Goal: Task Accomplishment & Management: Use online tool/utility

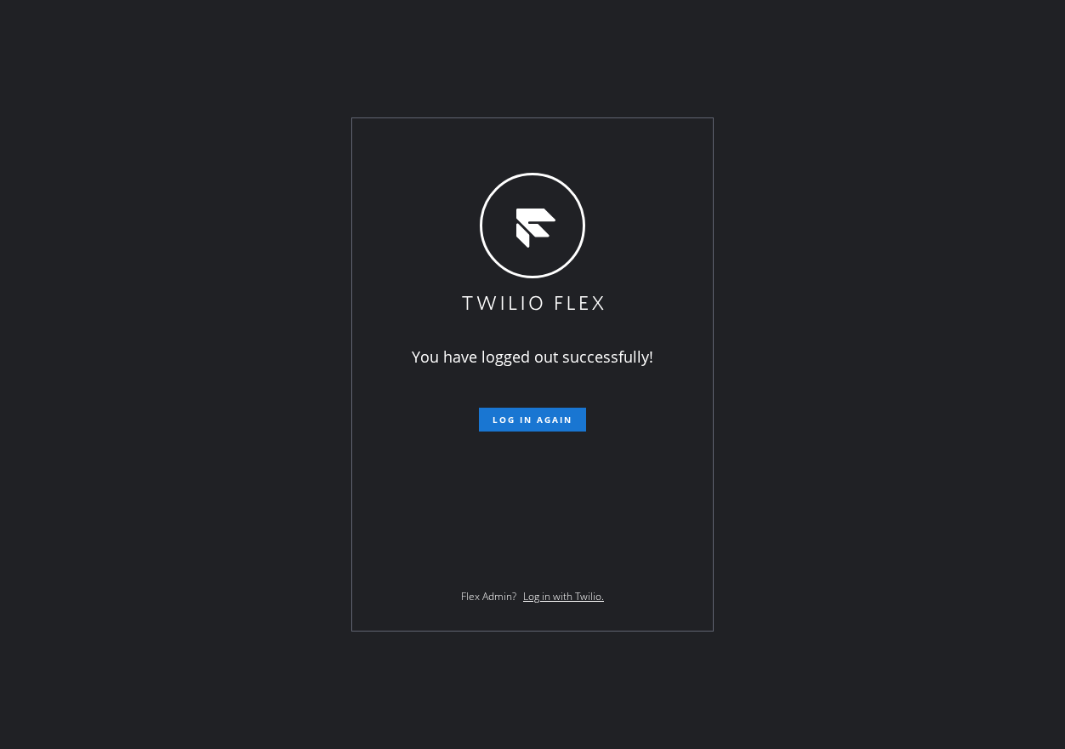
drag, startPoint x: 931, startPoint y: 240, endPoint x: 622, endPoint y: 353, distance: 328.9
click at [931, 240] on div "You have logged out successfully! Log in again Flex Admin? Log in with Twilio." at bounding box center [532, 374] width 1065 height 749
click at [560, 413] on button "Log in again" at bounding box center [532, 419] width 107 height 24
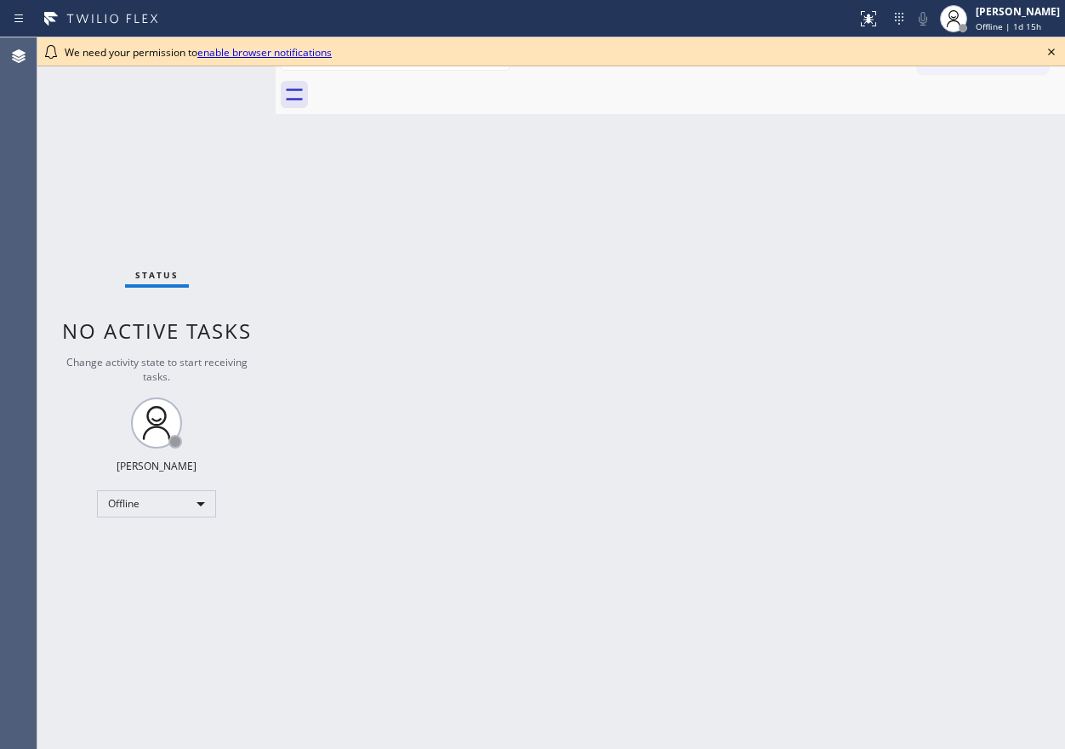
click at [1046, 46] on icon at bounding box center [1051, 52] width 20 height 20
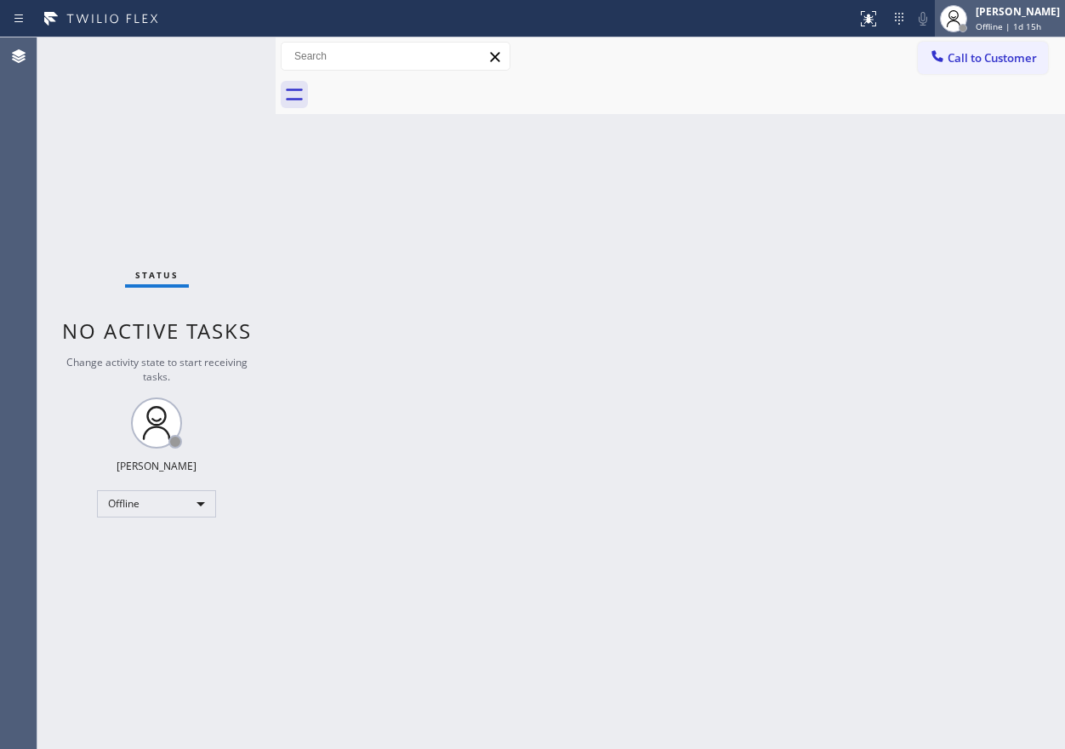
click at [1041, 26] on span "Offline | 1d 15h" at bounding box center [1009, 26] width 66 height 12
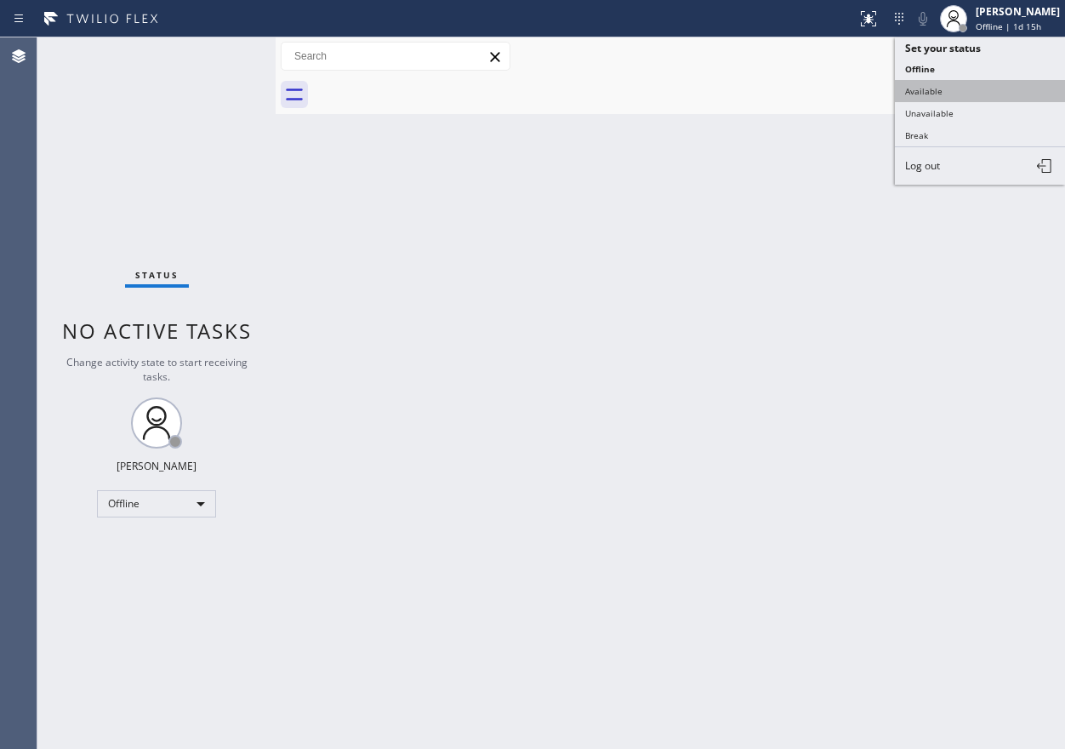
click at [996, 93] on button "Available" at bounding box center [980, 91] width 170 height 22
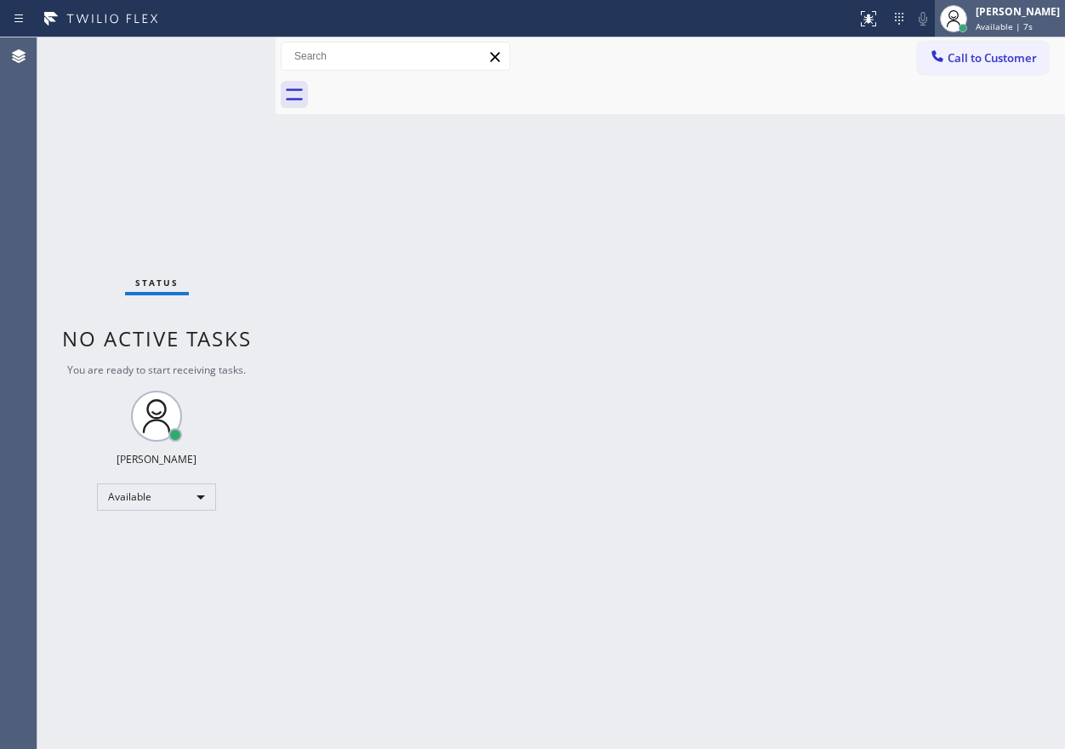
click at [1033, 24] on span "Available | 7s" at bounding box center [1004, 26] width 57 height 12
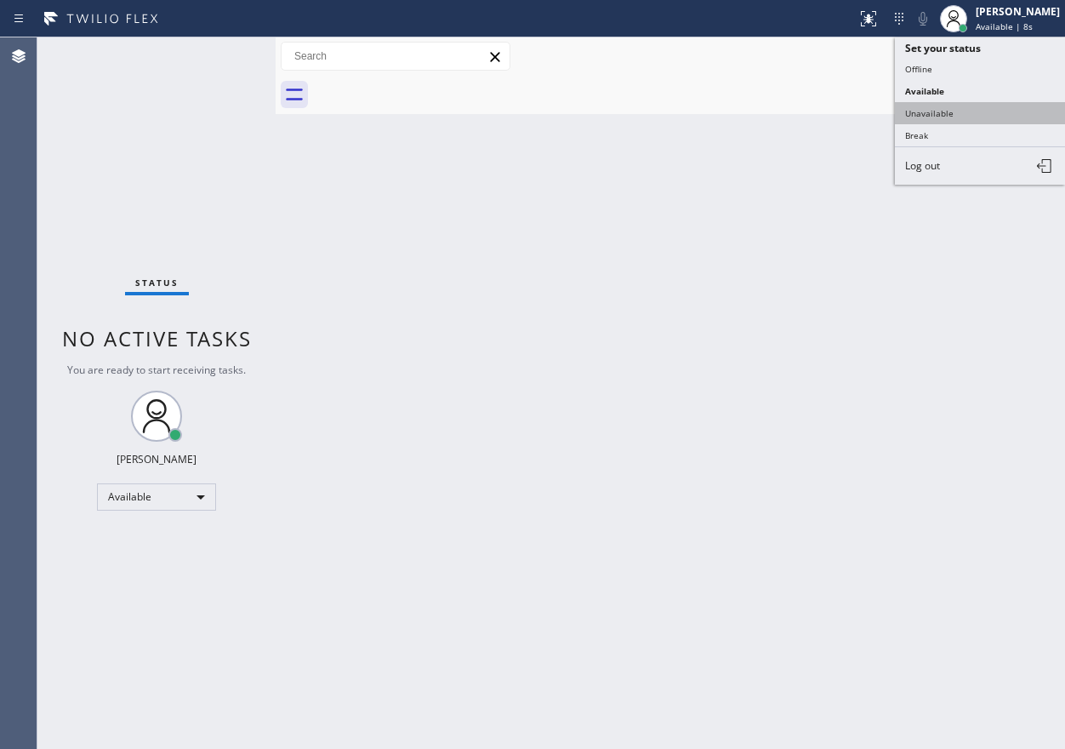
click at [1008, 104] on button "Unavailable" at bounding box center [980, 113] width 170 height 22
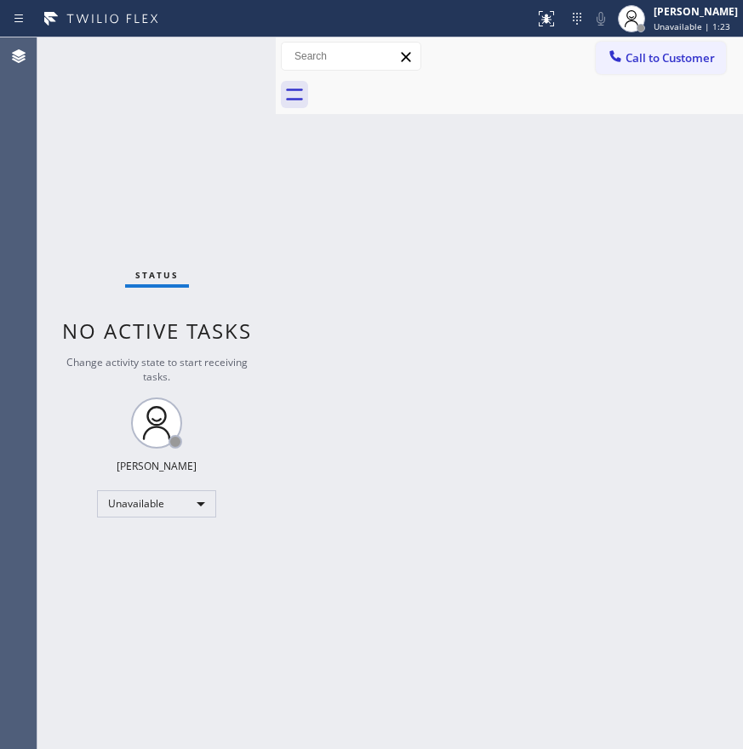
drag, startPoint x: 671, startPoint y: 186, endPoint x: 699, endPoint y: 173, distance: 31.2
click at [670, 188] on div "Back to Dashboard Change Sender ID Customers Technicians Select a contact Outbo…" at bounding box center [509, 392] width 467 height 711
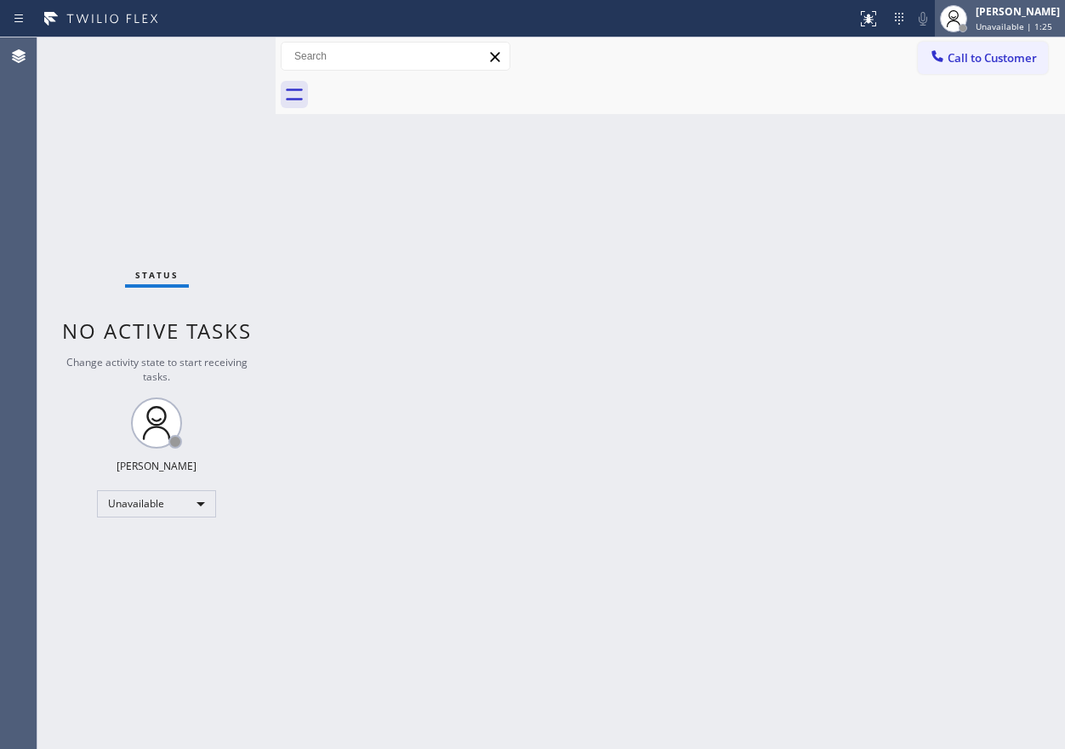
click at [1035, 26] on span "Unavailable | 1:25" at bounding box center [1014, 26] width 77 height 12
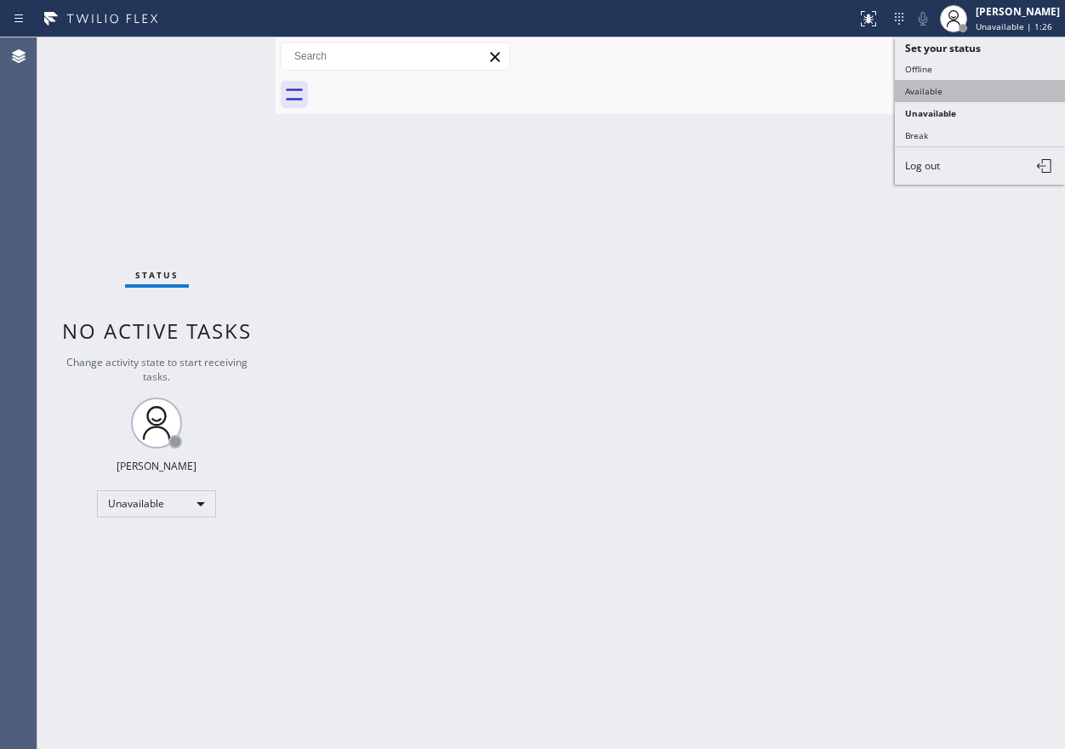
click at [1007, 84] on button "Available" at bounding box center [980, 91] width 170 height 22
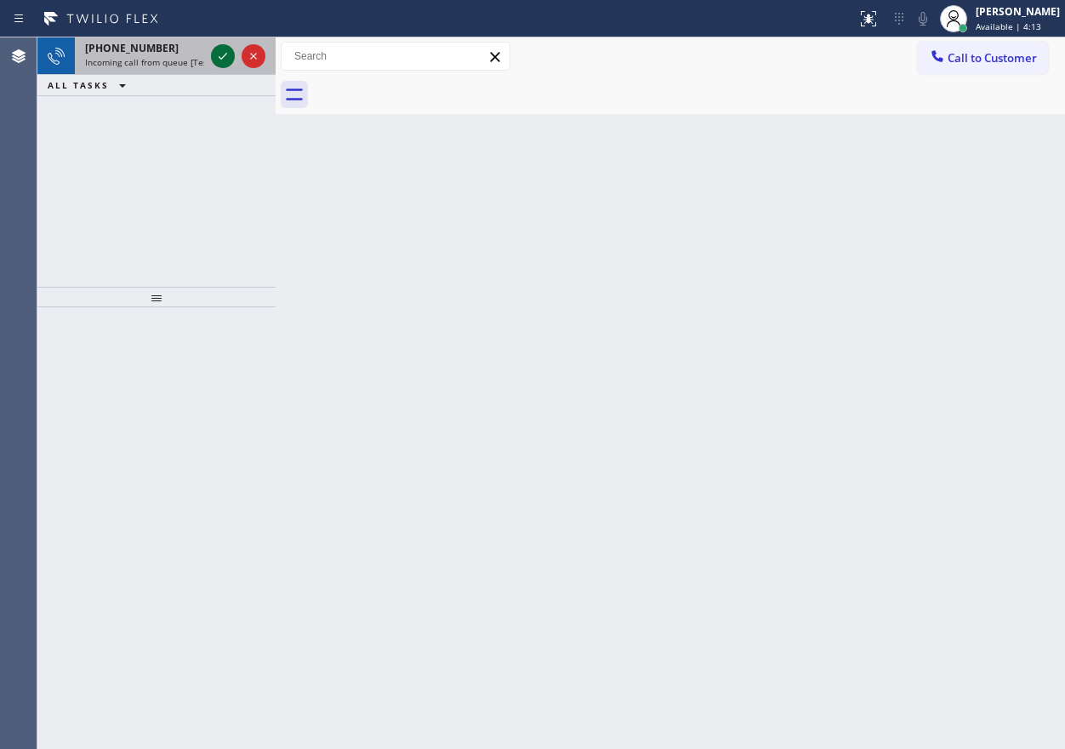
click at [225, 55] on icon at bounding box center [223, 56] width 20 height 20
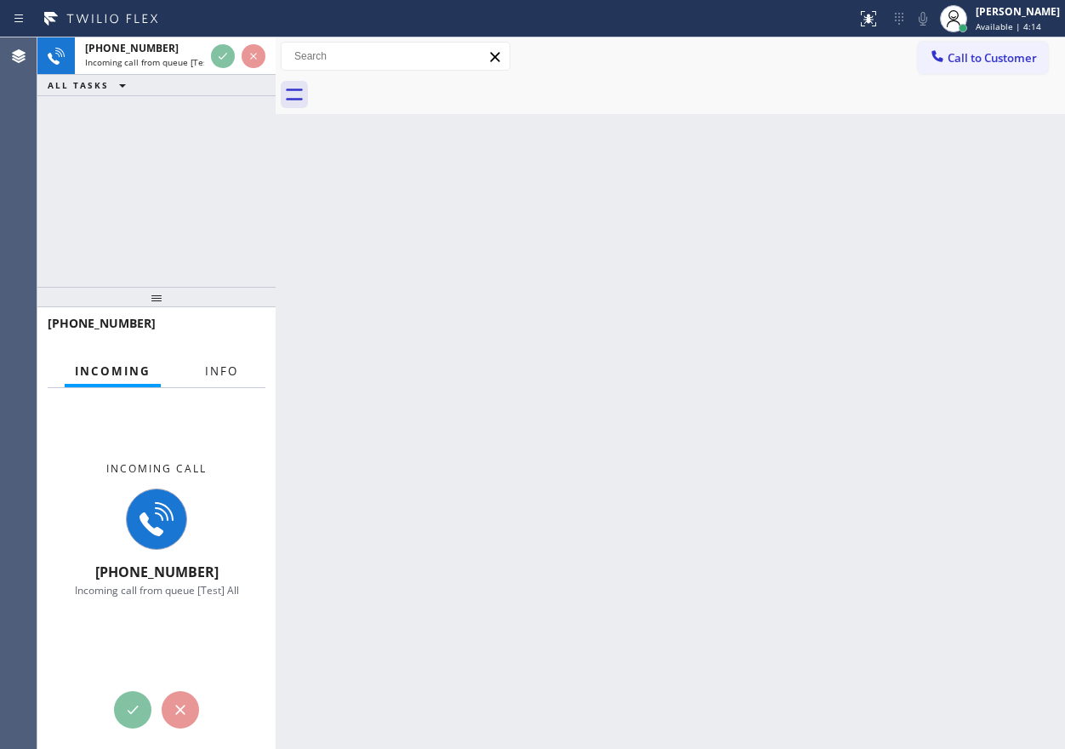
click at [229, 382] on button "Info" at bounding box center [222, 371] width 54 height 33
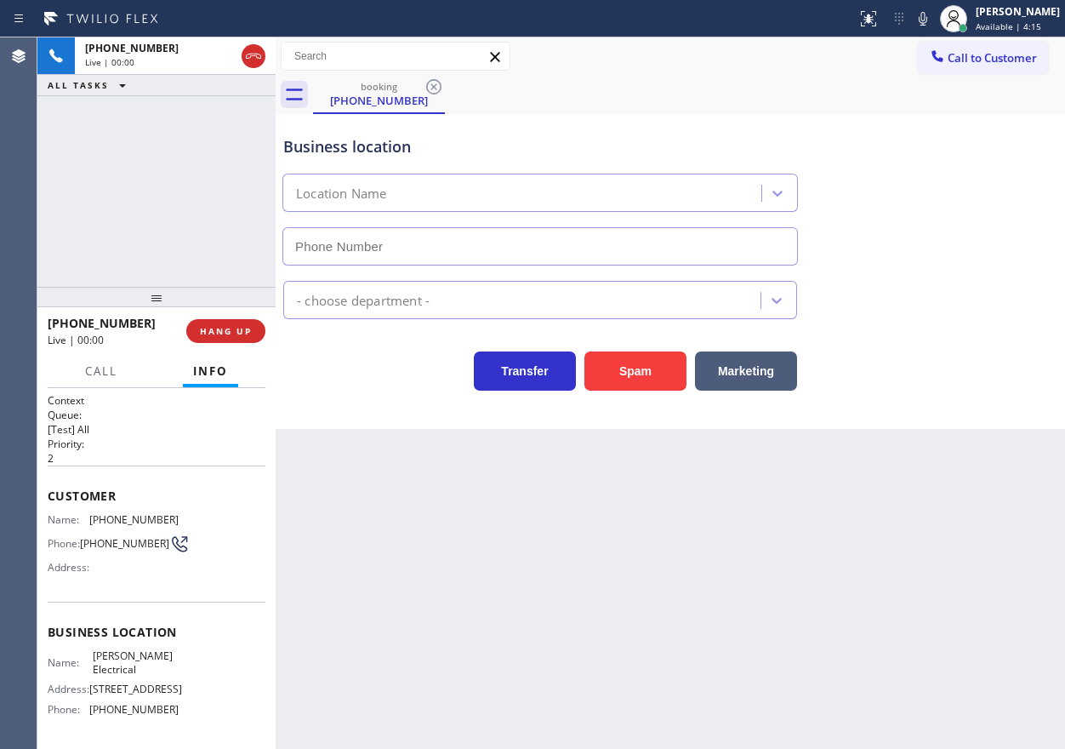
type input "[PHONE_NUMBER]"
click at [119, 664] on span "[PERSON_NAME] Electrical" at bounding box center [135, 662] width 85 height 26
copy span "[PERSON_NAME] Electrical"
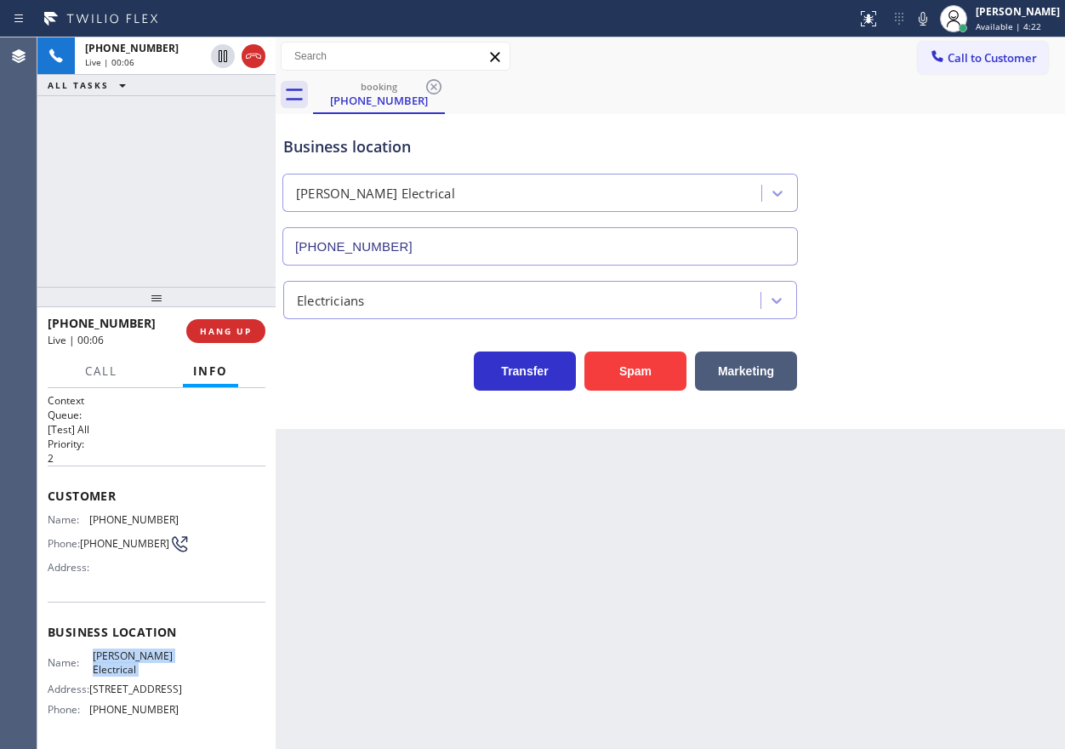
click at [479, 246] on input "[PHONE_NUMBER]" at bounding box center [539, 246] width 515 height 38
click at [103, 514] on span "[PHONE_NUMBER]" at bounding box center [133, 519] width 89 height 13
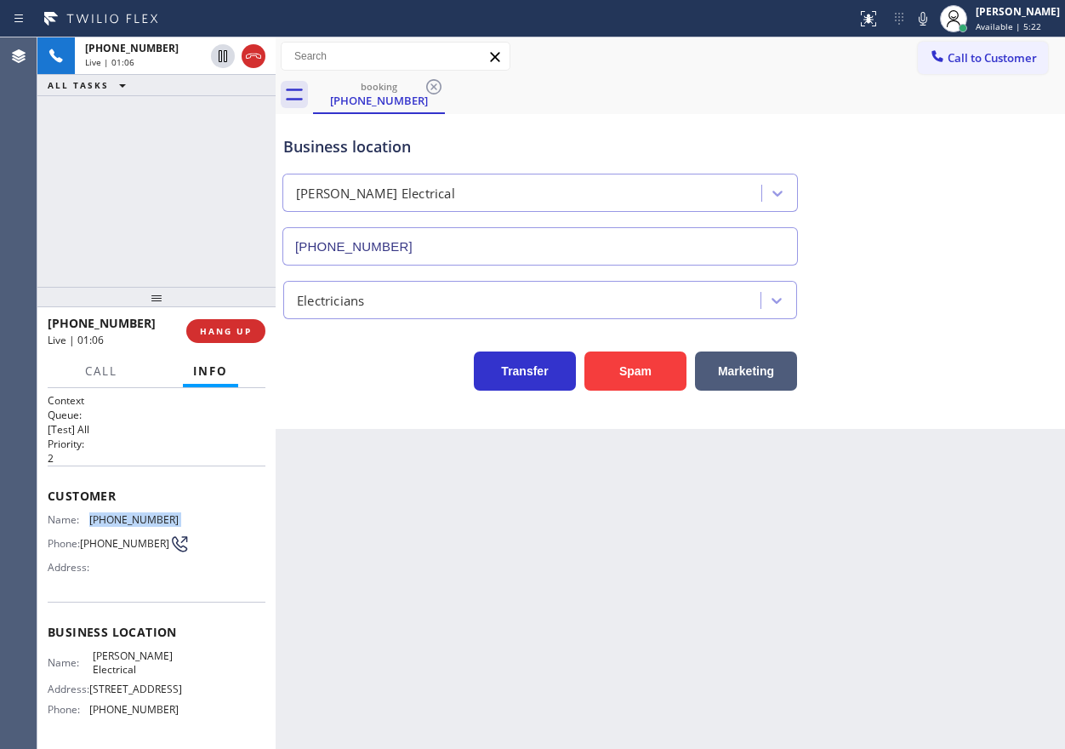
click at [103, 514] on span "[PHONE_NUMBER]" at bounding box center [133, 519] width 89 height 13
copy span "[PHONE_NUMBER]"
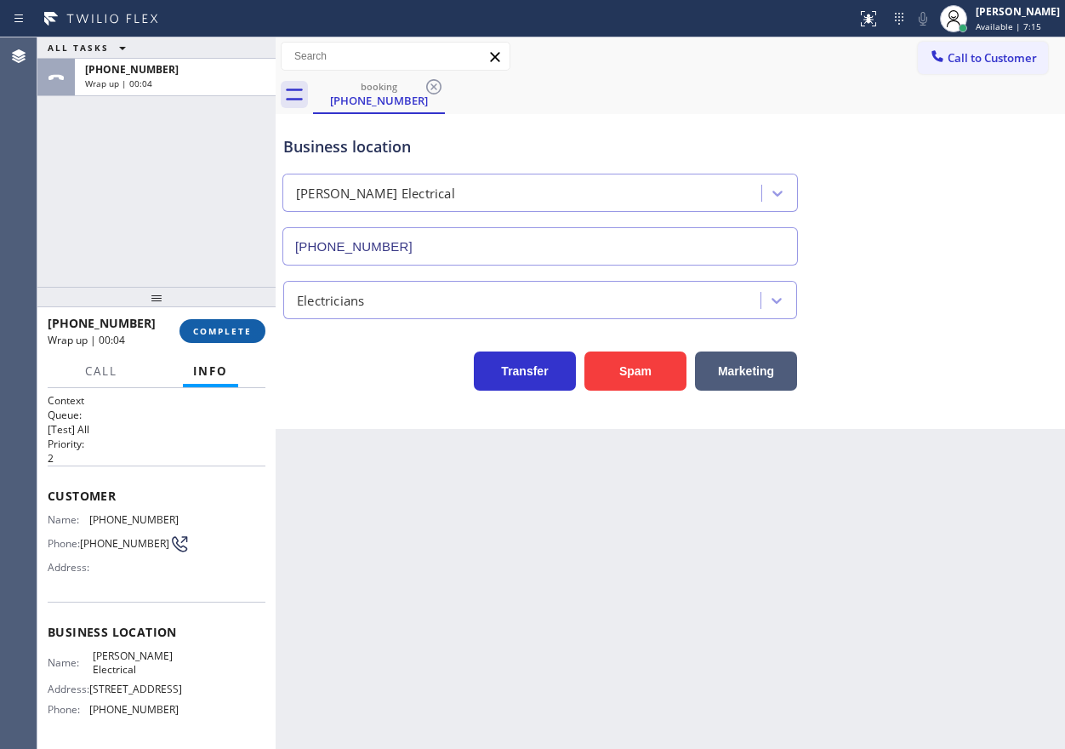
drag, startPoint x: 165, startPoint y: 362, endPoint x: 197, endPoint y: 328, distance: 46.4
click at [165, 362] on div "Call Info" at bounding box center [157, 372] width 218 height 34
click at [205, 327] on span "COMPLETE" at bounding box center [222, 331] width 59 height 12
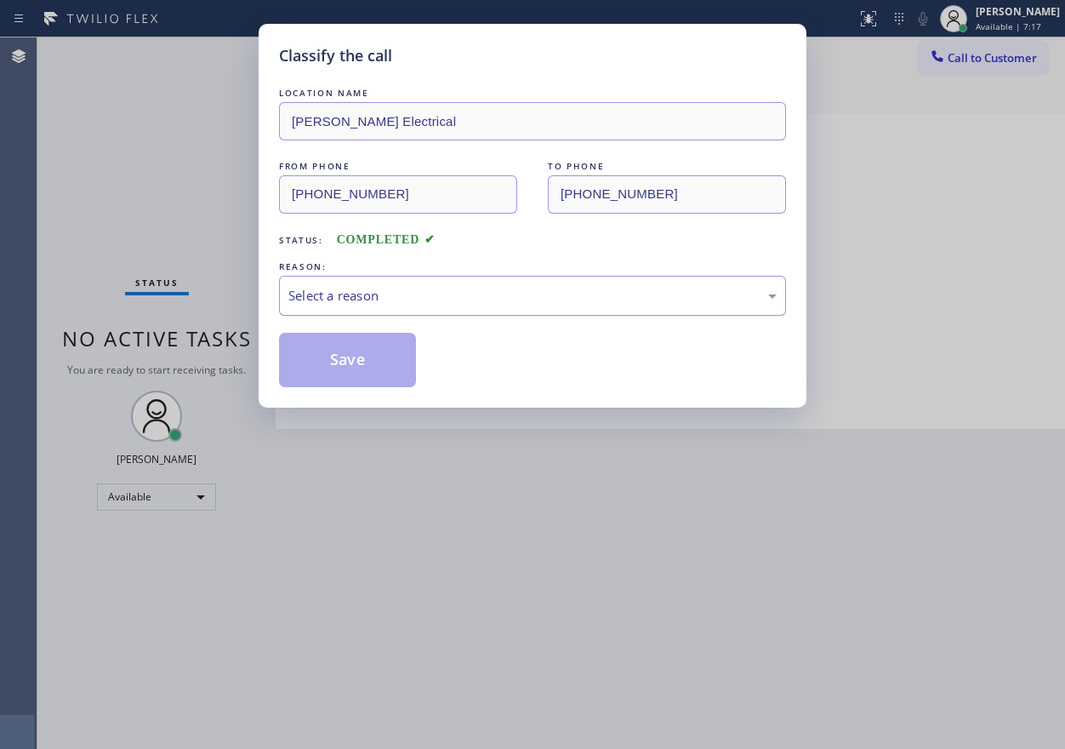
click at [397, 299] on div "Select a reason" at bounding box center [532, 296] width 488 height 20
click at [358, 359] on button "Save" at bounding box center [347, 360] width 137 height 54
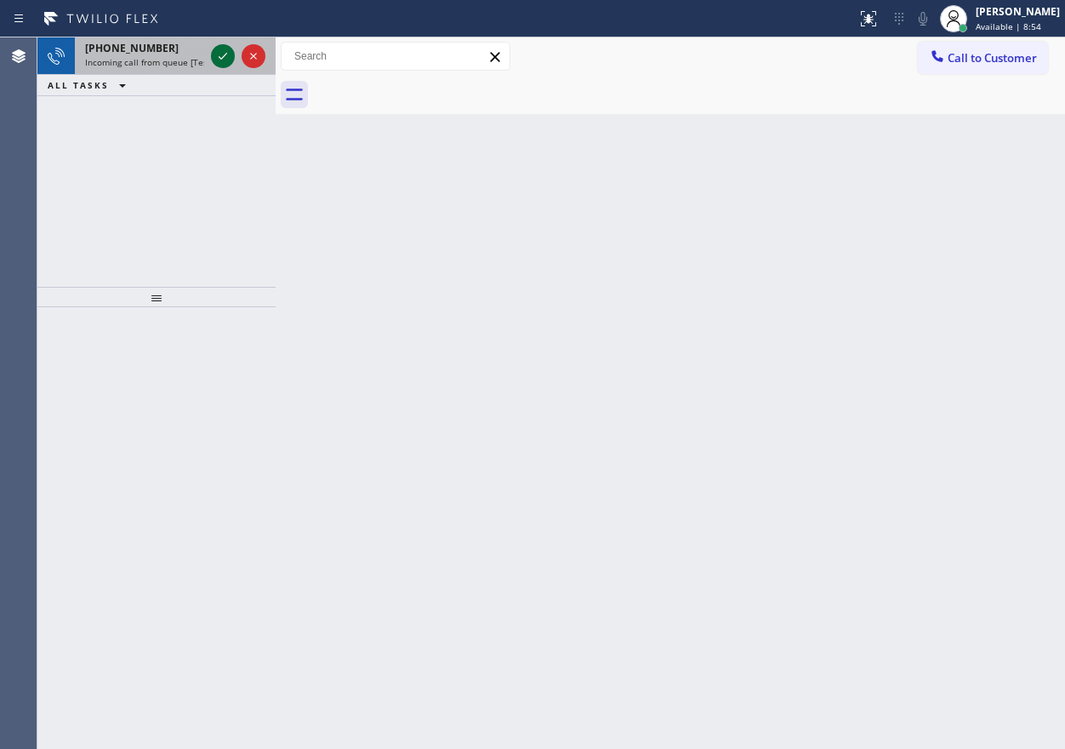
click at [221, 48] on icon at bounding box center [223, 56] width 20 height 20
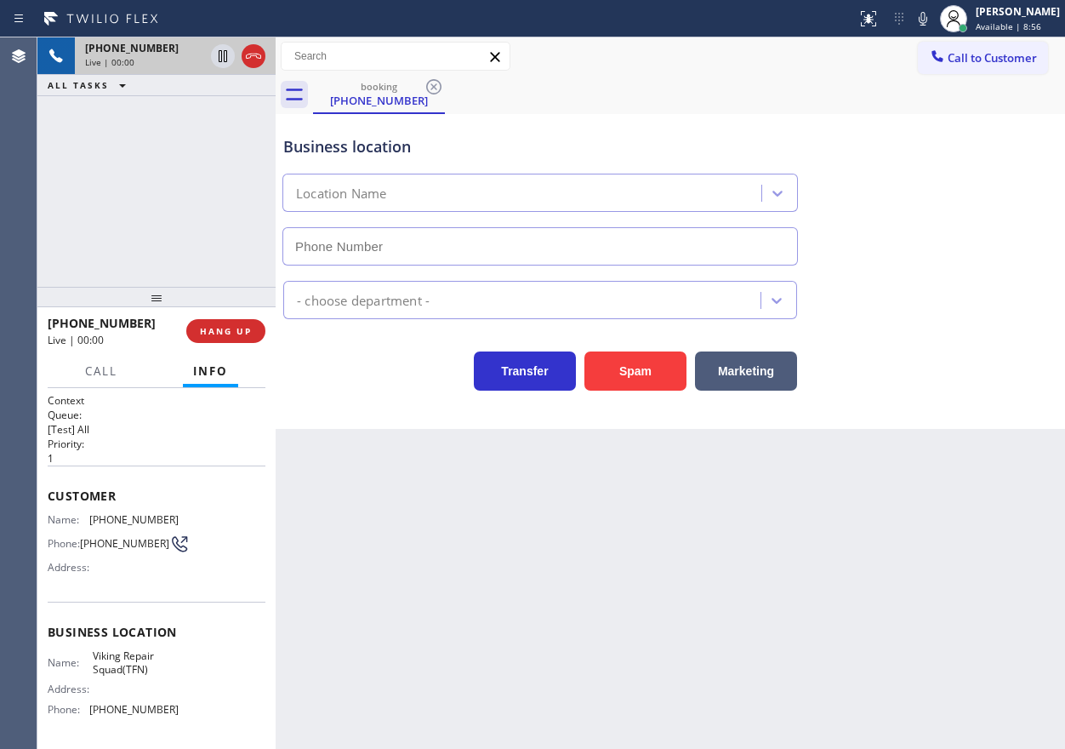
type input "[PHONE_NUMBER]"
click at [121, 658] on span "Viking Repair Squad(TFN)" at bounding box center [135, 662] width 85 height 26
copy span "Viking Repair Squad(TFN)"
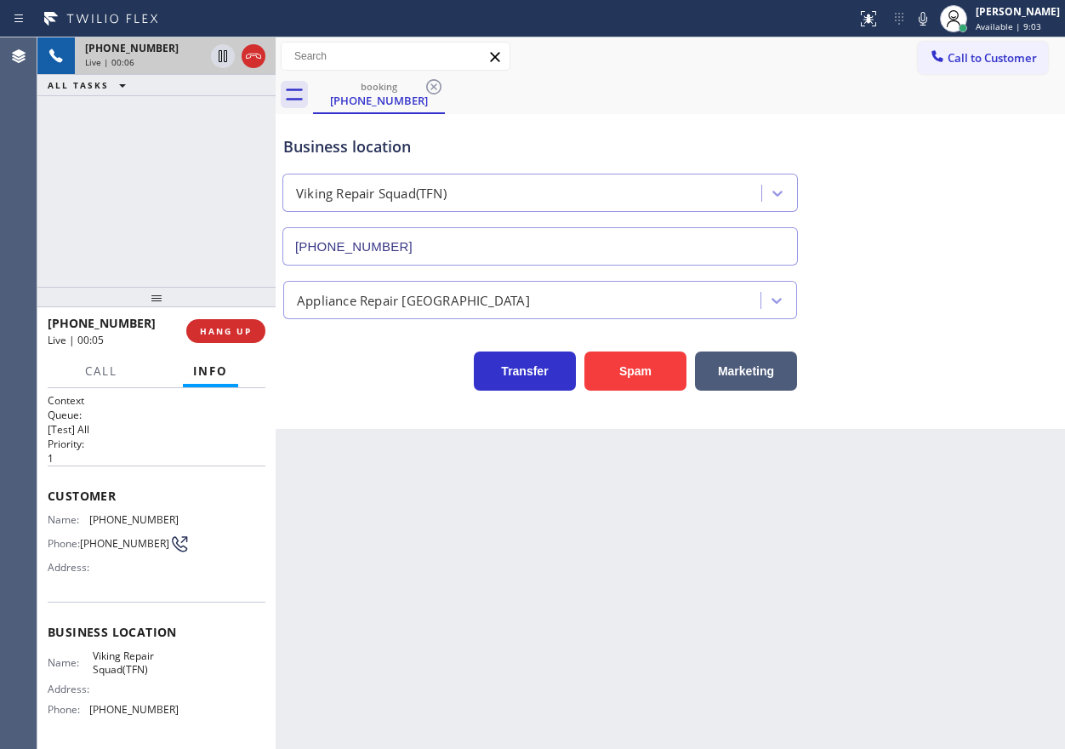
click at [484, 238] on input "[PHONE_NUMBER]" at bounding box center [539, 246] width 515 height 38
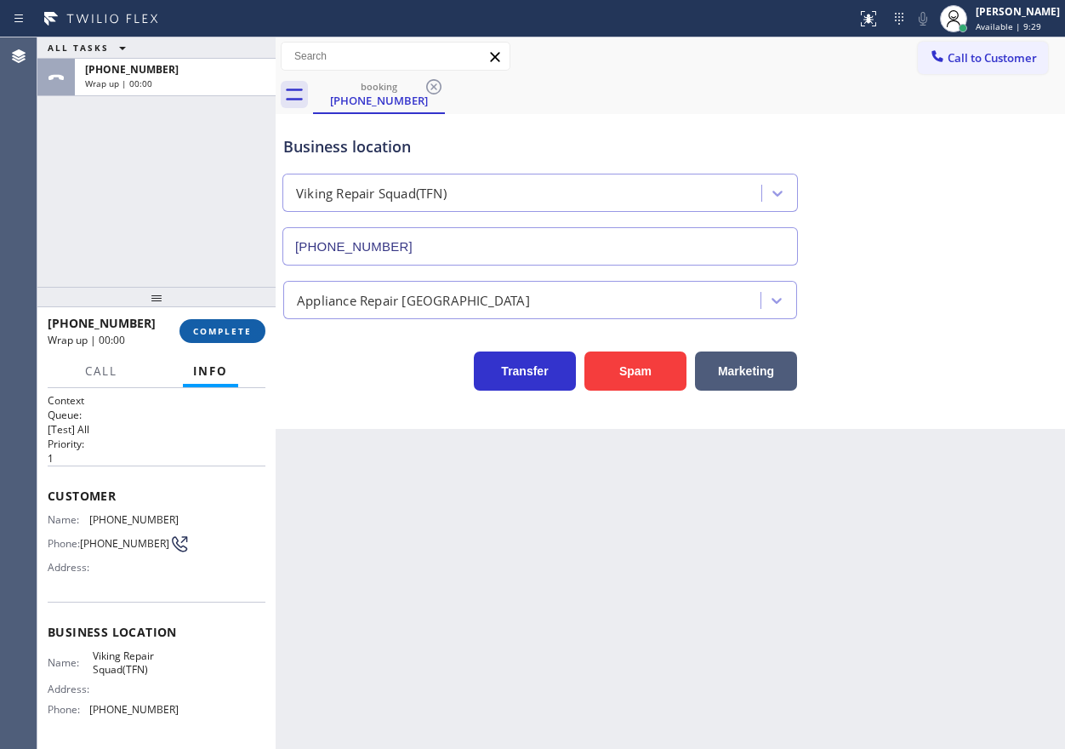
click at [239, 339] on button "COMPLETE" at bounding box center [222, 331] width 86 height 24
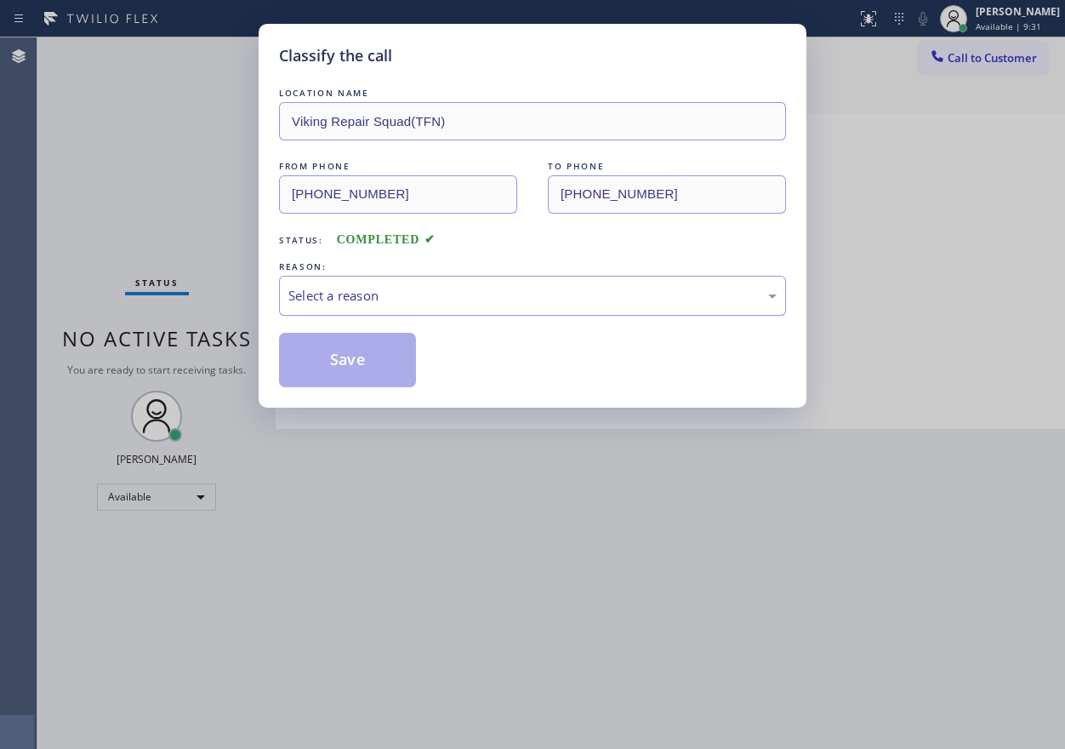
click at [384, 295] on div "Select a reason" at bounding box center [532, 296] width 488 height 20
drag, startPoint x: 356, startPoint y: 367, endPoint x: 392, endPoint y: 331, distance: 50.5
click at [358, 366] on button "Save" at bounding box center [347, 360] width 137 height 54
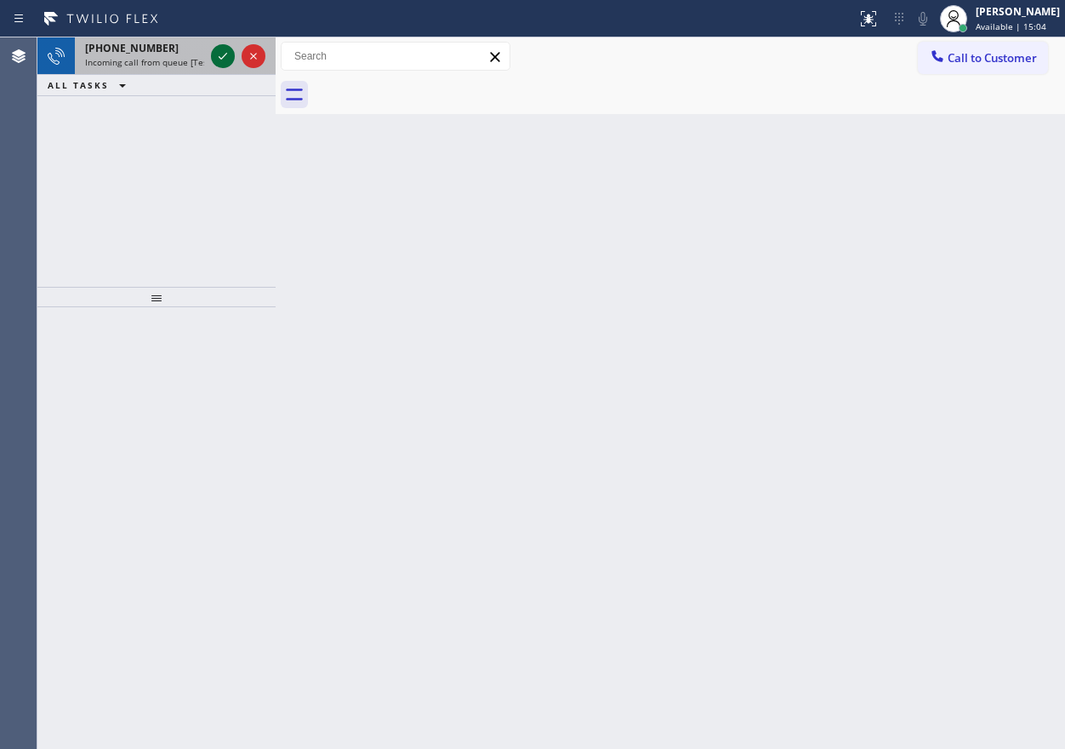
click at [220, 55] on icon at bounding box center [223, 56] width 20 height 20
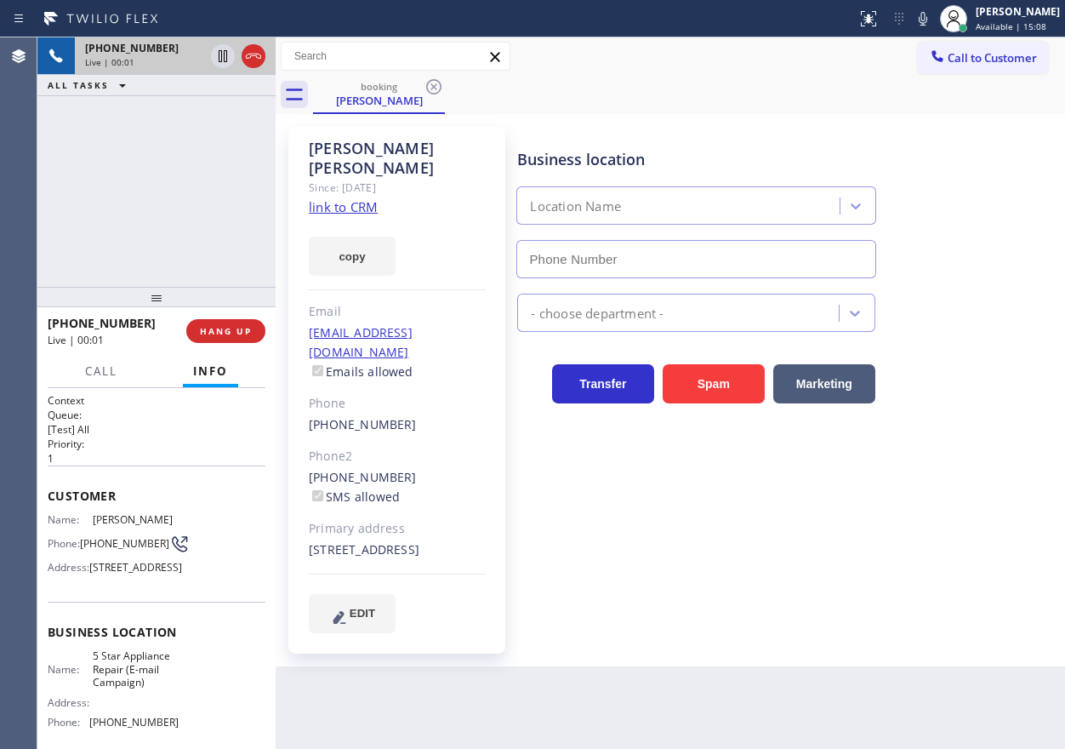
type input "[PHONE_NUMBER]"
click at [338, 198] on link "link to CRM" at bounding box center [343, 206] width 69 height 17
click at [156, 688] on span "5 Star Appliance Repair (E-mail Campaign)" at bounding box center [135, 668] width 85 height 39
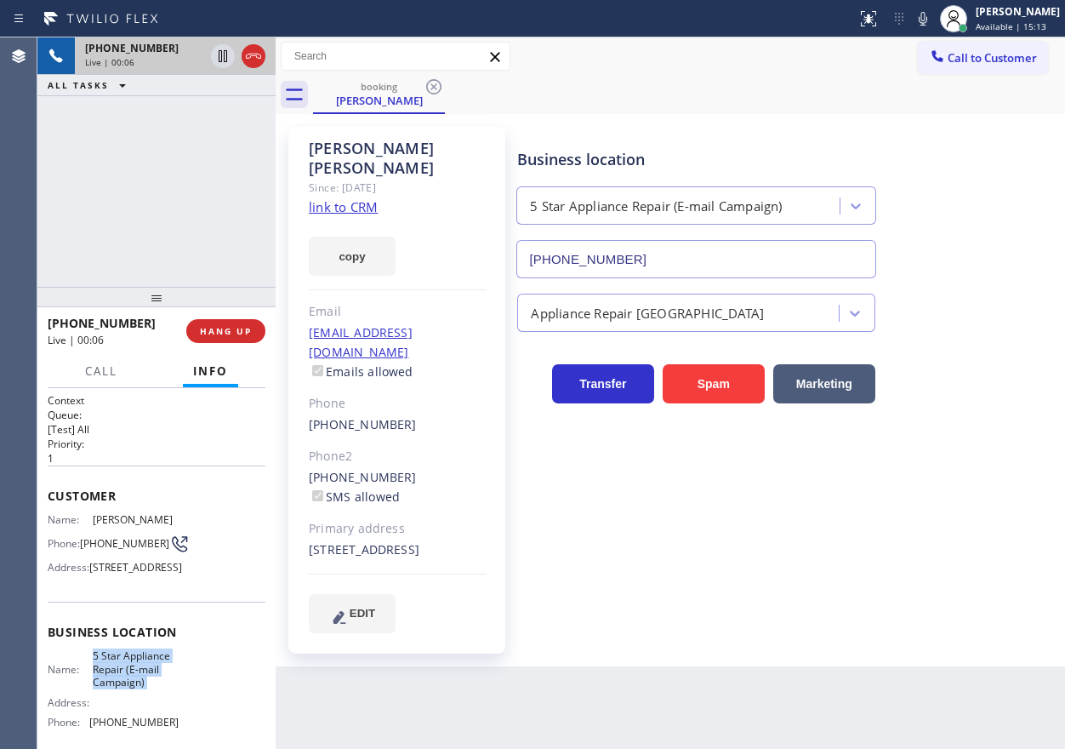
click at [156, 688] on span "5 Star Appliance Repair (E-mail Campaign)" at bounding box center [135, 668] width 85 height 39
copy span "5 Star Appliance Repair (E-mail Campaign)"
click at [629, 263] on input "[PHONE_NUMBER]" at bounding box center [695, 259] width 359 height 38
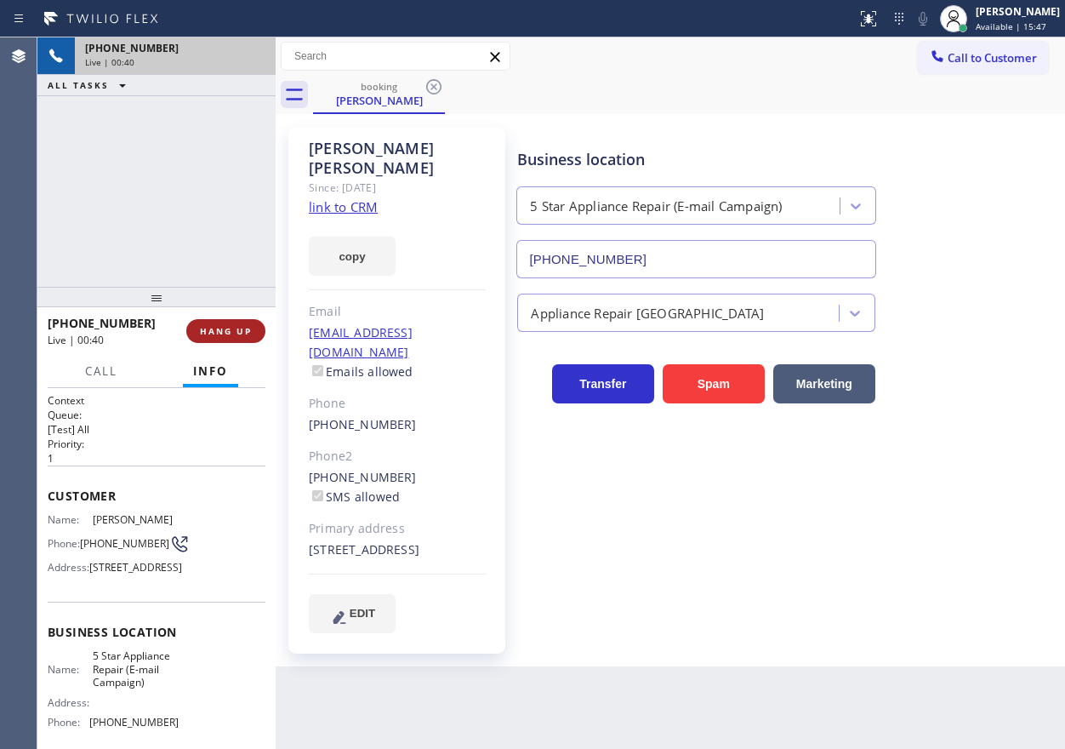
click at [242, 328] on span "HANG UP" at bounding box center [226, 331] width 52 height 12
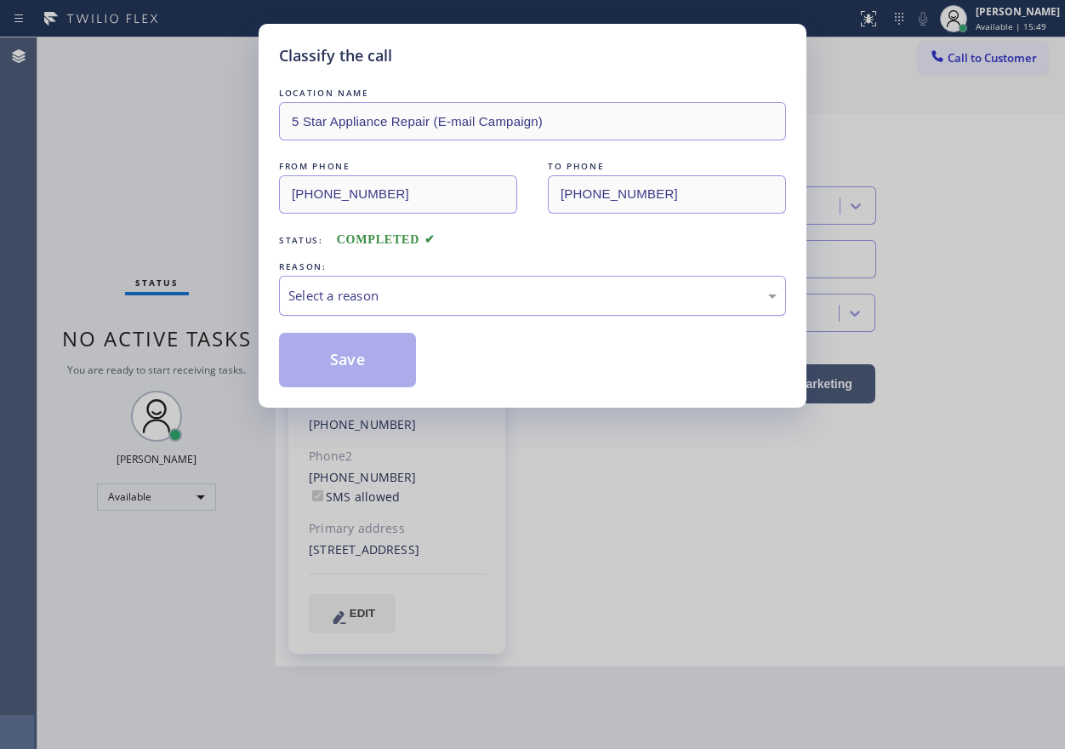
click at [431, 308] on div "Select a reason" at bounding box center [532, 296] width 507 height 40
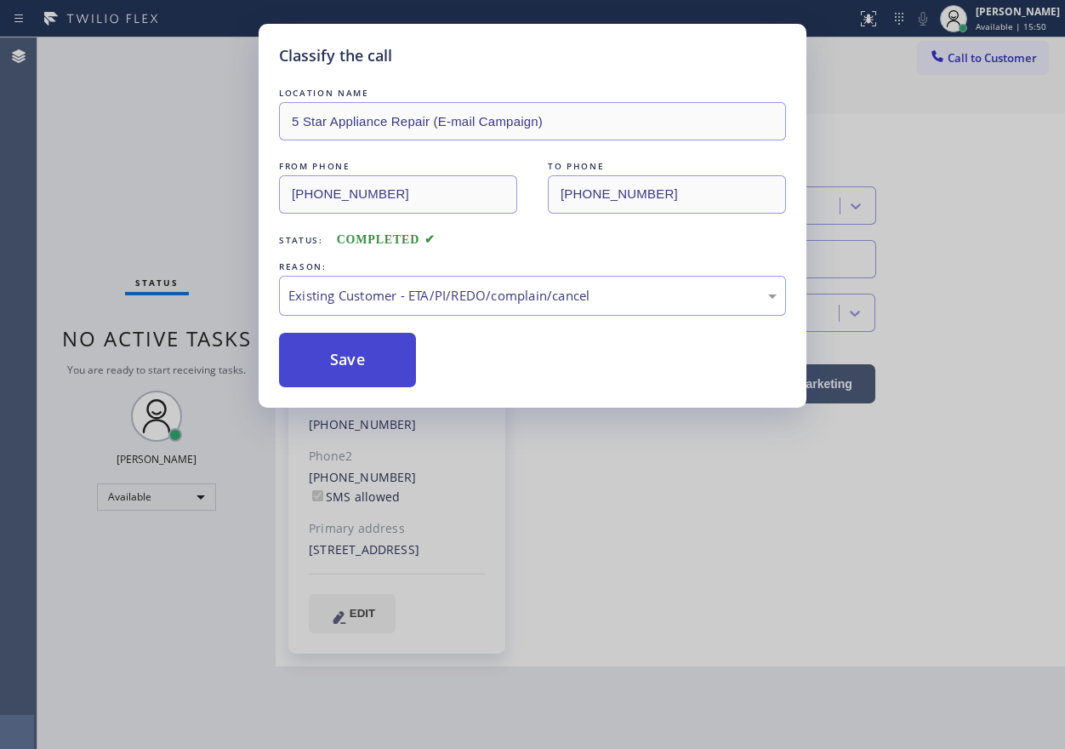
click at [375, 372] on button "Save" at bounding box center [347, 360] width 137 height 54
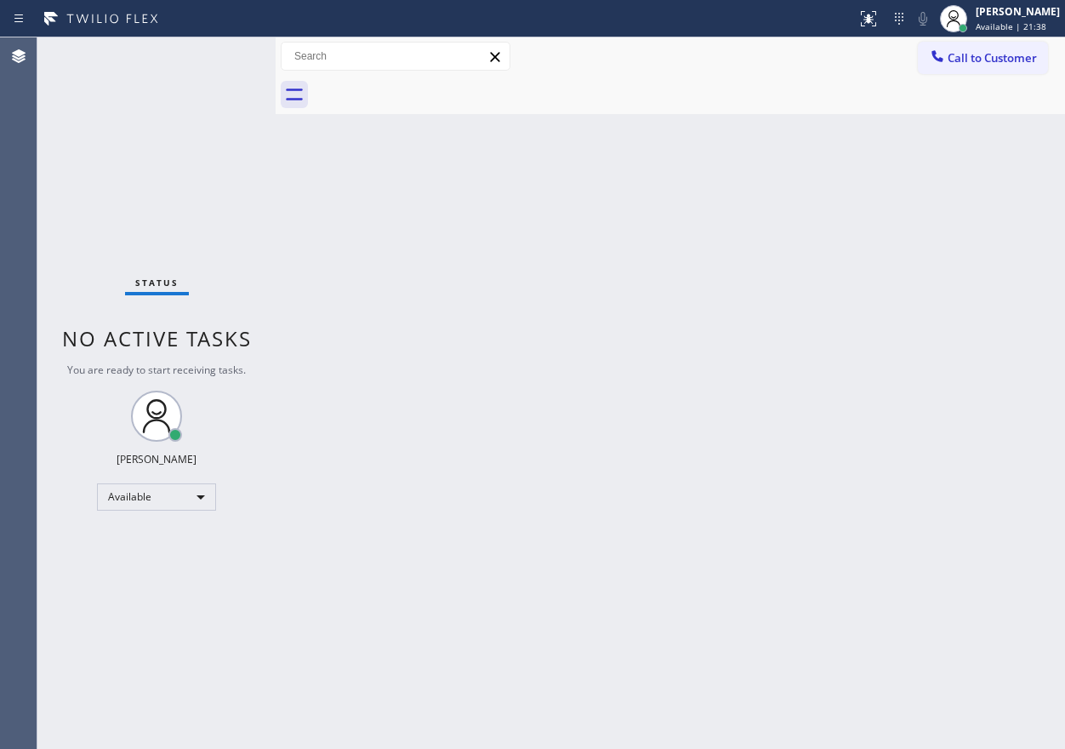
click at [772, 385] on div "Back to Dashboard Change Sender ID Customers Technicians Select a contact Outbo…" at bounding box center [670, 392] width 789 height 711
click at [931, 254] on div "Back to Dashboard Change Sender ID Customers Technicians Select a contact Outbo…" at bounding box center [670, 392] width 789 height 711
click at [959, 393] on div "Back to Dashboard Change Sender ID Customers Technicians Select a contact Outbo…" at bounding box center [670, 392] width 789 height 711
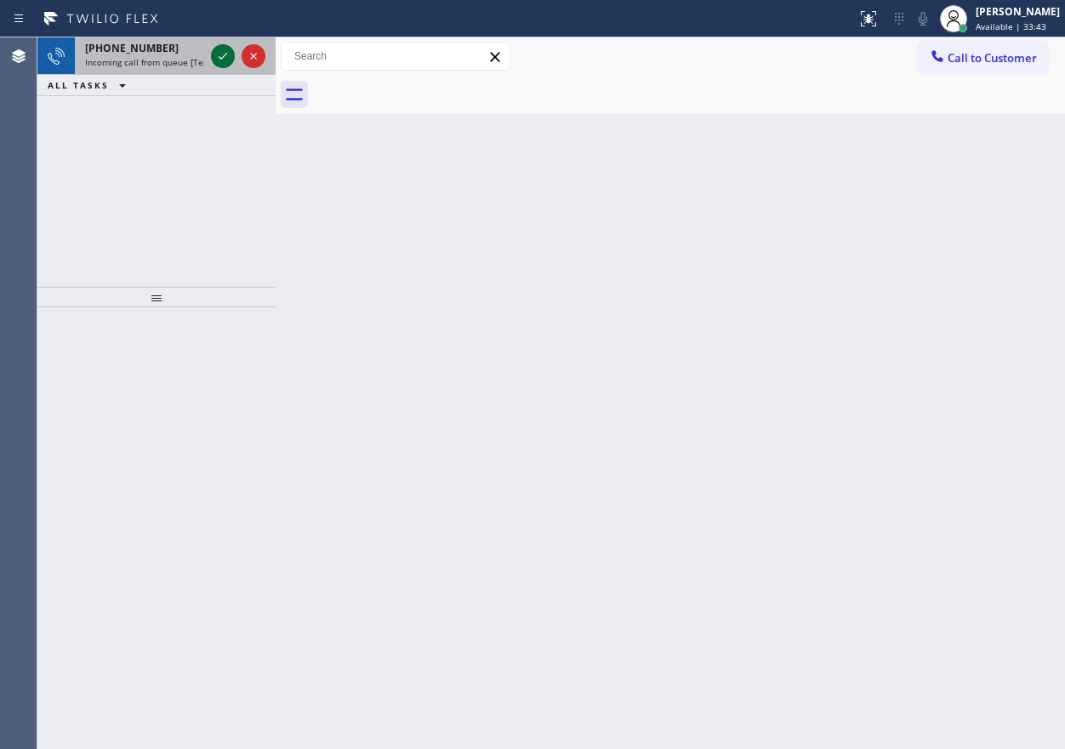
click at [219, 55] on icon at bounding box center [223, 56] width 20 height 20
click at [221, 59] on icon at bounding box center [223, 56] width 9 height 7
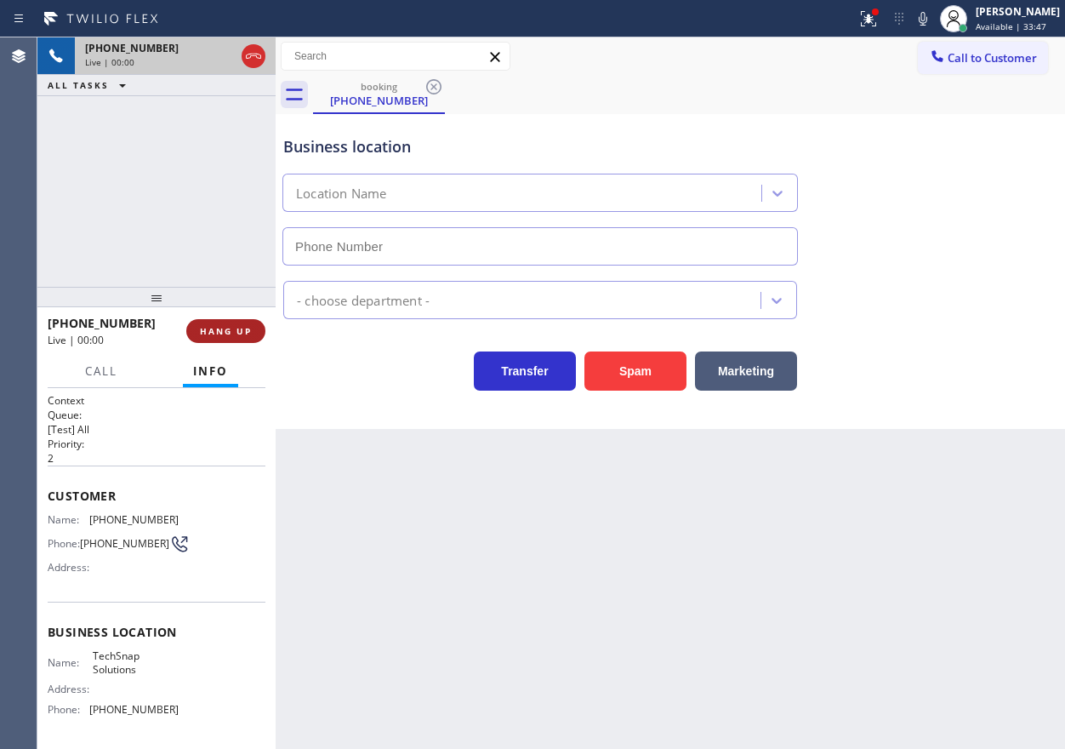
type input "[PHONE_NUMBER]"
click at [225, 330] on span "HANG UP" at bounding box center [226, 331] width 52 height 12
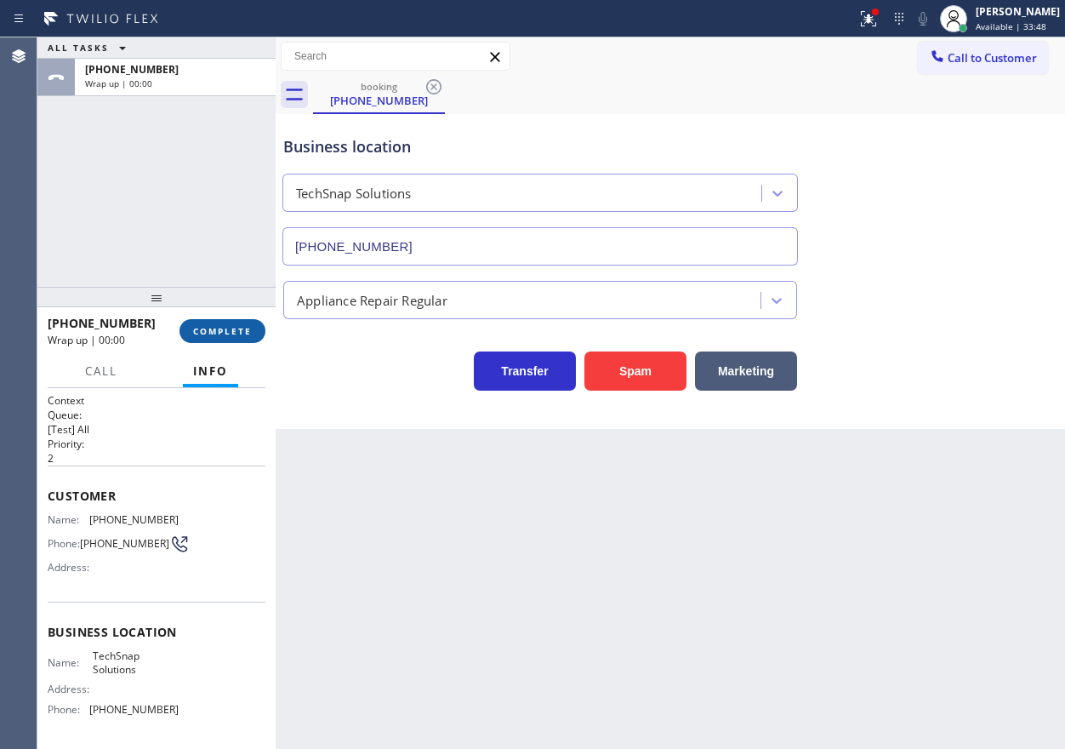
click at [225, 330] on span "COMPLETE" at bounding box center [222, 331] width 59 height 12
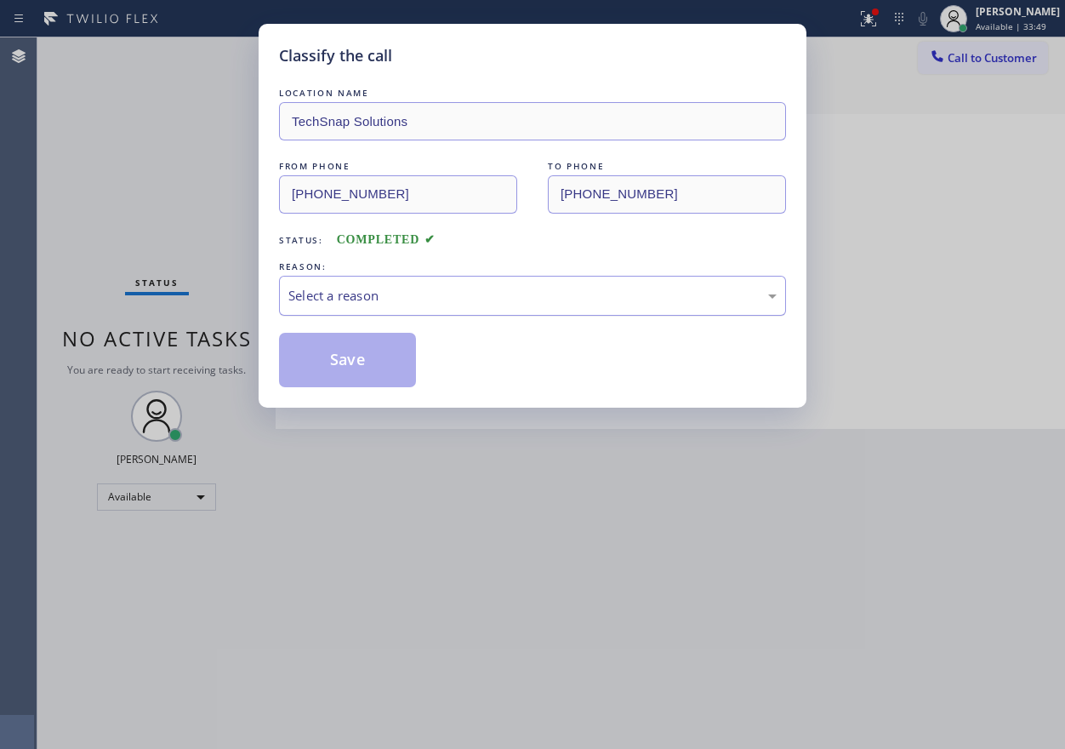
click at [391, 302] on div "Select a reason" at bounding box center [532, 296] width 488 height 20
click at [390, 370] on button "Save" at bounding box center [347, 360] width 137 height 54
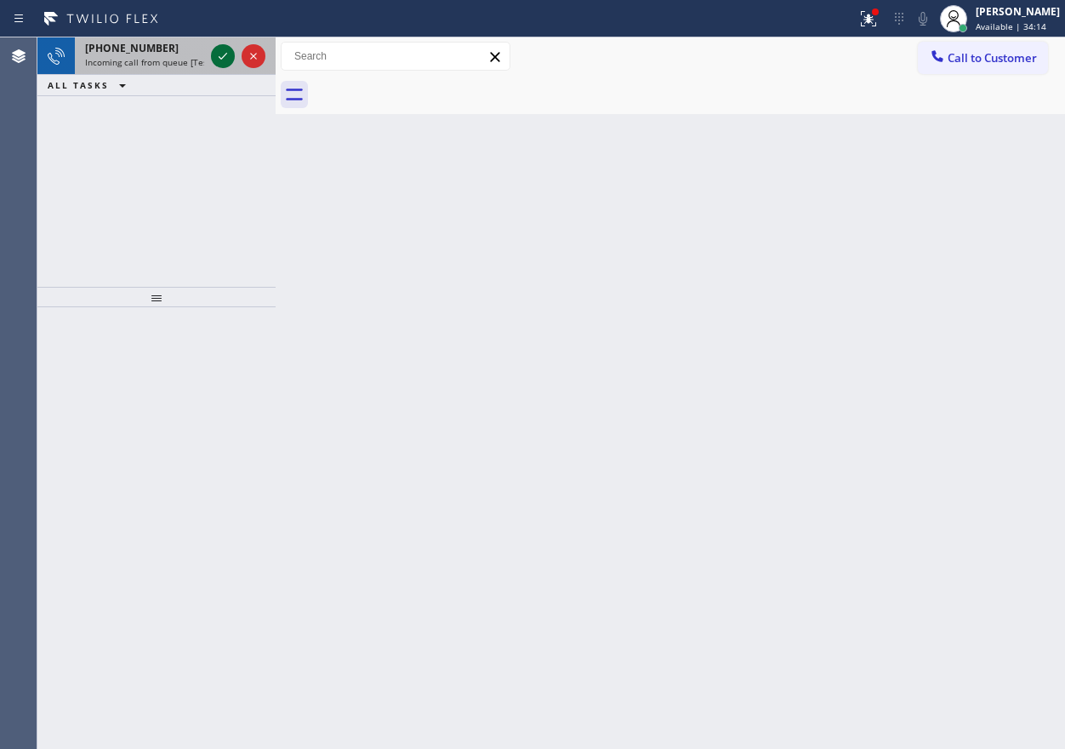
click at [230, 60] on icon at bounding box center [223, 56] width 20 height 20
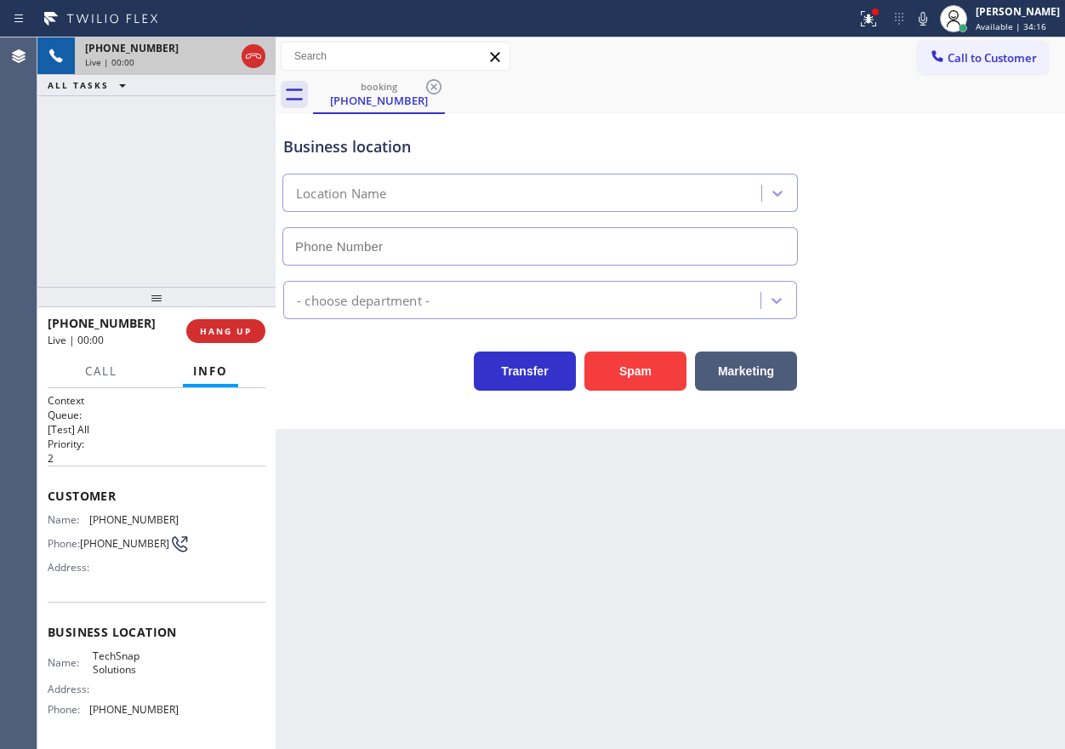
type input "[PHONE_NUMBER]"
click at [240, 337] on button "HANG UP" at bounding box center [225, 331] width 79 height 24
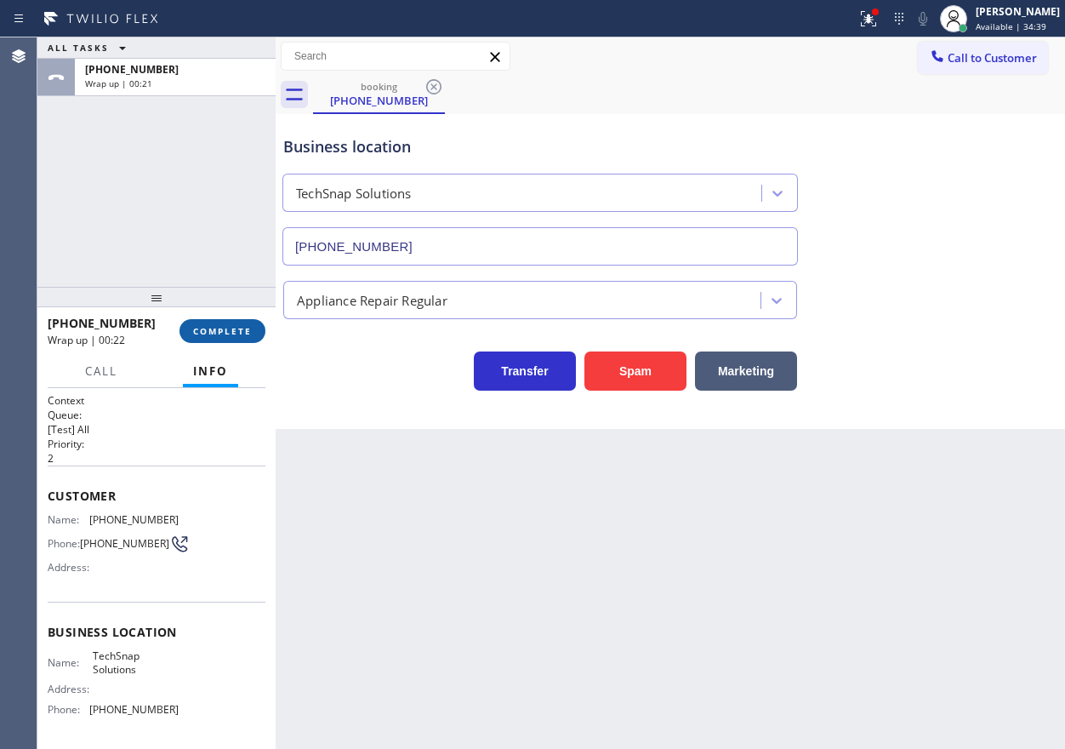
click at [249, 334] on span "COMPLETE" at bounding box center [222, 331] width 59 height 12
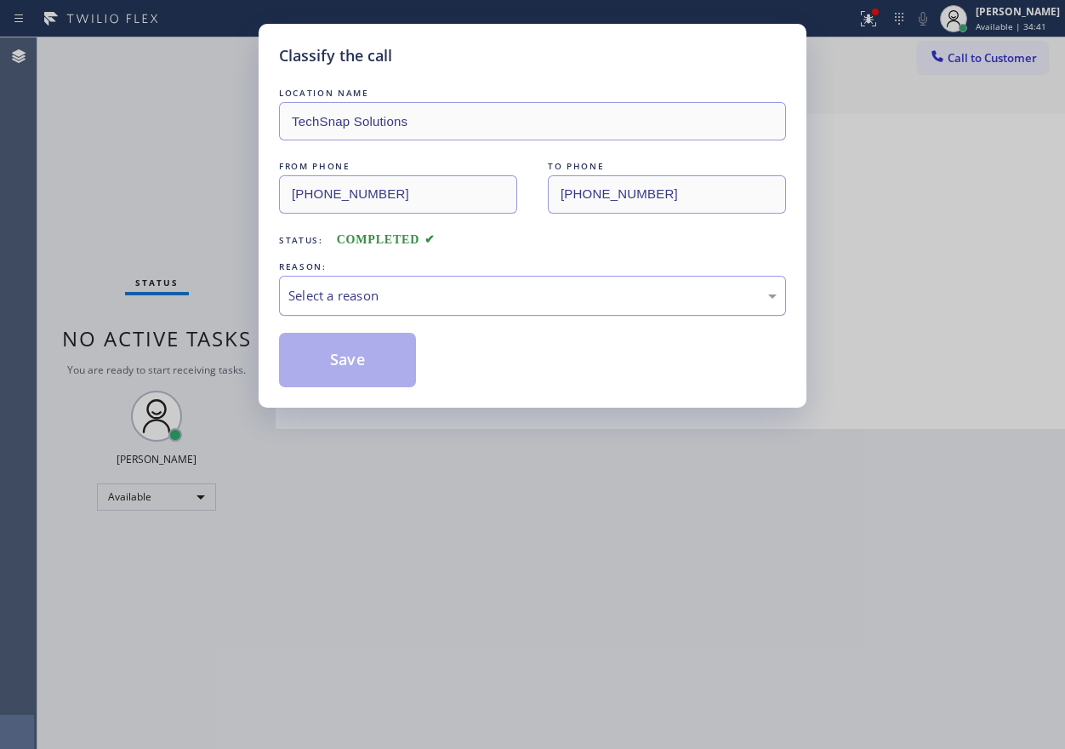
click at [363, 303] on div "Select a reason" at bounding box center [532, 296] width 488 height 20
click at [375, 358] on button "Save" at bounding box center [347, 360] width 137 height 54
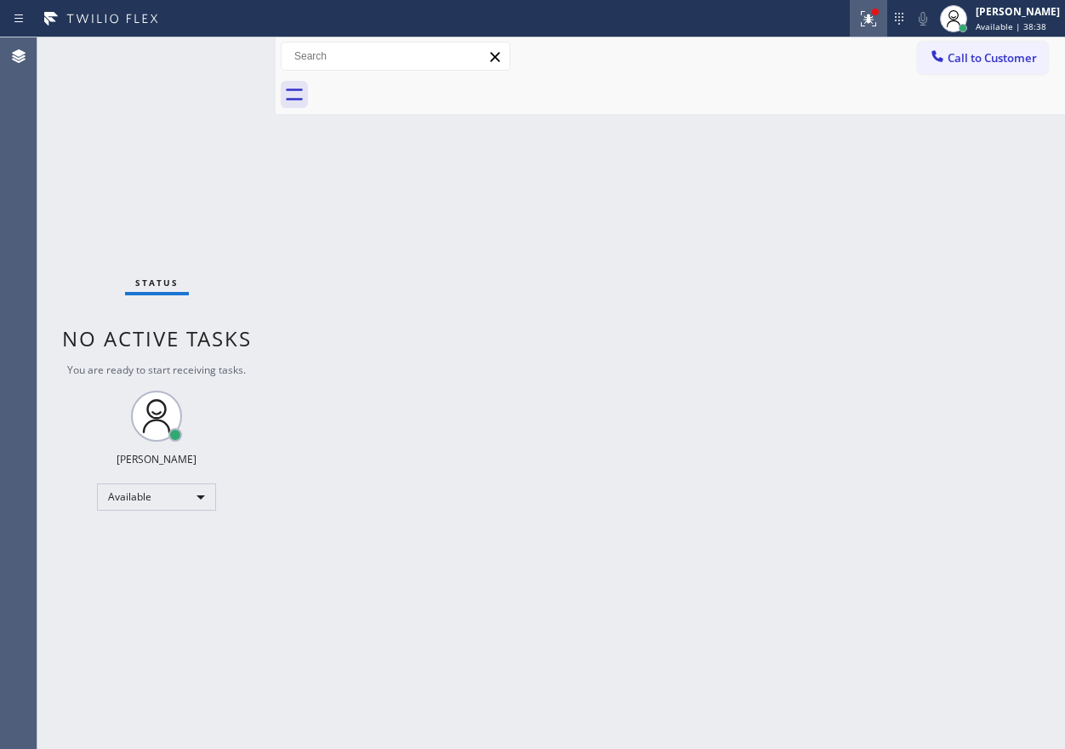
click at [879, 13] on icon at bounding box center [868, 19] width 20 height 20
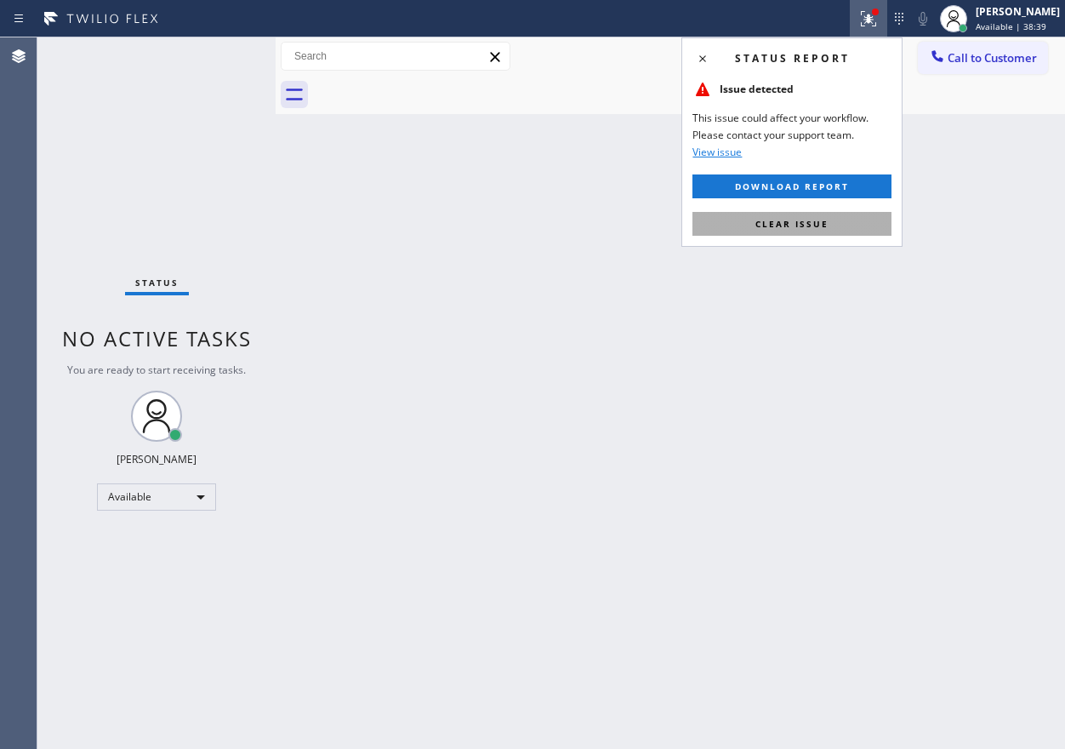
click at [828, 232] on button "Clear issue" at bounding box center [791, 224] width 199 height 24
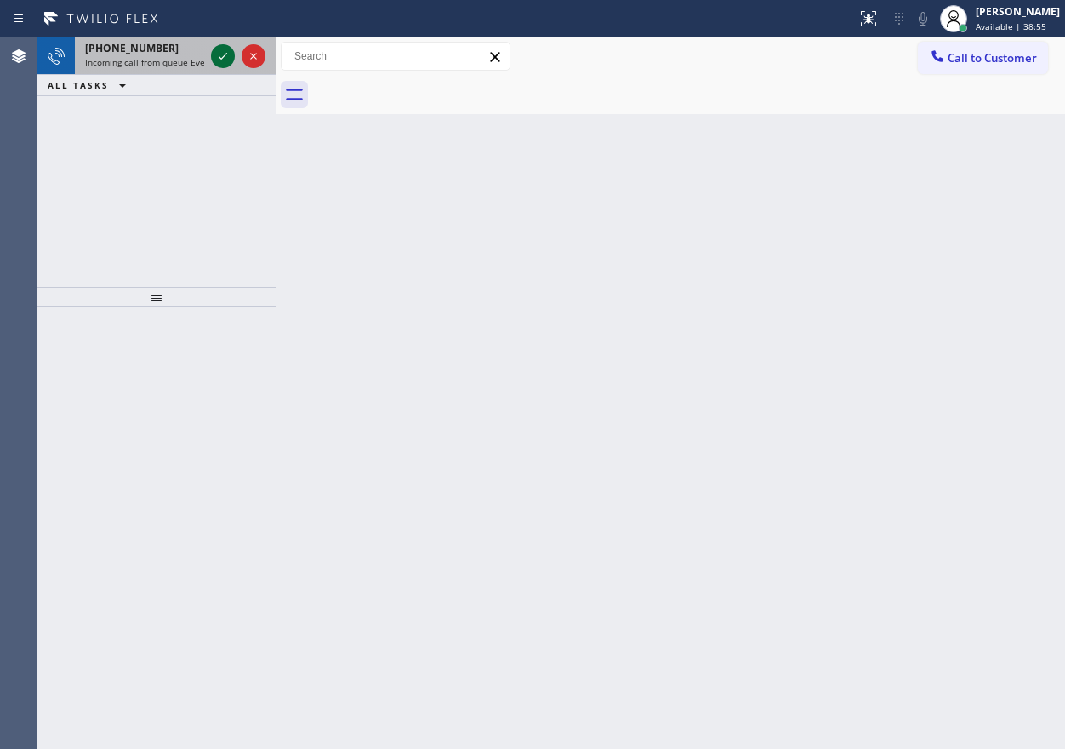
click at [220, 55] on icon at bounding box center [223, 56] width 20 height 20
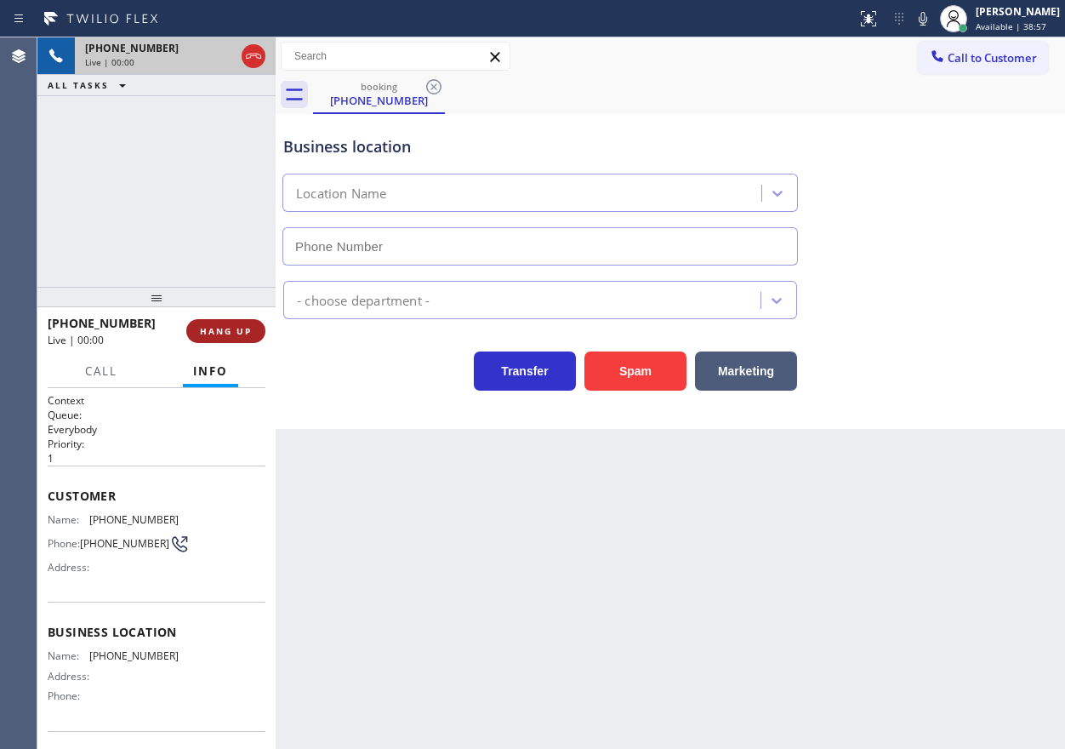
click at [225, 333] on span "HANG UP" at bounding box center [226, 331] width 52 height 12
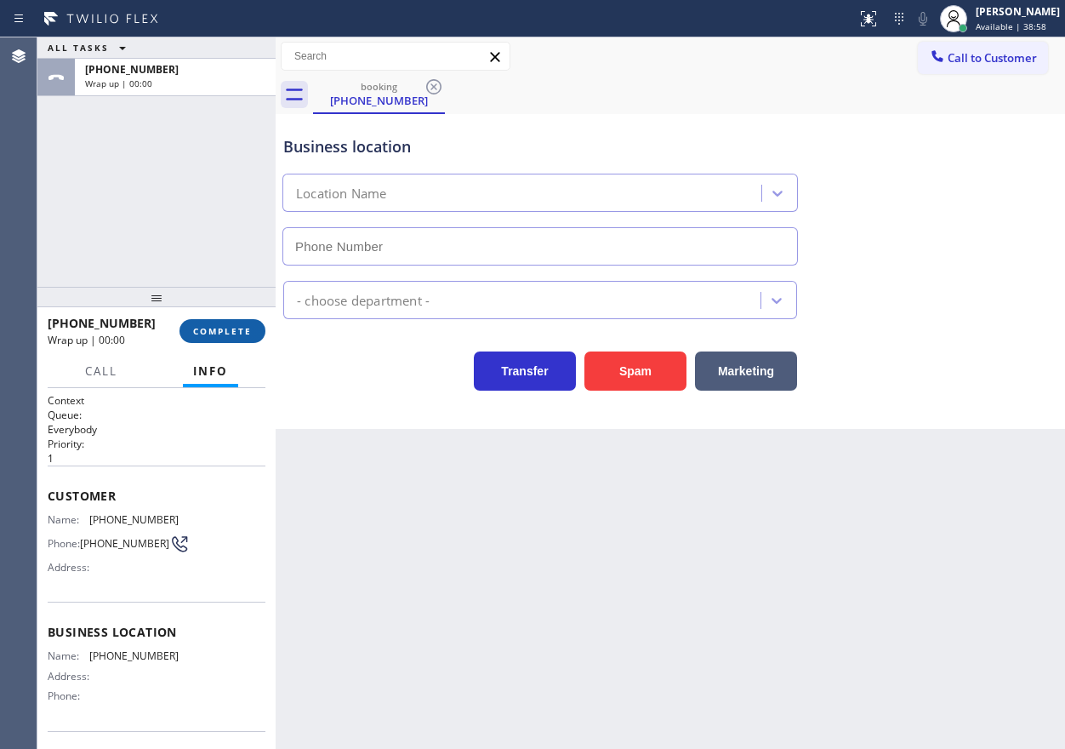
click at [225, 333] on span "COMPLETE" at bounding box center [222, 331] width 59 height 12
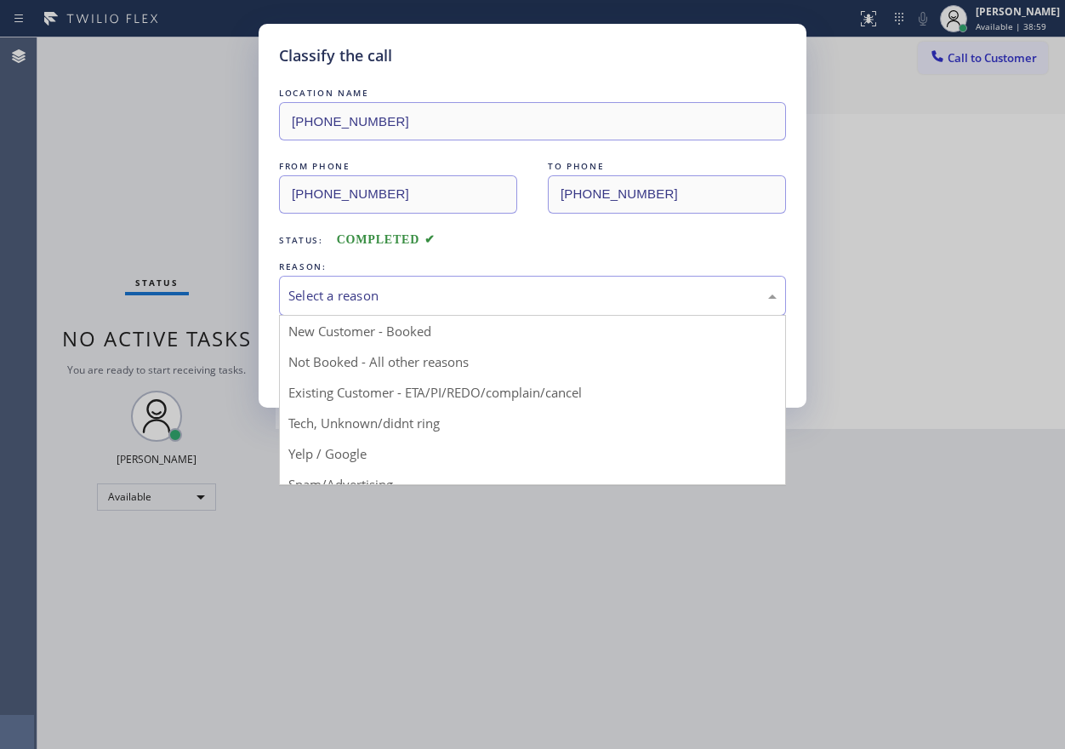
click at [474, 299] on div "Select a reason" at bounding box center [532, 296] width 488 height 20
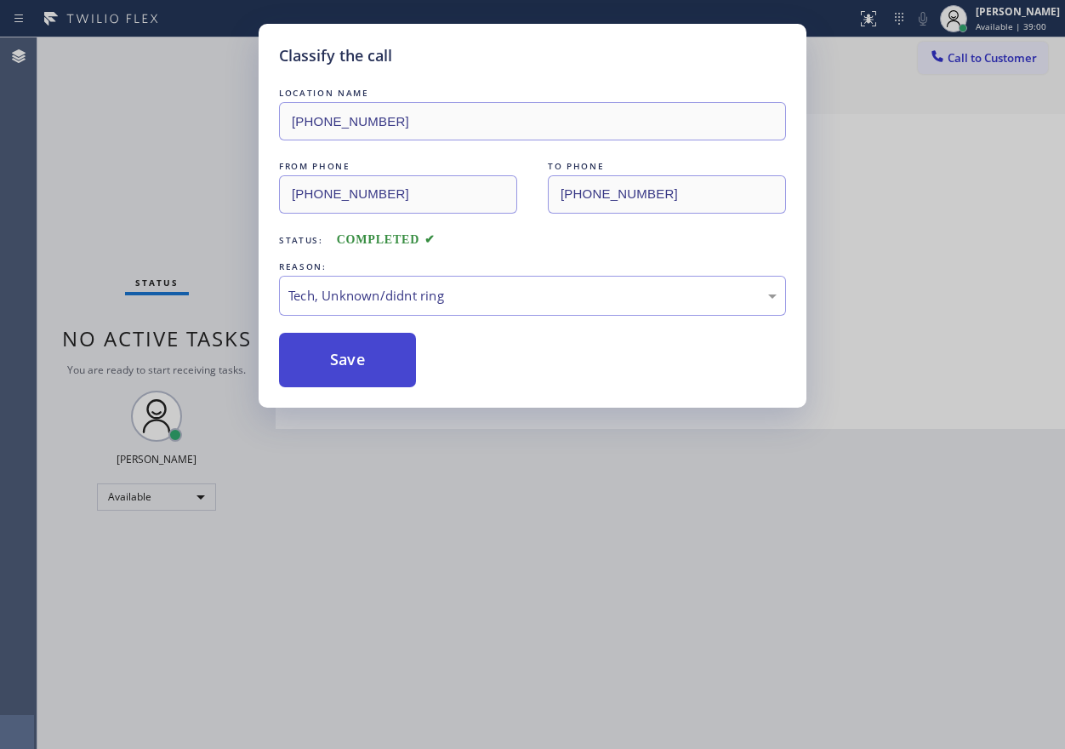
click at [381, 379] on button "Save" at bounding box center [347, 360] width 137 height 54
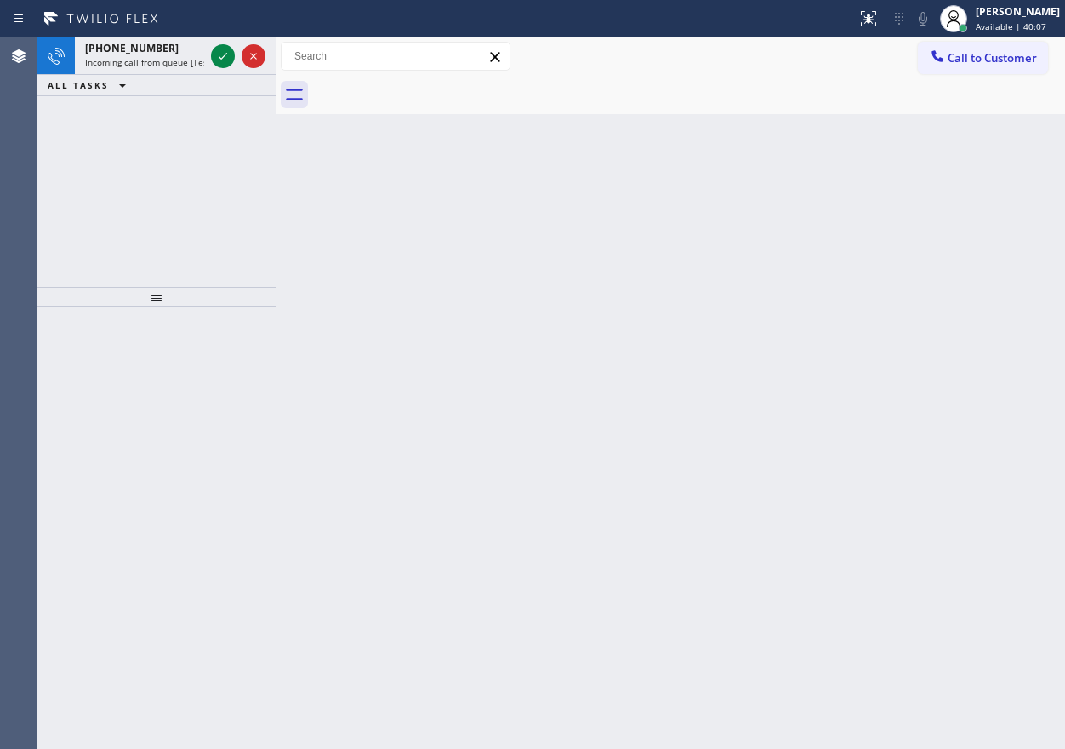
click at [105, 22] on icon at bounding box center [101, 18] width 128 height 27
click at [105, 39] on div "[PHONE_NUMBER] Incoming call from queue [Test] All" at bounding box center [141, 55] width 133 height 37
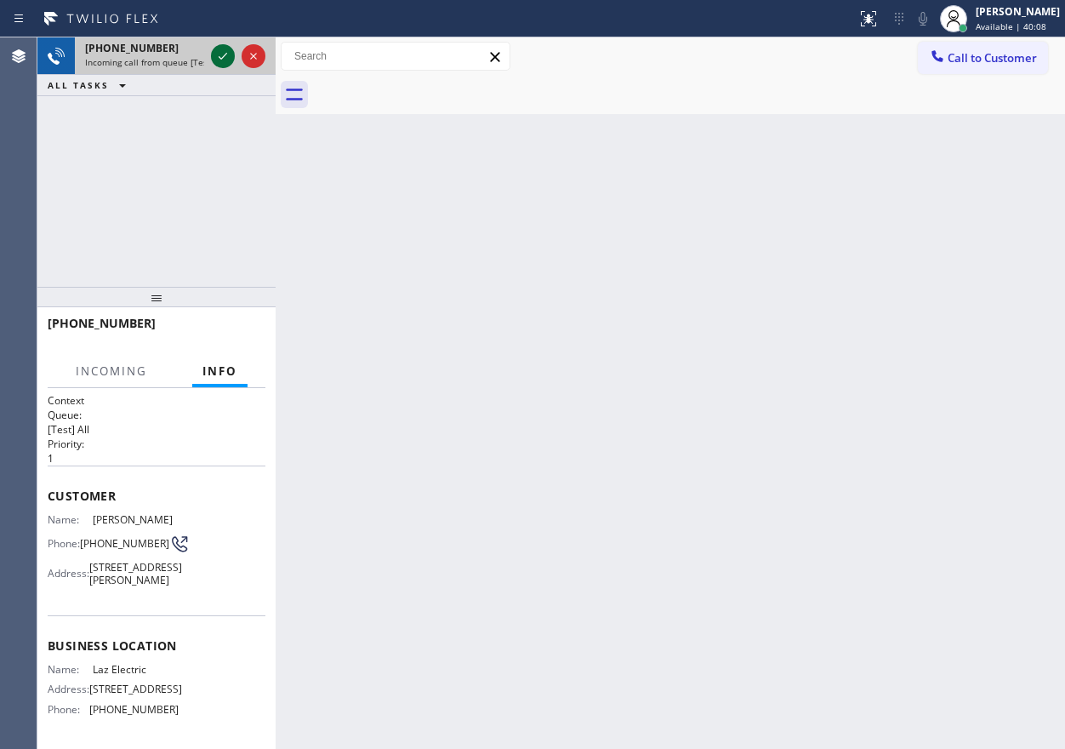
drag, startPoint x: 232, startPoint y: 61, endPoint x: 223, endPoint y: 60, distance: 9.5
click at [228, 61] on icon at bounding box center [223, 56] width 20 height 20
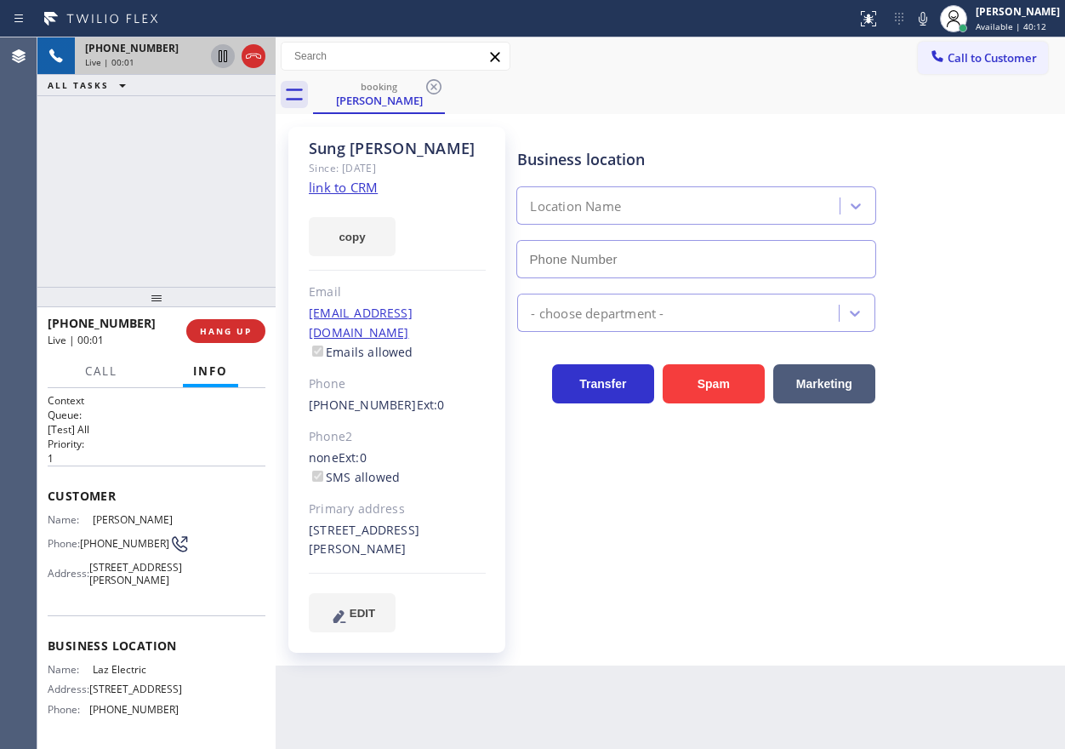
type input "[PHONE_NUMBER]"
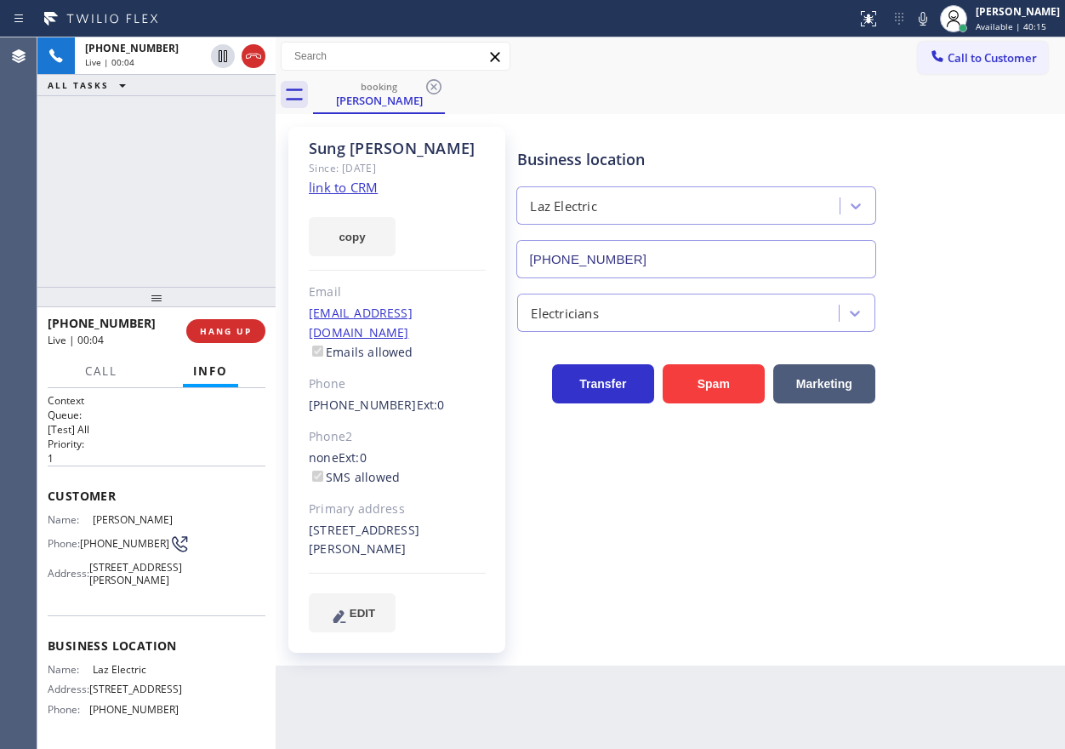
click at [352, 189] on link "link to CRM" at bounding box center [343, 187] width 69 height 17
click at [102, 675] on span "Laz Electric" at bounding box center [135, 669] width 85 height 13
copy span "Laz Electric"
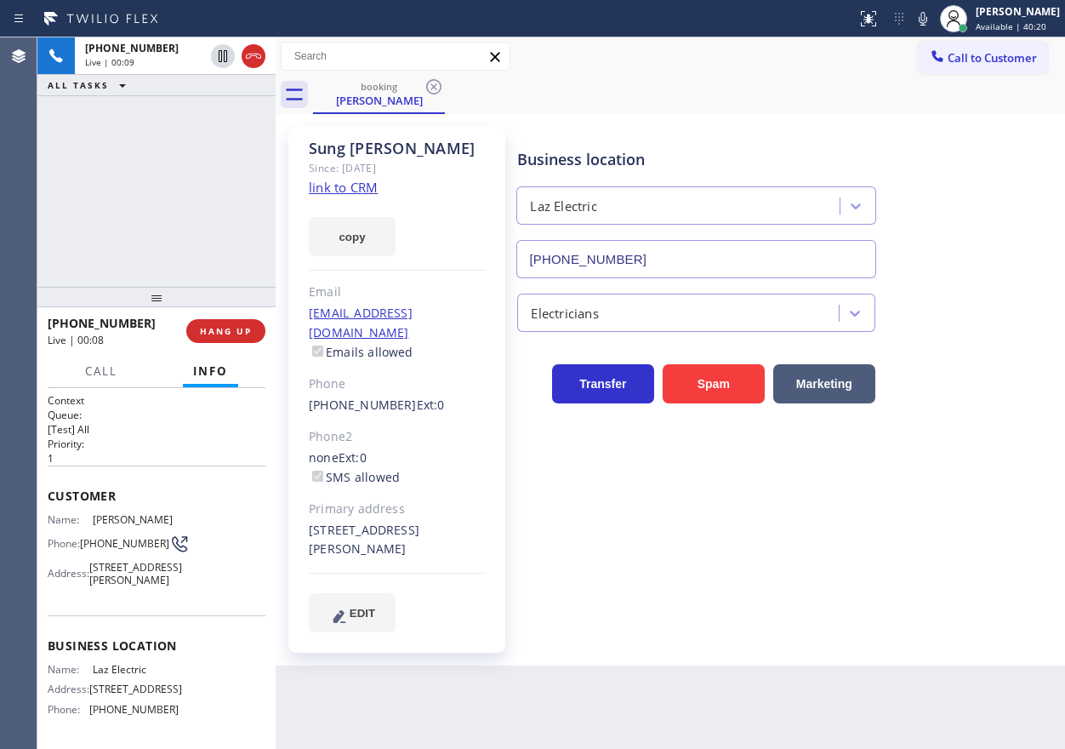
click at [770, 266] on input "[PHONE_NUMBER]" at bounding box center [695, 259] width 359 height 38
click at [933, 19] on icon at bounding box center [923, 19] width 20 height 20
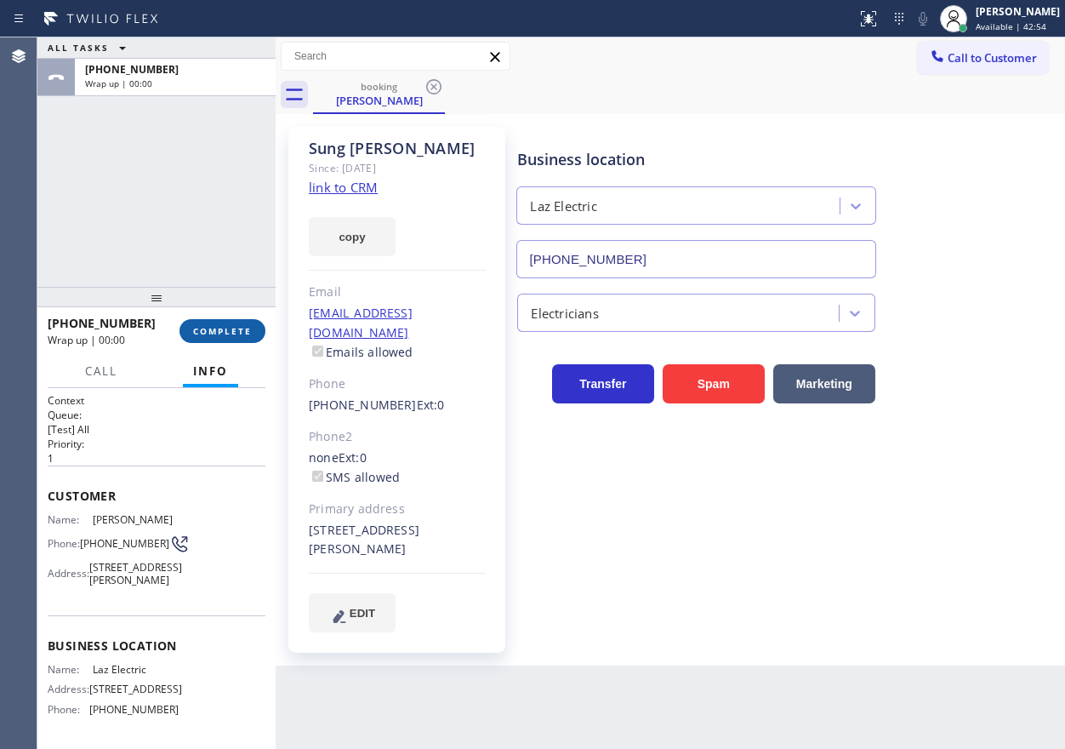
click at [227, 334] on span "COMPLETE" at bounding box center [222, 331] width 59 height 12
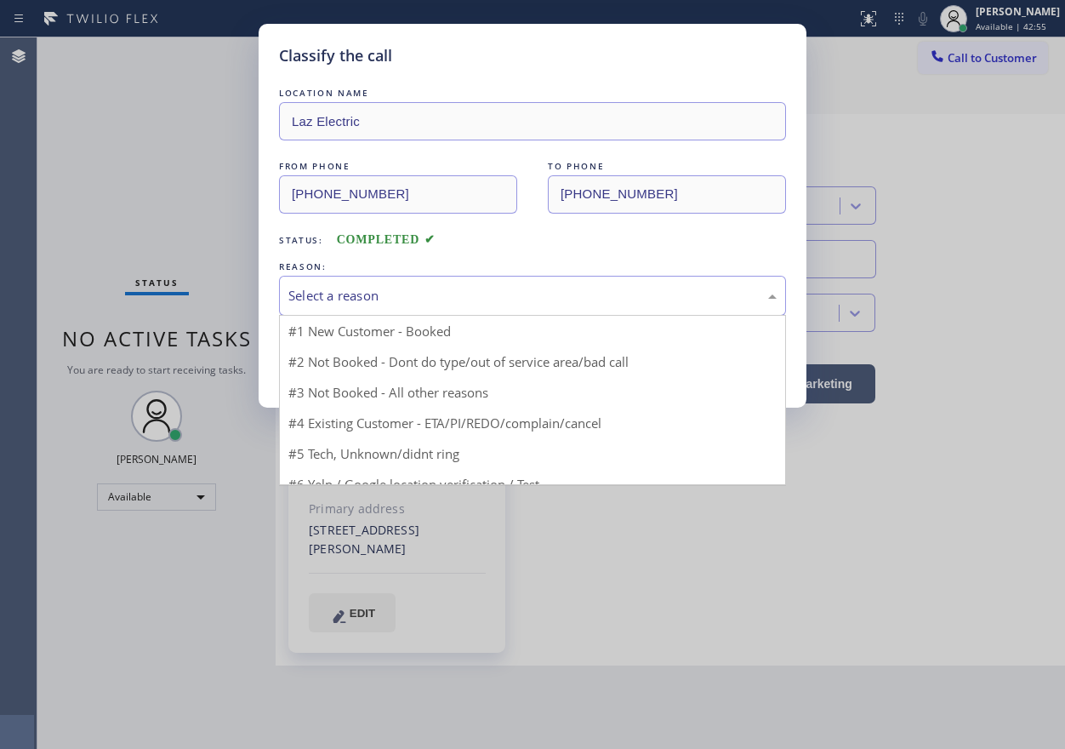
click at [431, 301] on div "Select a reason" at bounding box center [532, 296] width 488 height 20
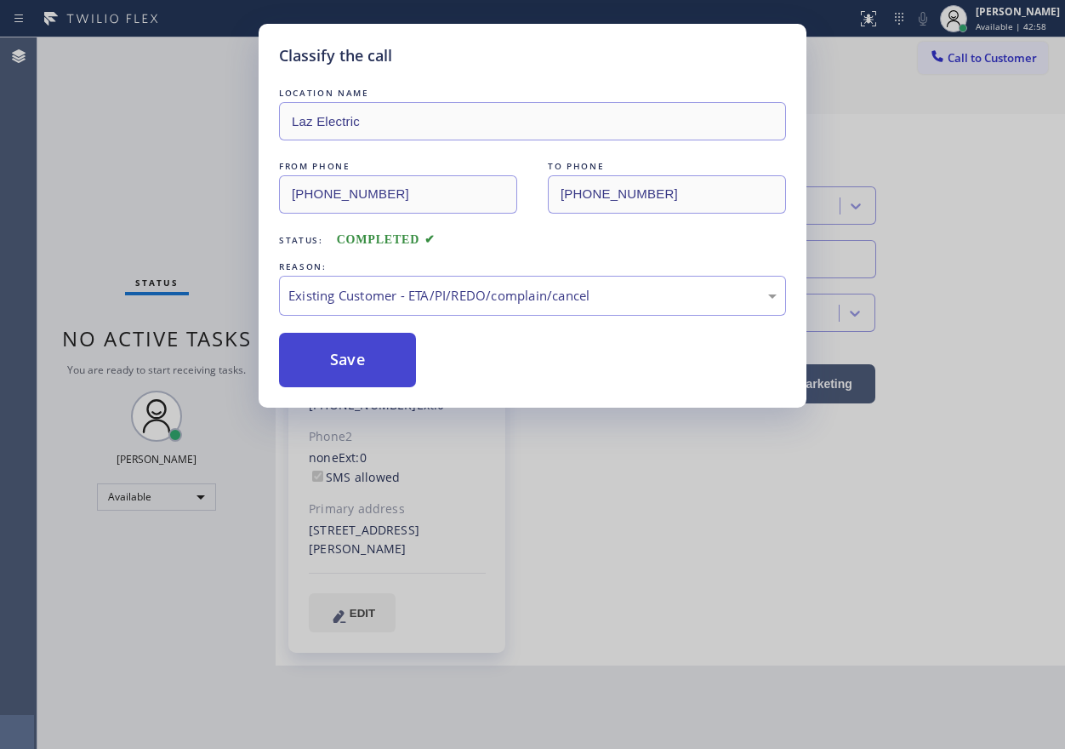
click at [373, 351] on button "Save" at bounding box center [347, 360] width 137 height 54
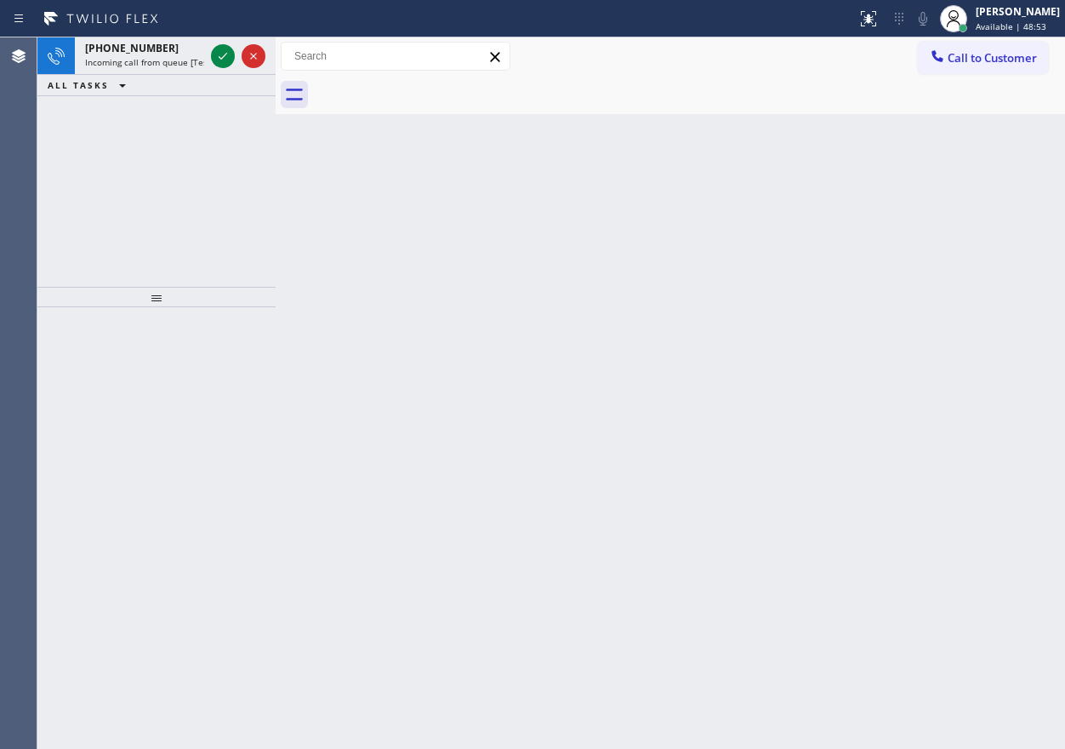
click at [861, 294] on div "Back to Dashboard Change Sender ID Customers Technicians Select a contact Outbo…" at bounding box center [670, 392] width 789 height 711
click at [226, 54] on icon at bounding box center [223, 56] width 20 height 20
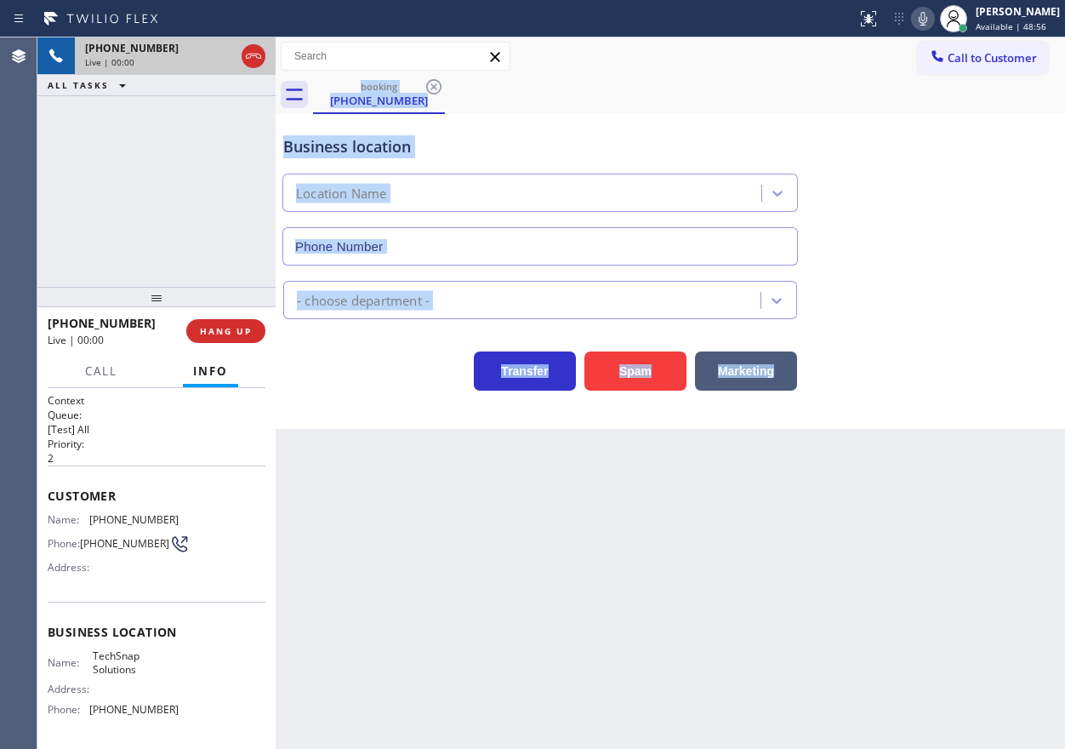
type input "[PHONE_NUMBER]"
click at [456, 629] on div "Back to Dashboard Change Sender ID Customers Technicians Select a contact Outbo…" at bounding box center [670, 392] width 789 height 711
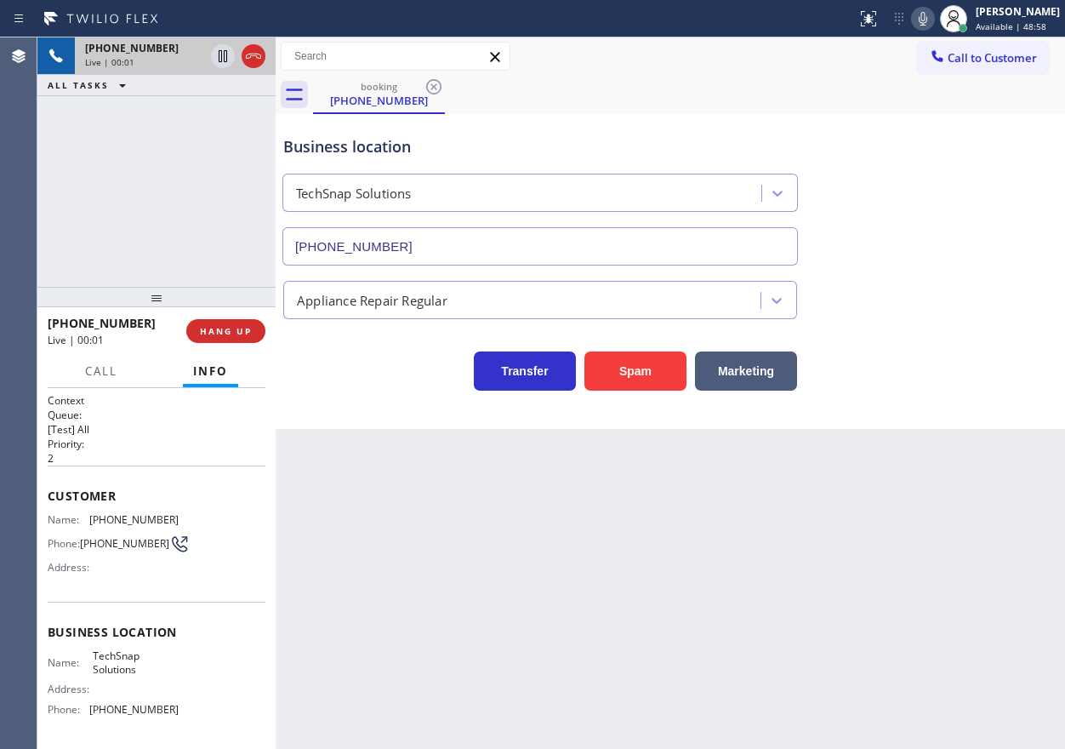
click at [139, 665] on span "TechSnap Solutions" at bounding box center [135, 662] width 85 height 26
copy span "TechSnap Solutions"
click at [504, 231] on input "[PHONE_NUMBER]" at bounding box center [539, 246] width 515 height 38
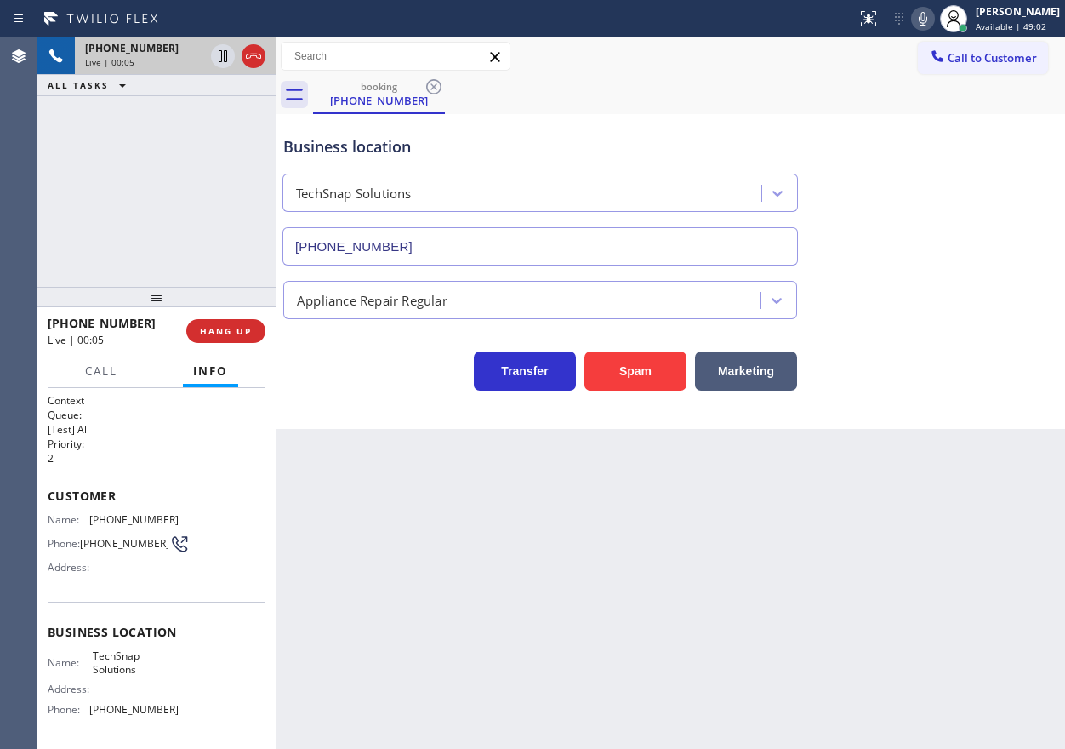
click at [504, 231] on input "[PHONE_NUMBER]" at bounding box center [539, 246] width 515 height 38
click at [104, 519] on span "[PHONE_NUMBER]" at bounding box center [133, 519] width 89 height 13
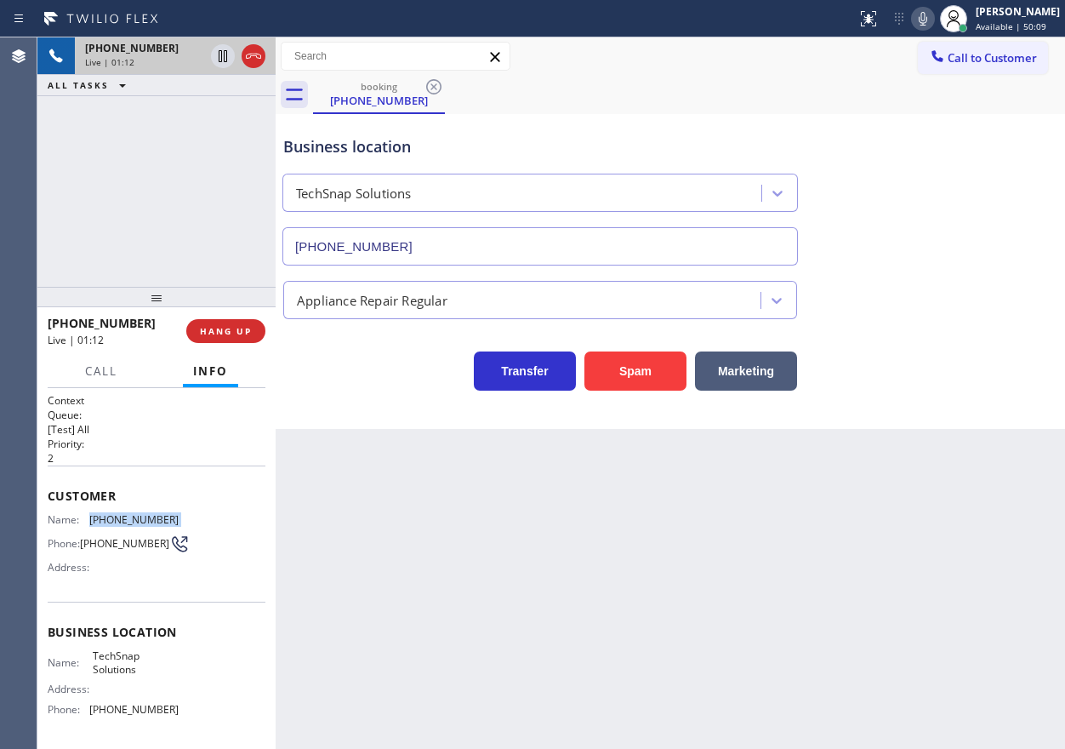
copy span "[PHONE_NUMBER]"
click at [931, 19] on icon at bounding box center [923, 19] width 20 height 20
click at [933, 19] on icon at bounding box center [923, 19] width 20 height 20
click at [216, 332] on span "HANG UP" at bounding box center [226, 331] width 52 height 12
click at [219, 331] on span "HANG UP" at bounding box center [226, 331] width 52 height 12
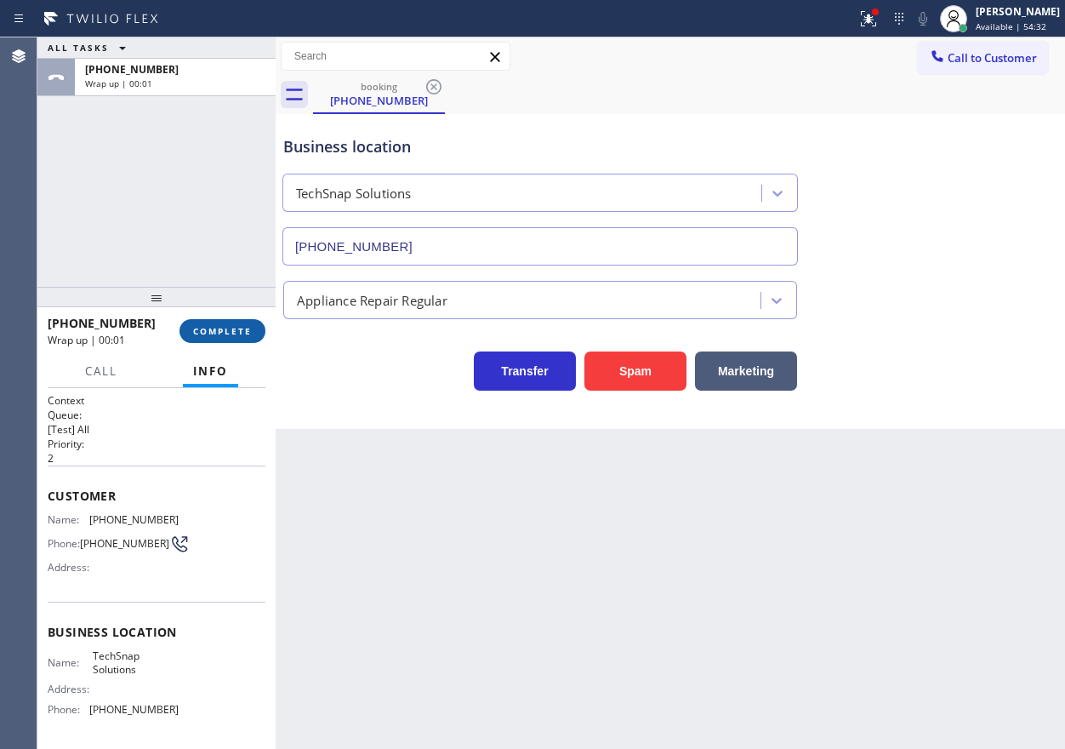
drag, startPoint x: 149, startPoint y: 315, endPoint x: 219, endPoint y: 322, distance: 70.9
click at [173, 320] on div "[PHONE_NUMBER] Wrap up | 00:01" at bounding box center [114, 331] width 132 height 44
click at [219, 322] on button "COMPLETE" at bounding box center [222, 331] width 86 height 24
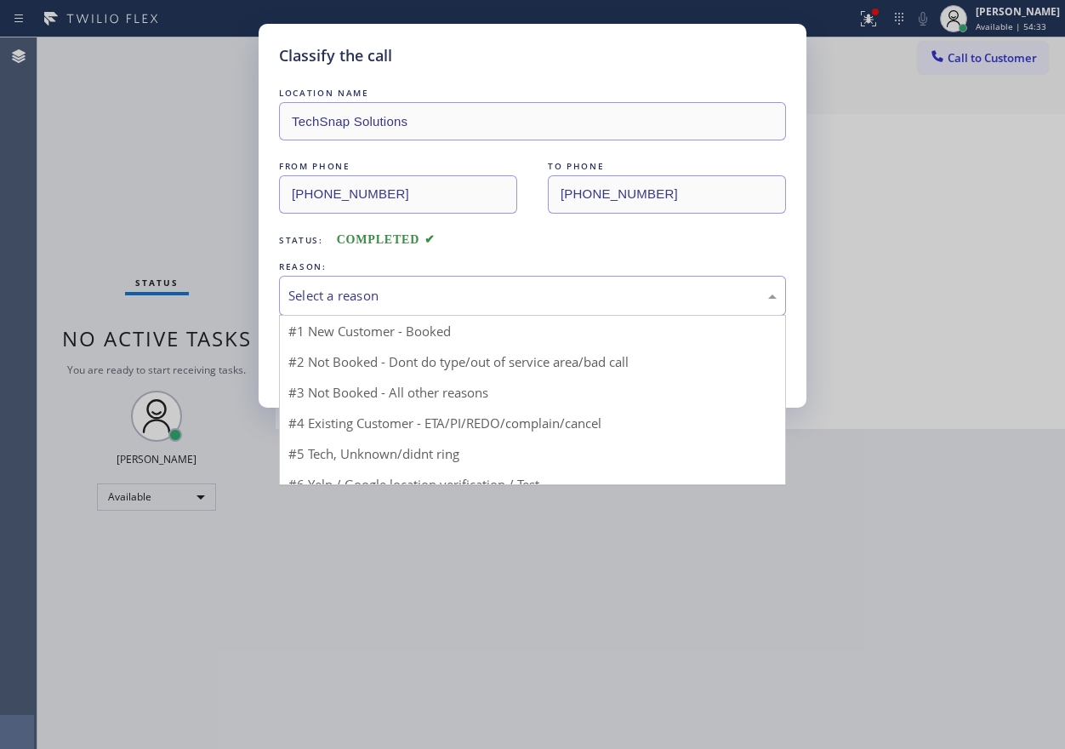
click at [410, 289] on div "Select a reason" at bounding box center [532, 296] width 488 height 20
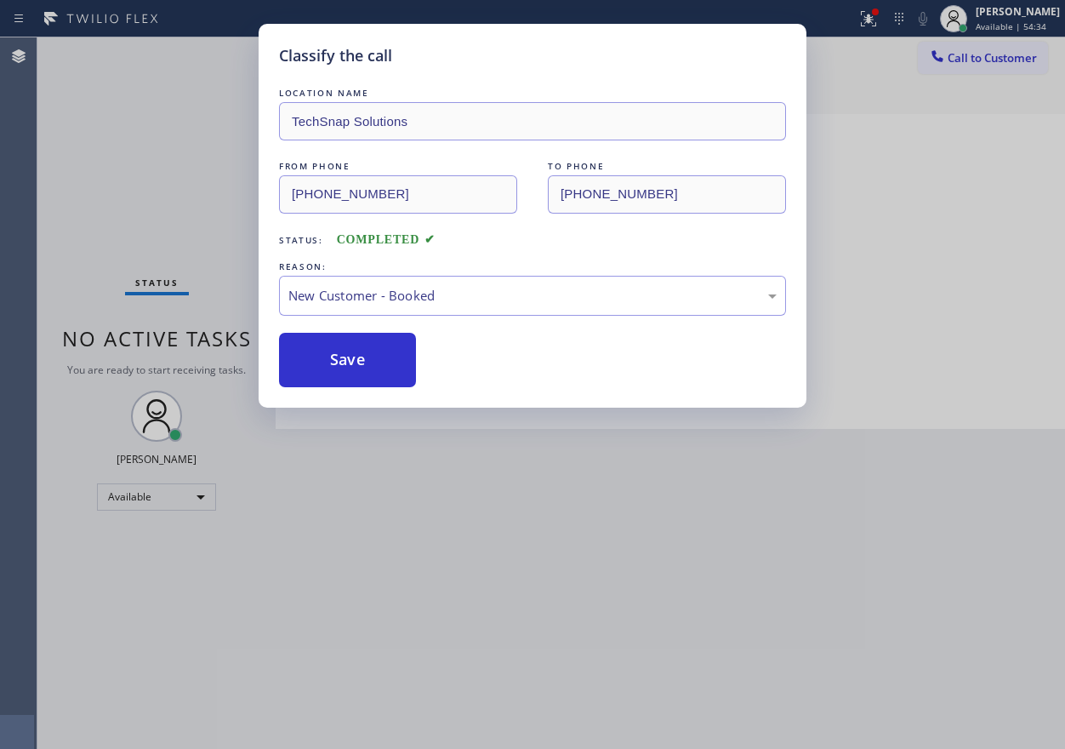
click at [359, 357] on button "Save" at bounding box center [347, 360] width 137 height 54
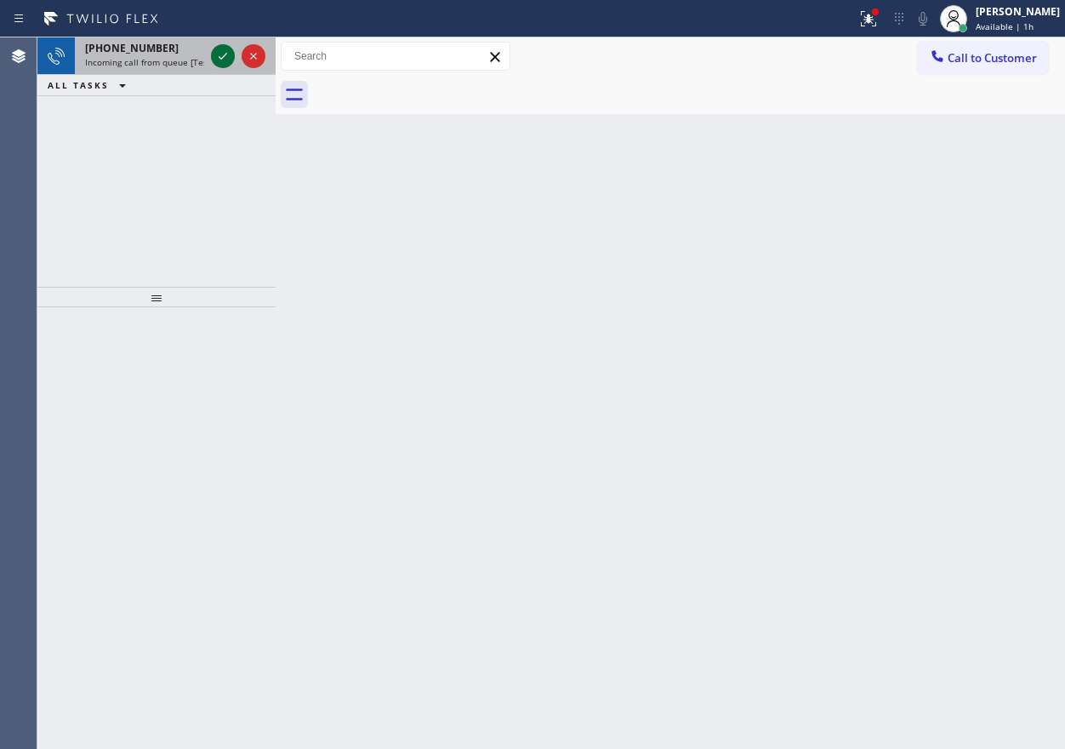
click at [219, 58] on icon at bounding box center [223, 56] width 20 height 20
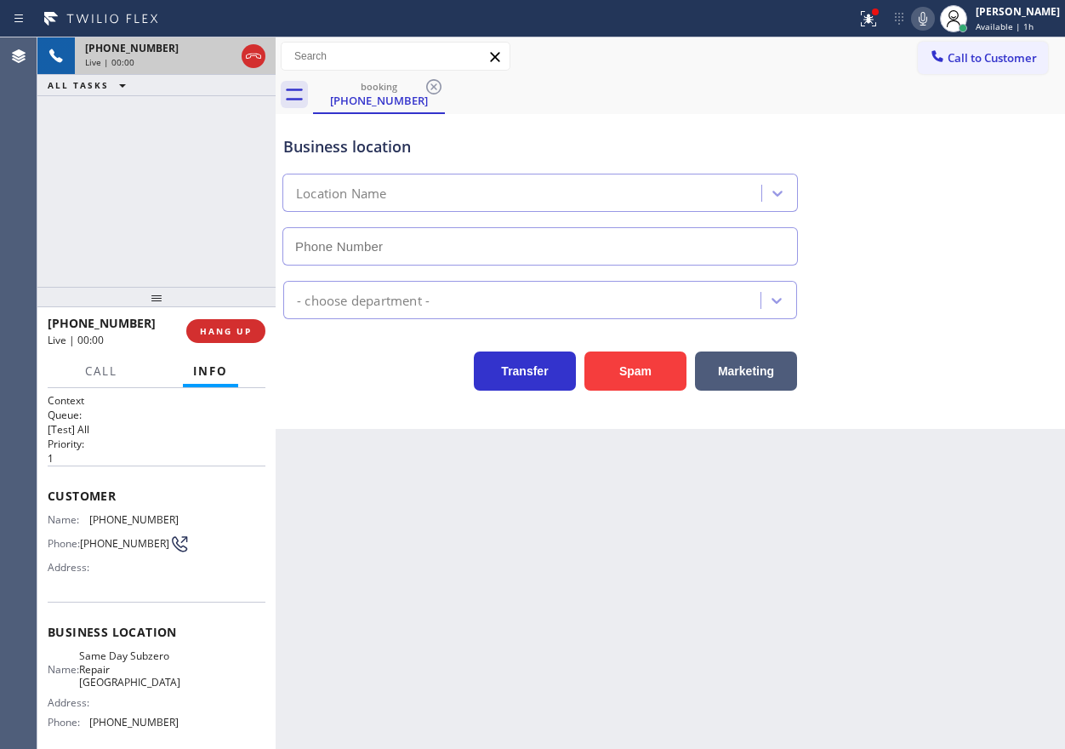
type input "[PHONE_NUMBER]"
click at [118, 681] on span "Same Day Subzero Repair [GEOGRAPHIC_DATA]" at bounding box center [129, 668] width 101 height 39
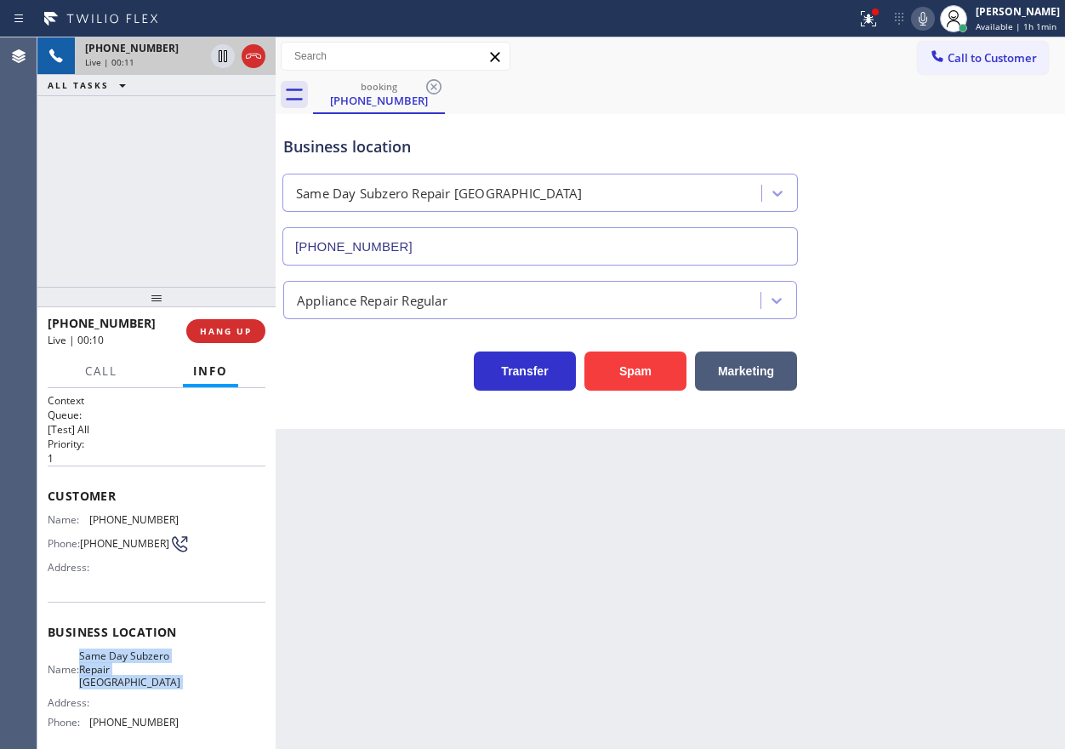
click at [118, 681] on span "Same Day Subzero Repair [GEOGRAPHIC_DATA]" at bounding box center [129, 668] width 101 height 39
copy span "Same Day Subzero Repair [GEOGRAPHIC_DATA]"
click at [498, 253] on input "[PHONE_NUMBER]" at bounding box center [539, 246] width 515 height 38
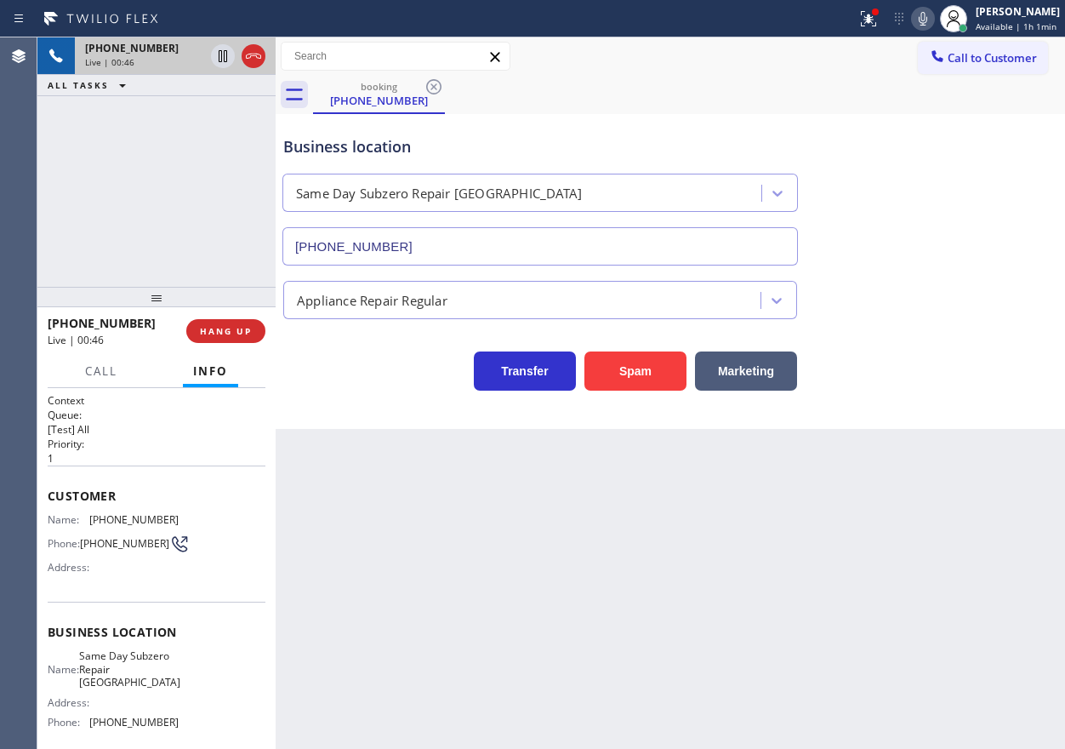
click at [149, 513] on span "[PHONE_NUMBER]" at bounding box center [133, 519] width 89 height 13
copy span "[PHONE_NUMBER]"
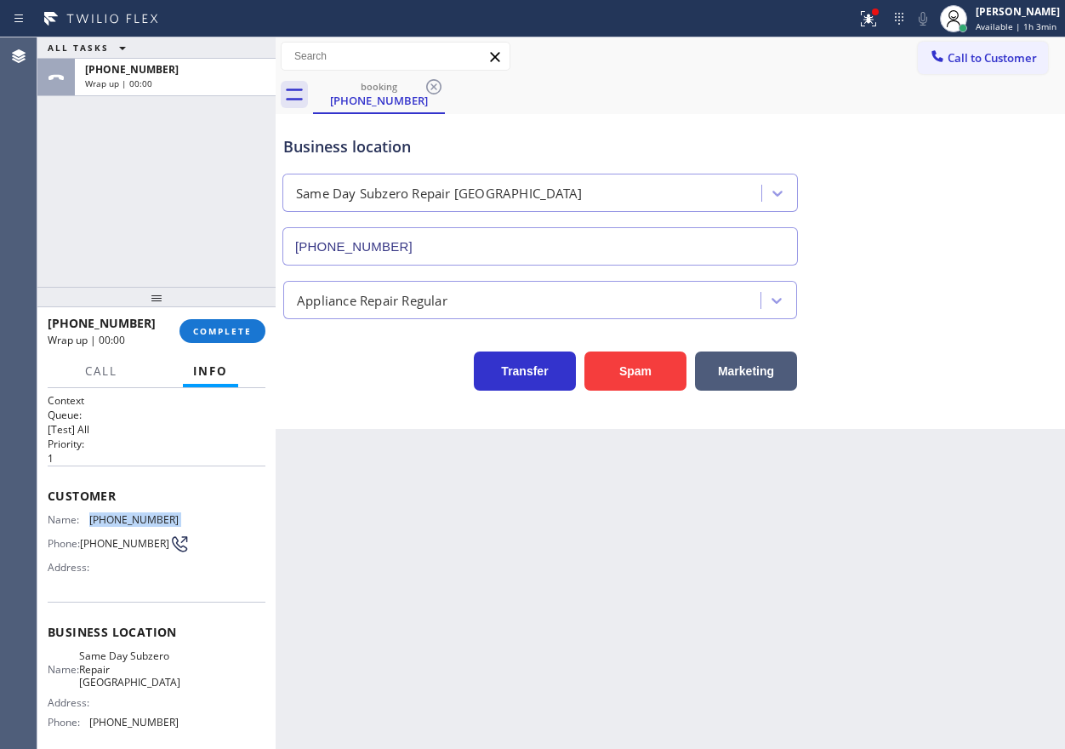
drag, startPoint x: 221, startPoint y: 323, endPoint x: 367, endPoint y: 324, distance: 146.3
click at [221, 323] on button "COMPLETE" at bounding box center [222, 331] width 86 height 24
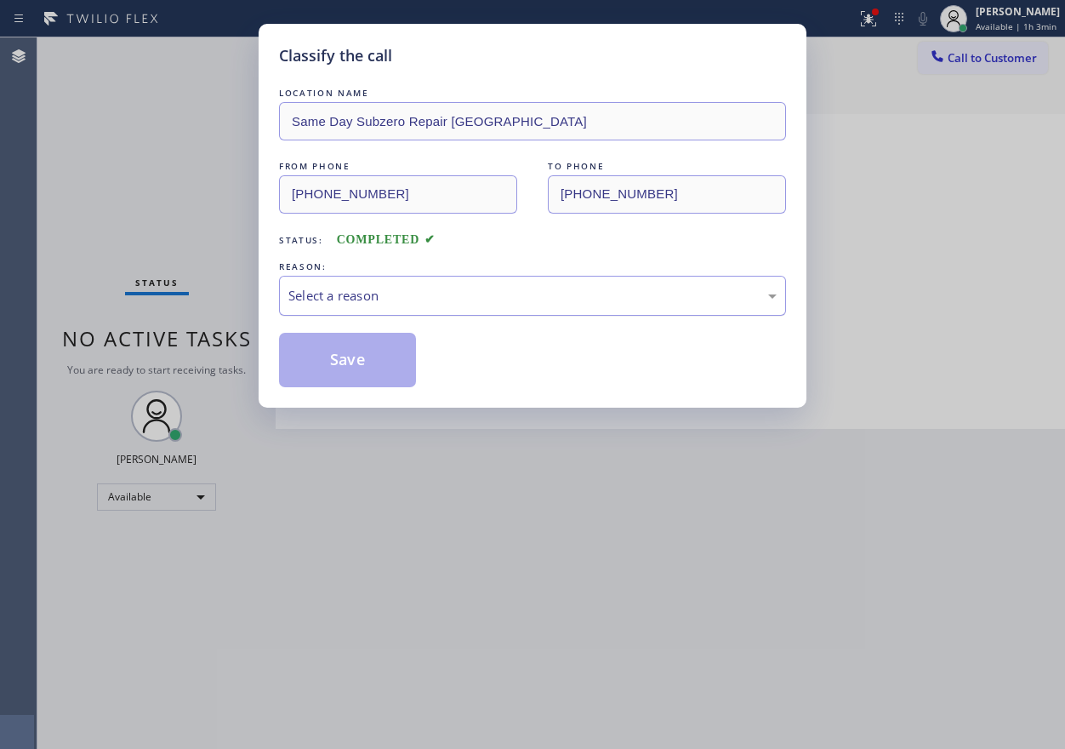
click at [459, 308] on div "Select a reason" at bounding box center [532, 296] width 507 height 40
click at [355, 367] on button "Save" at bounding box center [347, 360] width 137 height 54
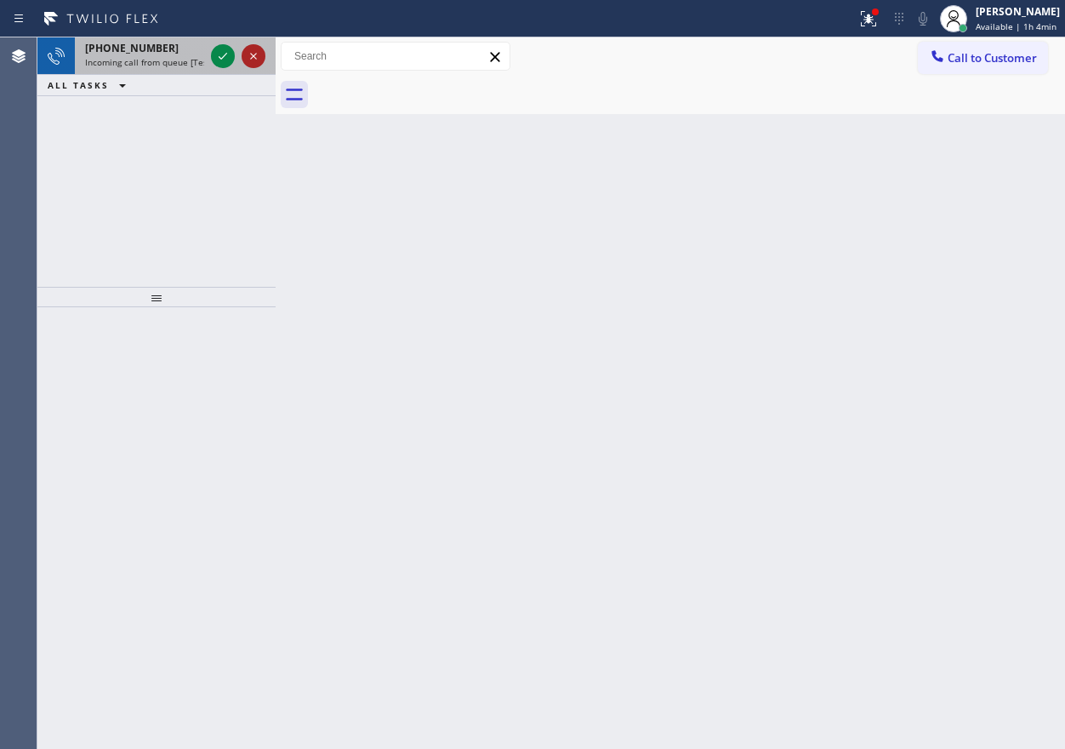
click at [222, 49] on icon at bounding box center [223, 56] width 20 height 20
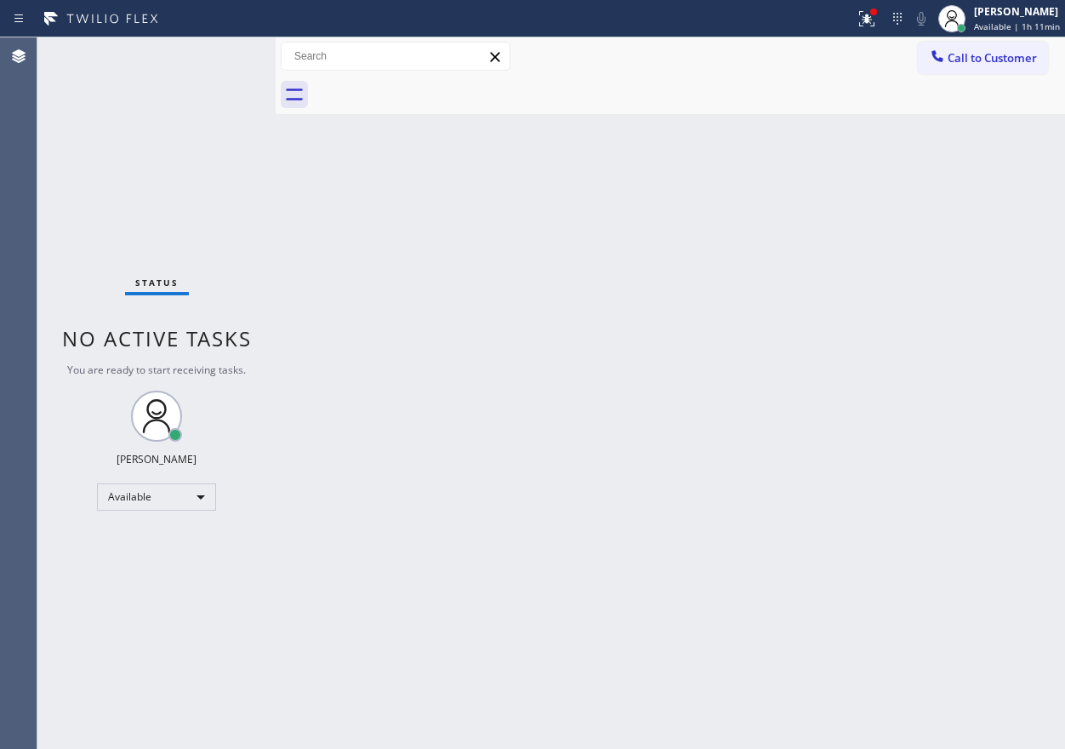
click at [802, 409] on div "Back to Dashboard Change Sender ID Customers Technicians Select a contact Outbo…" at bounding box center [670, 392] width 789 height 711
click at [880, 291] on div "Back to Dashboard Change Sender ID Customers Technicians Select a contact Outbo…" at bounding box center [670, 392] width 789 height 711
drag, startPoint x: 875, startPoint y: 16, endPoint x: 870, endPoint y: 120, distance: 103.9
click at [875, 16] on div at bounding box center [874, 12] width 10 height 10
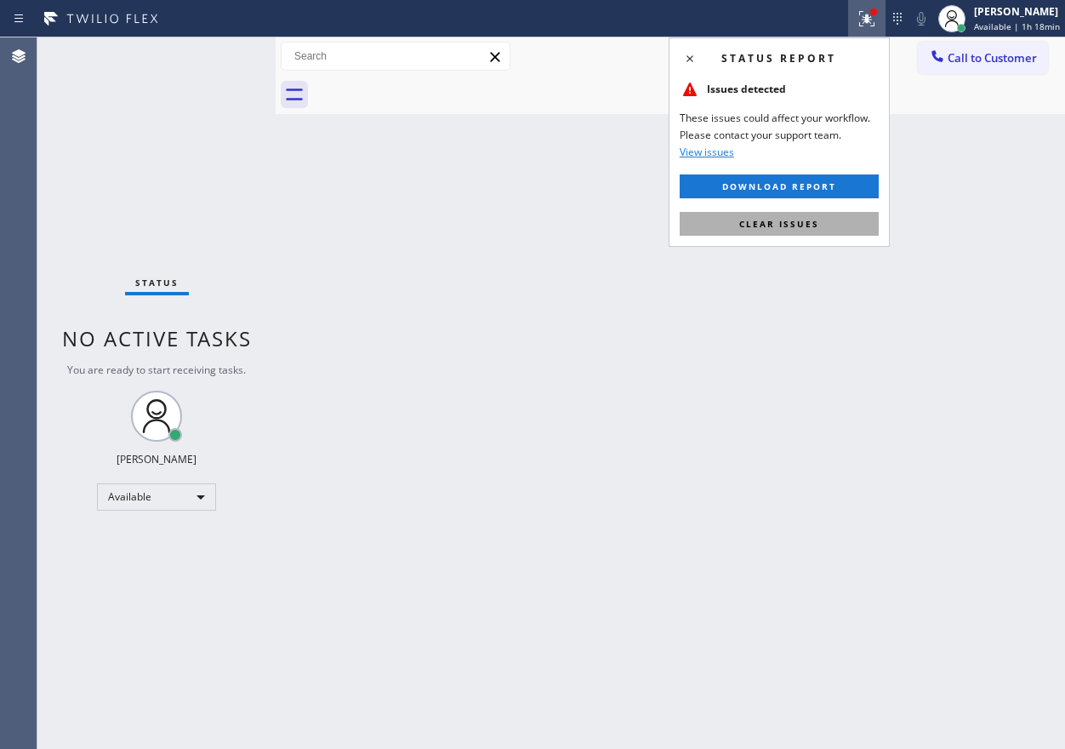
click at [845, 218] on button "Clear issues" at bounding box center [779, 224] width 199 height 24
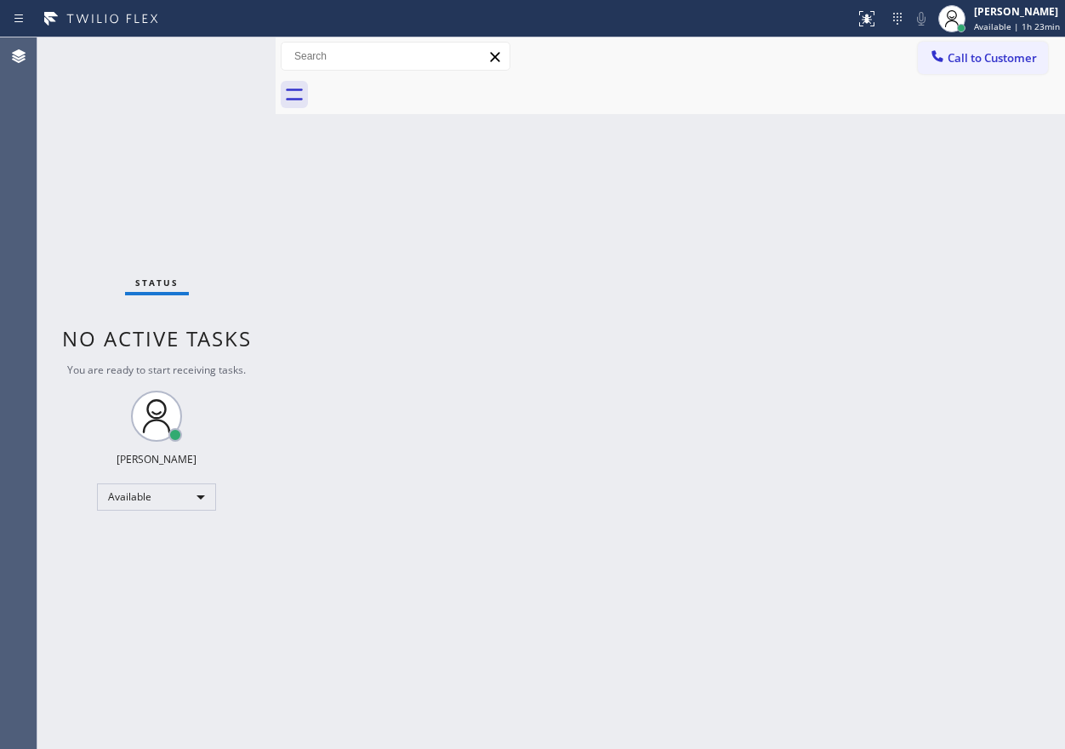
click at [852, 338] on div "Back to Dashboard Change Sender ID Customers Technicians Select a contact Outbo…" at bounding box center [670, 392] width 789 height 711
click at [1034, 26] on span "Available | 1h 27min" at bounding box center [1017, 26] width 86 height 12
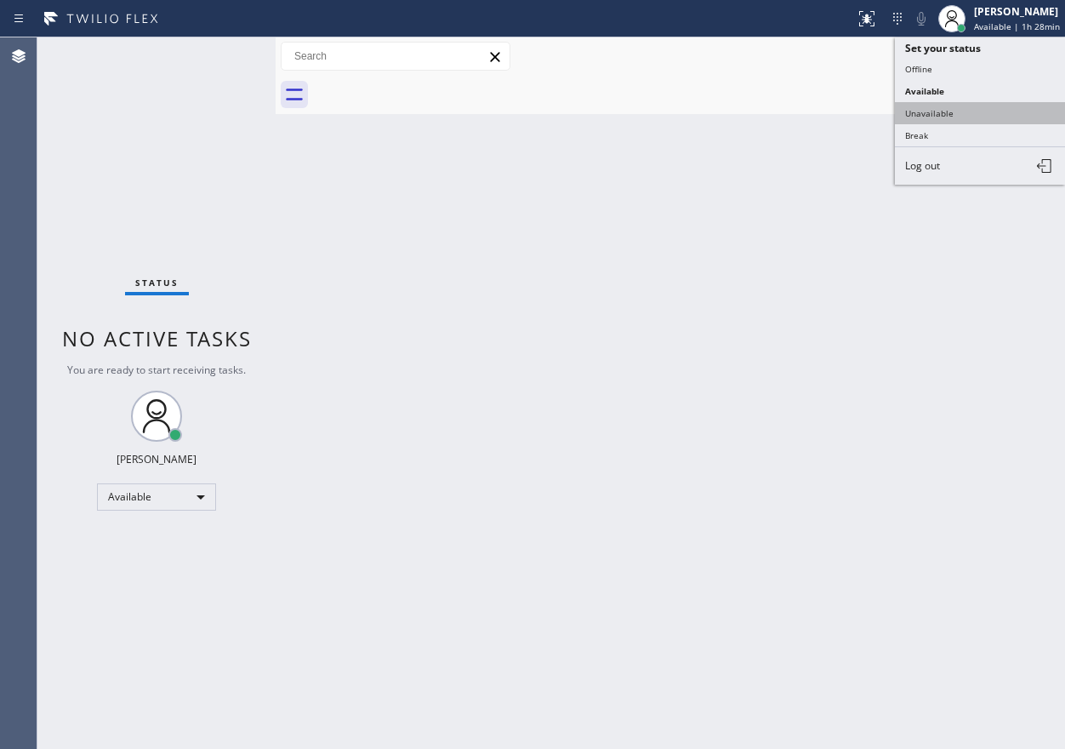
click at [968, 114] on button "Unavailable" at bounding box center [980, 113] width 170 height 22
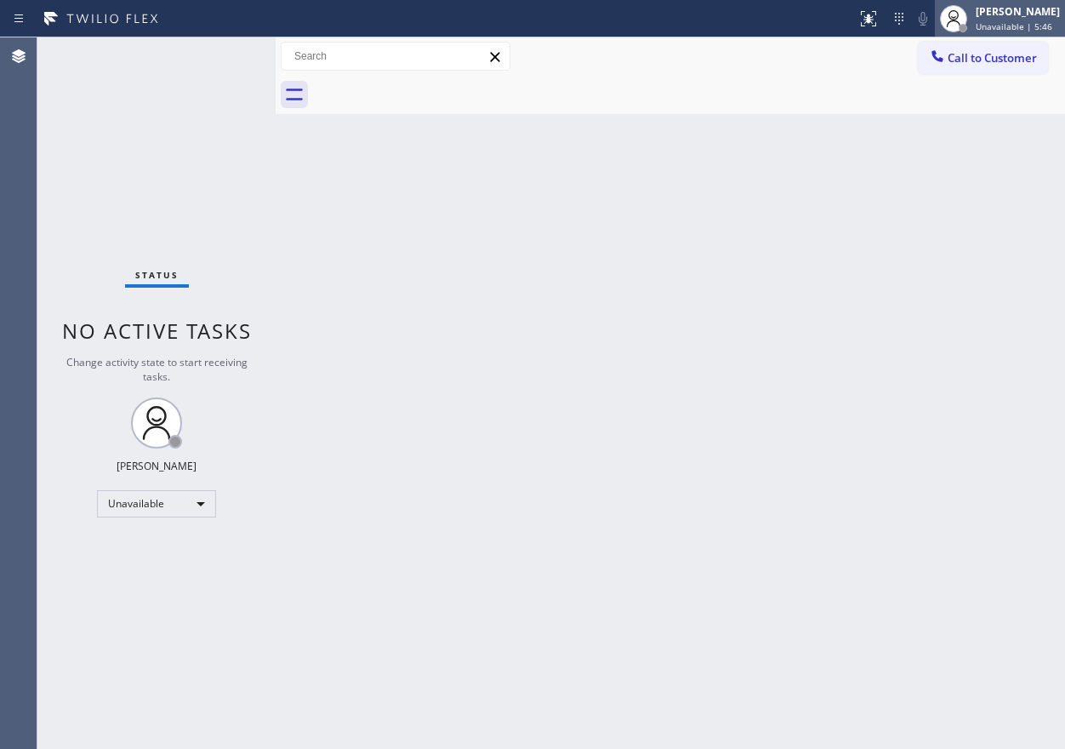
click at [1028, 12] on div "[PERSON_NAME]" at bounding box center [1018, 11] width 84 height 14
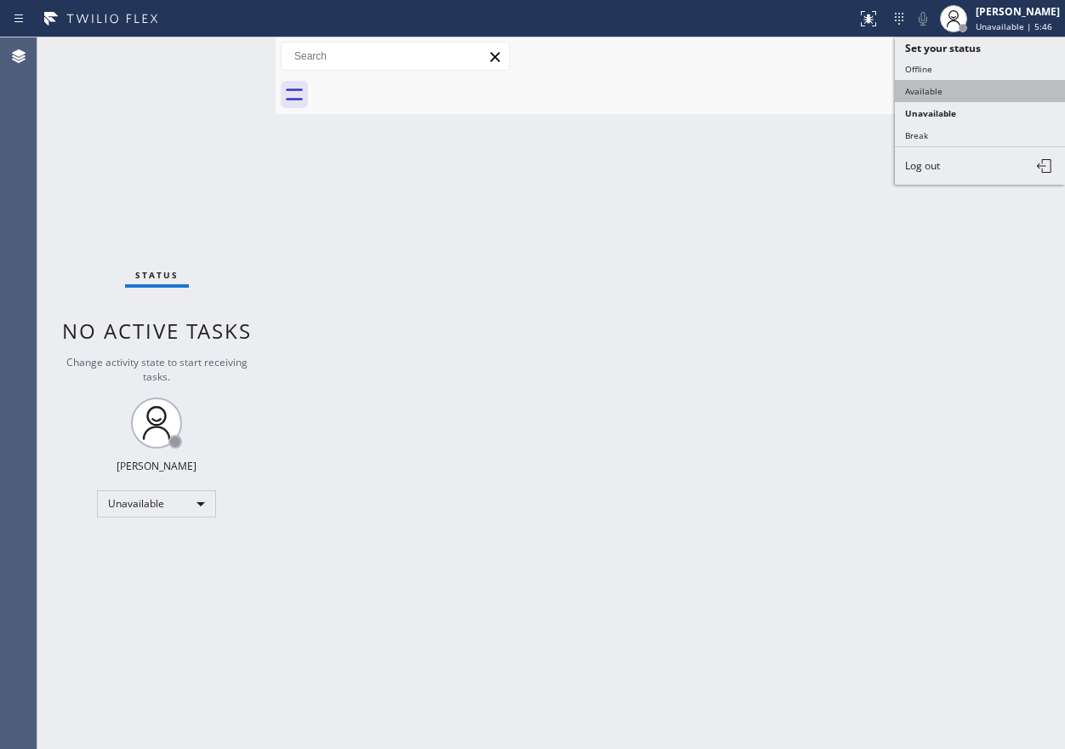
click at [1011, 88] on button "Available" at bounding box center [980, 91] width 170 height 22
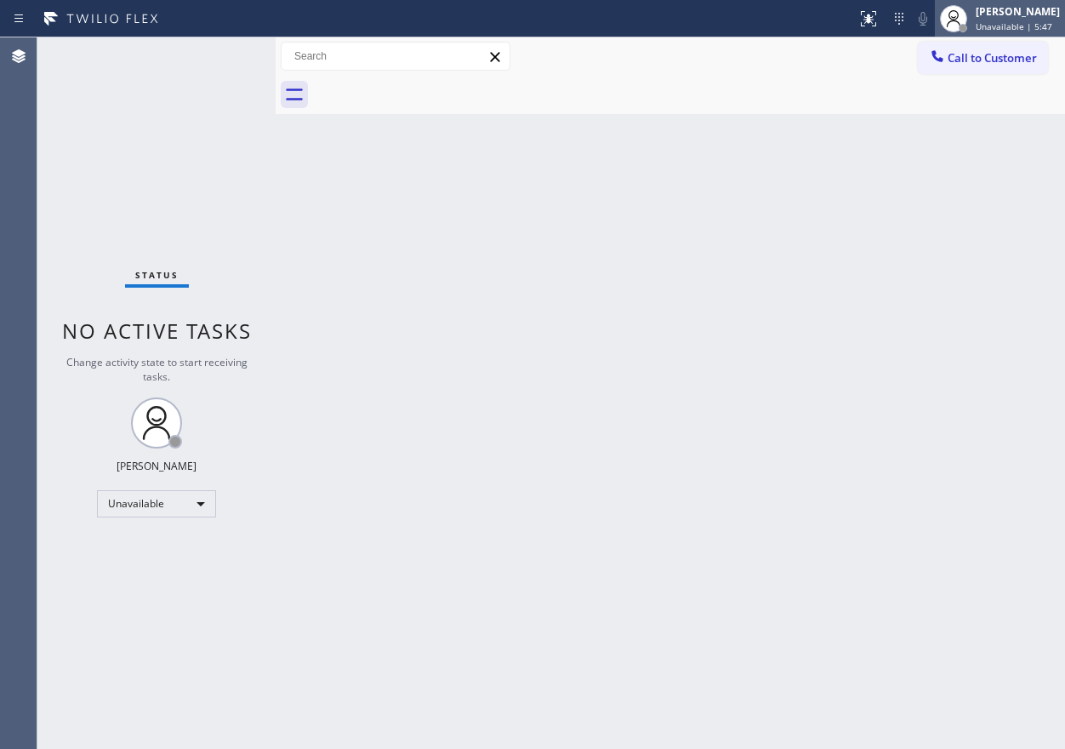
click at [1021, 26] on span "Unavailable | 5:47" at bounding box center [1014, 26] width 77 height 12
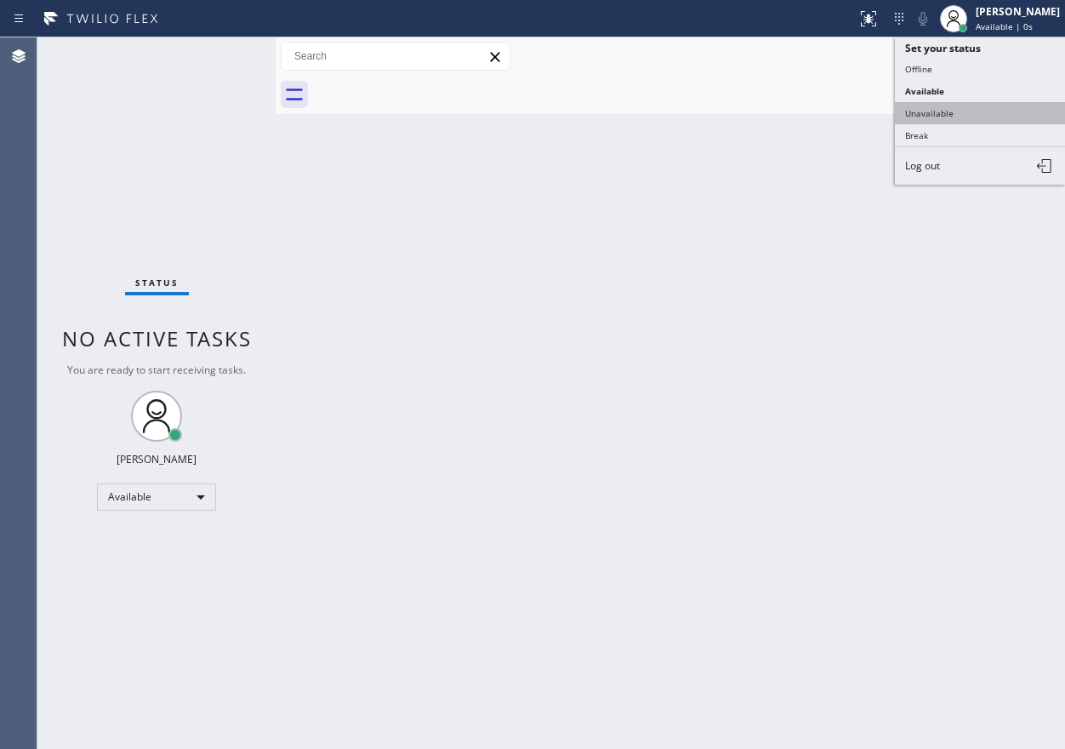
click at [991, 121] on button "Unavailable" at bounding box center [980, 113] width 170 height 22
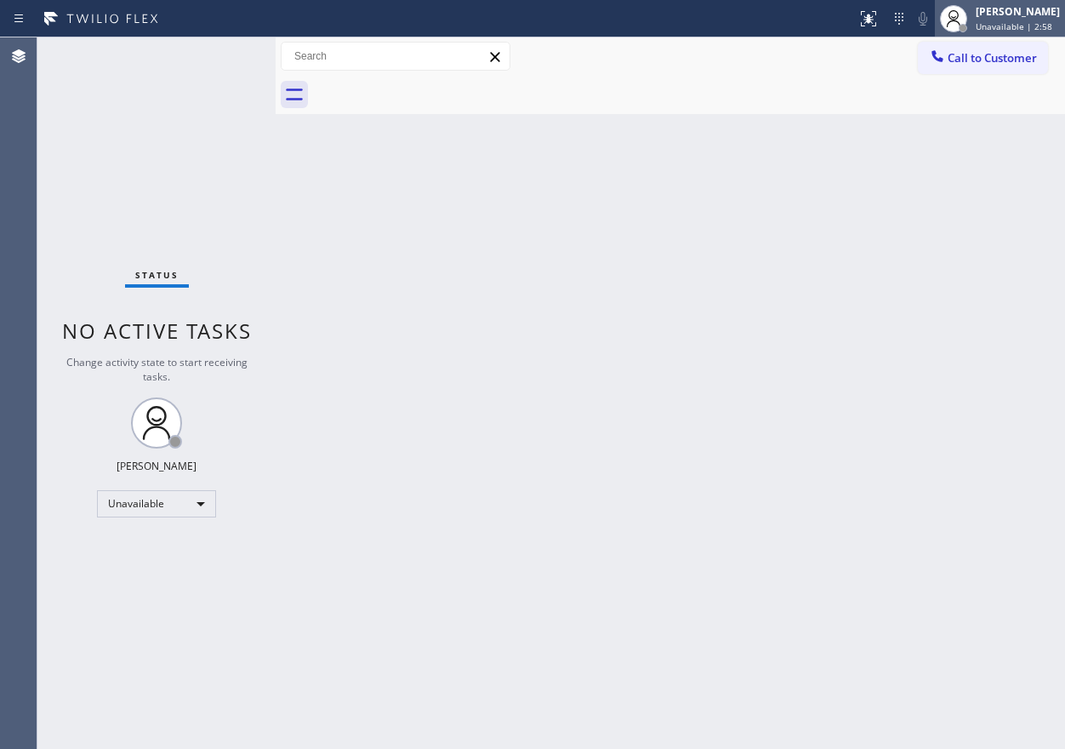
click at [997, 32] on div "[PERSON_NAME] Unavailable | 2:58" at bounding box center [1018, 18] width 93 height 30
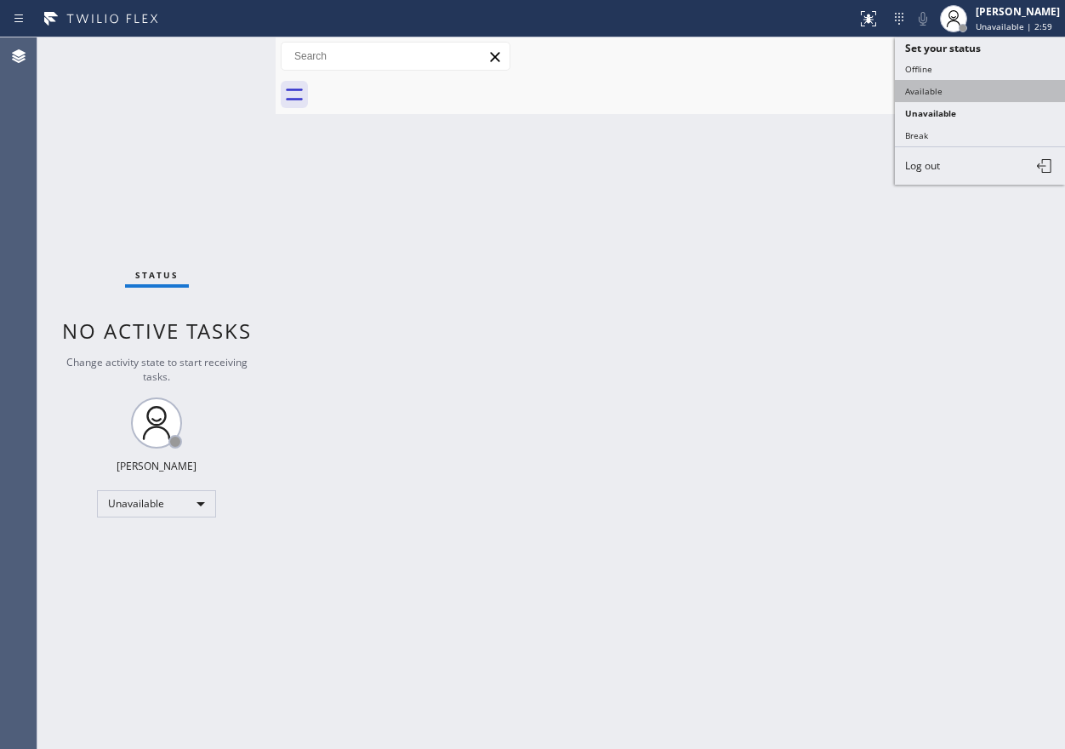
click at [996, 90] on button "Available" at bounding box center [980, 91] width 170 height 22
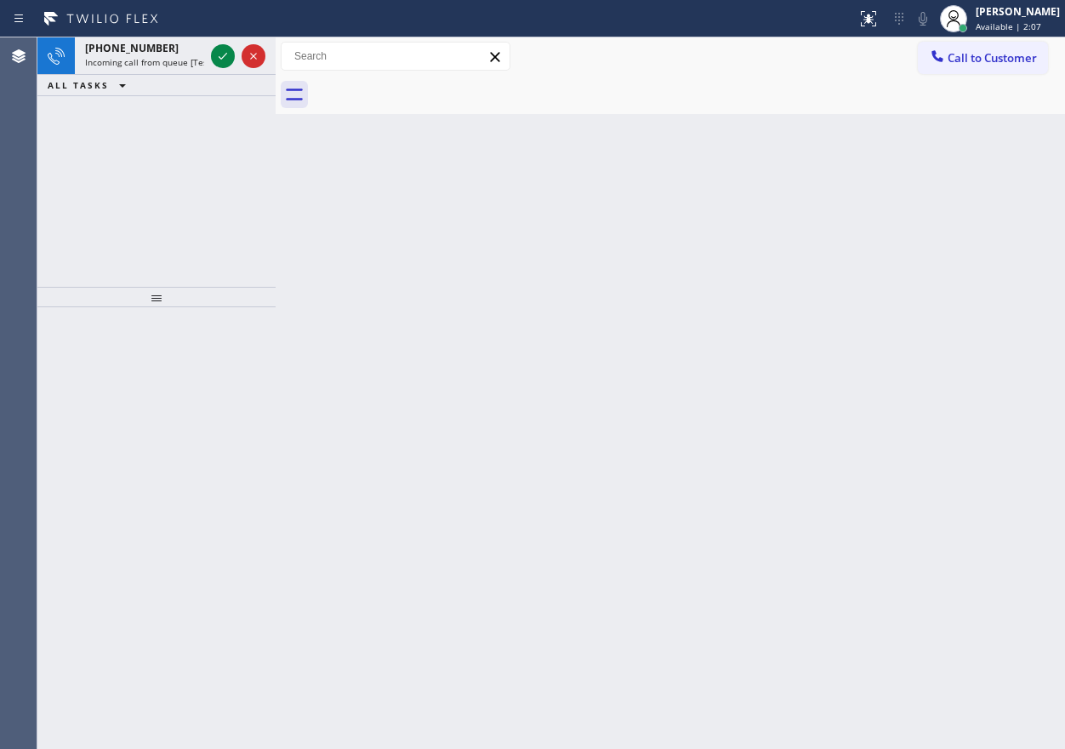
drag, startPoint x: 895, startPoint y: 332, endPoint x: 226, endPoint y: 95, distance: 709.2
click at [895, 332] on div "Back to Dashboard Change Sender ID Customers Technicians Select a contact Outbo…" at bounding box center [670, 392] width 789 height 711
click at [225, 58] on icon at bounding box center [223, 56] width 20 height 20
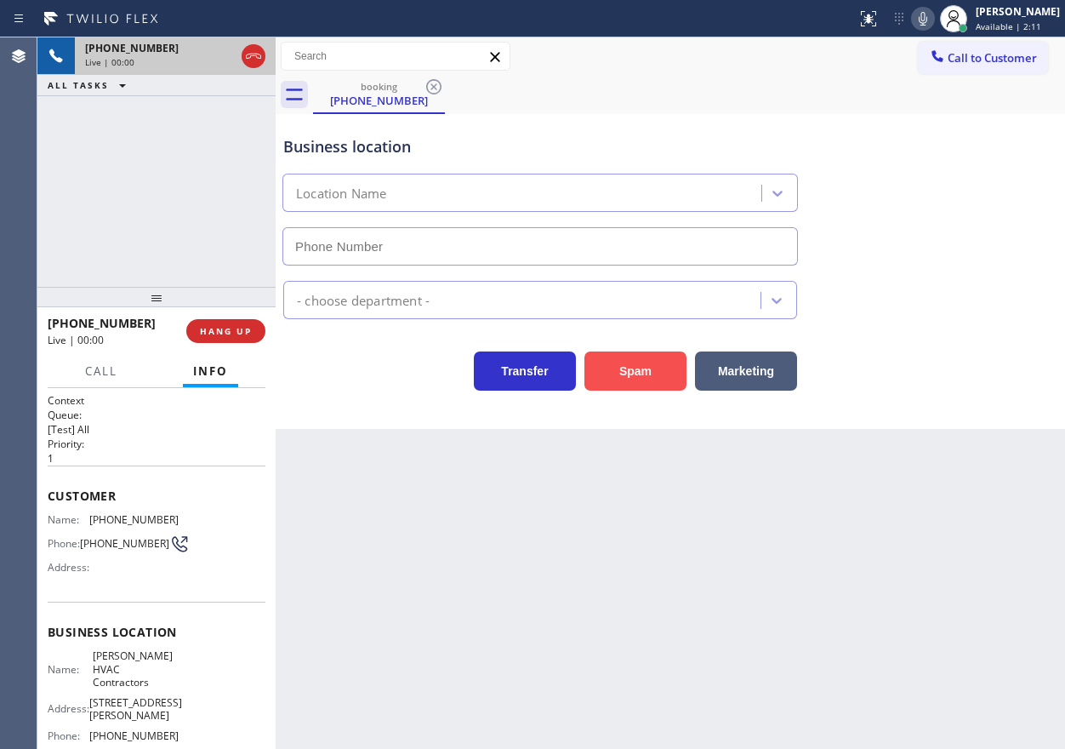
type input "[PHONE_NUMBER]"
click at [638, 369] on button "Spam" at bounding box center [635, 370] width 102 height 39
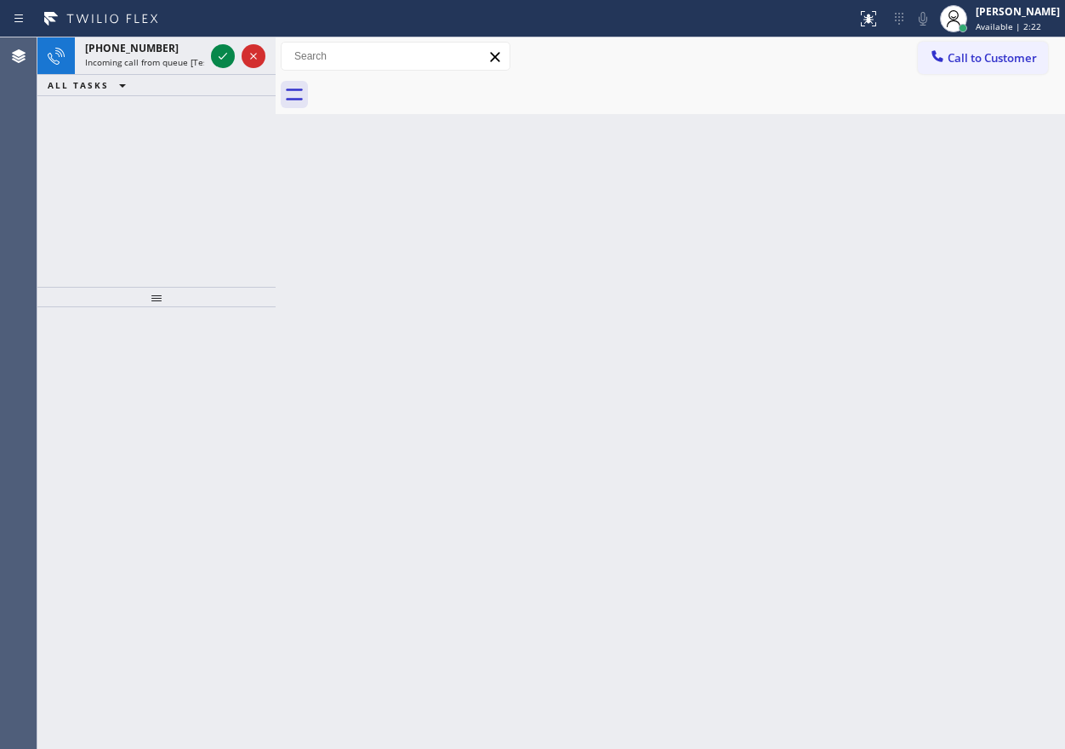
click at [914, 524] on div "Back to Dashboard Change Sender ID Customers Technicians Select a contact Outbo…" at bounding box center [670, 392] width 789 height 711
click at [219, 58] on icon at bounding box center [223, 56] width 20 height 20
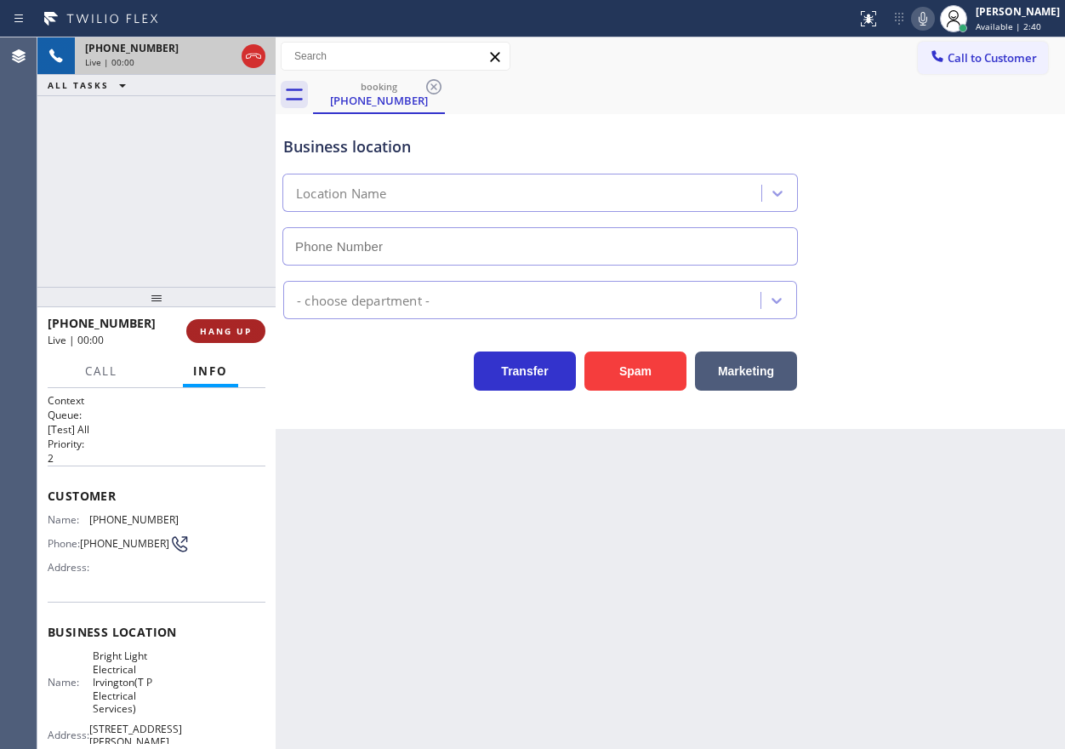
type input "[PHONE_NUMBER]"
click at [248, 329] on span "HANG UP" at bounding box center [226, 331] width 52 height 12
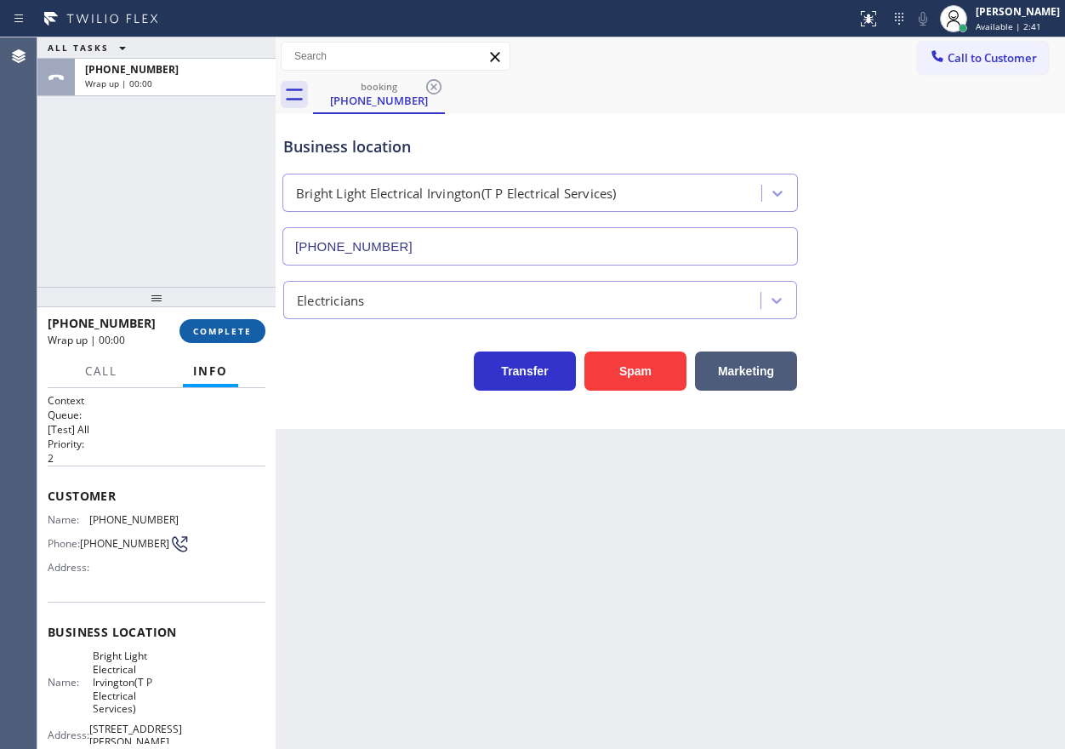
click at [244, 332] on span "COMPLETE" at bounding box center [222, 331] width 59 height 12
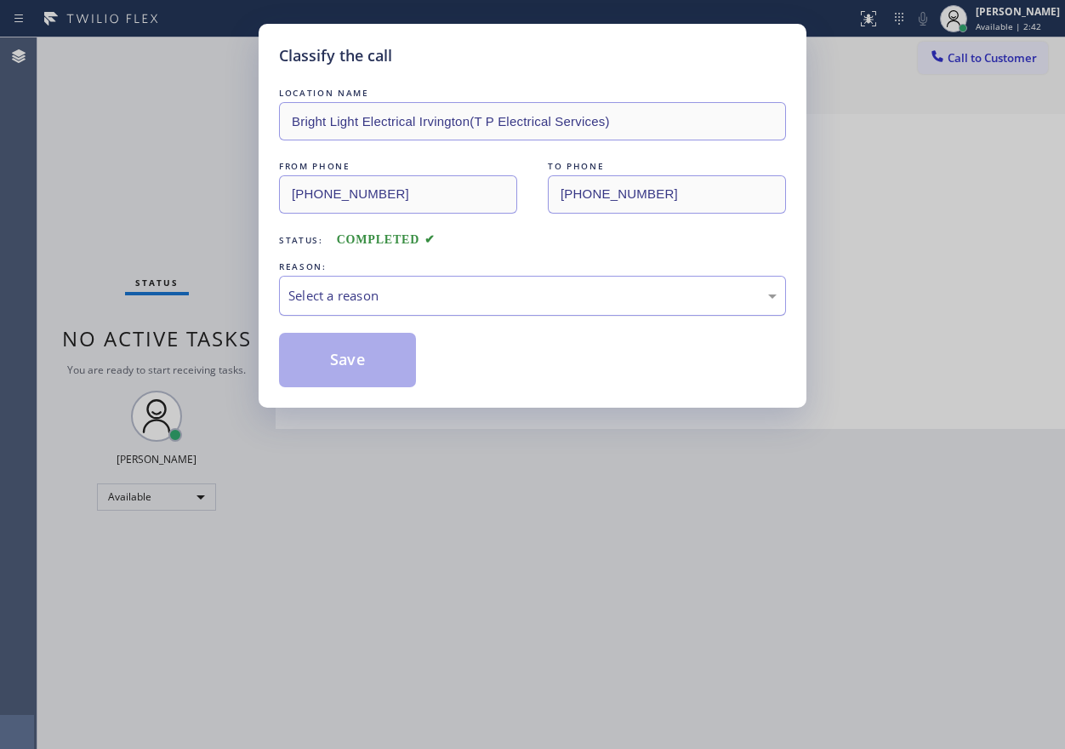
drag, startPoint x: 436, startPoint y: 296, endPoint x: 436, endPoint y: 307, distance: 11.1
click at [436, 302] on div "Select a reason" at bounding box center [532, 296] width 488 height 20
click at [345, 355] on button "Save" at bounding box center [347, 360] width 137 height 54
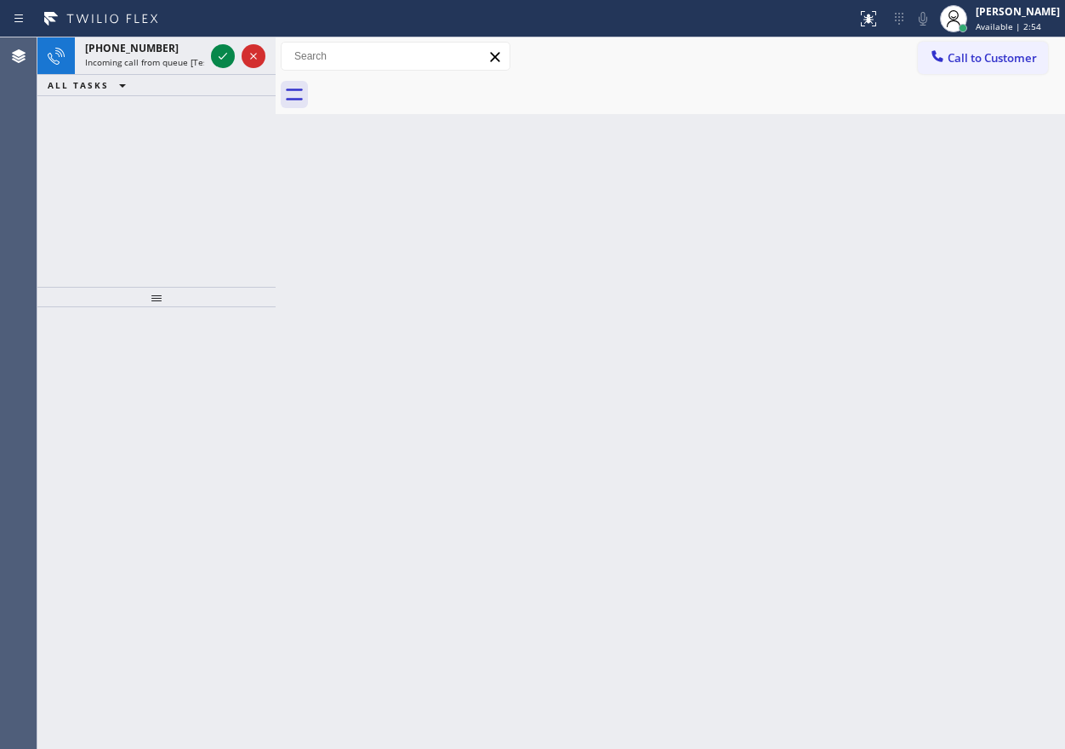
click at [954, 322] on div "Back to Dashboard Change Sender ID Customers Technicians Select a contact Outbo…" at bounding box center [670, 392] width 789 height 711
click at [143, 64] on span "Incoming call from queue [Test] All" at bounding box center [155, 62] width 141 height 12
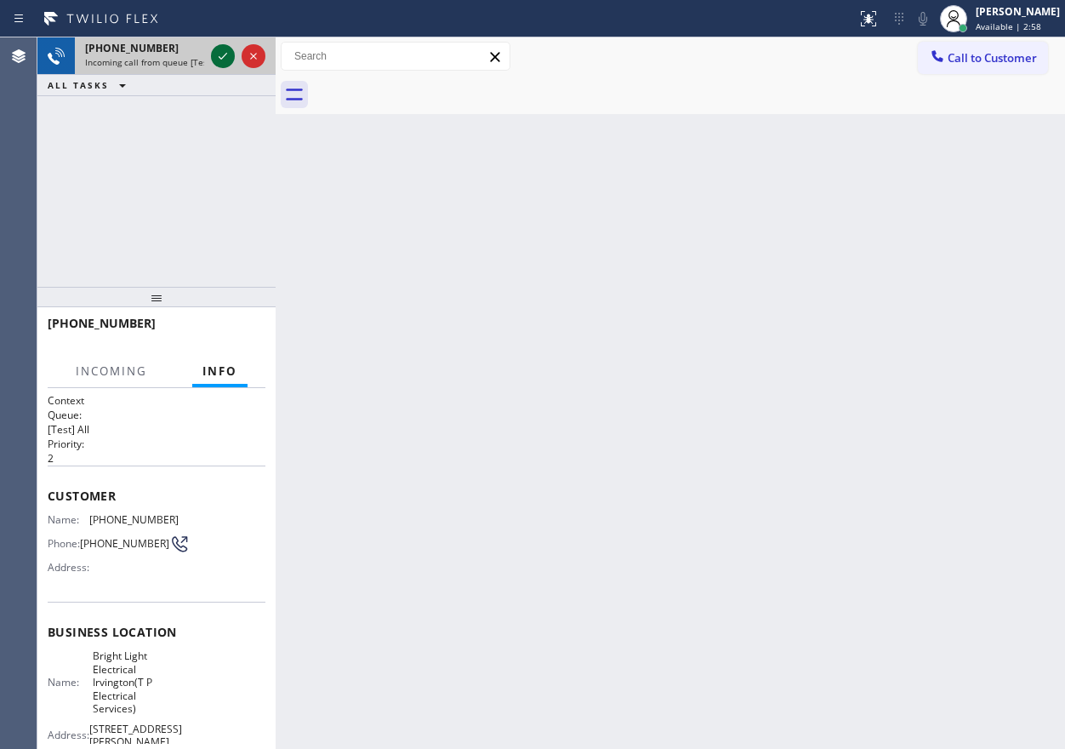
click at [214, 58] on div at bounding box center [238, 55] width 61 height 37
click at [218, 58] on icon at bounding box center [223, 56] width 20 height 20
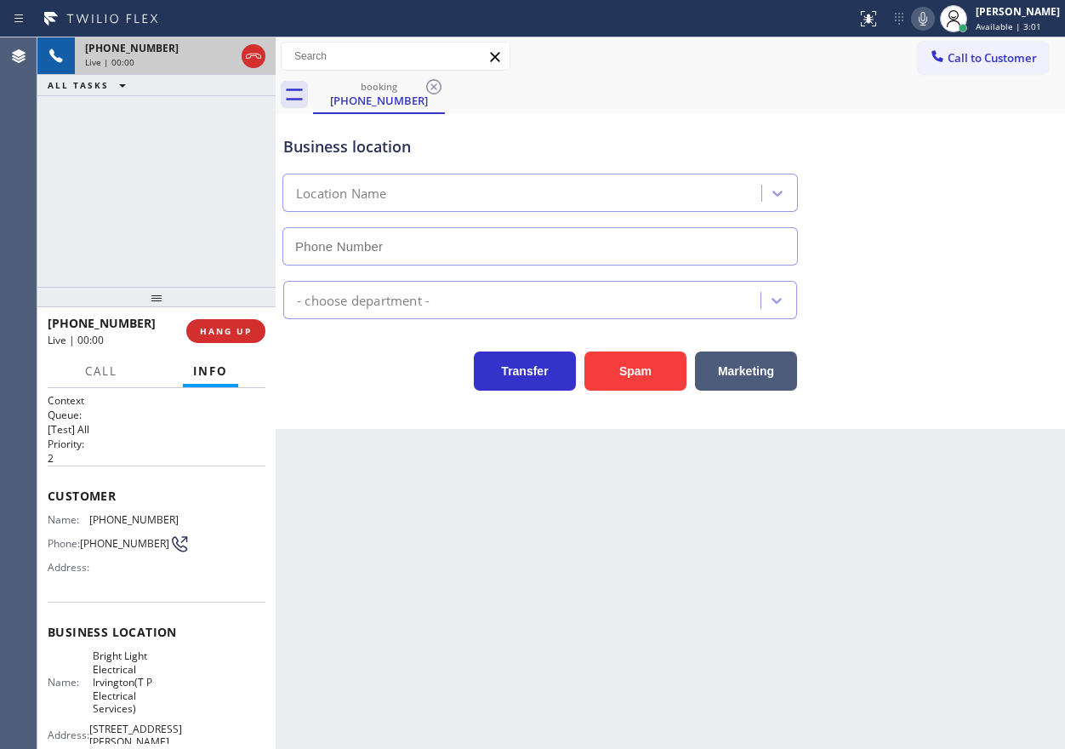
type input "[PHONE_NUMBER]"
click at [85, 665] on div "Name: Bright Light Electrical Irvington(T P Electrical Services)" at bounding box center [113, 682] width 131 height 66
click at [98, 664] on span "Bright Light Electrical Irvington(T P Electrical Services)" at bounding box center [135, 682] width 85 height 66
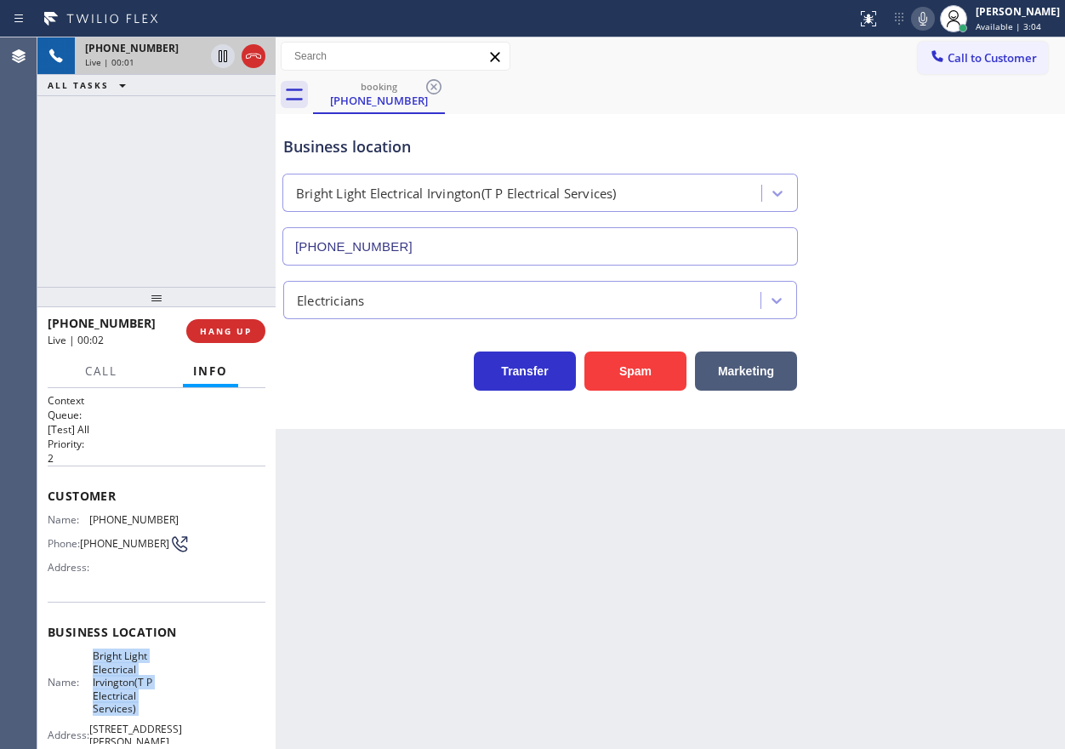
click at [98, 664] on span "Bright Light Electrical Irvington(T P Electrical Services)" at bounding box center [135, 682] width 85 height 66
copy span "Bright Light Electrical Irvington(T P Electrical Services)"
click at [540, 253] on input "[PHONE_NUMBER]" at bounding box center [539, 246] width 515 height 38
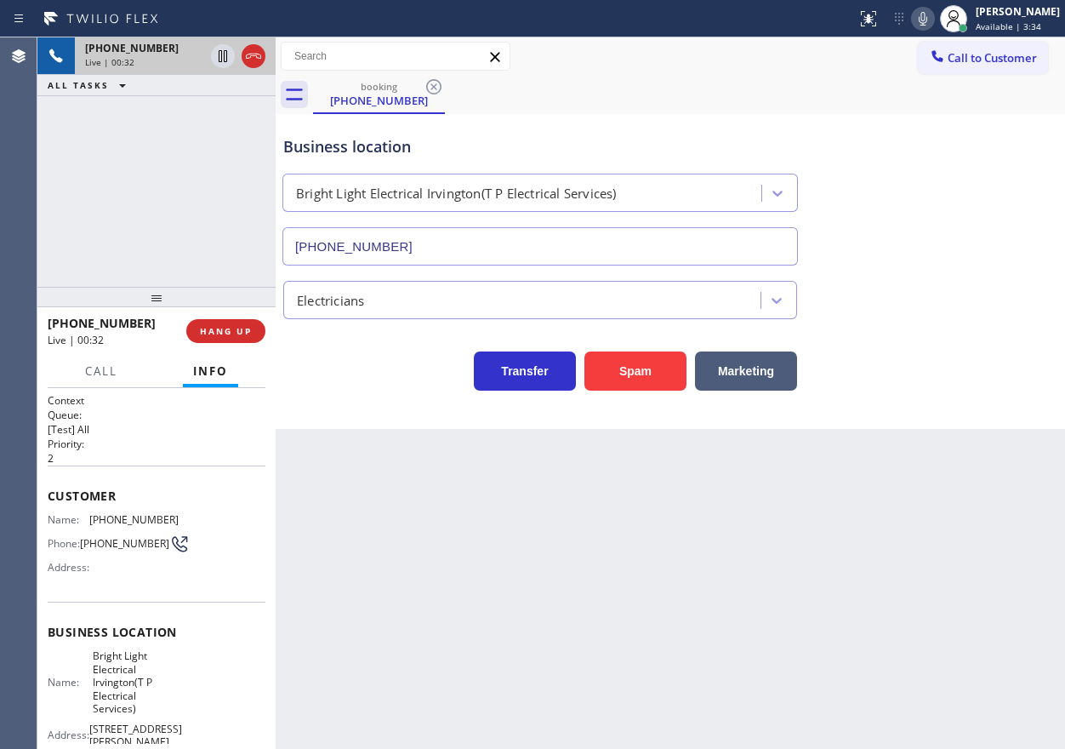
click at [931, 14] on icon at bounding box center [923, 19] width 20 height 20
click at [929, 21] on rect at bounding box center [923, 17] width 12 height 12
click at [132, 521] on span "[PHONE_NUMBER]" at bounding box center [133, 519] width 89 height 13
click at [102, 521] on span "[PHONE_NUMBER]" at bounding box center [133, 519] width 89 height 13
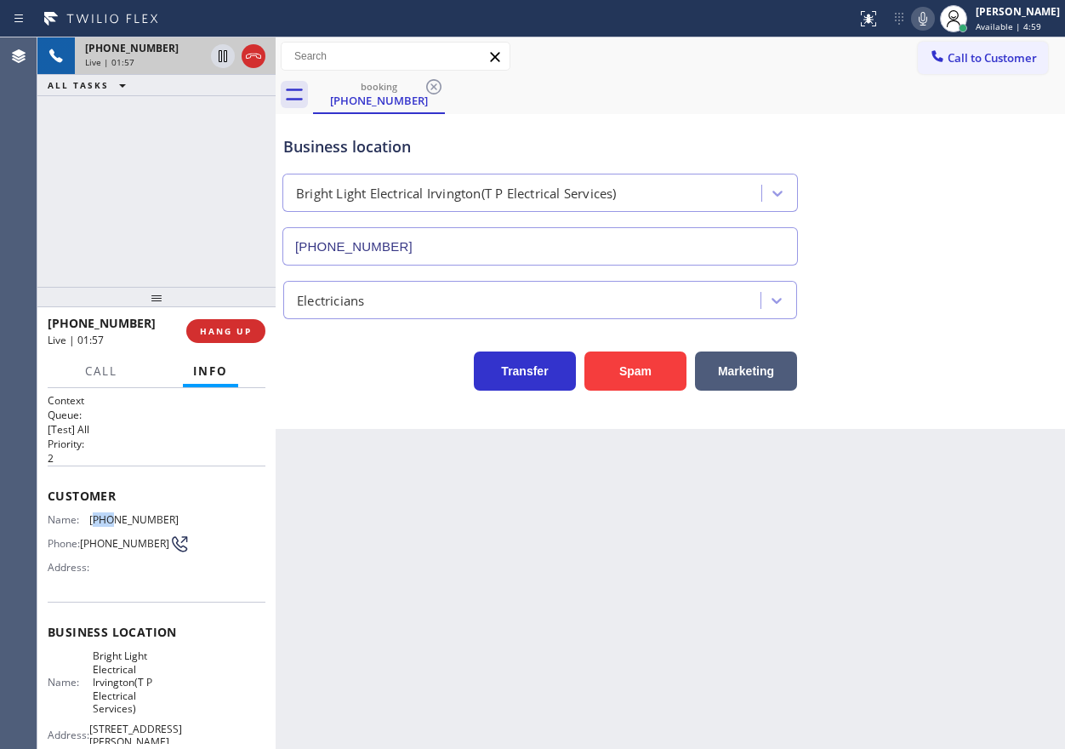
click at [102, 521] on span "[PHONE_NUMBER]" at bounding box center [133, 519] width 89 height 13
click at [933, 21] on icon at bounding box center [923, 19] width 20 height 20
click at [225, 56] on icon at bounding box center [223, 56] width 9 height 12
click at [868, 621] on div "Back to Dashboard Change Sender ID Customers Technicians Select a contact Outbo…" at bounding box center [670, 392] width 789 height 711
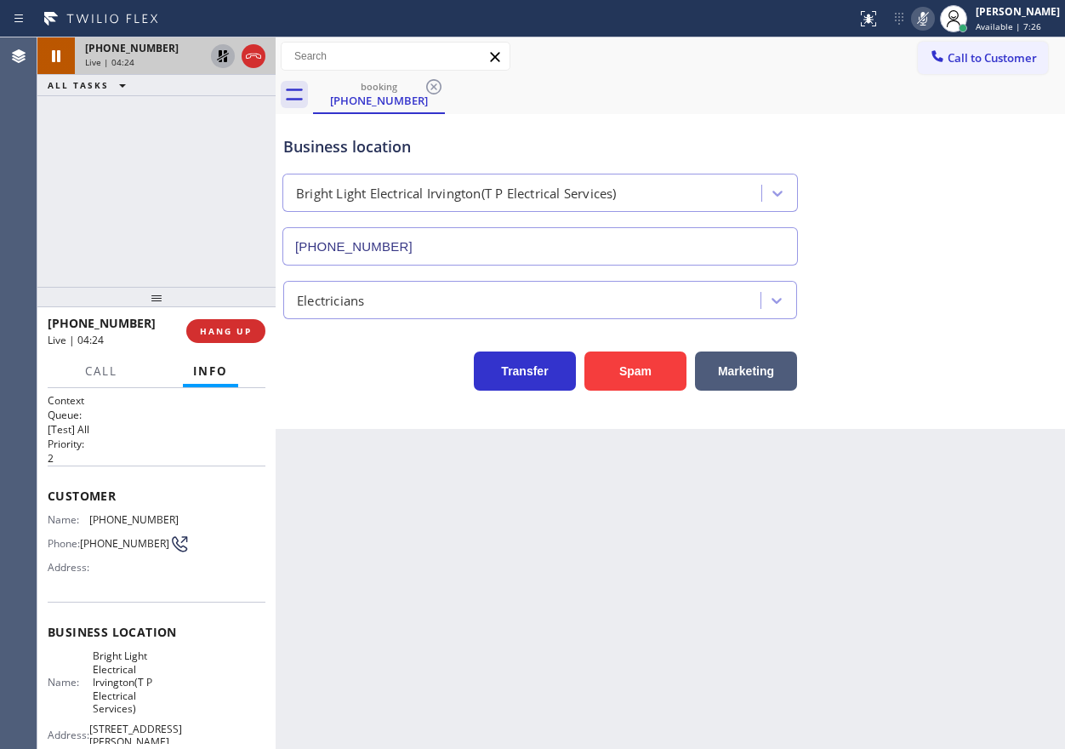
click at [223, 50] on icon at bounding box center [223, 56] width 20 height 20
click at [933, 21] on icon at bounding box center [923, 19] width 20 height 20
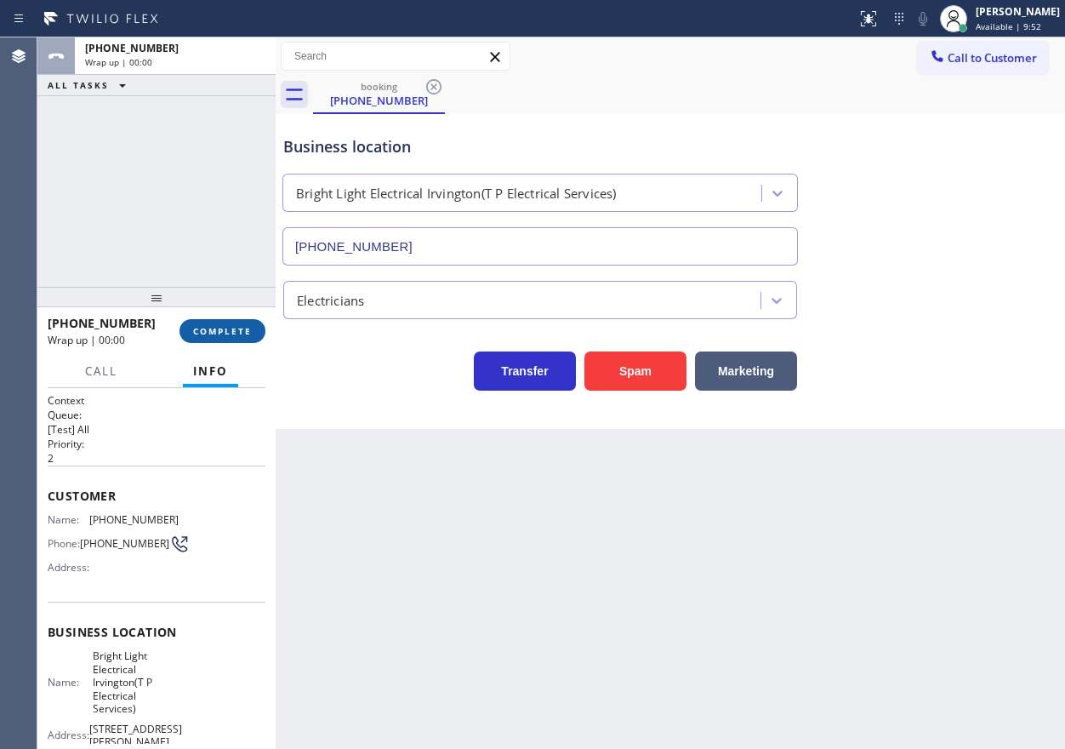
click at [218, 331] on span "COMPLETE" at bounding box center [222, 331] width 59 height 12
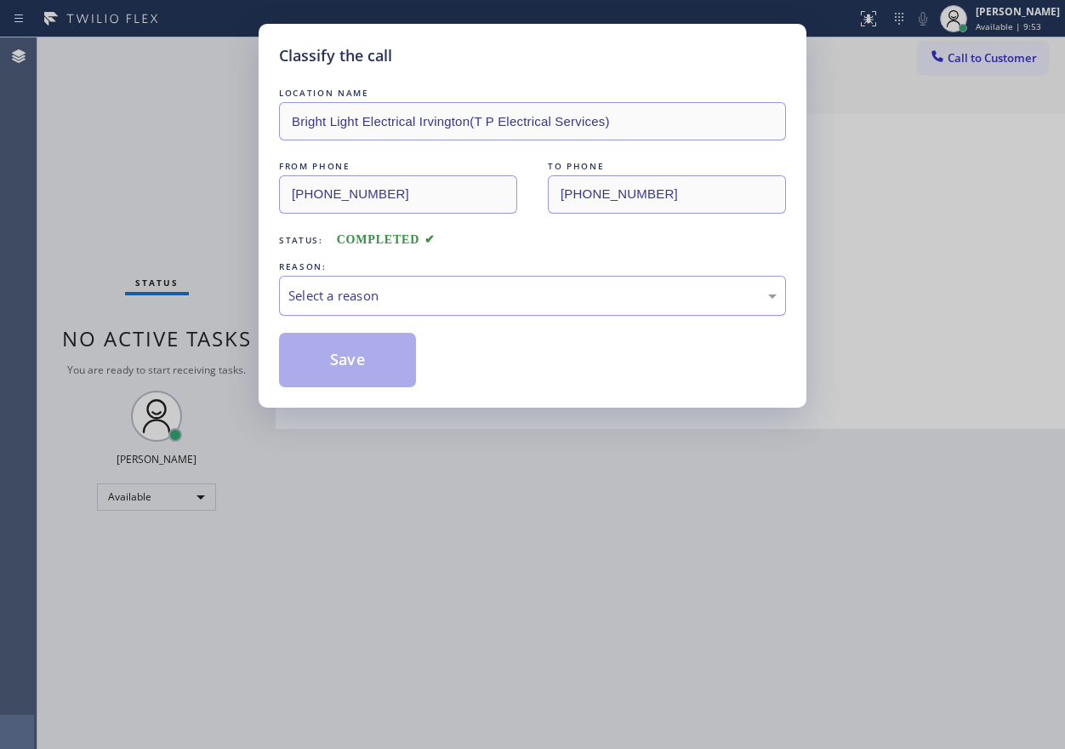
click at [453, 299] on div "Select a reason" at bounding box center [532, 296] width 488 height 20
click at [359, 364] on button "Save" at bounding box center [347, 360] width 137 height 54
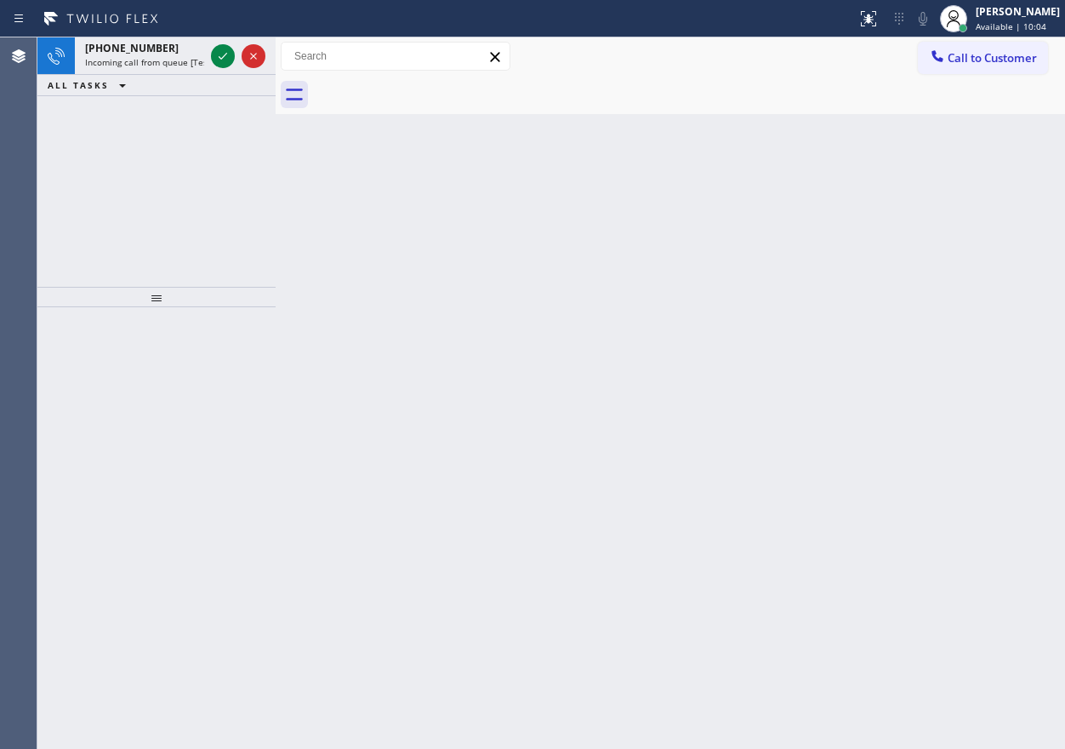
drag, startPoint x: 868, startPoint y: 387, endPoint x: 481, endPoint y: 143, distance: 457.6
click at [868, 386] on div "Back to Dashboard Change Sender ID Customers Technicians Select a contact Outbo…" at bounding box center [670, 392] width 789 height 711
click at [224, 61] on icon at bounding box center [223, 56] width 20 height 20
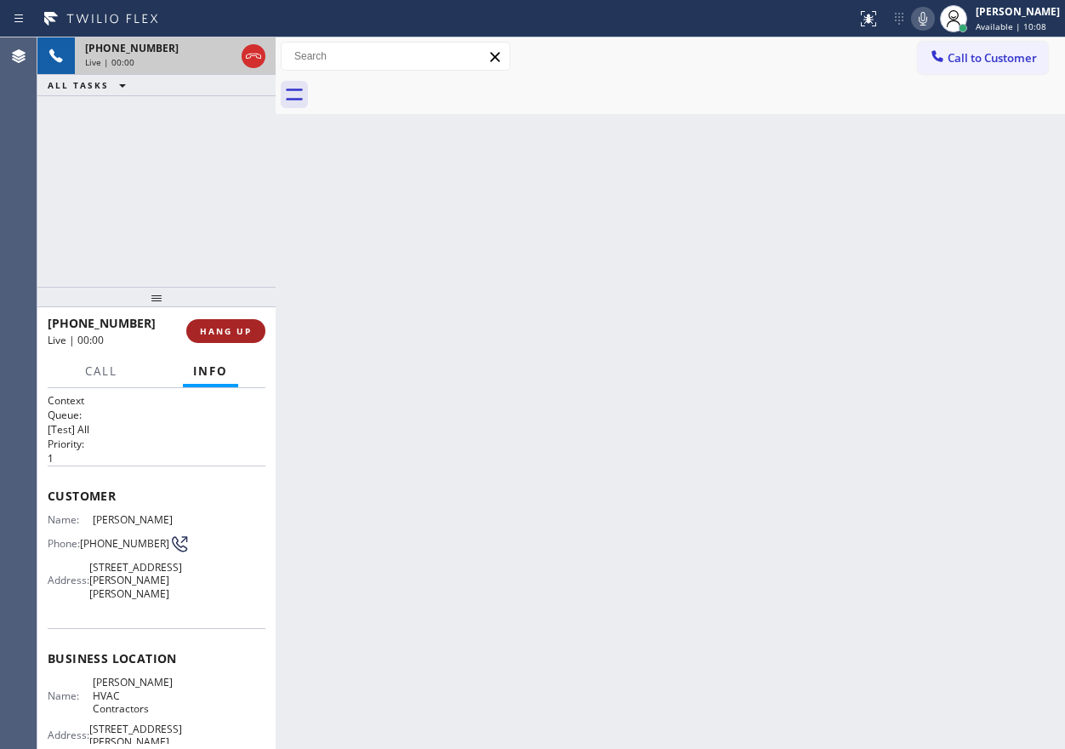
click at [232, 329] on span "HANG UP" at bounding box center [226, 331] width 52 height 12
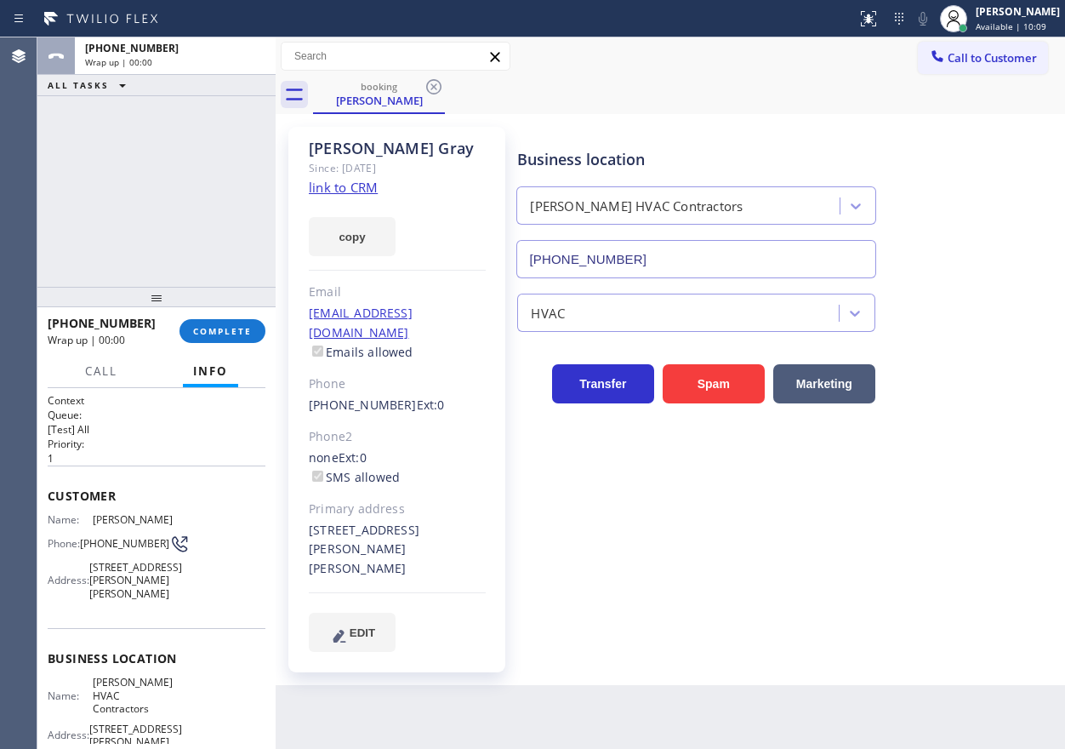
type input "[PHONE_NUMBER]"
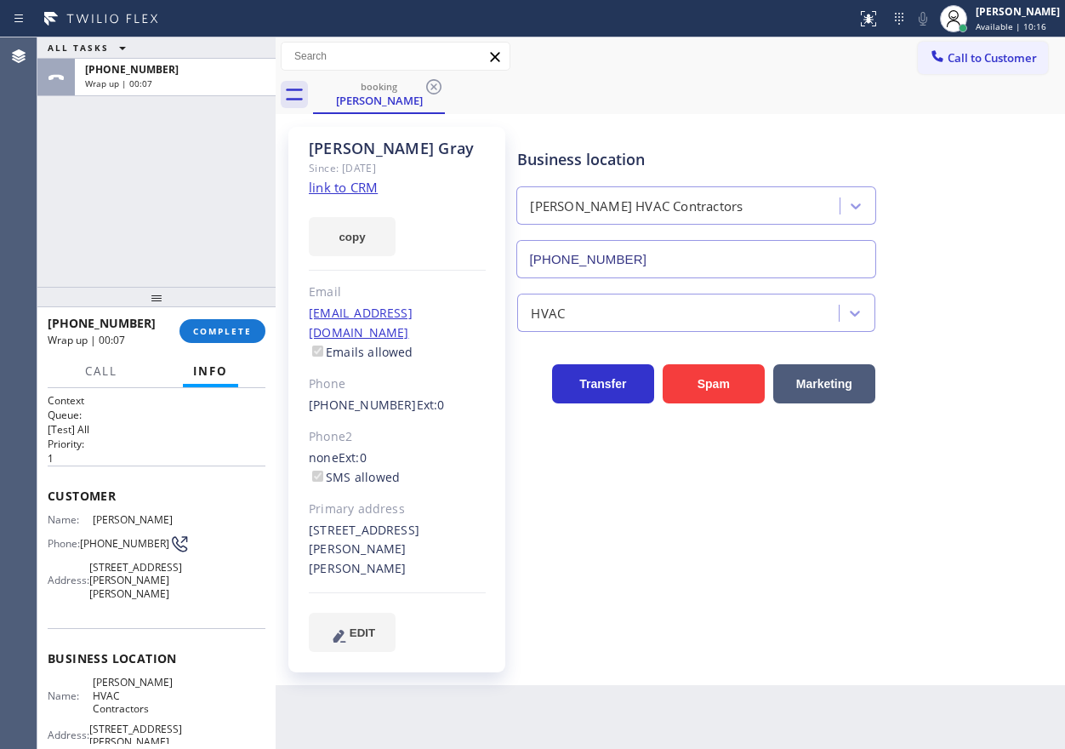
click at [964, 218] on div "Business location [PERSON_NAME] HVAC Contractors [PHONE_NUMBER]" at bounding box center [787, 201] width 547 height 154
click at [213, 323] on button "COMPLETE" at bounding box center [222, 331] width 86 height 24
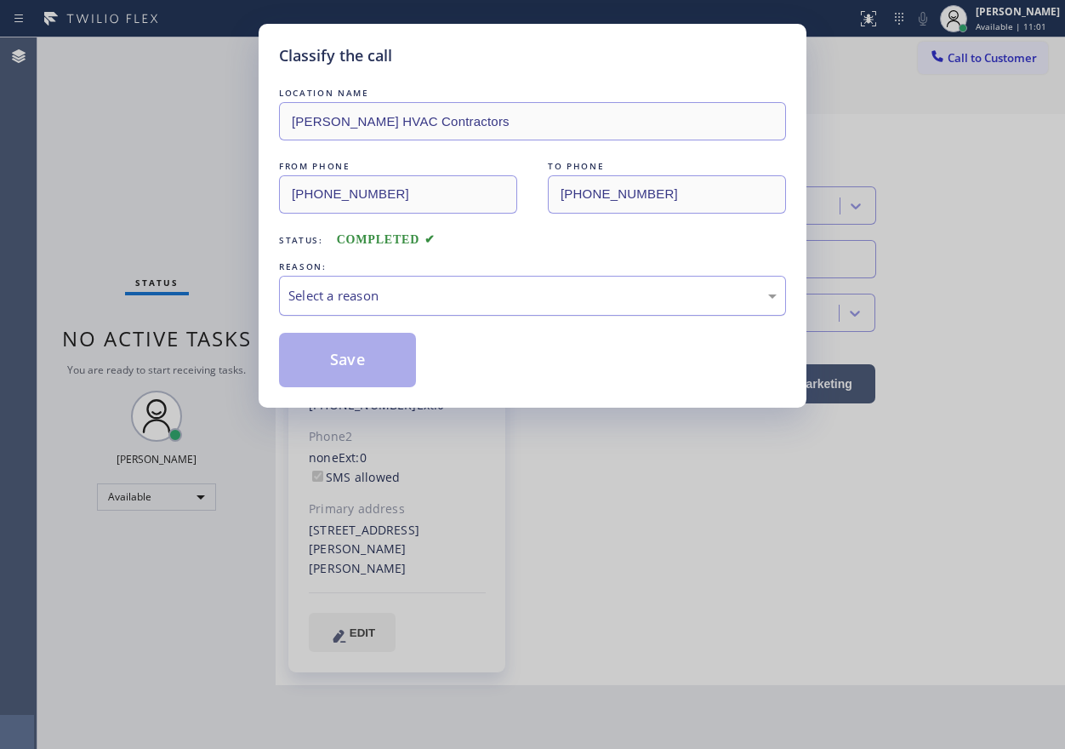
click at [407, 301] on div "Select a reason" at bounding box center [532, 296] width 488 height 20
click at [361, 347] on button "Save" at bounding box center [347, 360] width 137 height 54
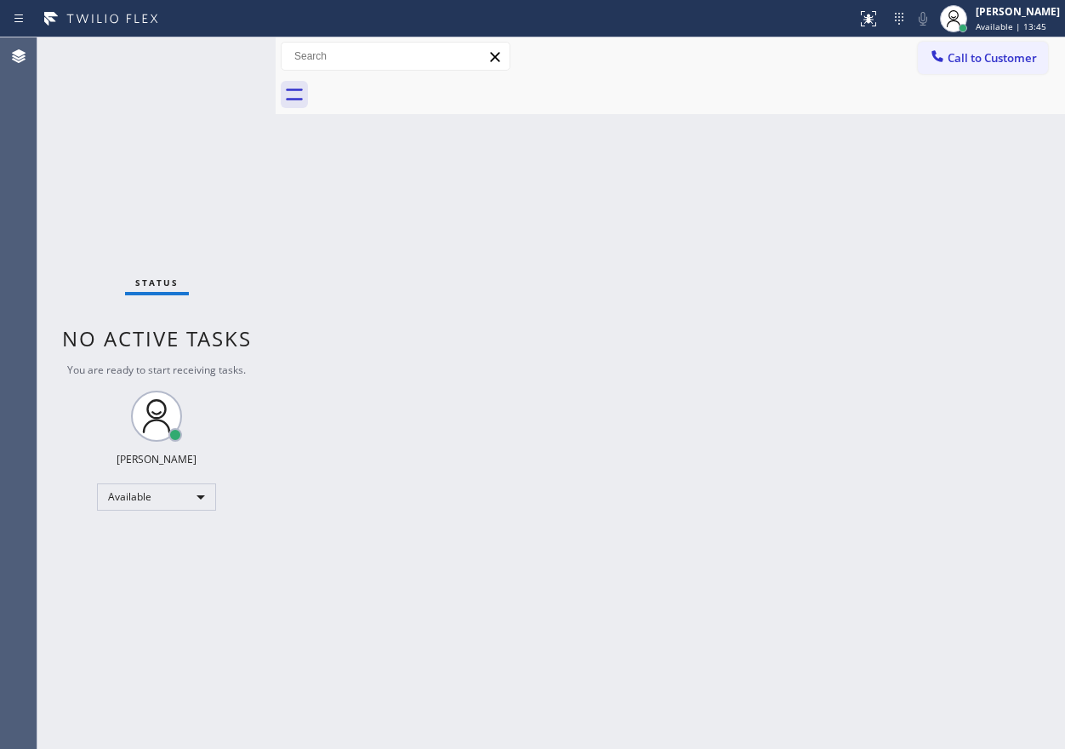
click at [223, 57] on div "Status No active tasks You are ready to start receiving tasks. [PERSON_NAME] Av…" at bounding box center [156, 392] width 238 height 711
click at [206, 58] on div "Status No active tasks You are ready to start receiving tasks. [PERSON_NAME] Av…" at bounding box center [156, 392] width 238 height 711
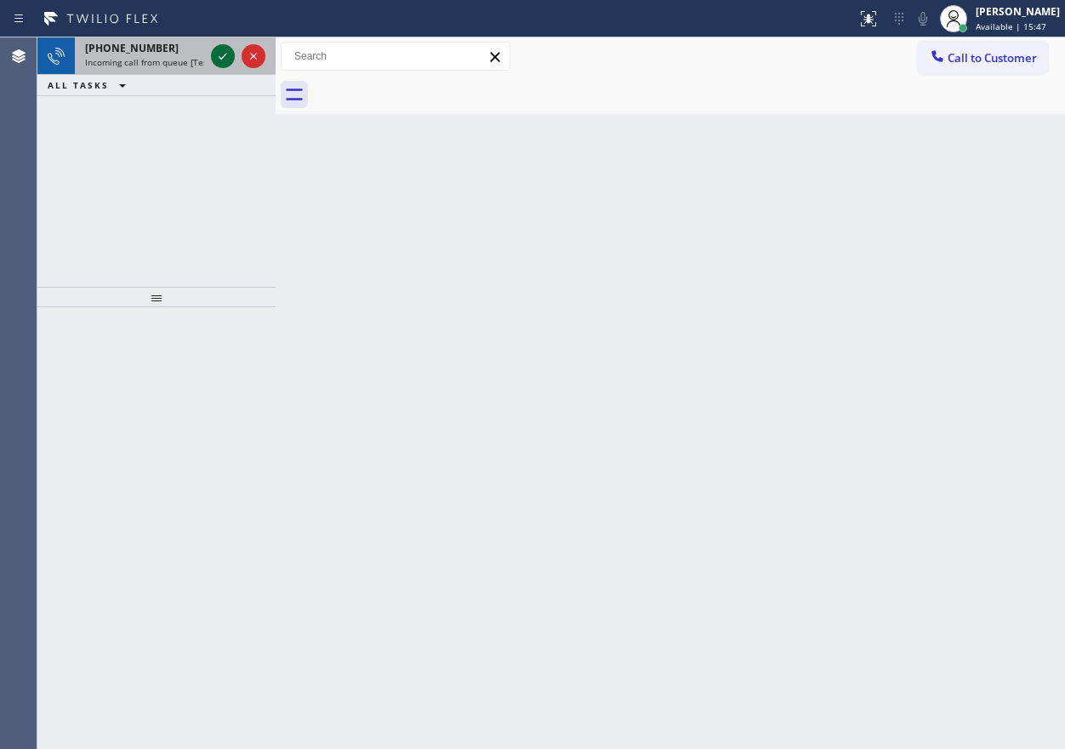
click at [220, 48] on icon at bounding box center [223, 56] width 20 height 20
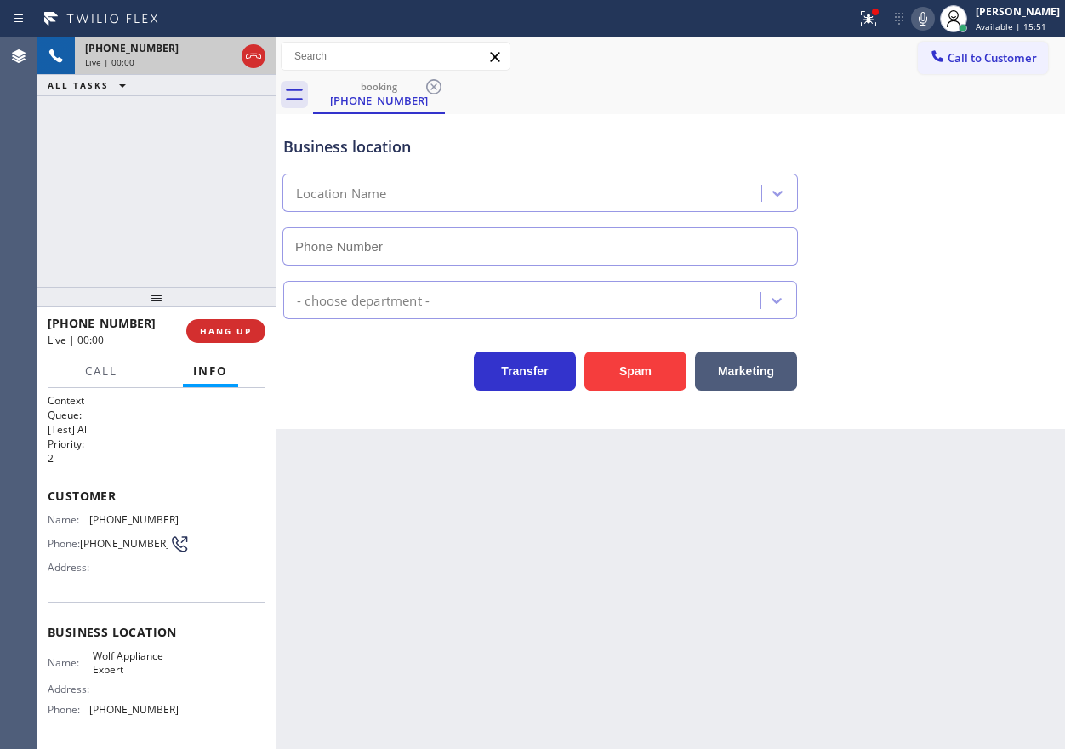
type input "[PHONE_NUMBER]"
click at [231, 339] on button "HANG UP" at bounding box center [225, 331] width 79 height 24
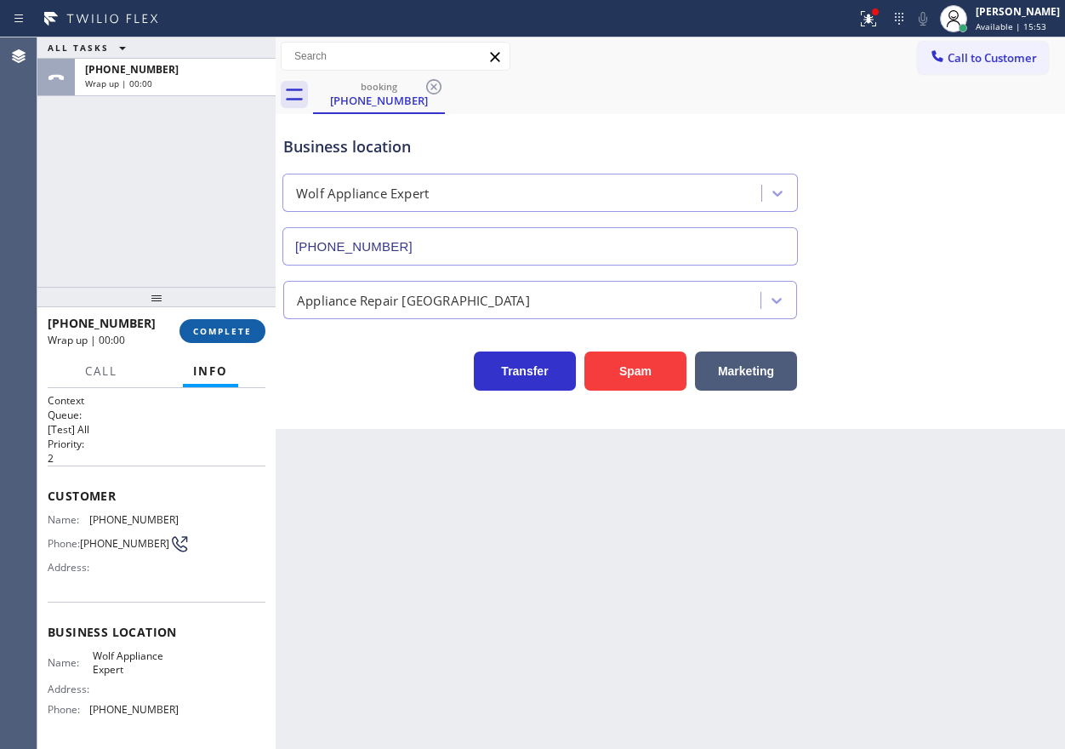
click at [236, 331] on span "COMPLETE" at bounding box center [222, 331] width 59 height 12
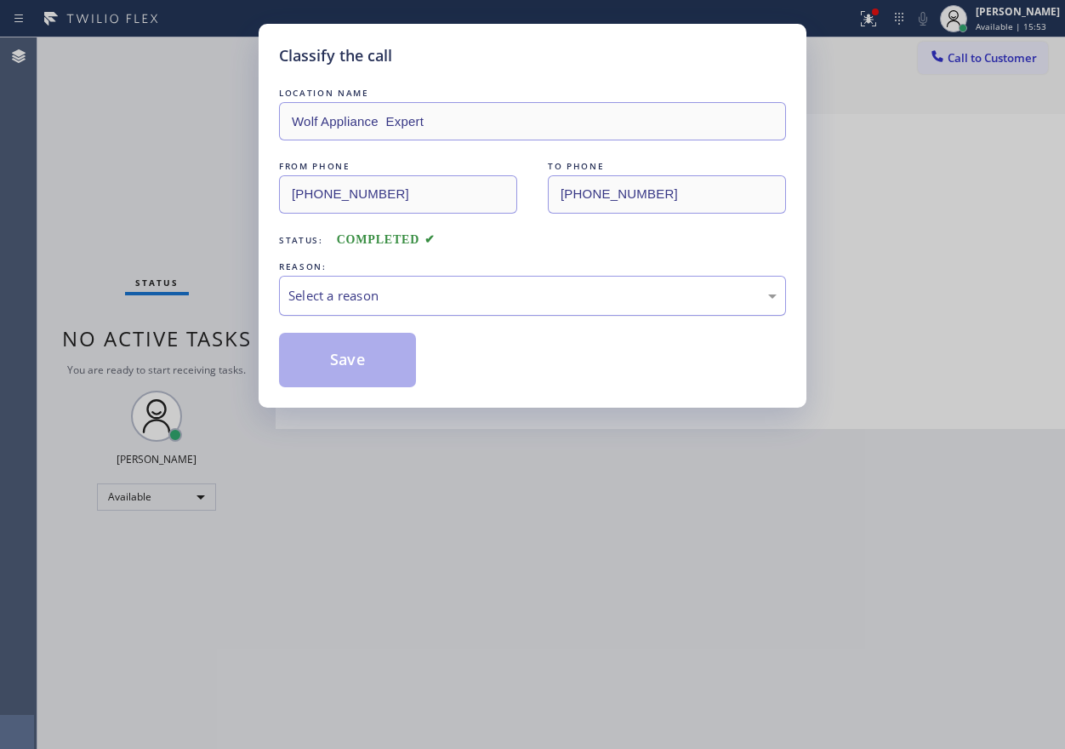
click at [410, 305] on div "Select a reason" at bounding box center [532, 296] width 507 height 40
click at [335, 333] on button "Save" at bounding box center [347, 360] width 137 height 54
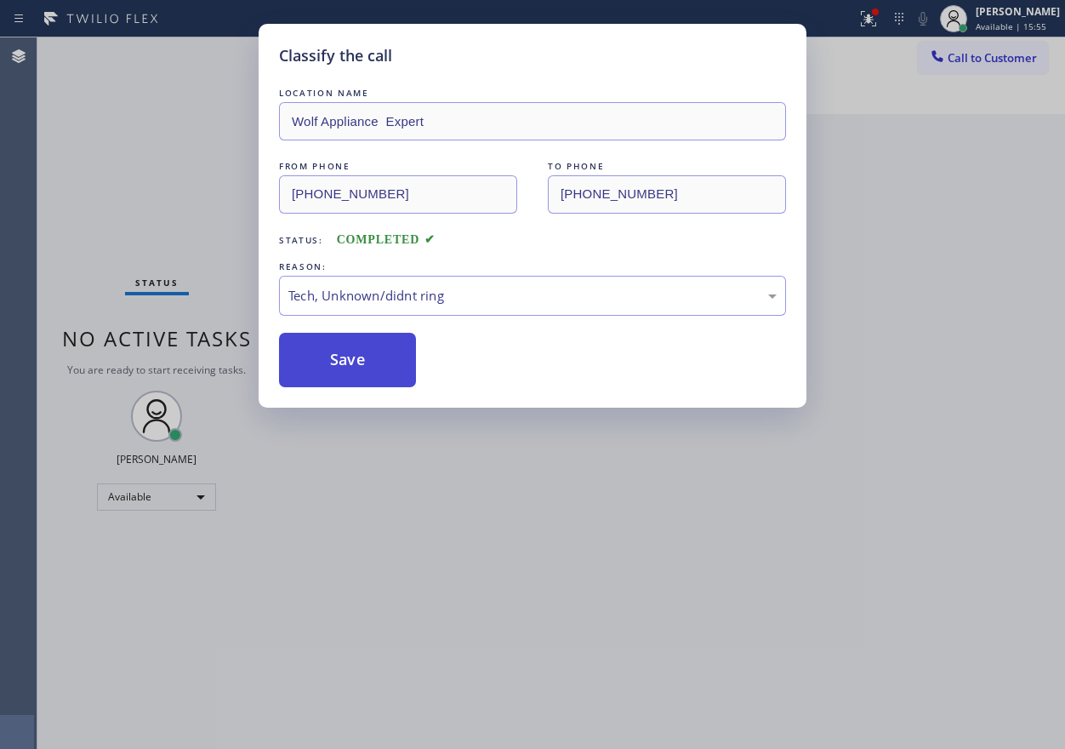
click at [340, 338] on button "Save" at bounding box center [347, 360] width 137 height 54
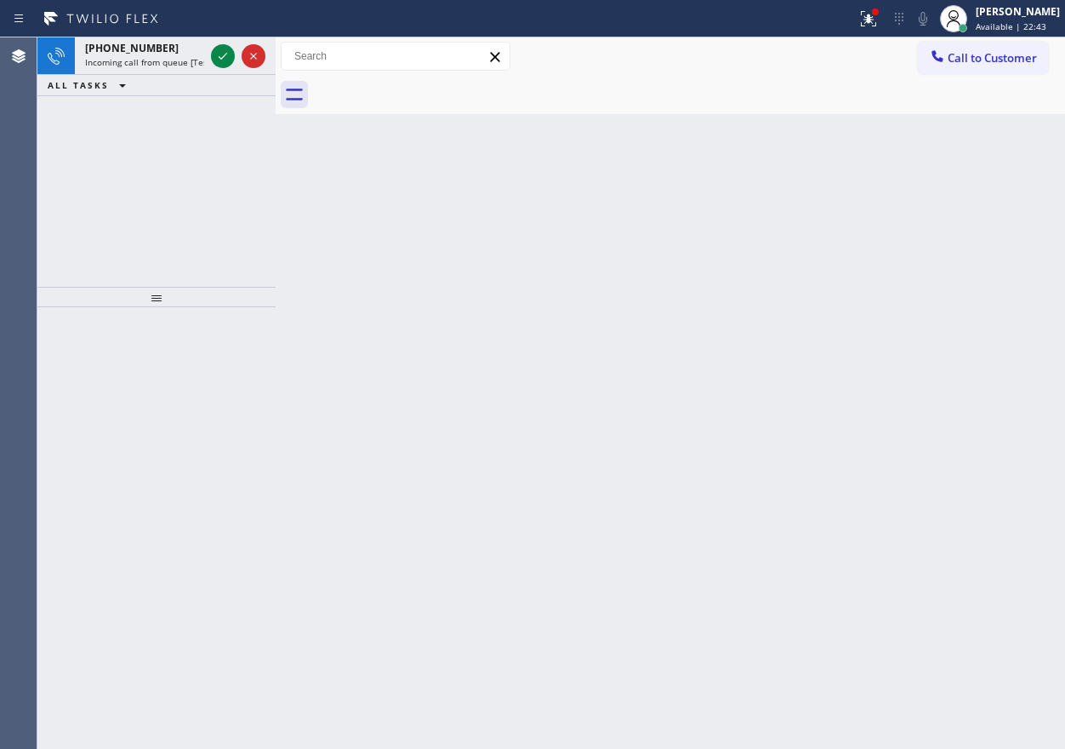
click at [873, 351] on div "Back to Dashboard Change Sender ID Customers Technicians Select a contact Outbo…" at bounding box center [670, 392] width 789 height 711
click at [224, 49] on icon at bounding box center [223, 56] width 20 height 20
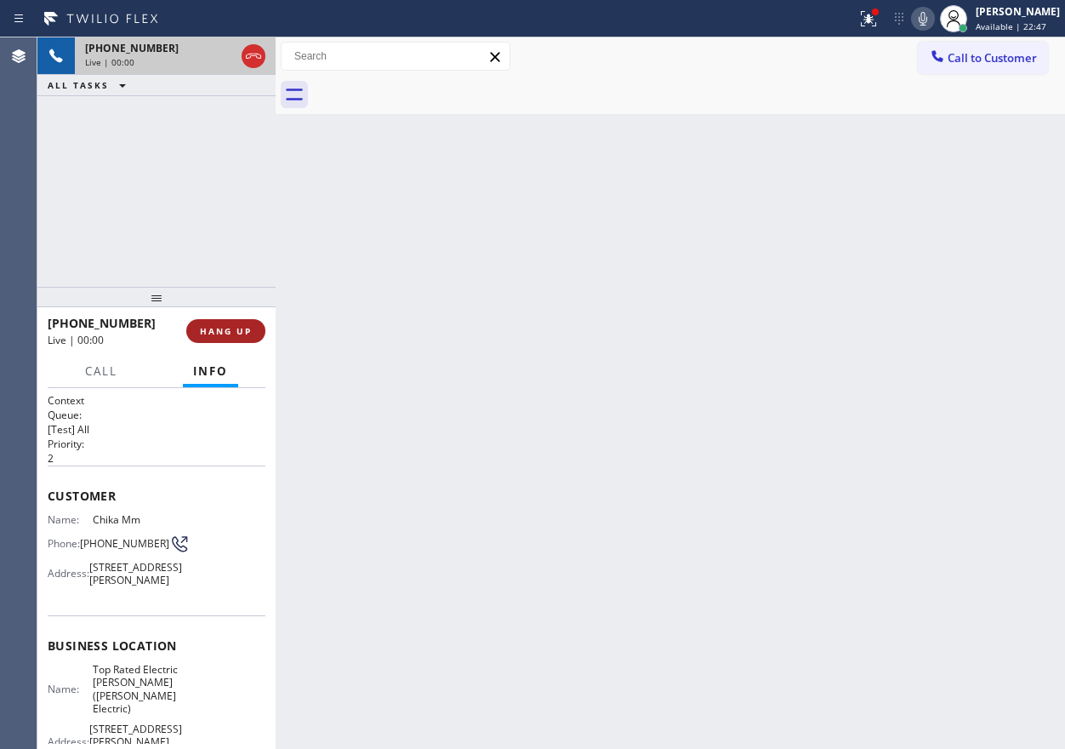
click at [225, 339] on button "HANG UP" at bounding box center [225, 331] width 79 height 24
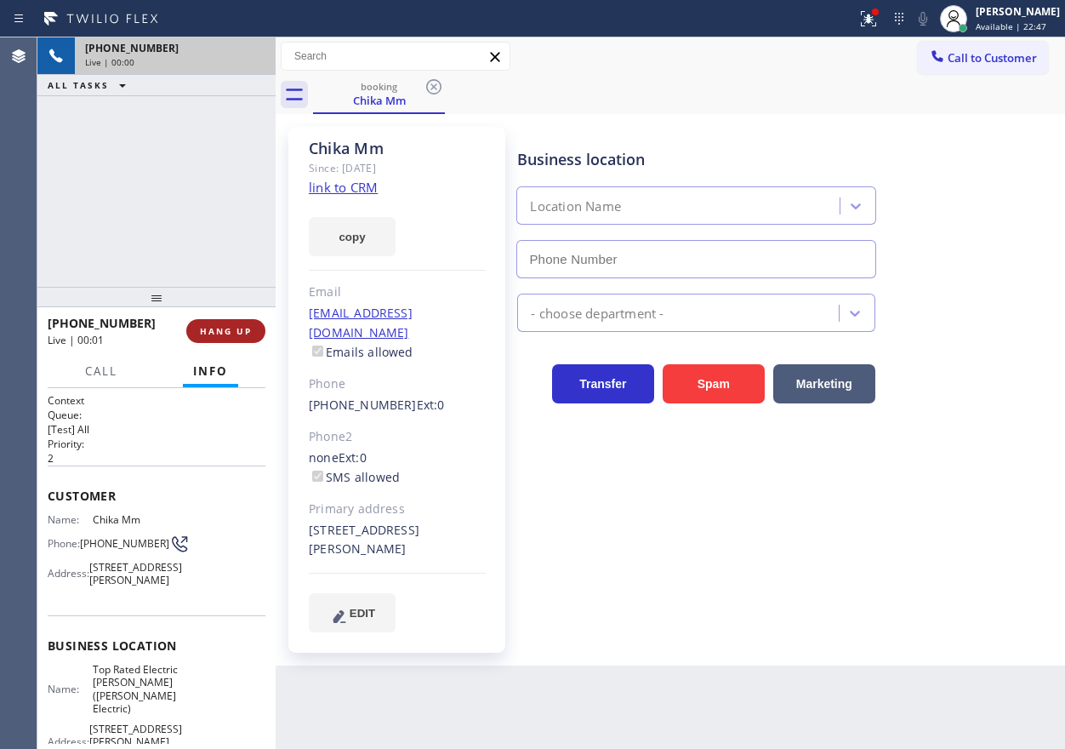
type input "[PHONE_NUMBER]"
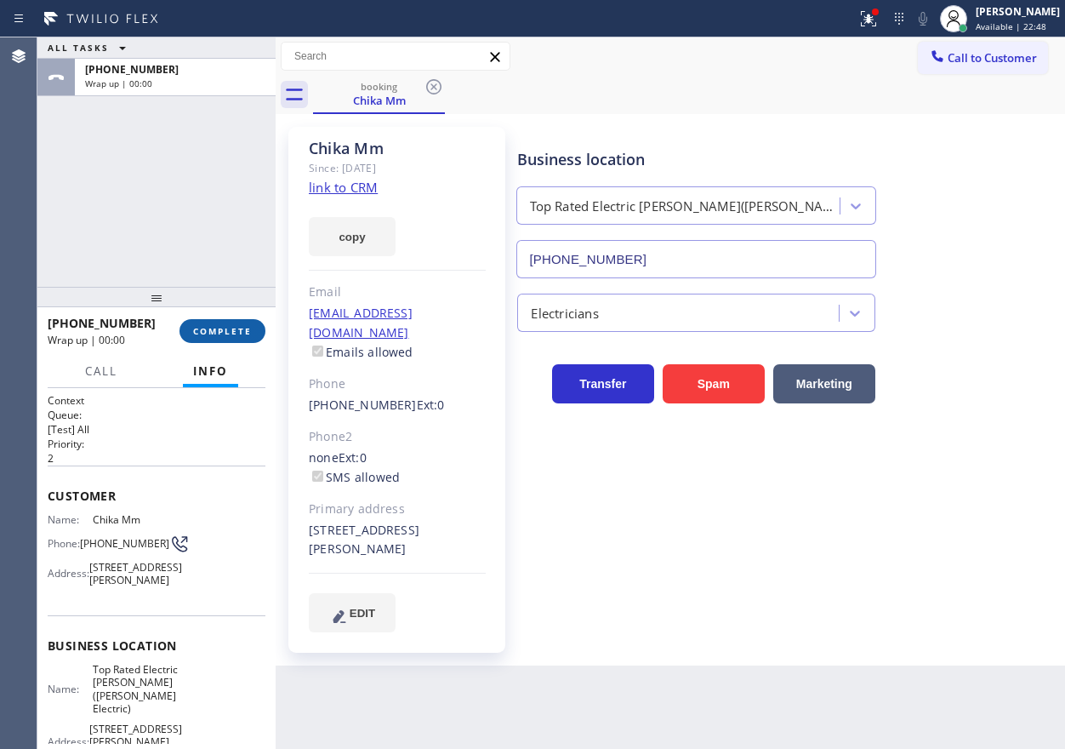
click at [229, 332] on span "COMPLETE" at bounding box center [222, 331] width 59 height 12
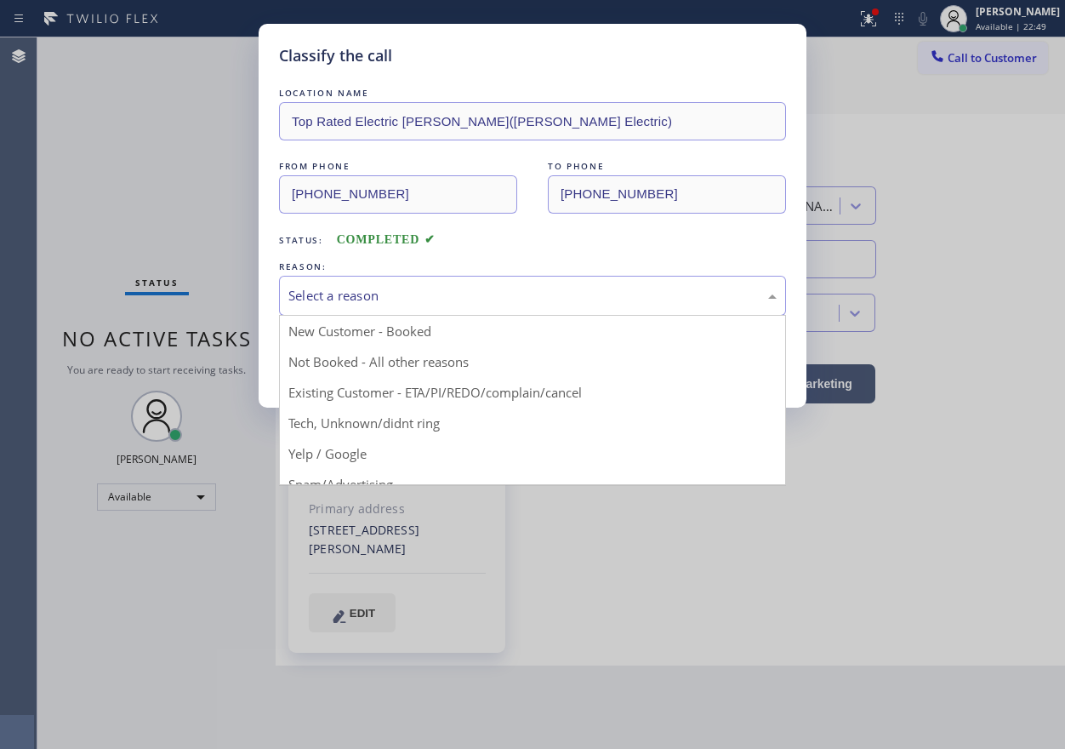
click at [477, 306] on div "Select a reason" at bounding box center [532, 296] width 507 height 40
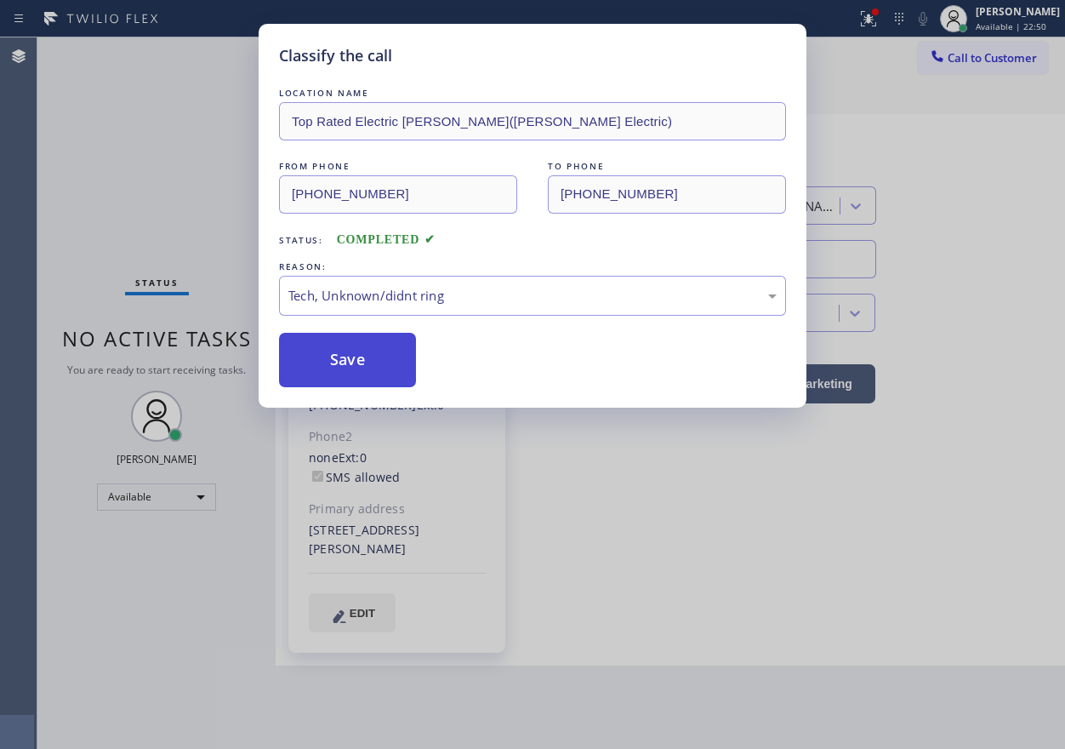
click at [409, 379] on button "Save" at bounding box center [347, 360] width 137 height 54
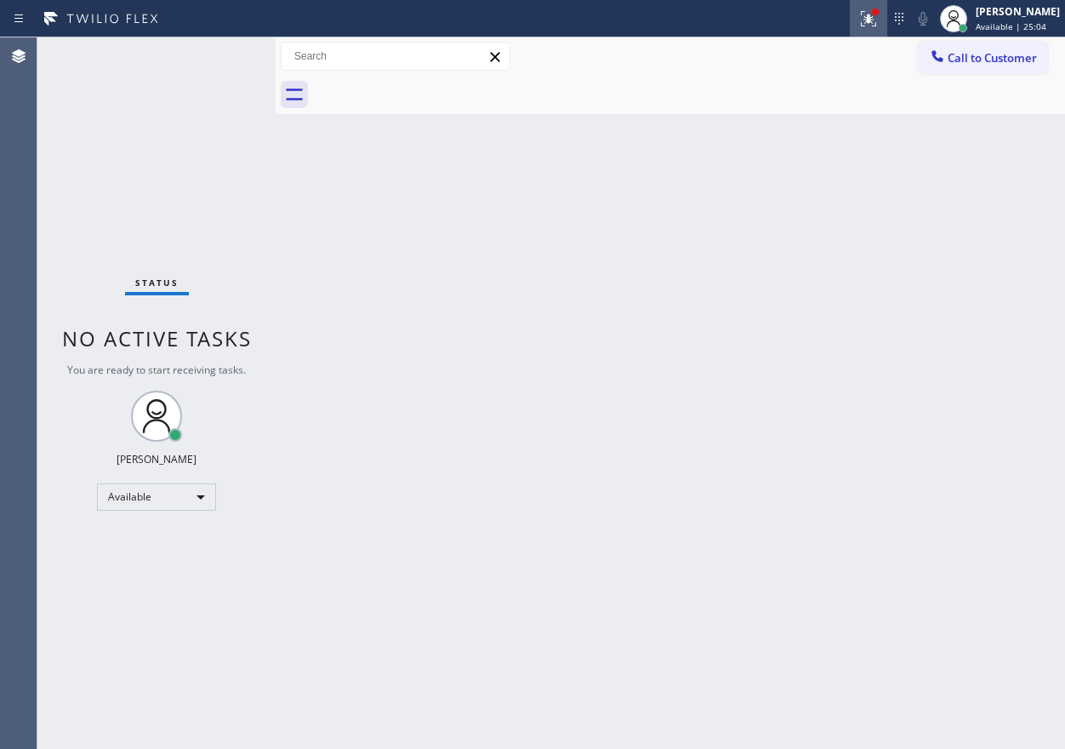
click at [879, 20] on icon at bounding box center [868, 19] width 20 height 20
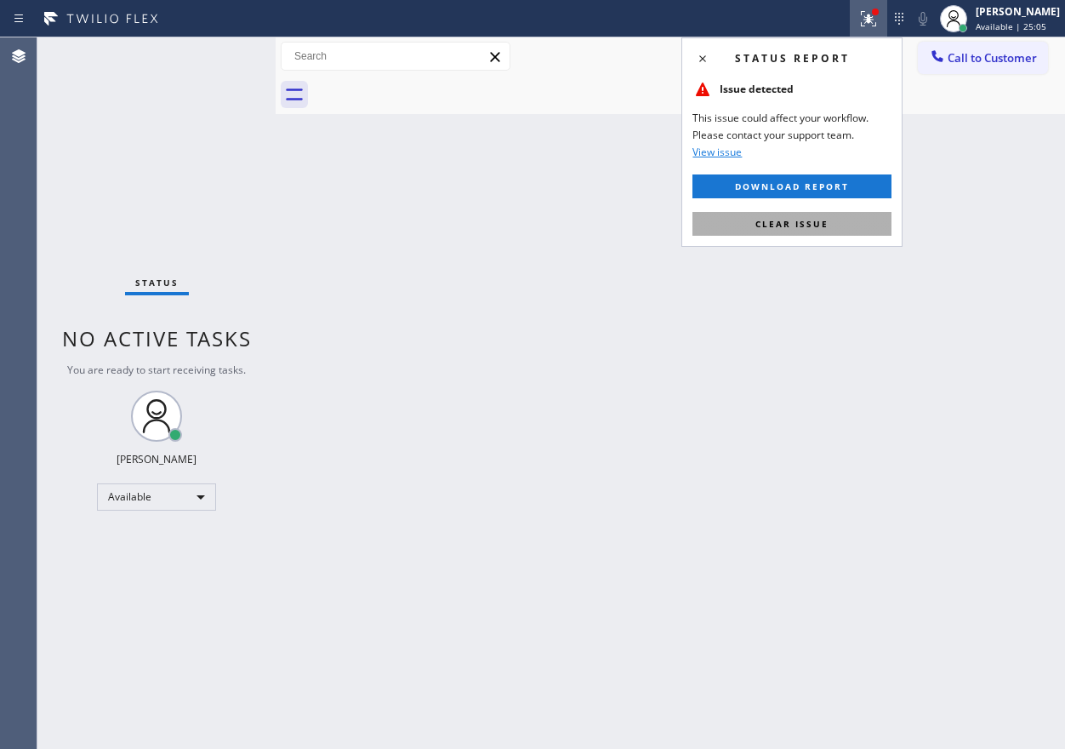
click at [874, 228] on button "Clear issue" at bounding box center [791, 224] width 199 height 24
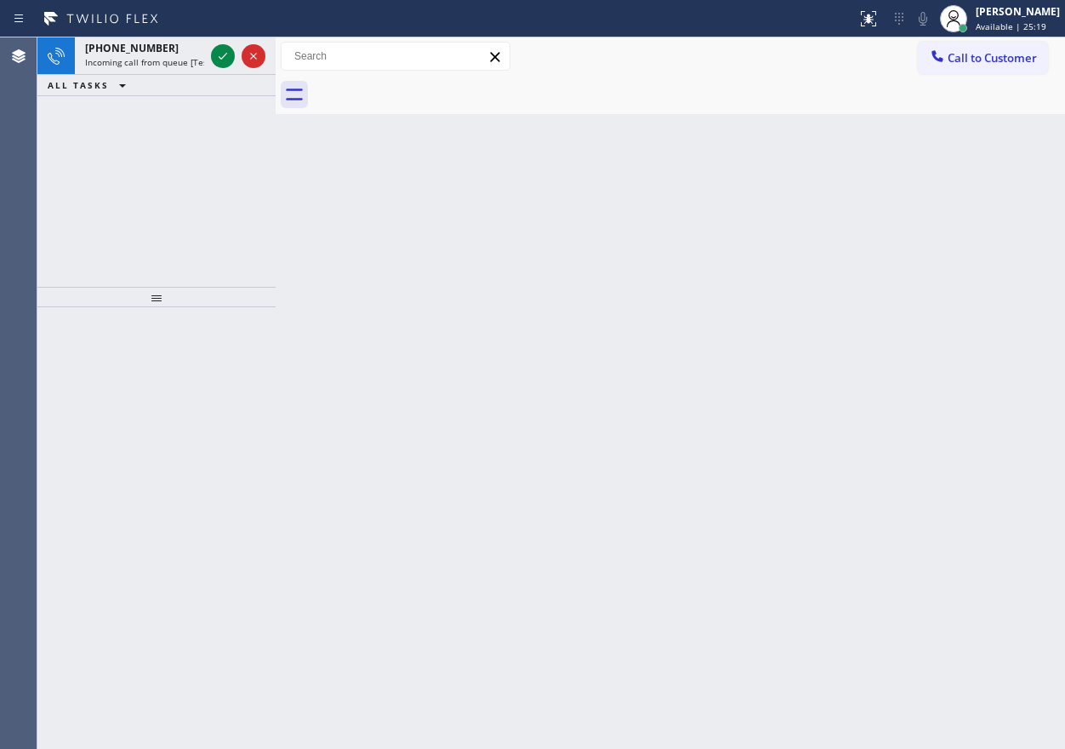
click at [924, 540] on div "Back to Dashboard Change Sender ID Customers Technicians Select a contact Outbo…" at bounding box center [670, 392] width 789 height 711
click at [212, 54] on div at bounding box center [223, 56] width 24 height 20
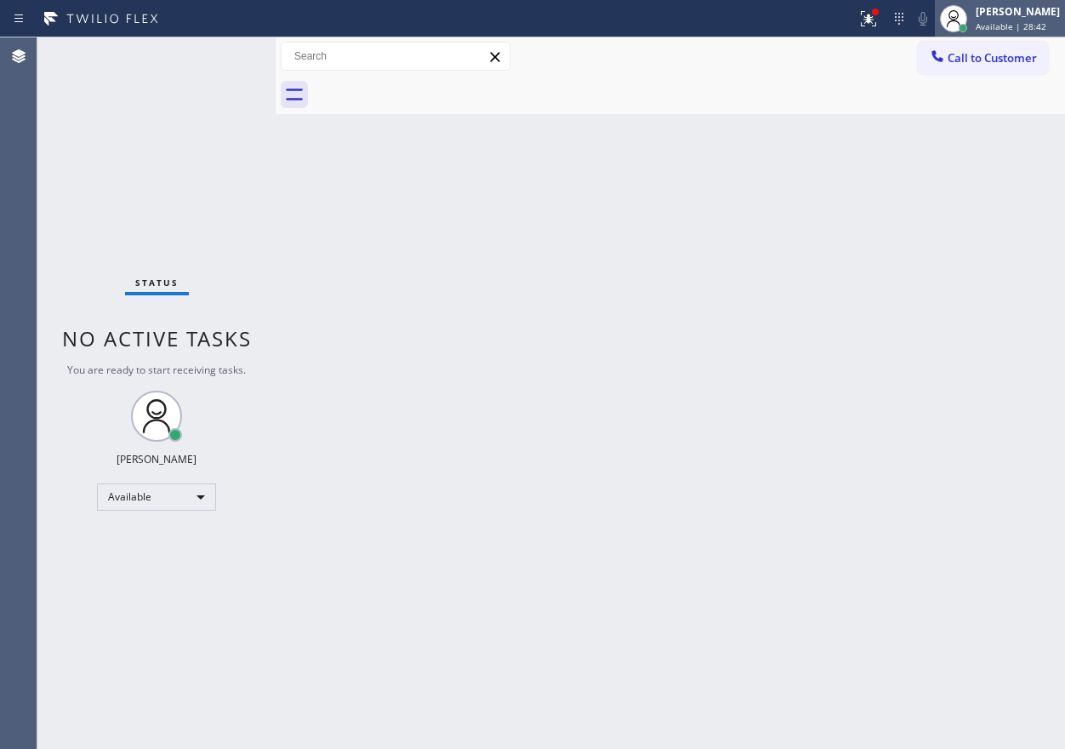
click at [1060, 26] on div "[PERSON_NAME] Available | 28:42" at bounding box center [1018, 18] width 93 height 30
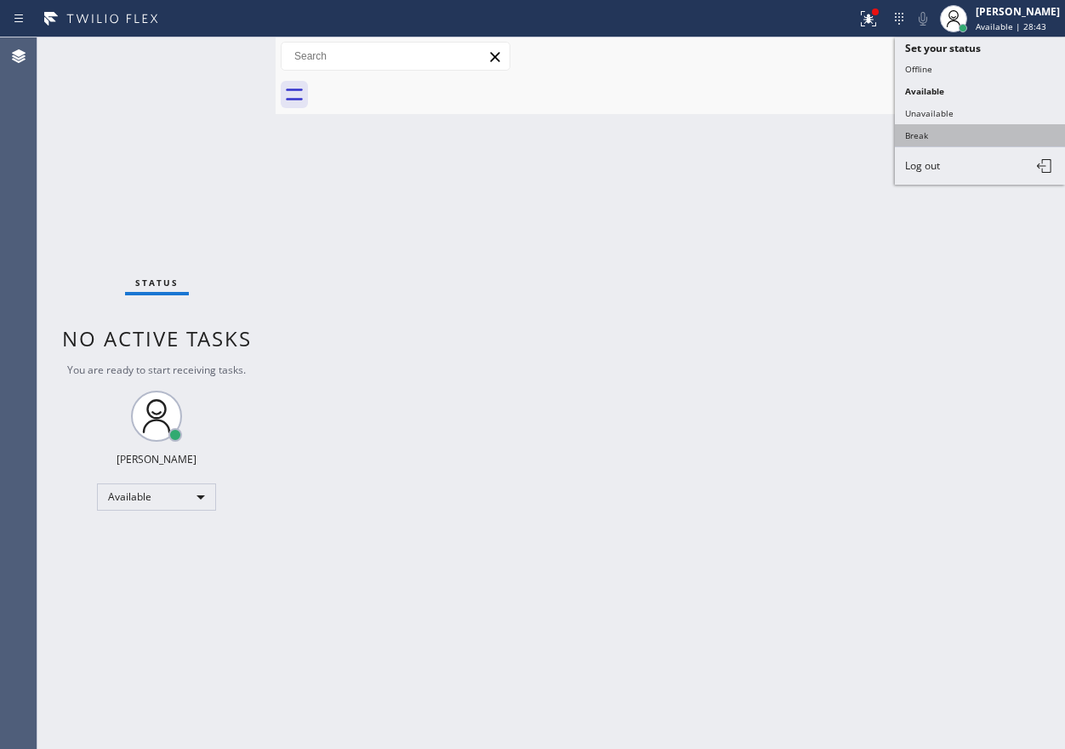
click at [967, 127] on button "Break" at bounding box center [980, 135] width 170 height 22
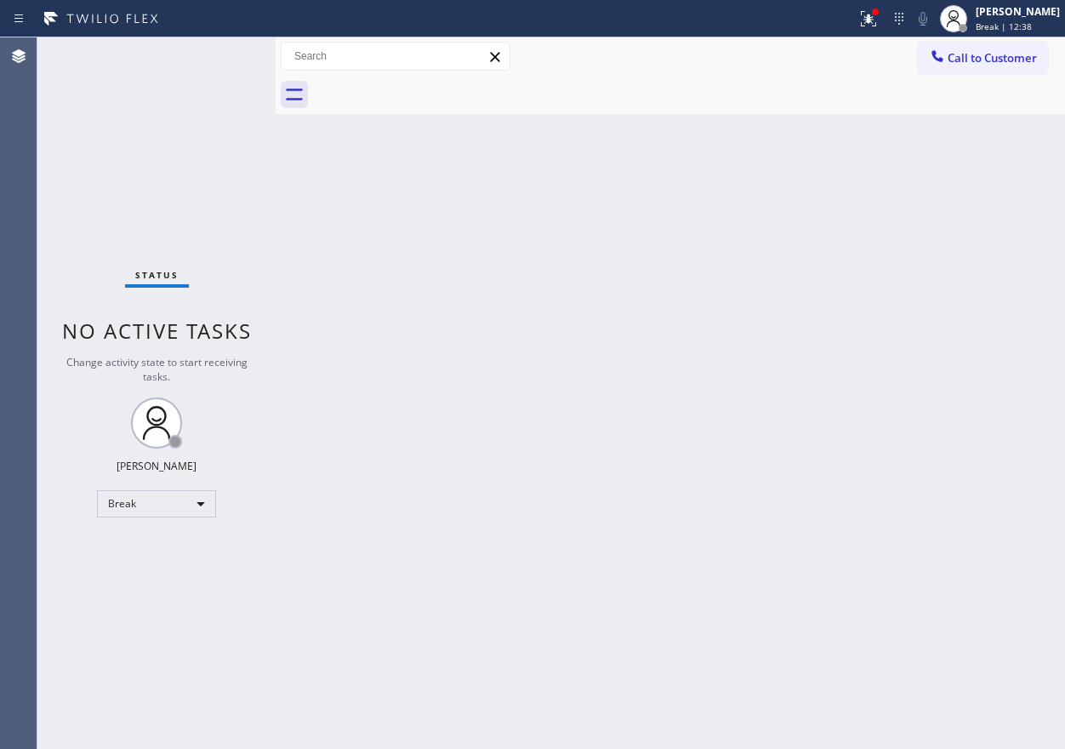
click at [913, 321] on div "Back to Dashboard Change Sender ID Customers Technicians Select a contact Outbo…" at bounding box center [670, 392] width 789 height 711
click at [1037, 19] on div "[PERSON_NAME] Break | 13:22" at bounding box center [1018, 18] width 93 height 30
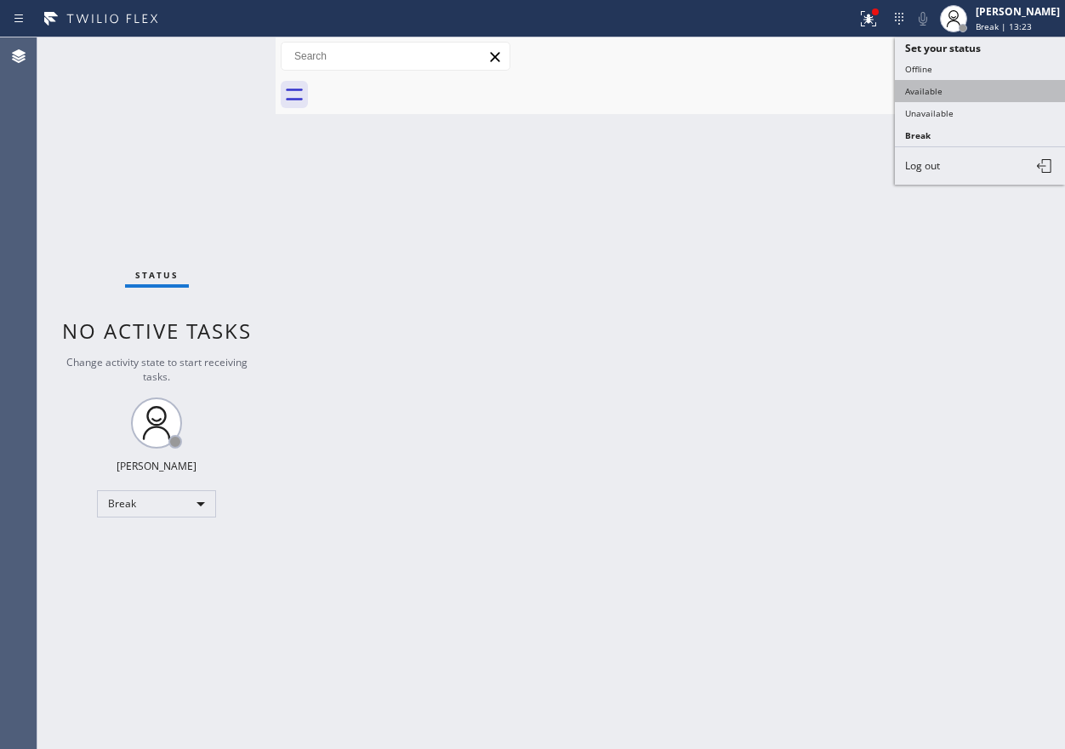
click at [971, 94] on button "Available" at bounding box center [980, 91] width 170 height 22
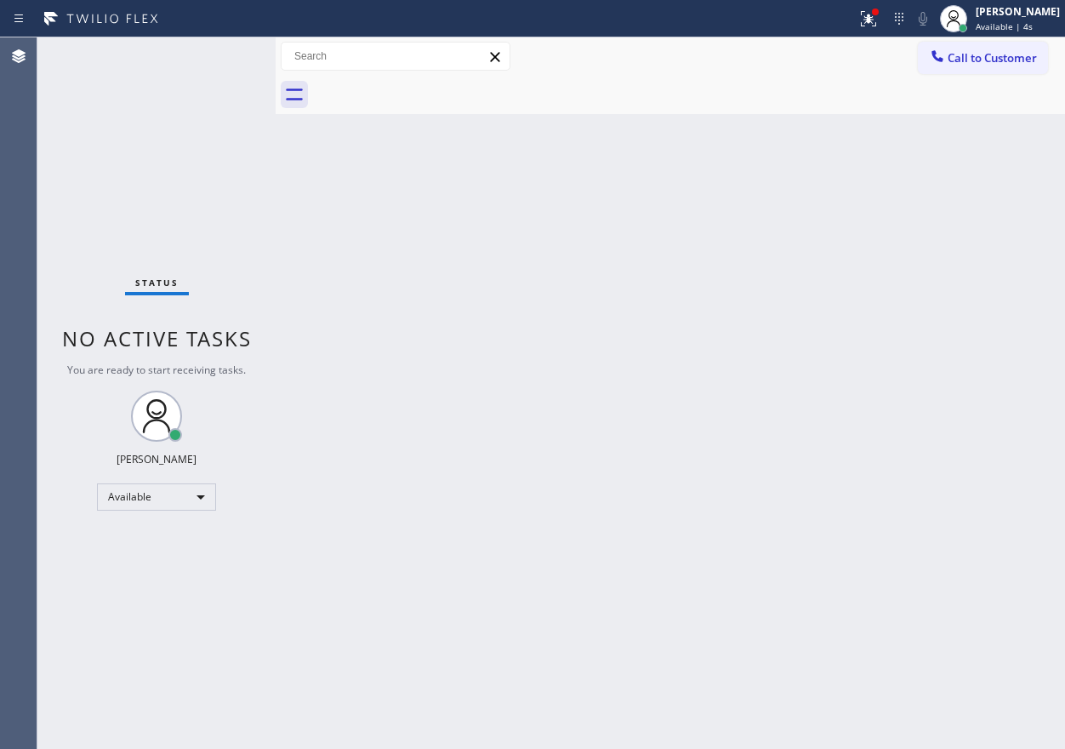
click at [983, 284] on div "Back to Dashboard Change Sender ID Customers Technicians Select a contact Outbo…" at bounding box center [670, 392] width 789 height 711
click at [876, 23] on icon at bounding box center [868, 18] width 15 height 15
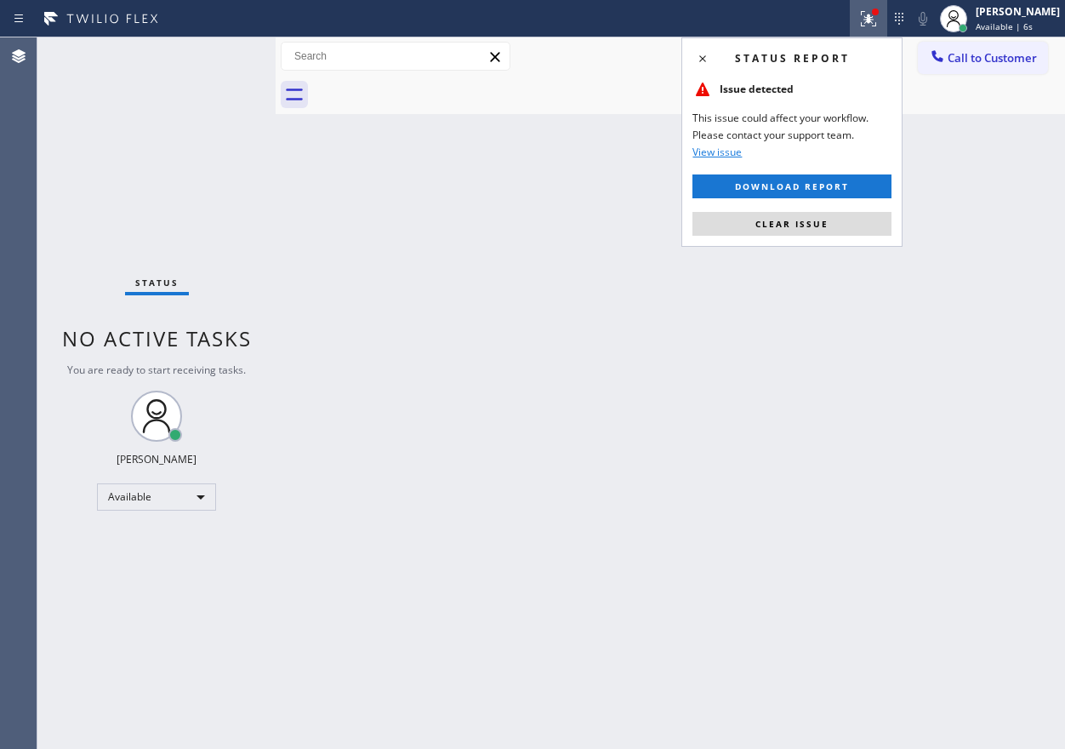
click at [826, 236] on div "Status report Issue detected This issue could affect your workflow. Please cont…" at bounding box center [791, 141] width 221 height 209
click at [834, 228] on button "Clear issue" at bounding box center [791, 224] width 199 height 24
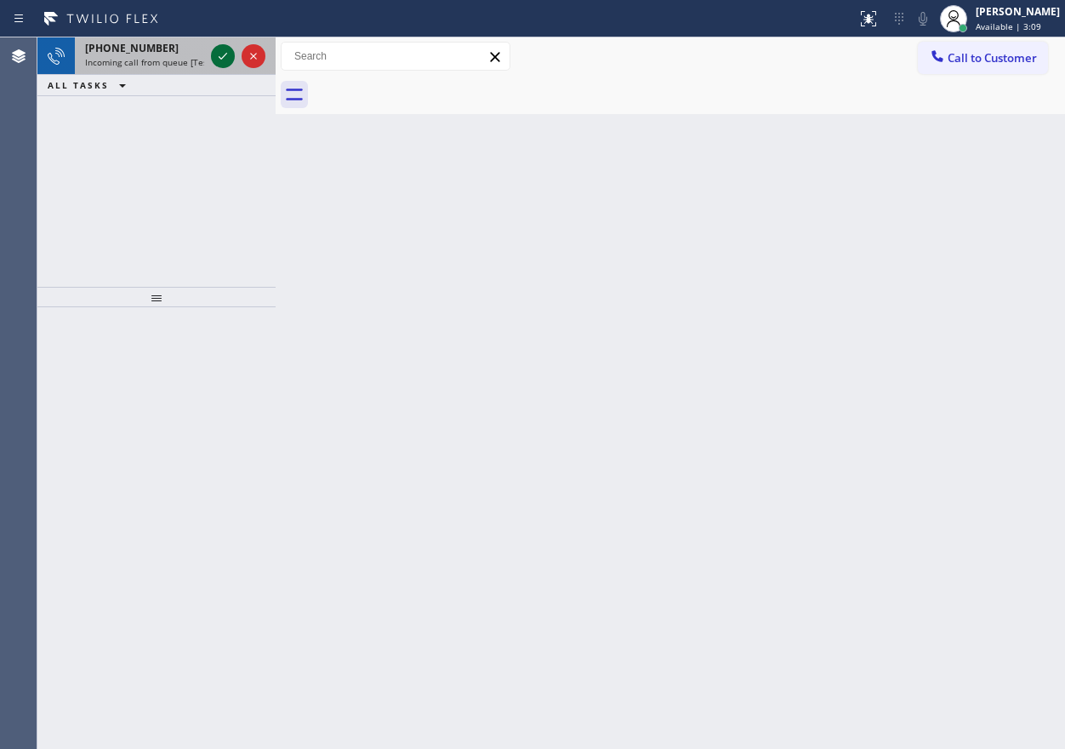
click at [227, 63] on icon at bounding box center [223, 56] width 20 height 20
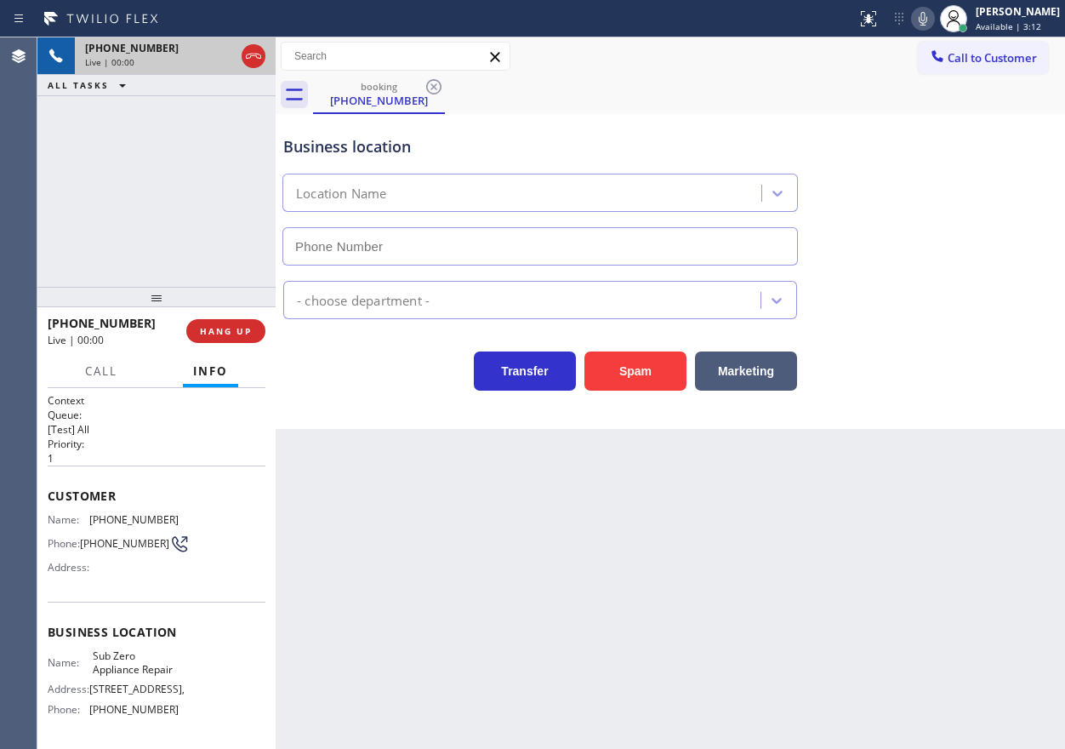
type input "[PHONE_NUMBER]"
click at [141, 675] on span "Sub Zero Appliance Repair" at bounding box center [135, 662] width 85 height 26
click at [409, 244] on input "[PHONE_NUMBER]" at bounding box center [539, 246] width 515 height 38
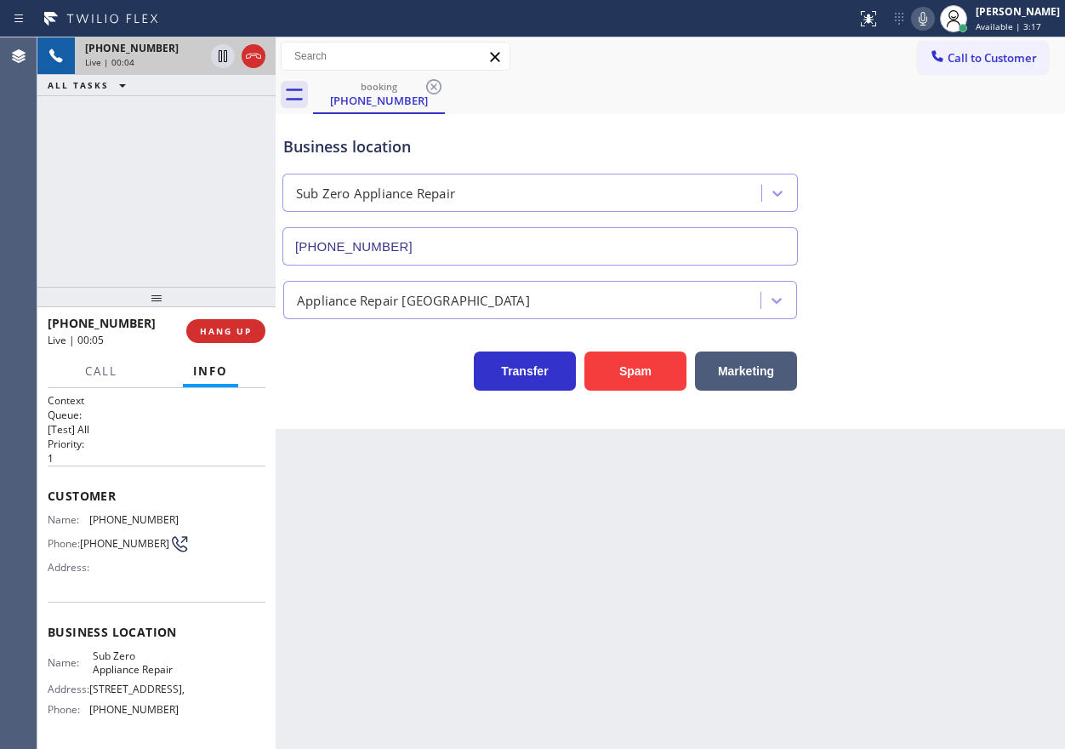
click at [408, 245] on input "[PHONE_NUMBER]" at bounding box center [539, 246] width 515 height 38
click at [134, 518] on span "[PHONE_NUMBER]" at bounding box center [133, 519] width 89 height 13
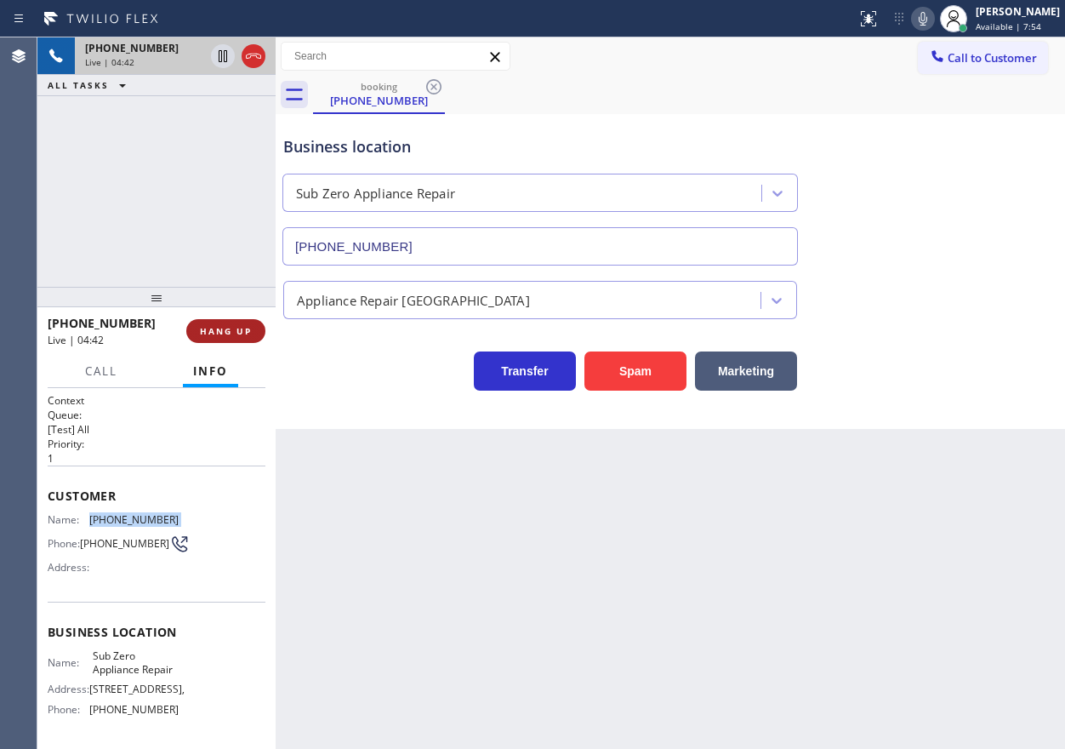
click at [213, 323] on button "HANG UP" at bounding box center [225, 331] width 79 height 24
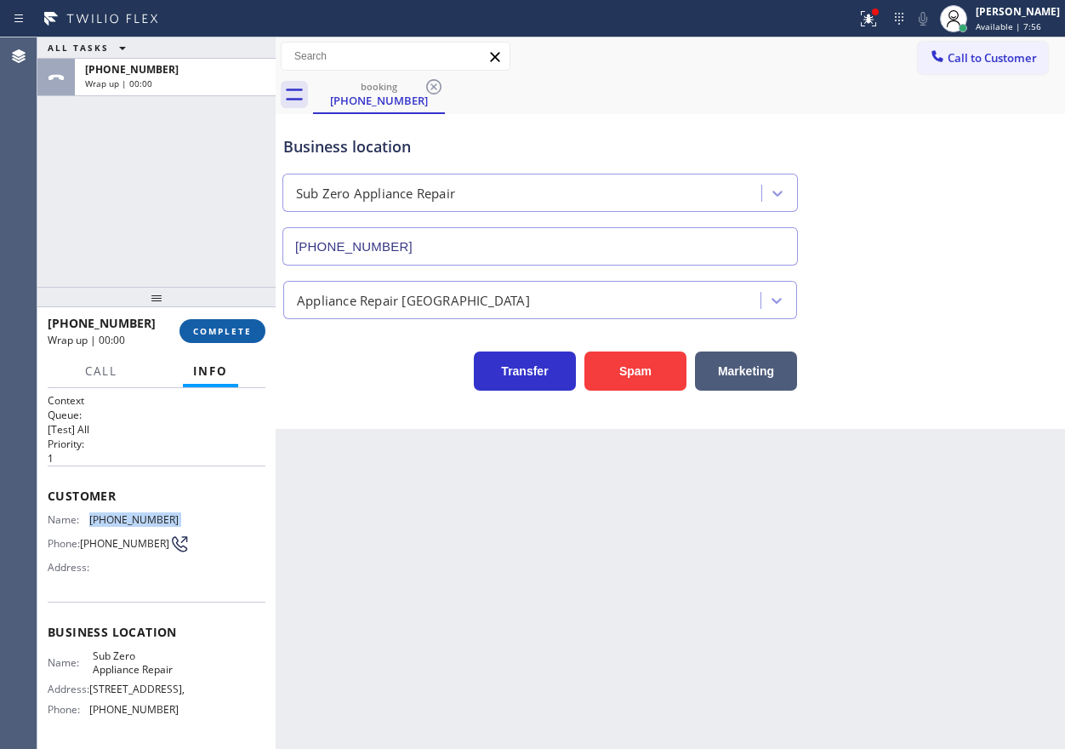
click at [220, 331] on span "COMPLETE" at bounding box center [222, 331] width 59 height 12
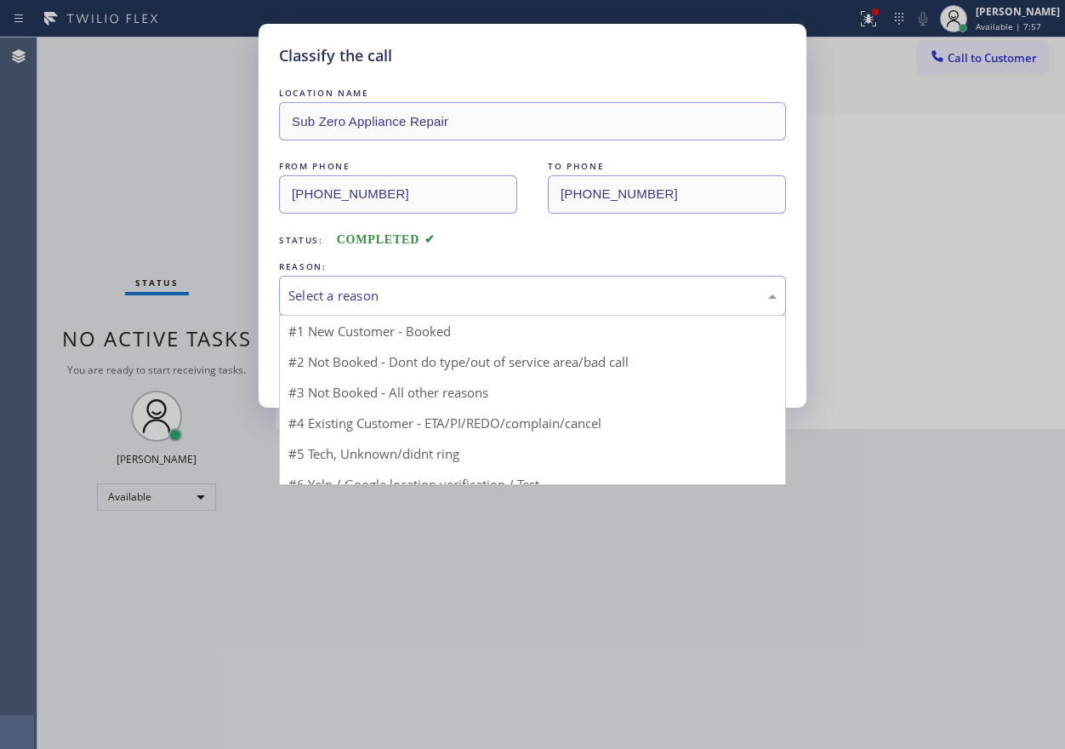
click at [408, 306] on div "Select a reason" at bounding box center [532, 296] width 507 height 40
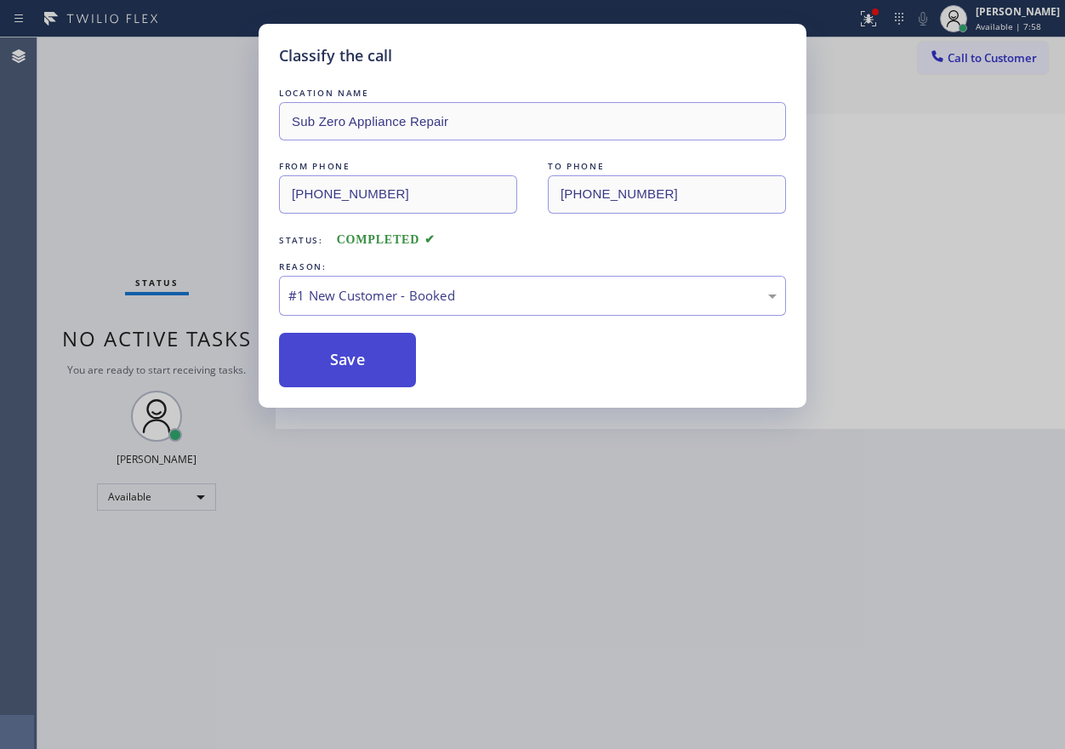
click at [355, 355] on button "Save" at bounding box center [347, 360] width 137 height 54
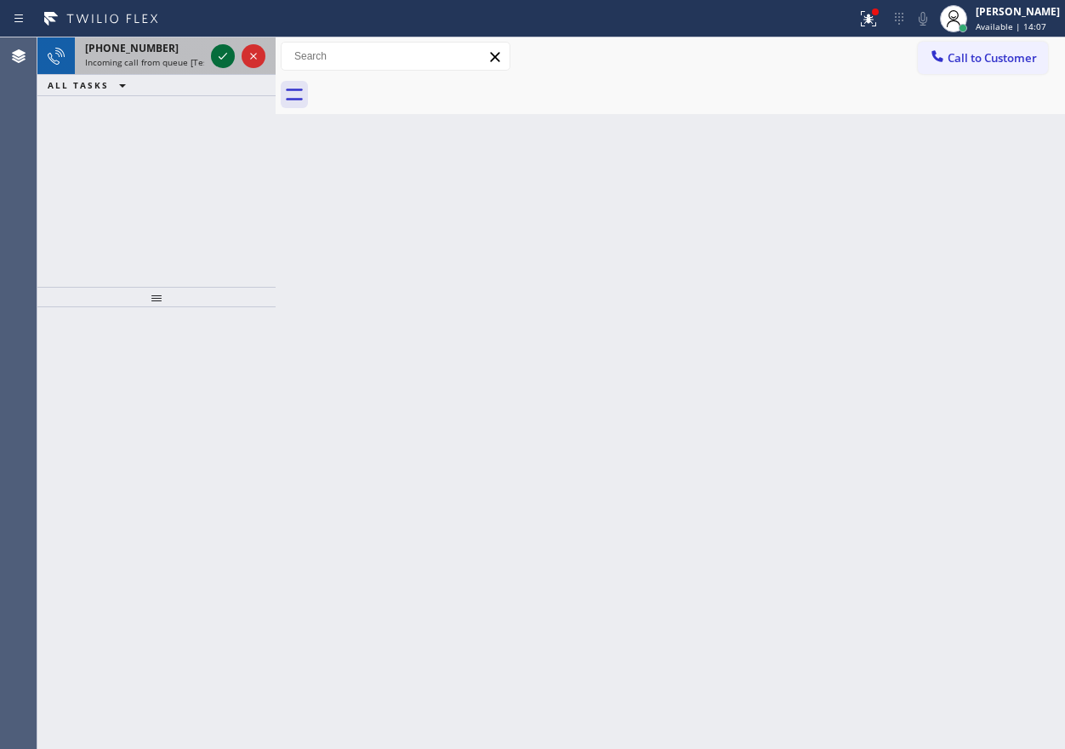
click at [223, 54] on icon at bounding box center [223, 56] width 20 height 20
click at [219, 57] on icon at bounding box center [223, 56] width 20 height 20
click at [221, 57] on icon at bounding box center [223, 56] width 20 height 20
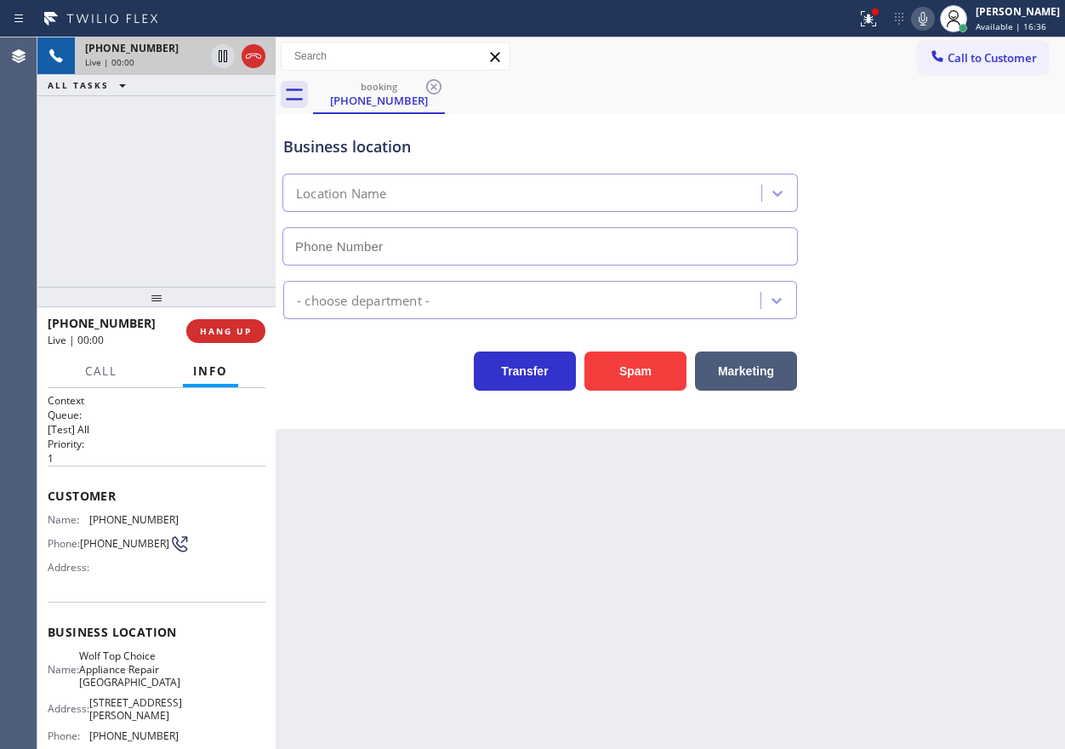
type input "[PHONE_NUMBER]"
click at [151, 681] on span "Wolf Top Choice Appliance Repair [GEOGRAPHIC_DATA]" at bounding box center [129, 668] width 101 height 39
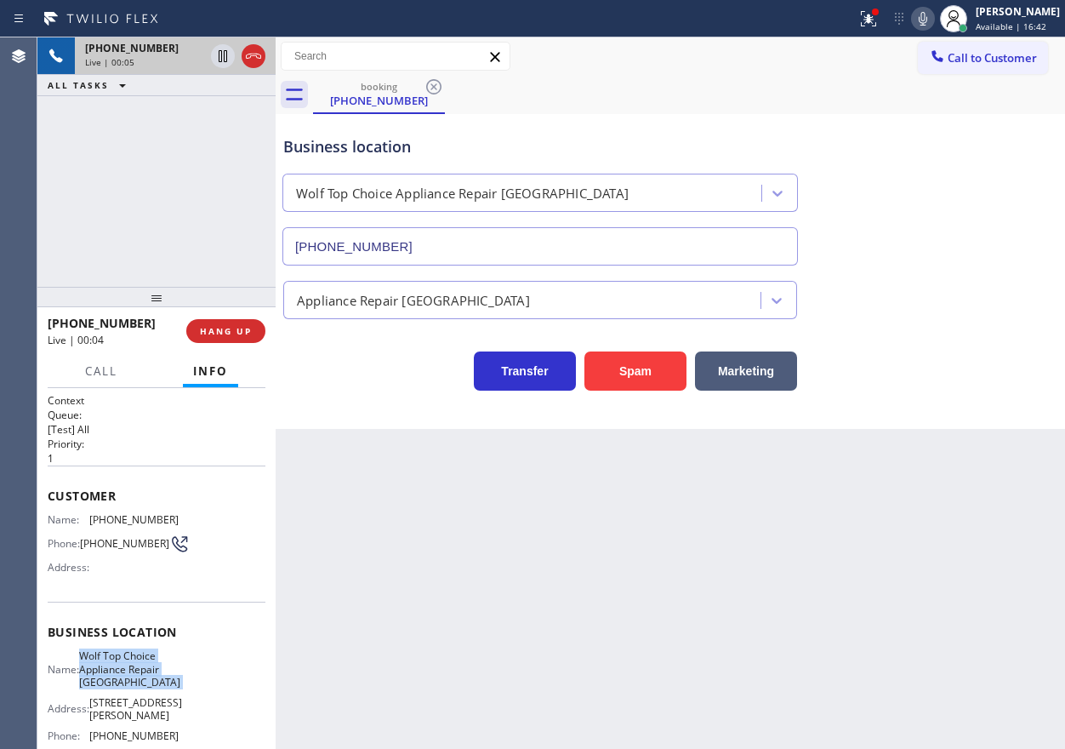
click at [151, 681] on span "Wolf Top Choice Appliance Repair [GEOGRAPHIC_DATA]" at bounding box center [129, 668] width 101 height 39
click at [507, 248] on input "[PHONE_NUMBER]" at bounding box center [539, 246] width 515 height 38
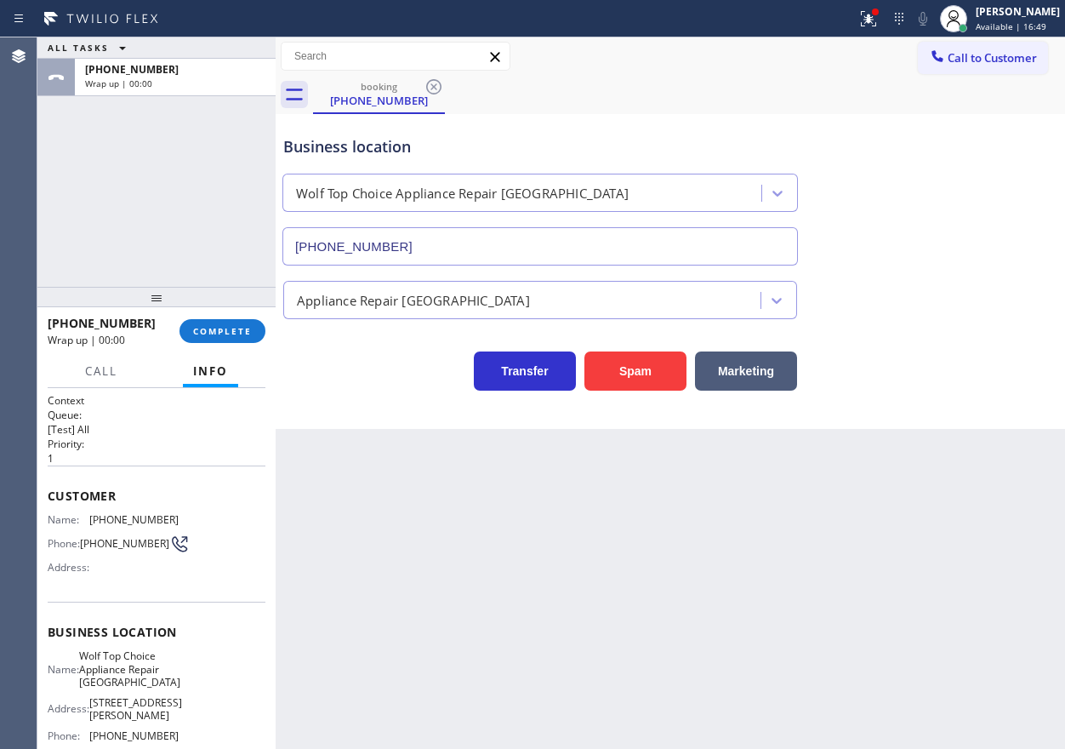
click at [934, 234] on div "Business location Wolf Top Choice Appliance Repair [GEOGRAPHIC_DATA] [PHONE_NUM…" at bounding box center [670, 188] width 781 height 154
click at [231, 331] on span "COMPLETE" at bounding box center [222, 331] width 59 height 12
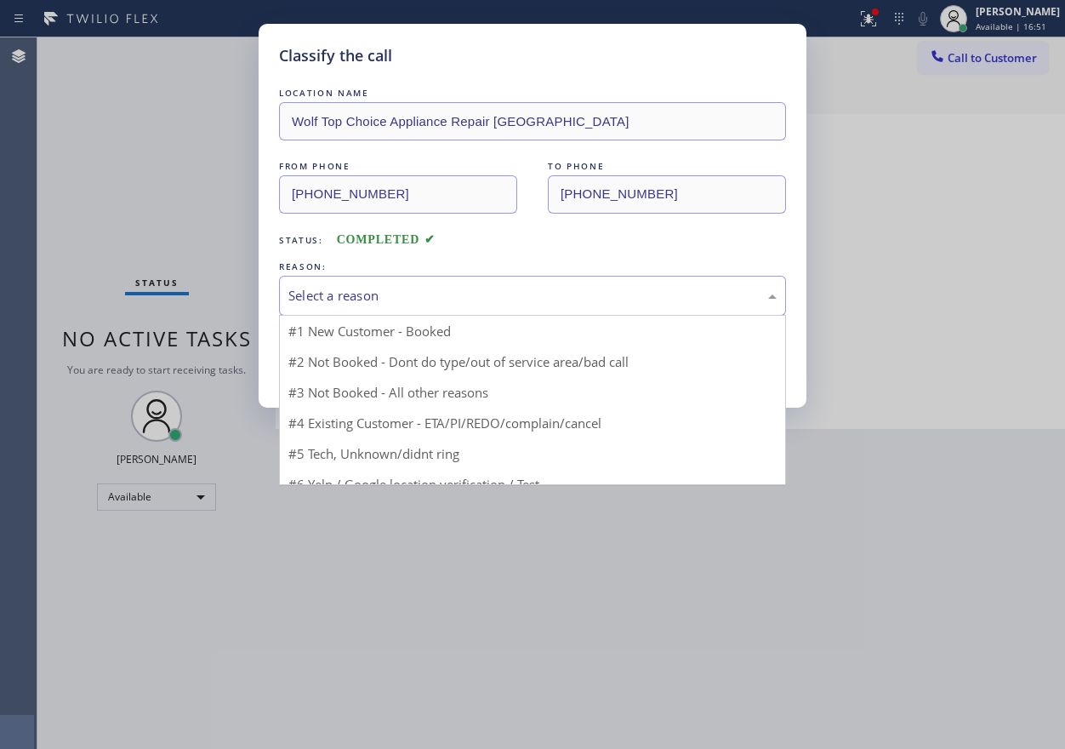
click at [373, 294] on div "Select a reason" at bounding box center [532, 296] width 488 height 20
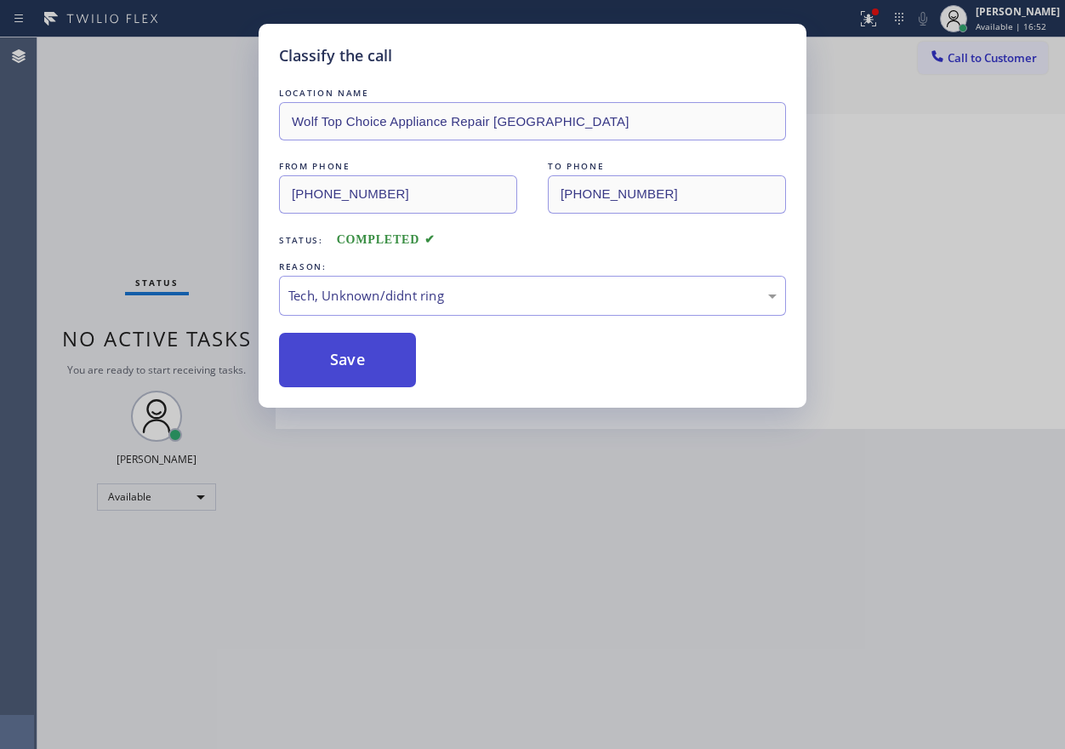
click at [349, 366] on button "Save" at bounding box center [347, 360] width 137 height 54
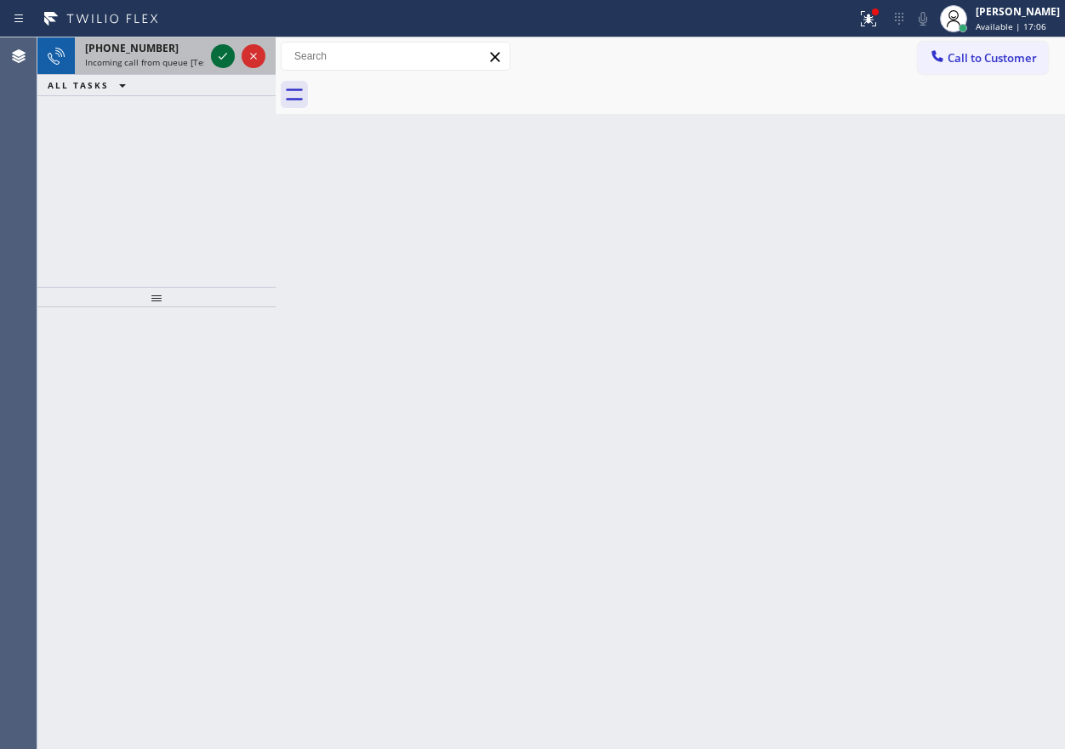
click at [214, 56] on icon at bounding box center [223, 56] width 20 height 20
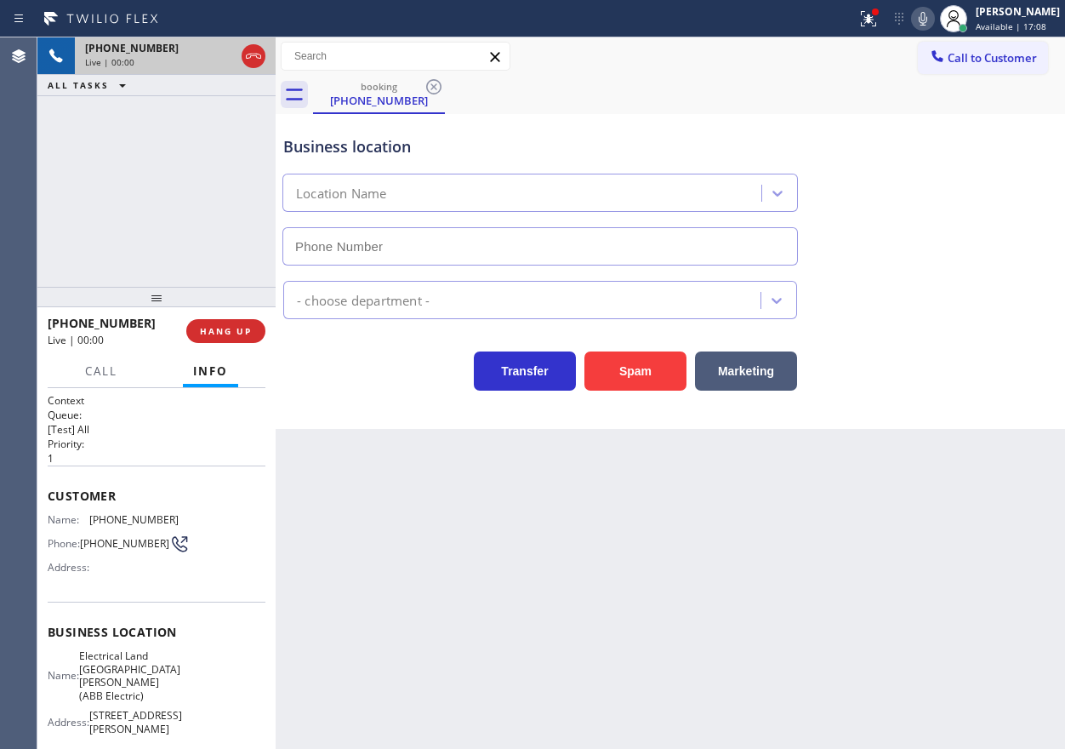
type input "[PHONE_NUMBER]"
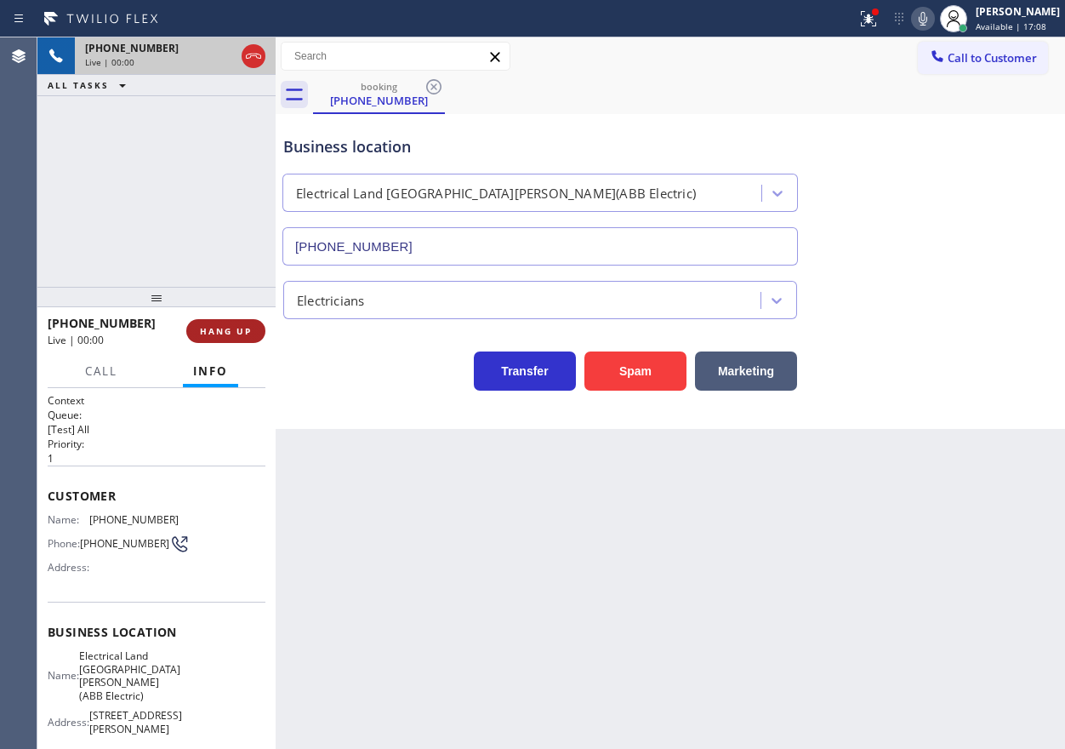
click at [231, 334] on span "HANG UP" at bounding box center [226, 331] width 52 height 12
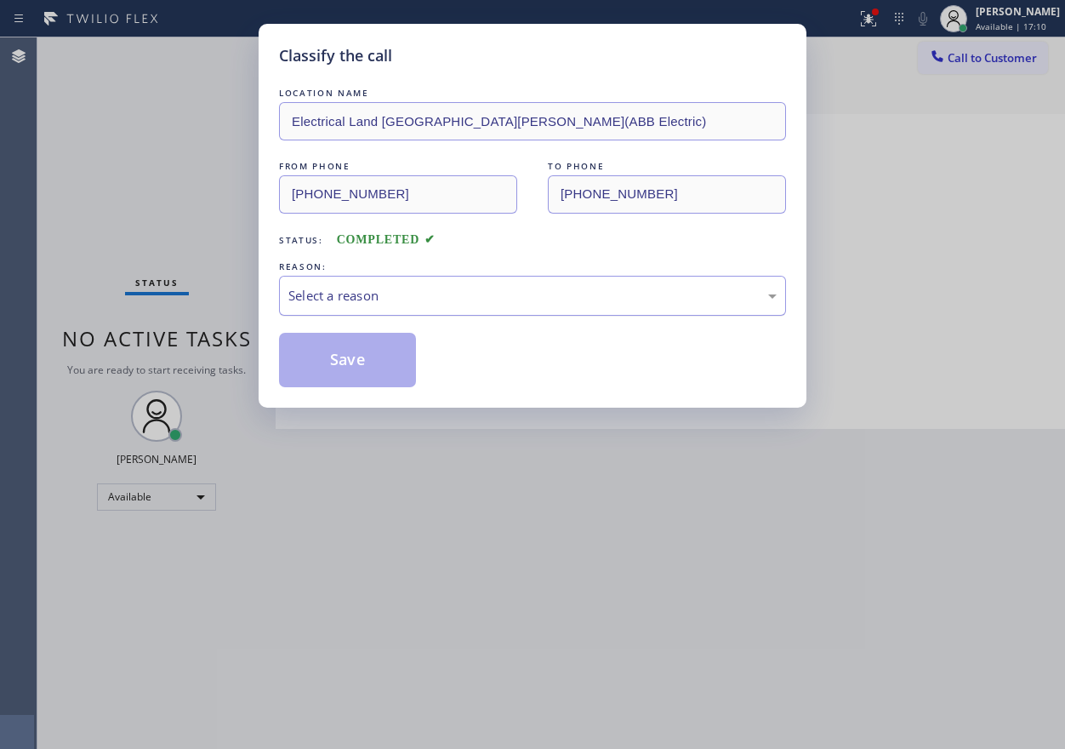
click at [412, 296] on div "Select a reason" at bounding box center [532, 296] width 488 height 20
click at [370, 367] on button "Save" at bounding box center [347, 360] width 137 height 54
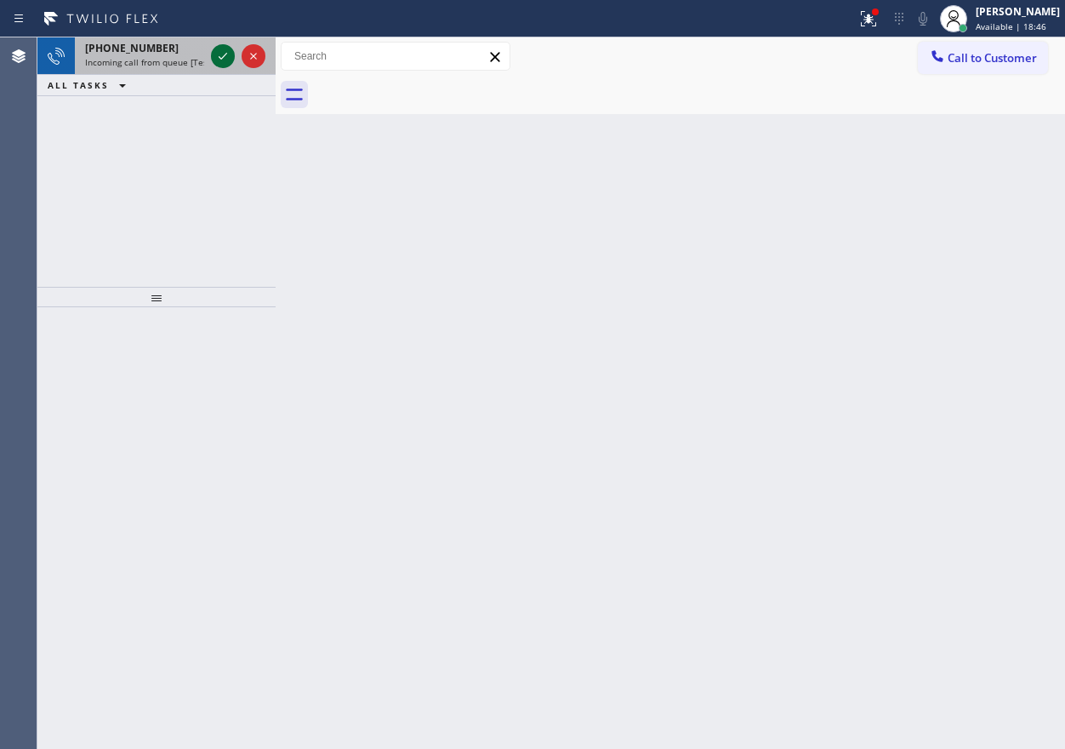
click at [214, 59] on icon at bounding box center [223, 56] width 20 height 20
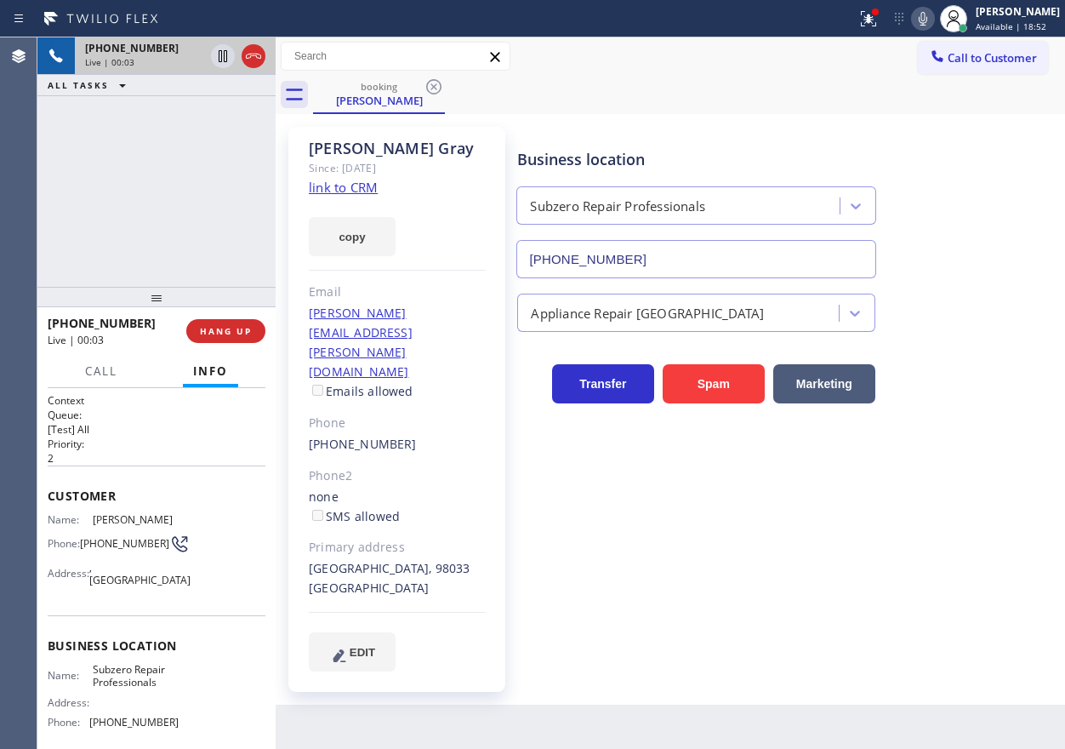
click at [344, 181] on link "link to CRM" at bounding box center [343, 187] width 69 height 17
click at [120, 684] on span "Subzero Repair Professionals" at bounding box center [135, 676] width 85 height 26
click at [639, 259] on input "[PHONE_NUMBER]" at bounding box center [695, 259] width 359 height 38
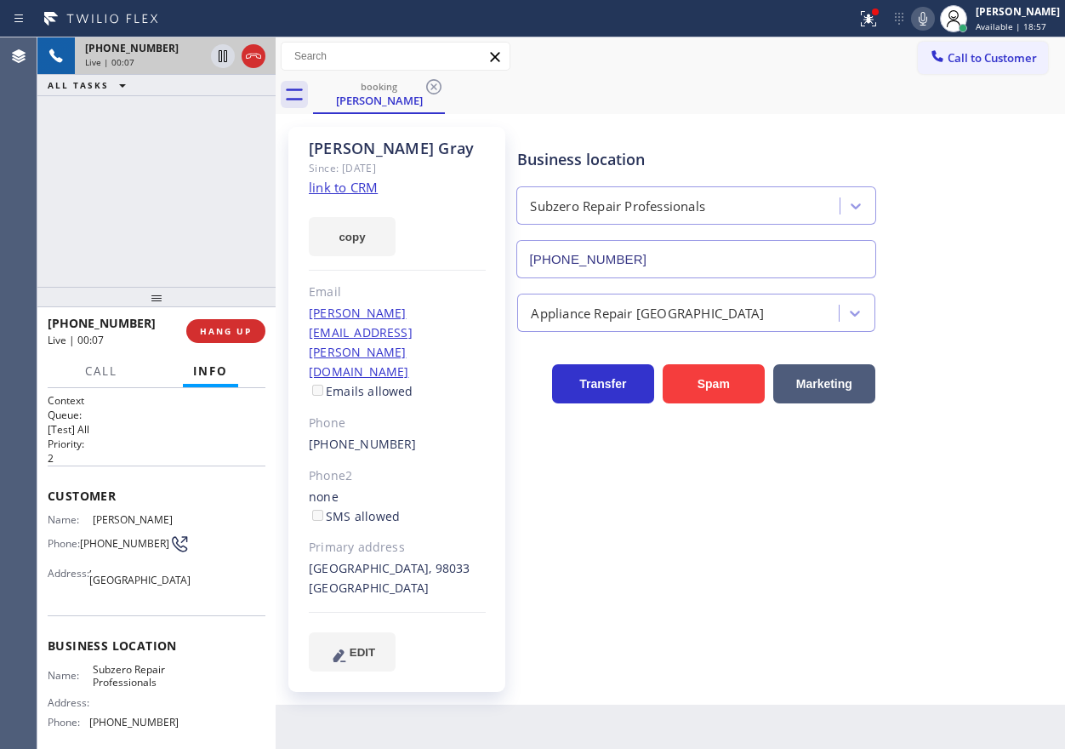
click at [639, 259] on input "[PHONE_NUMBER]" at bounding box center [695, 259] width 359 height 38
paste input "text"
type input "[PHONE_NUMBER]"
click at [337, 149] on div "[PERSON_NAME]" at bounding box center [397, 149] width 177 height 20
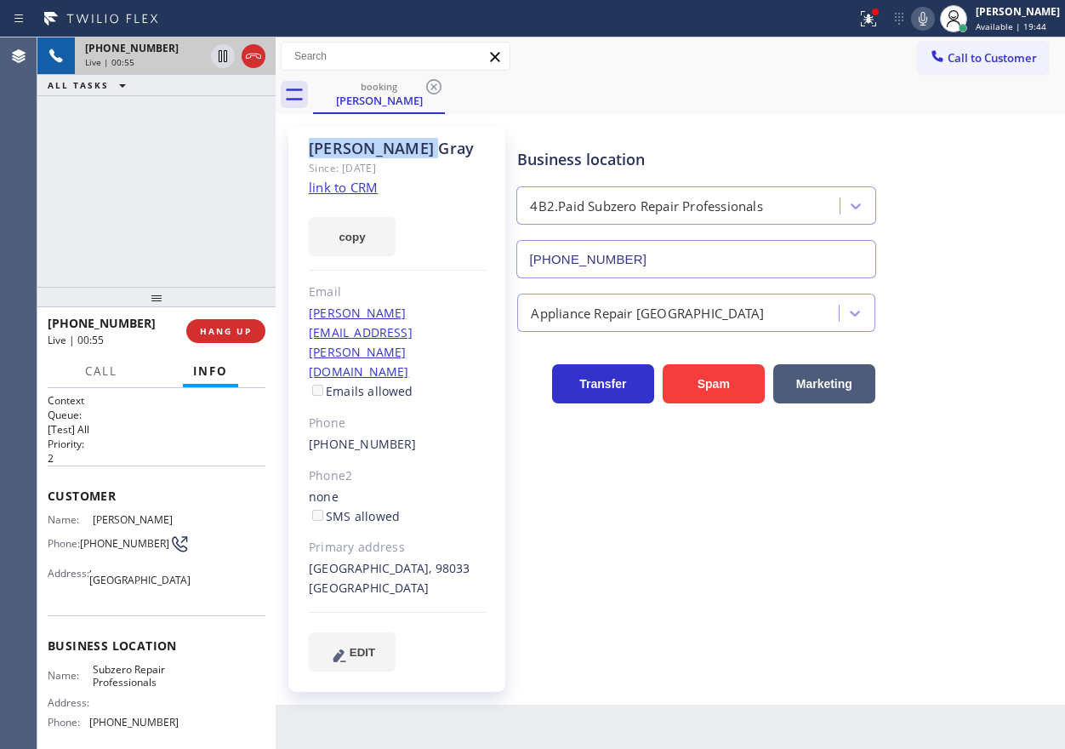
click at [337, 149] on div "[PERSON_NAME]" at bounding box center [397, 149] width 177 height 20
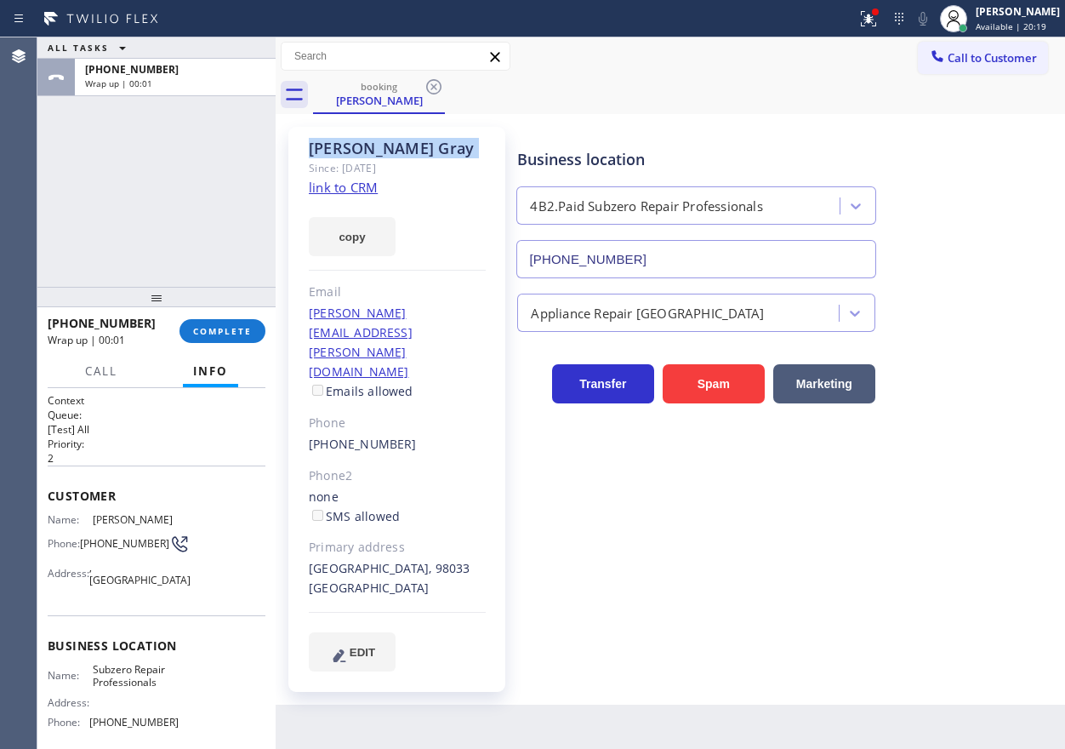
click at [236, 325] on span "COMPLETE" at bounding box center [222, 331] width 59 height 12
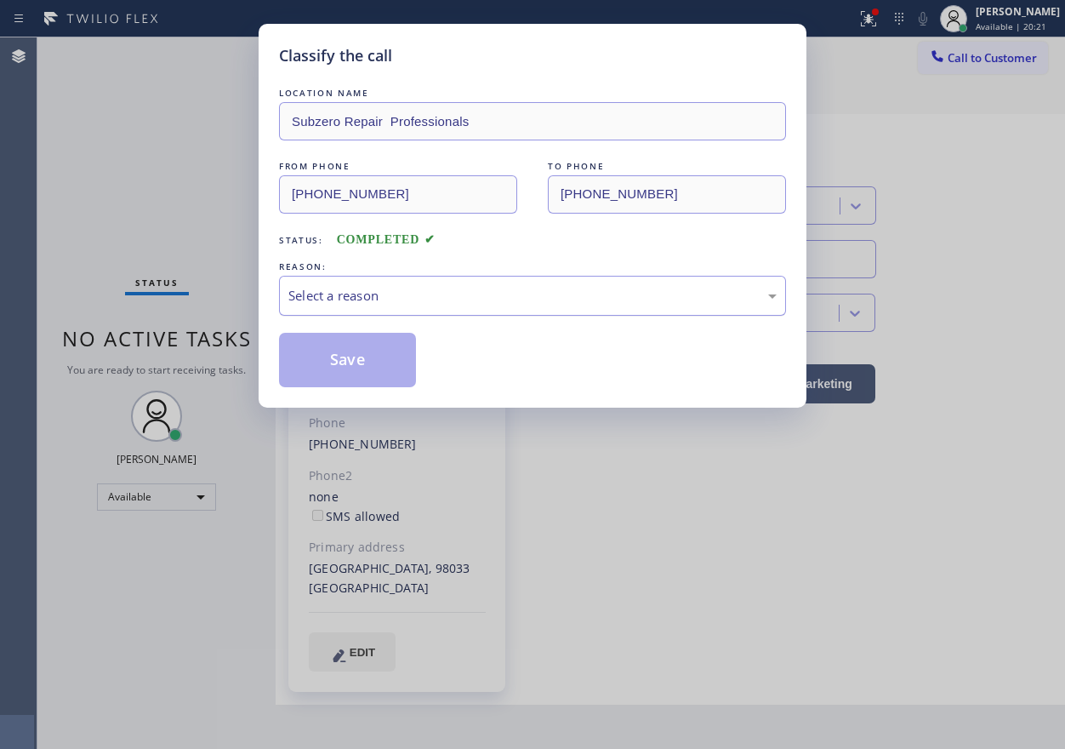
click at [476, 282] on div "Select a reason" at bounding box center [532, 296] width 507 height 40
click at [342, 358] on button "Save" at bounding box center [347, 360] width 137 height 54
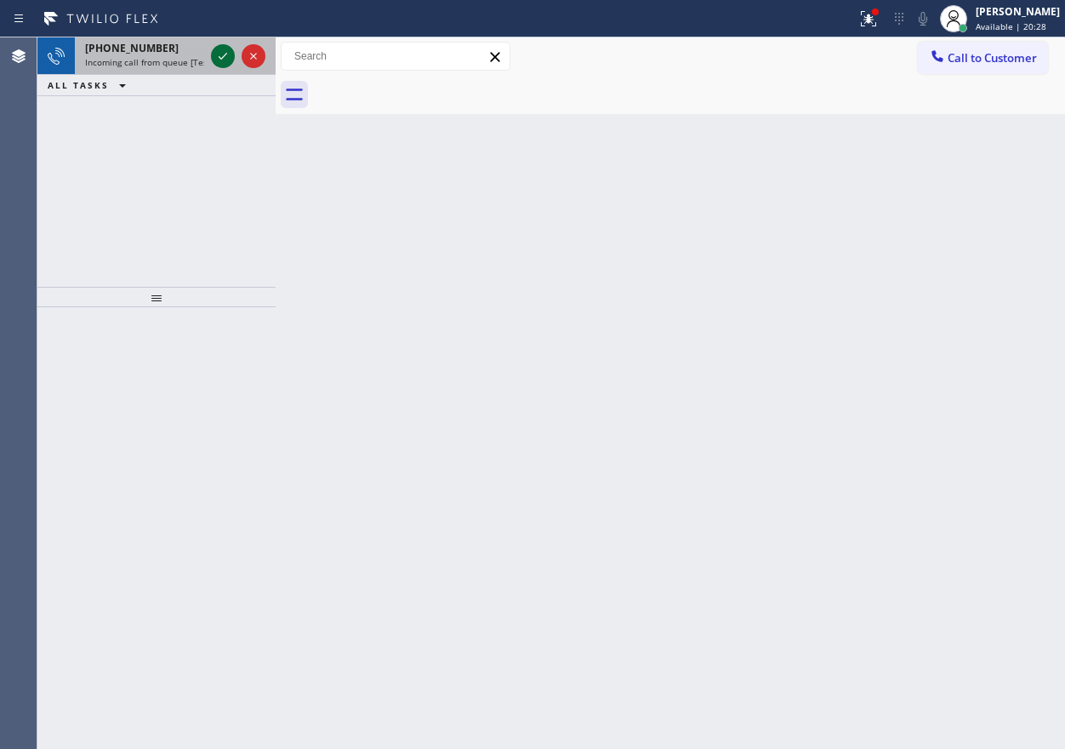
click at [222, 63] on icon at bounding box center [223, 56] width 20 height 20
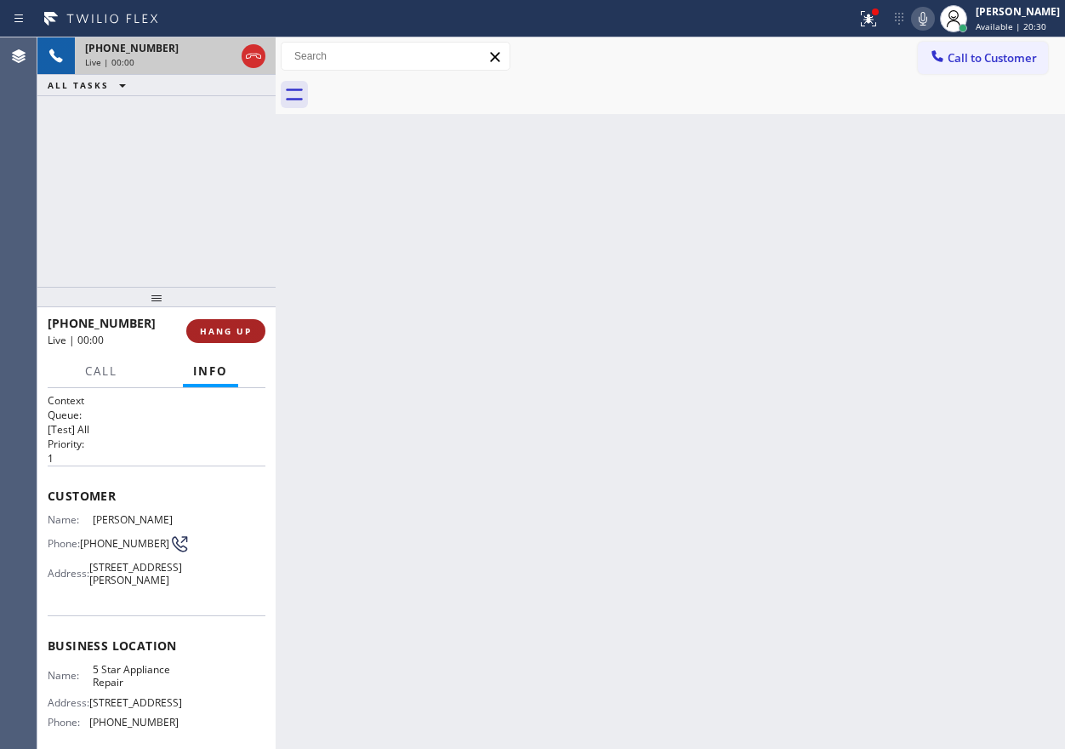
click at [216, 325] on span "HANG UP" at bounding box center [226, 331] width 52 height 12
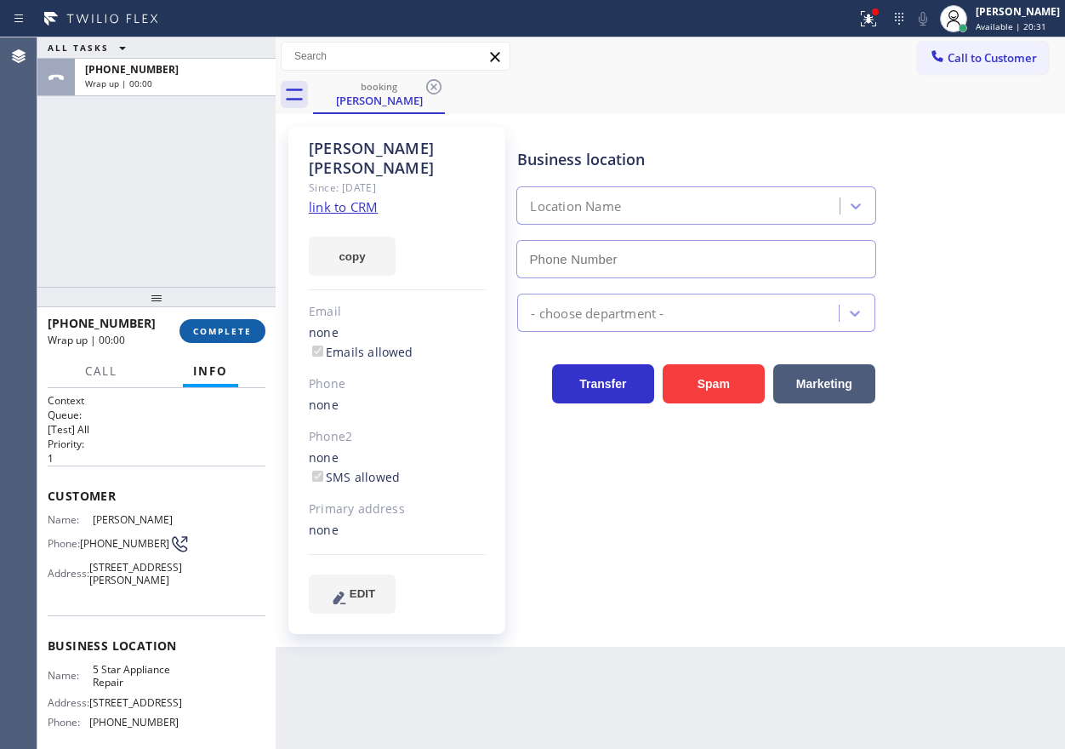
click at [238, 333] on span "COMPLETE" at bounding box center [222, 331] width 59 height 12
type input "[PHONE_NUMBER]"
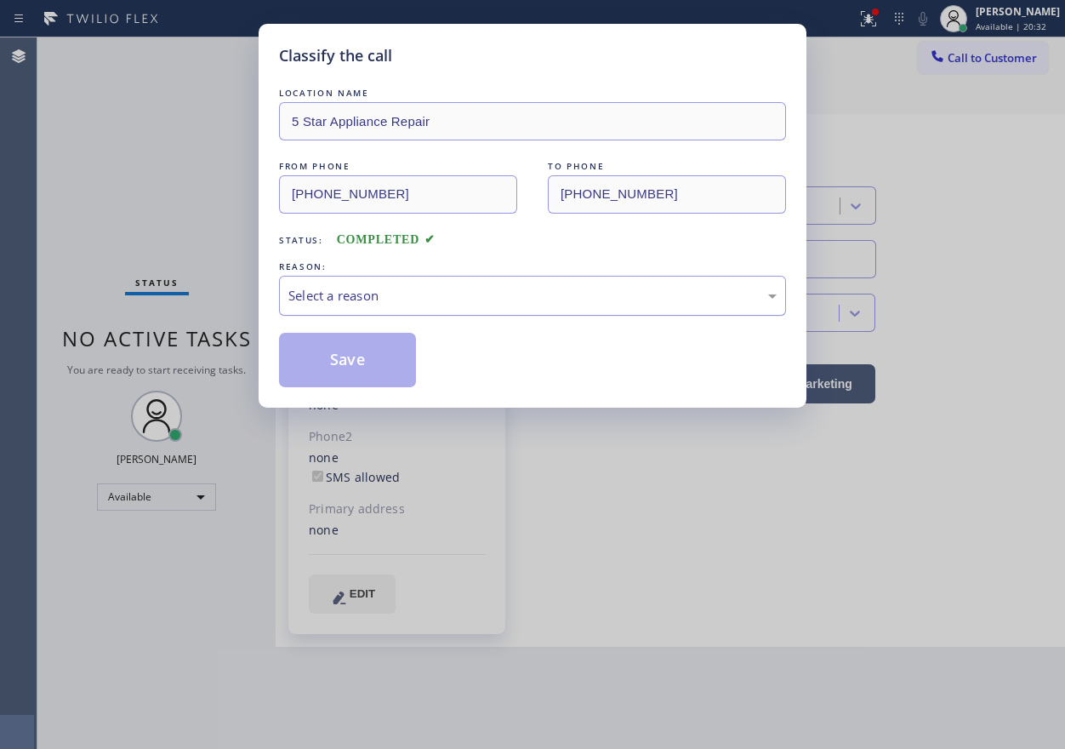
click at [431, 293] on div "Select a reason" at bounding box center [532, 296] width 488 height 20
drag, startPoint x: 348, startPoint y: 355, endPoint x: 444, endPoint y: 287, distance: 117.8
click at [348, 354] on button "Save" at bounding box center [347, 360] width 137 height 54
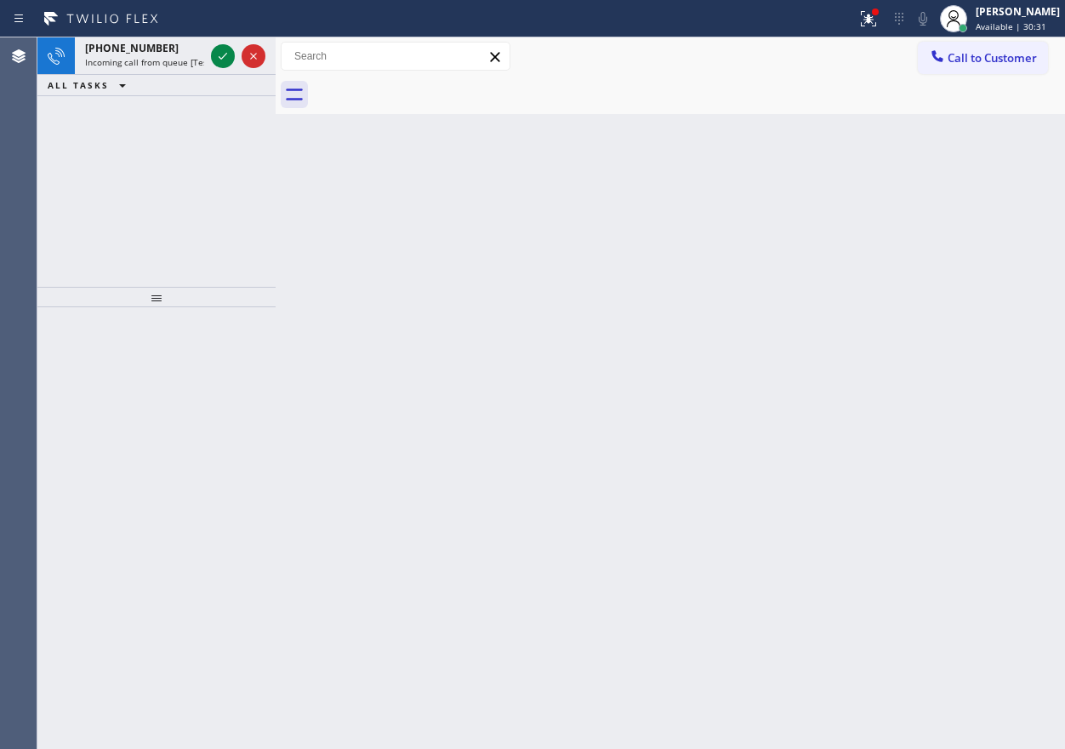
drag, startPoint x: 923, startPoint y: 248, endPoint x: 472, endPoint y: 157, distance: 460.1
click at [923, 248] on div "Back to Dashboard Change Sender ID Customers Technicians Select a contact Outbo…" at bounding box center [670, 392] width 789 height 711
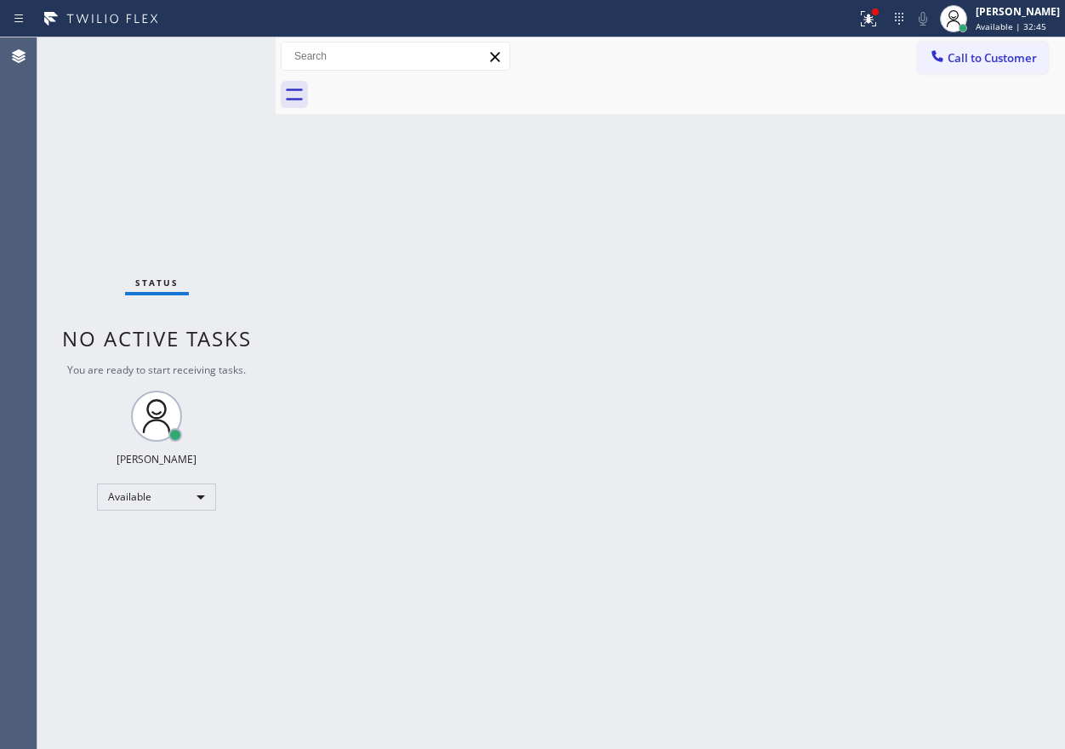
click at [886, 378] on div "Back to Dashboard Change Sender ID Customers Technicians Select a contact Outbo…" at bounding box center [670, 392] width 789 height 711
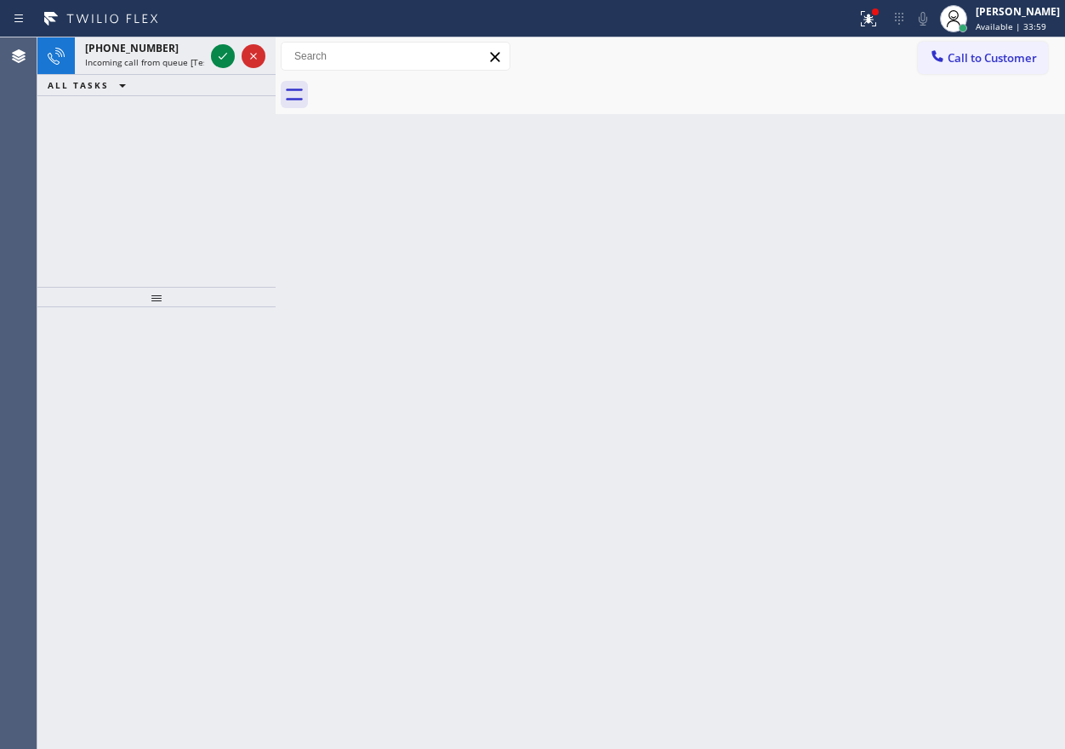
click at [214, 52] on icon at bounding box center [223, 56] width 20 height 20
click at [223, 59] on icon at bounding box center [223, 56] width 20 height 20
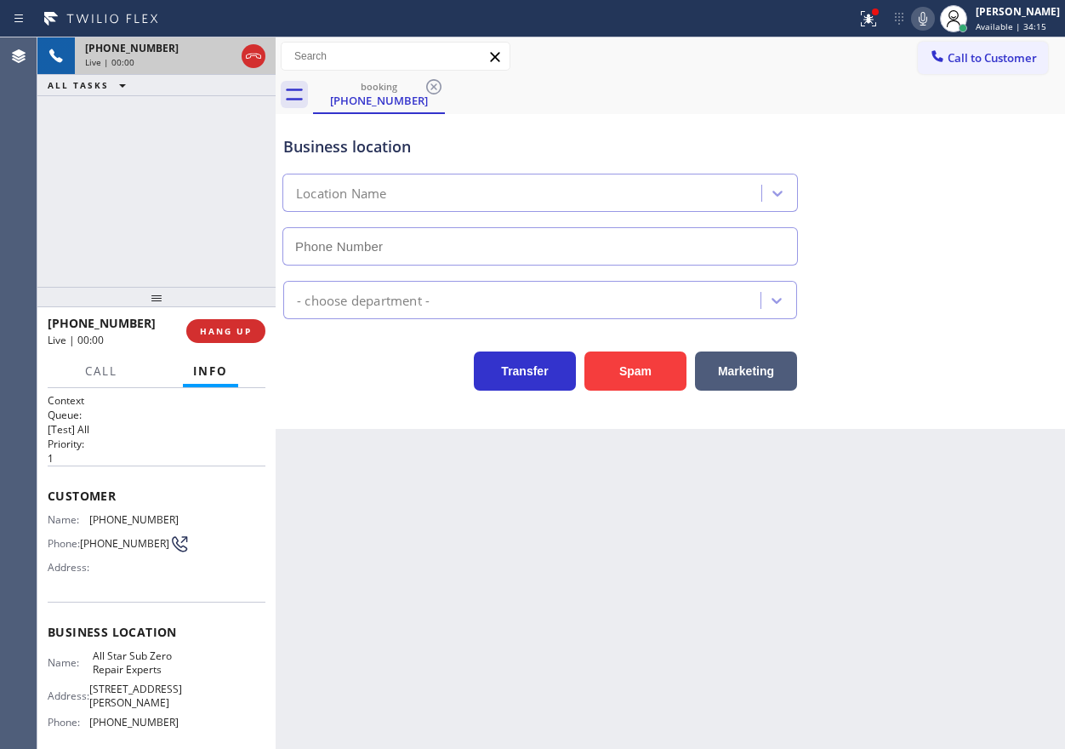
type input "[PHONE_NUMBER]"
click at [155, 668] on span "All Star Sub Zero Repair Experts" at bounding box center [135, 662] width 85 height 26
click at [441, 232] on input "[PHONE_NUMBER]" at bounding box center [539, 246] width 515 height 38
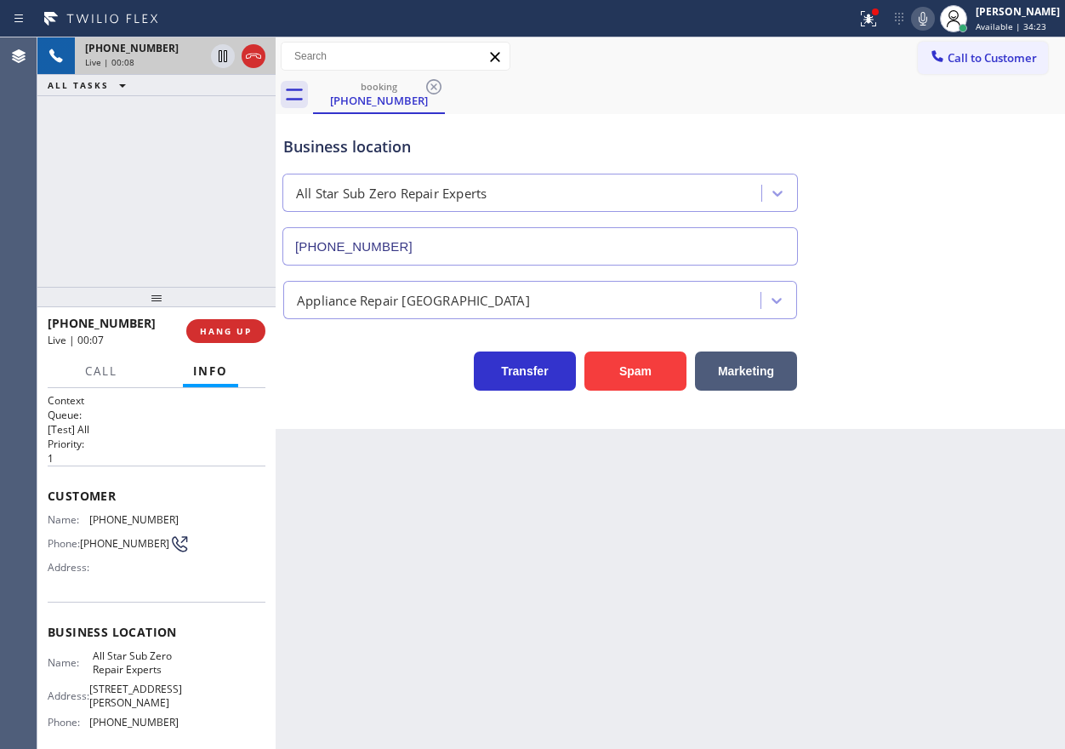
click at [441, 232] on input "[PHONE_NUMBER]" at bounding box center [539, 246] width 515 height 38
click at [879, 23] on icon at bounding box center [868, 19] width 20 height 20
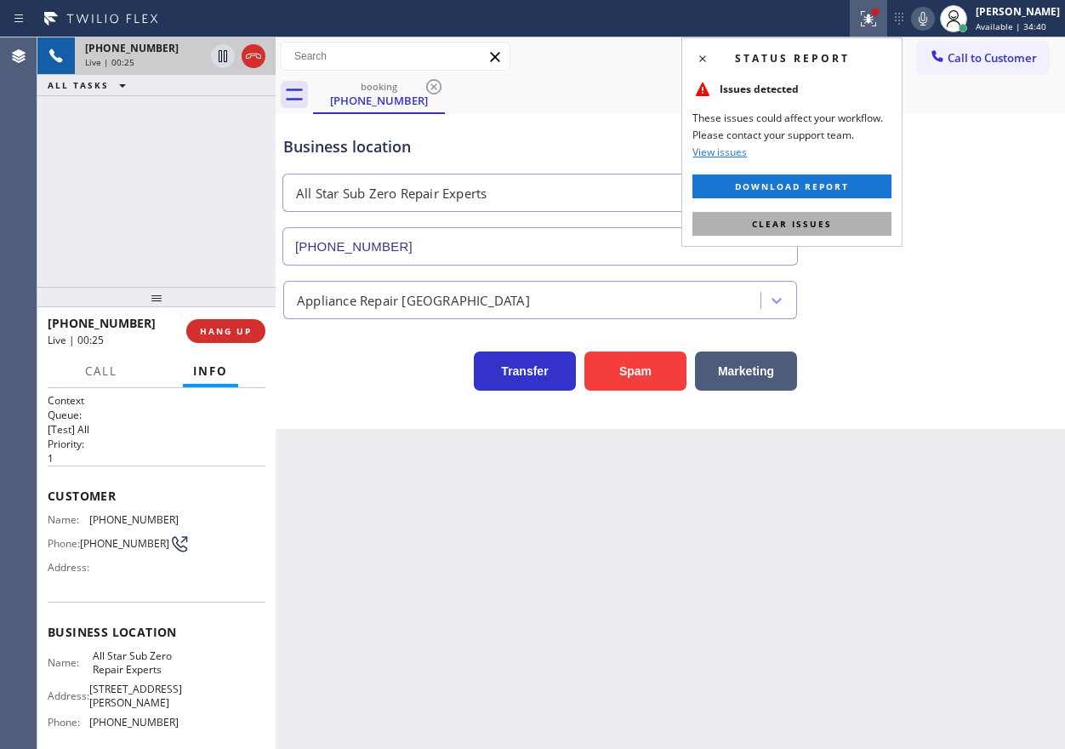
click at [880, 216] on button "Clear issues" at bounding box center [791, 224] width 199 height 24
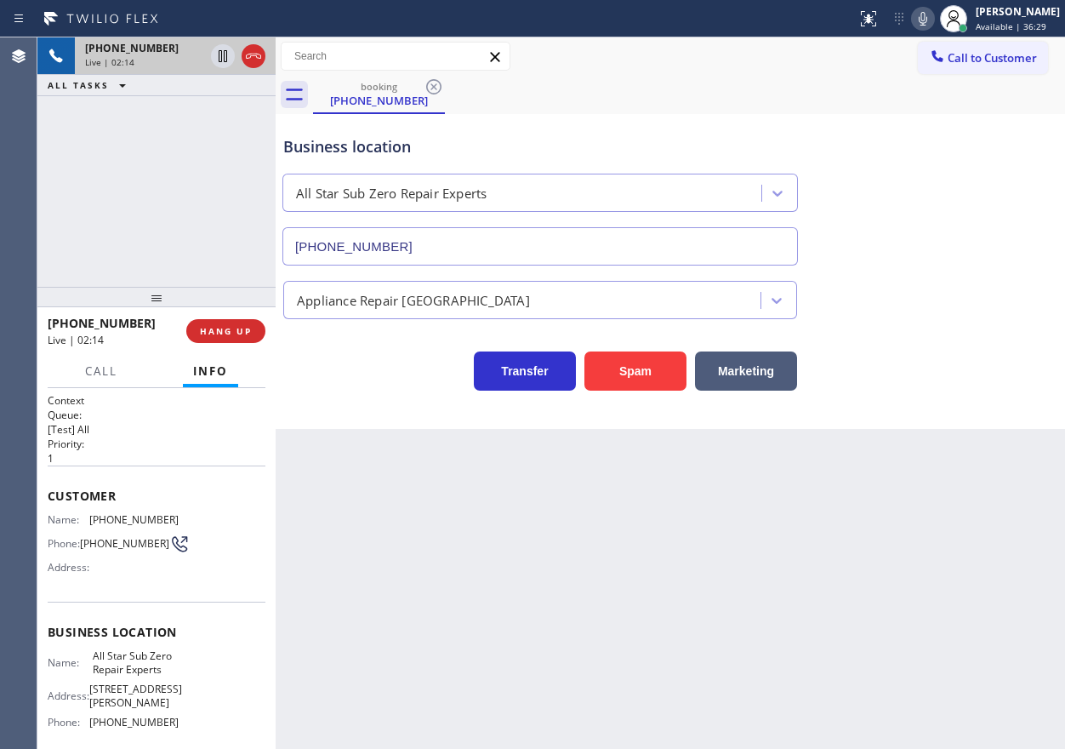
click at [141, 513] on span "[PHONE_NUMBER]" at bounding box center [133, 519] width 89 height 13
click at [118, 514] on span "[PHONE_NUMBER]" at bounding box center [133, 519] width 89 height 13
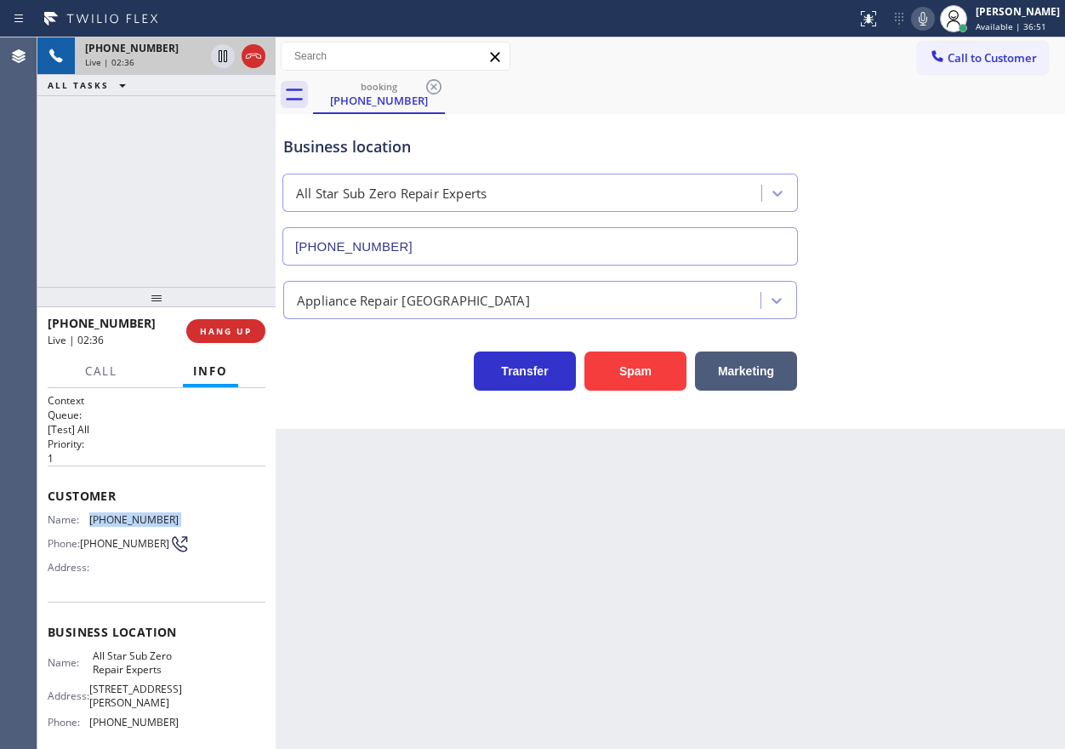
click at [933, 20] on icon at bounding box center [923, 19] width 20 height 20
click at [927, 20] on icon at bounding box center [923, 19] width 9 height 14
click at [949, 510] on div "Back to Dashboard Change Sender ID Customers Technicians Select a contact Outbo…" at bounding box center [670, 392] width 789 height 711
click at [933, 17] on icon at bounding box center [923, 19] width 20 height 20
click at [225, 56] on icon at bounding box center [223, 56] width 20 height 20
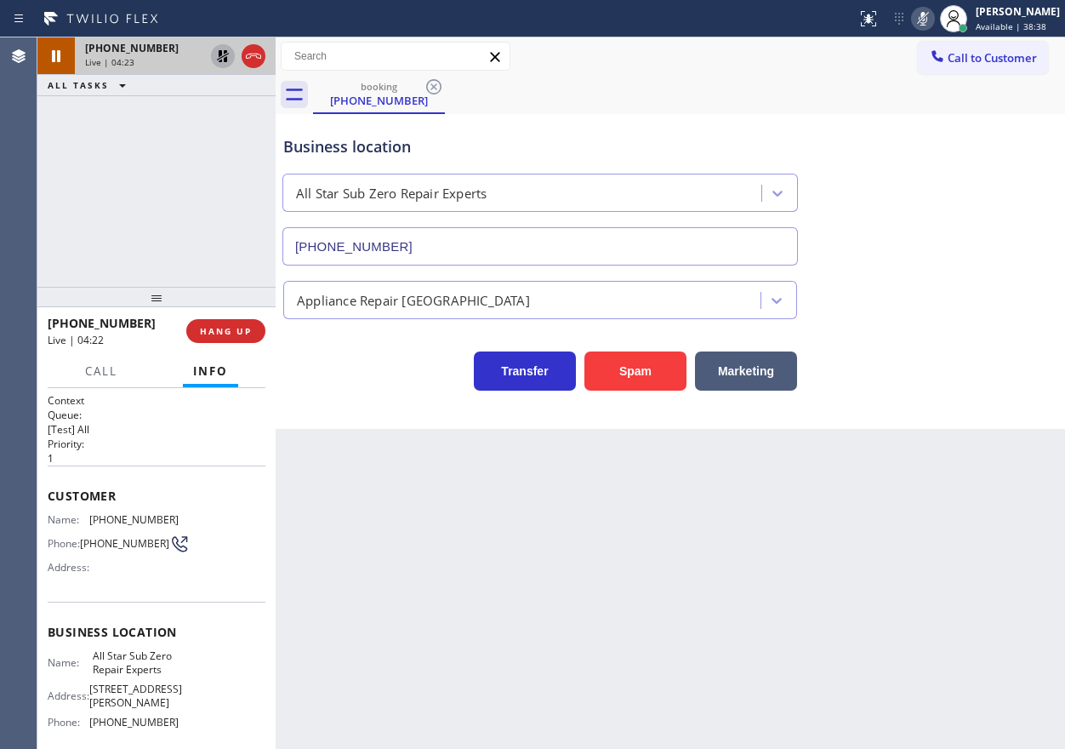
drag, startPoint x: 1016, startPoint y: 229, endPoint x: 999, endPoint y: 174, distance: 57.9
click at [1016, 228] on div "Business location All Star Sub Zero Repair Experts [PHONE_NUMBER]" at bounding box center [670, 188] width 781 height 154
click at [219, 60] on icon at bounding box center [223, 56] width 20 height 20
click at [933, 20] on icon at bounding box center [923, 19] width 20 height 20
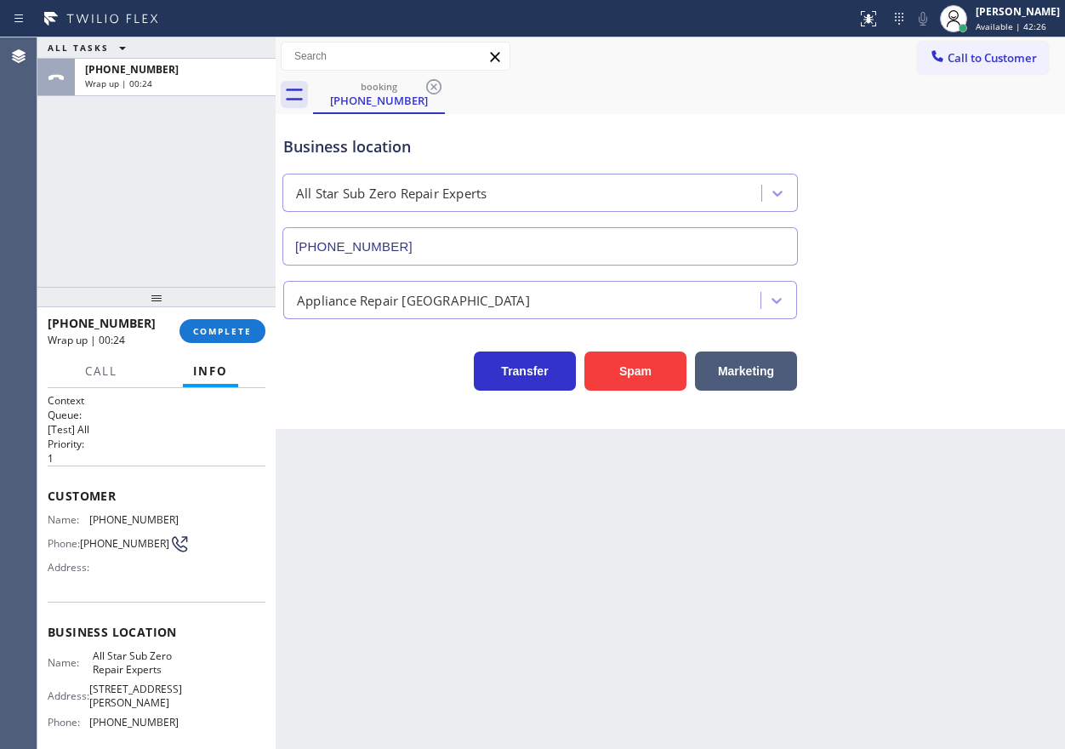
click at [242, 334] on span "COMPLETE" at bounding box center [222, 331] width 59 height 12
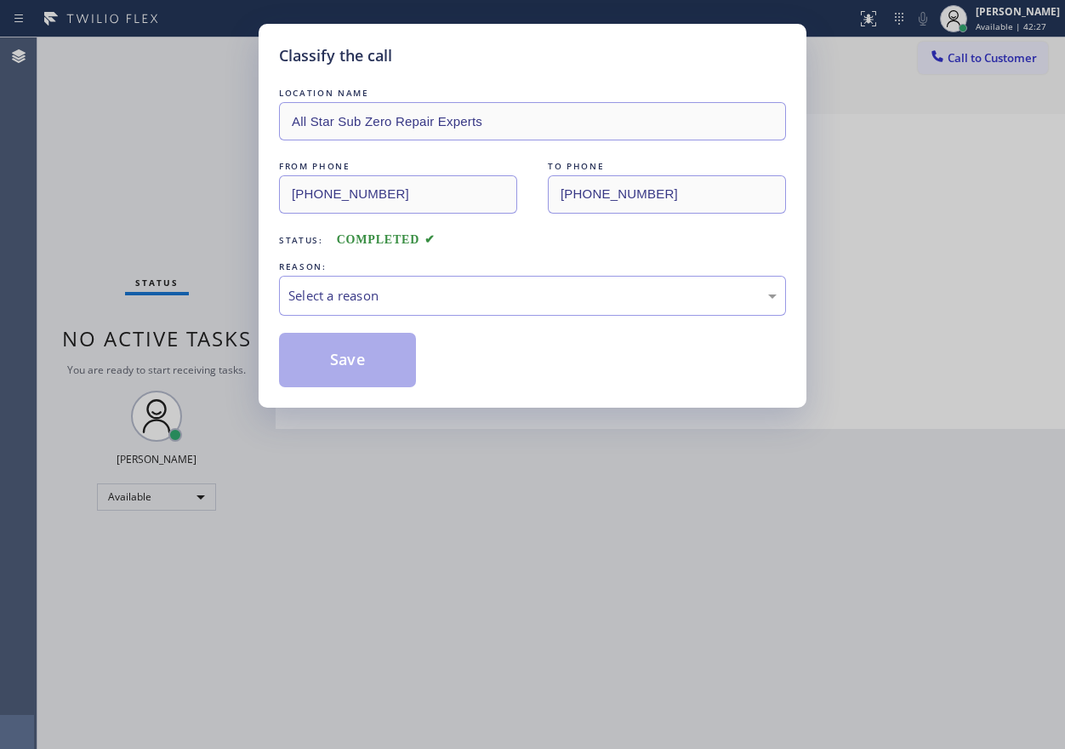
click at [381, 293] on div "Select a reason" at bounding box center [532, 296] width 488 height 20
click at [340, 372] on button "Save" at bounding box center [347, 360] width 137 height 54
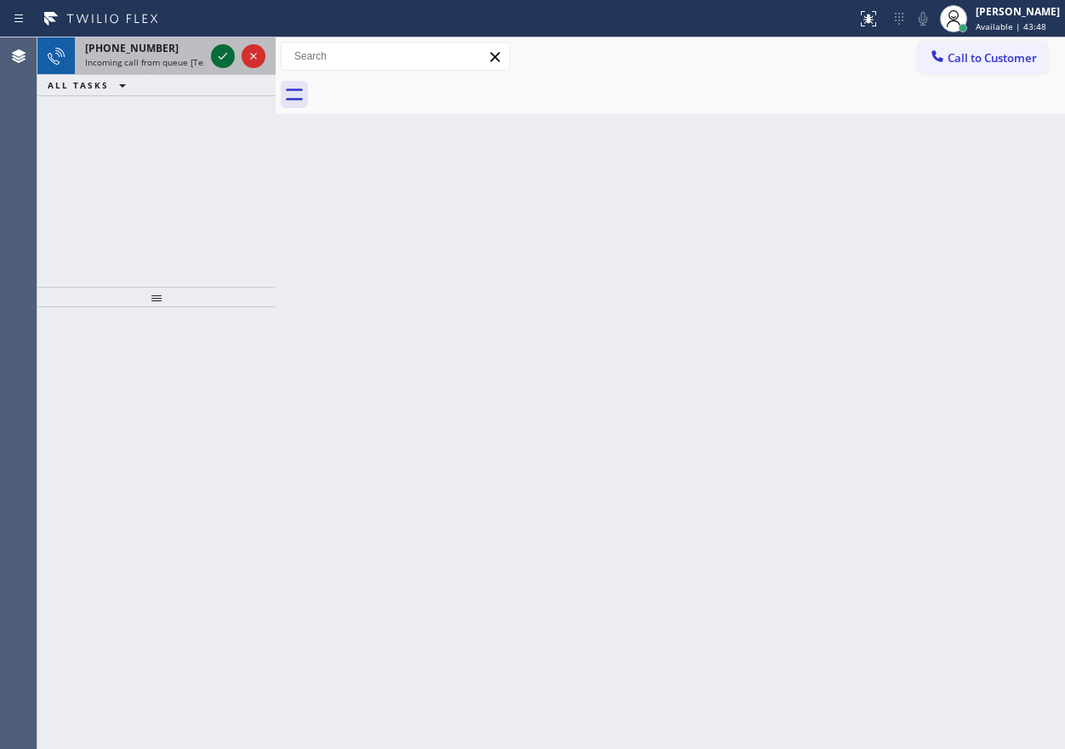
click at [215, 55] on icon at bounding box center [223, 56] width 20 height 20
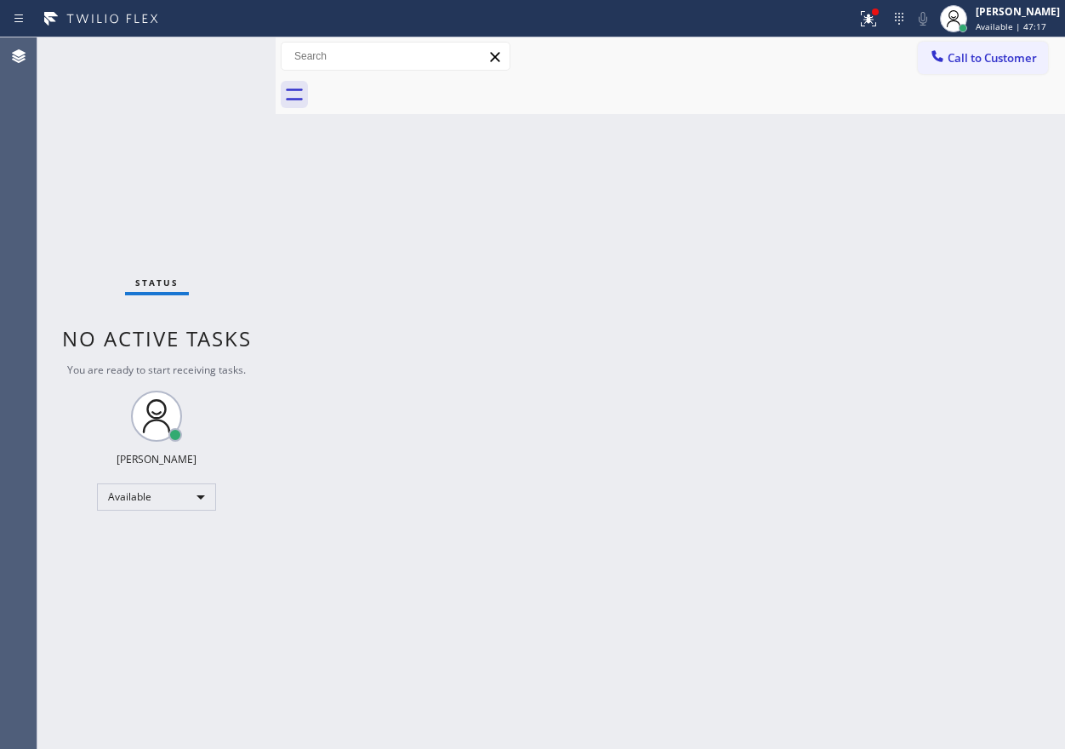
click at [896, 202] on div "Back to Dashboard Change Sender ID Customers Technicians Select a contact Outbo…" at bounding box center [670, 392] width 789 height 711
click at [828, 419] on div "Back to Dashboard Change Sender ID Customers Technicians Select a contact Outbo…" at bounding box center [670, 392] width 789 height 711
click at [896, 478] on div "Back to Dashboard Change Sender ID Customers Technicians Select a contact Outbo…" at bounding box center [670, 392] width 789 height 711
click at [903, 269] on div "Back to Dashboard Change Sender ID Customers Technicians Select a contact Outbo…" at bounding box center [670, 392] width 789 height 711
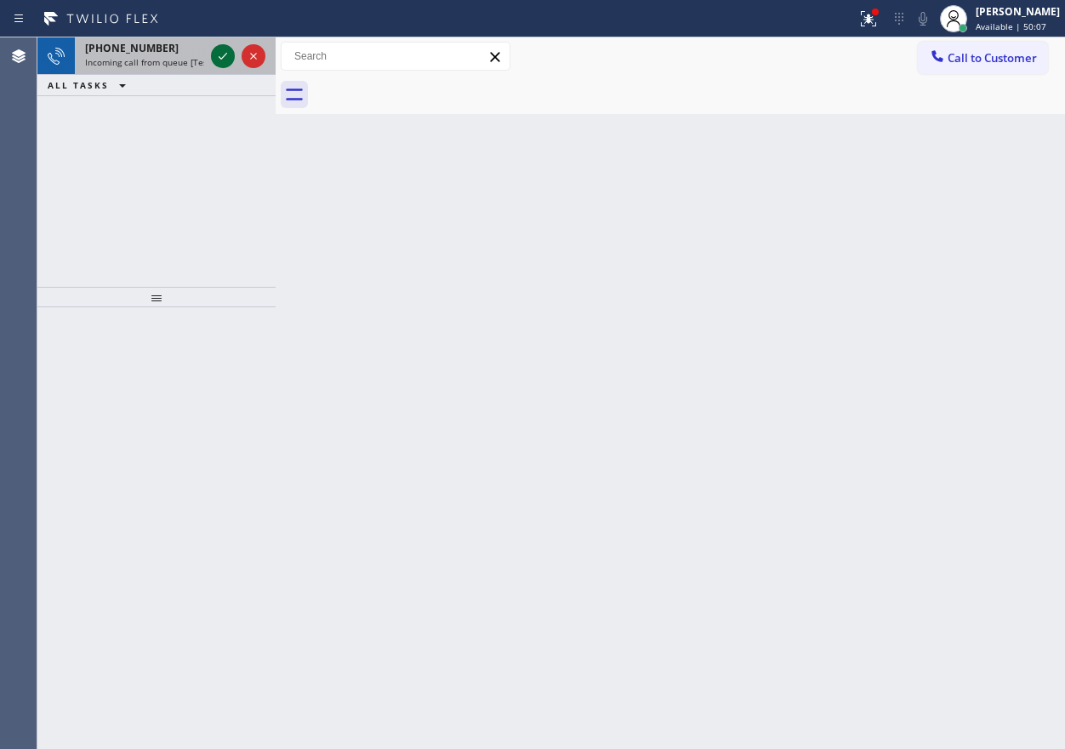
click at [219, 60] on icon at bounding box center [223, 56] width 20 height 20
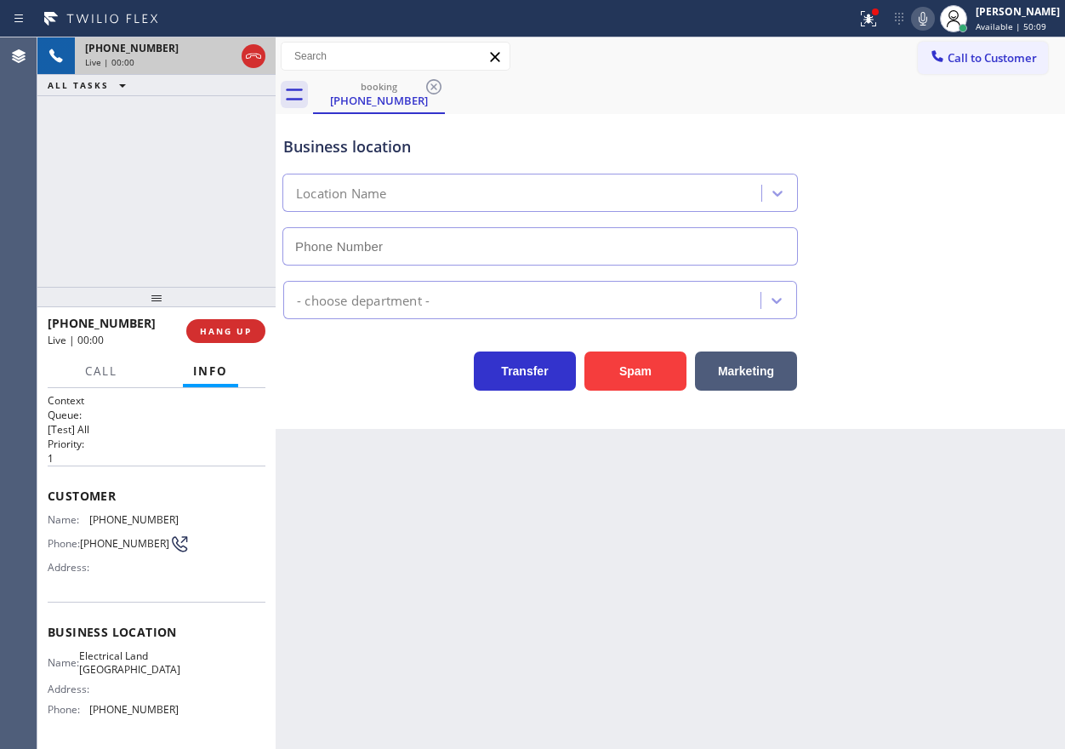
type input "[PHONE_NUMBER]"
click at [216, 320] on button "HANG UP" at bounding box center [225, 331] width 79 height 24
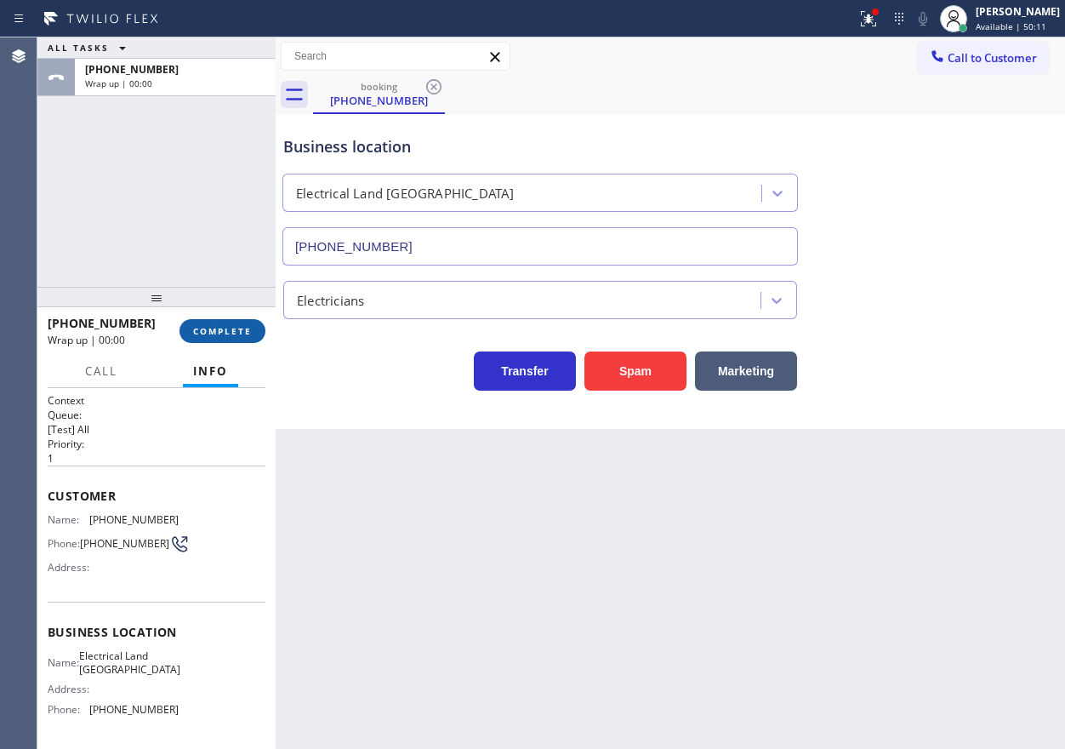
click at [218, 322] on button "COMPLETE" at bounding box center [222, 331] width 86 height 24
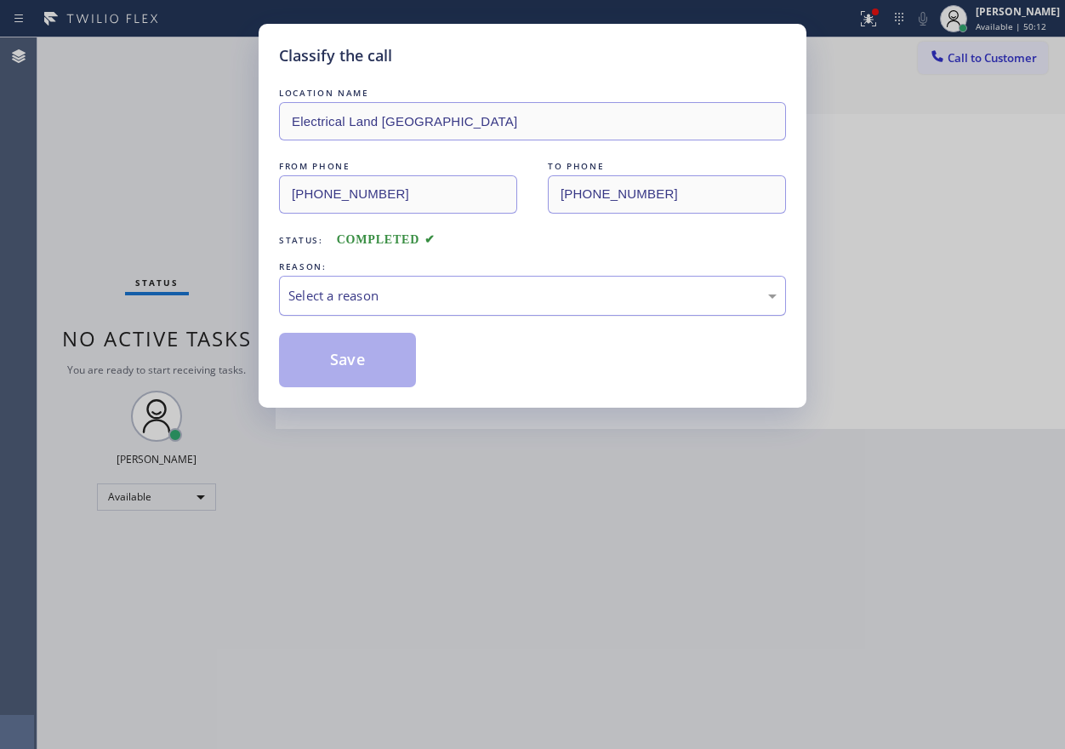
click at [327, 301] on div "Select a reason" at bounding box center [532, 296] width 488 height 20
click at [333, 373] on button "Save" at bounding box center [347, 360] width 137 height 54
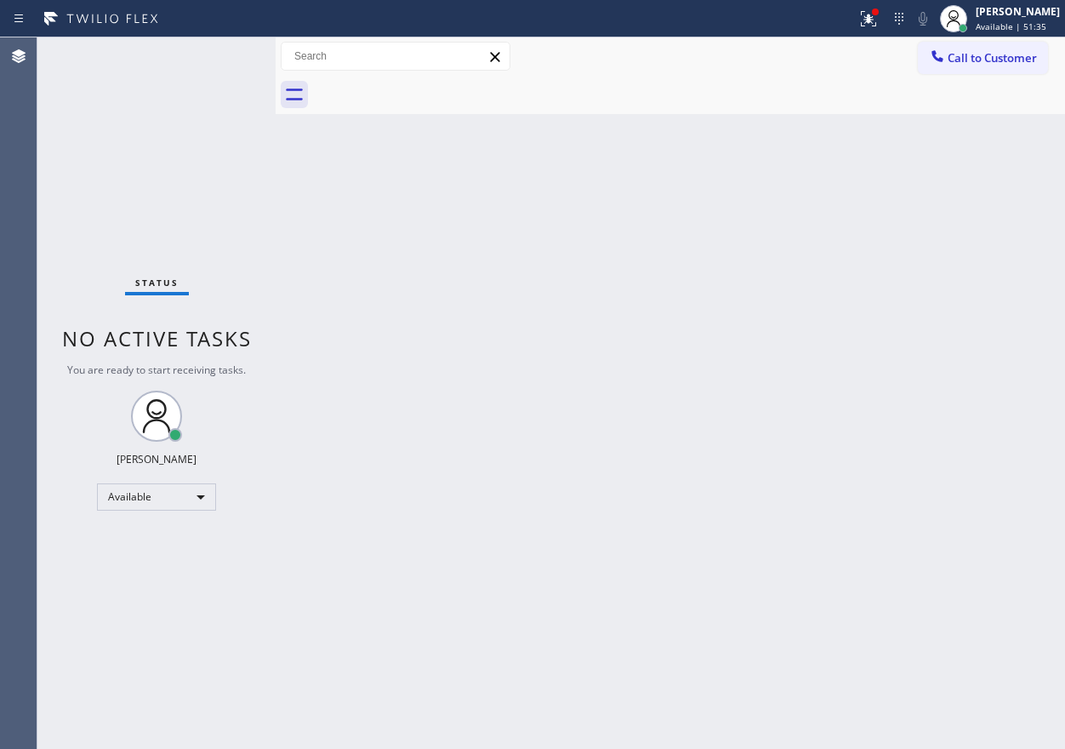
click at [941, 445] on div "Back to Dashboard Change Sender ID Customers Technicians Select a contact Outbo…" at bounding box center [670, 392] width 789 height 711
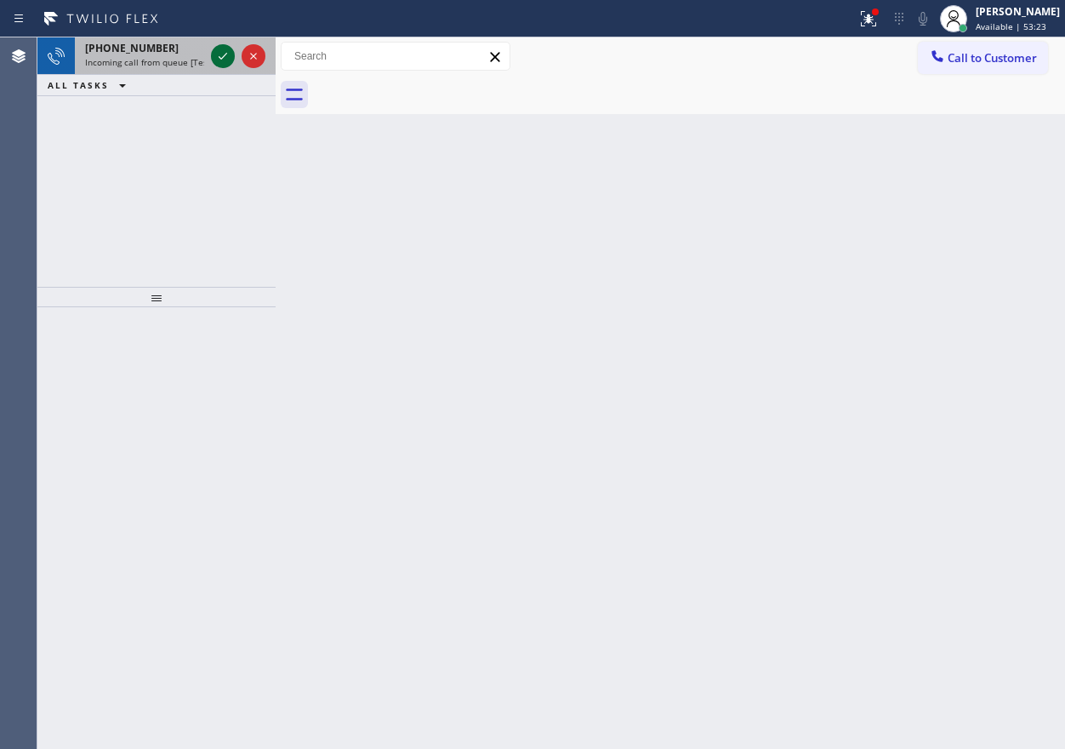
click at [220, 55] on icon at bounding box center [223, 56] width 20 height 20
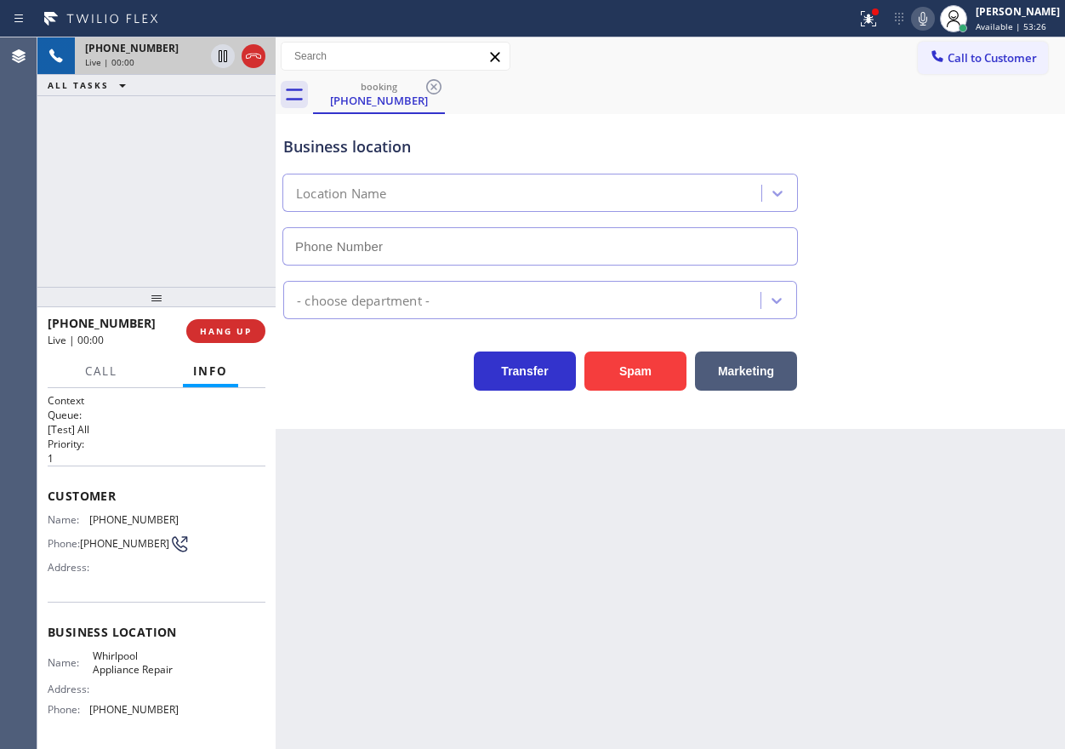
type input "[PHONE_NUMBER]"
click at [141, 675] on span "Whirlpool Appliance Repair" at bounding box center [135, 662] width 85 height 26
click at [440, 242] on input "[PHONE_NUMBER]" at bounding box center [539, 246] width 515 height 38
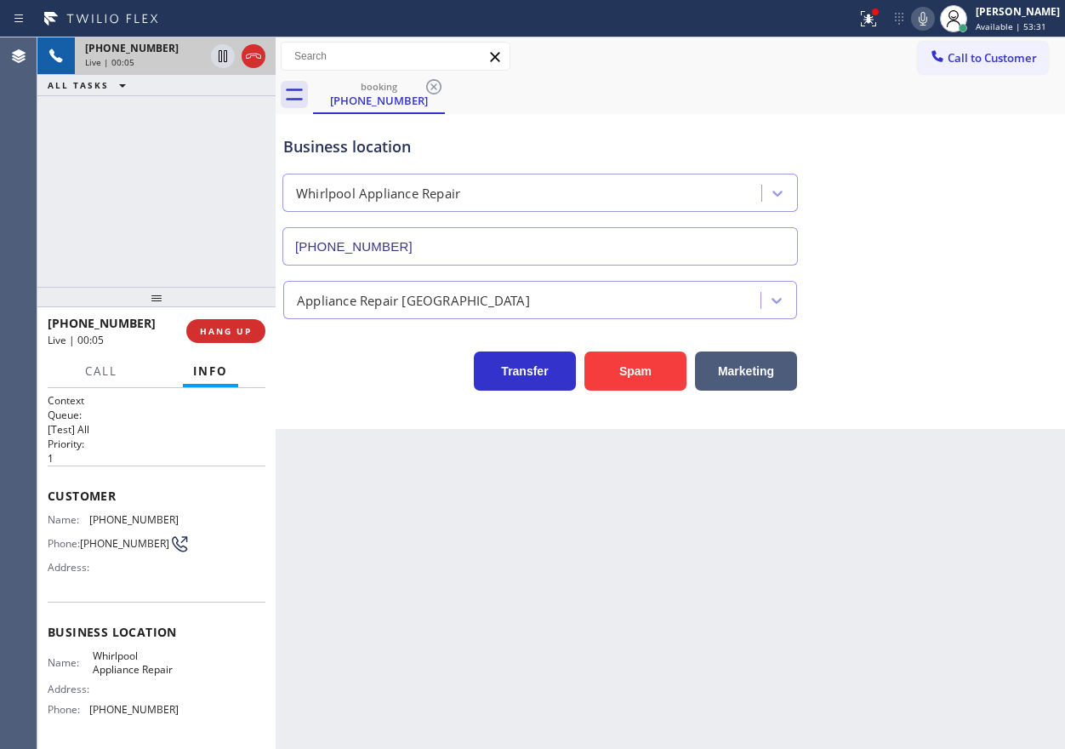
click at [440, 242] on input "[PHONE_NUMBER]" at bounding box center [539, 246] width 515 height 38
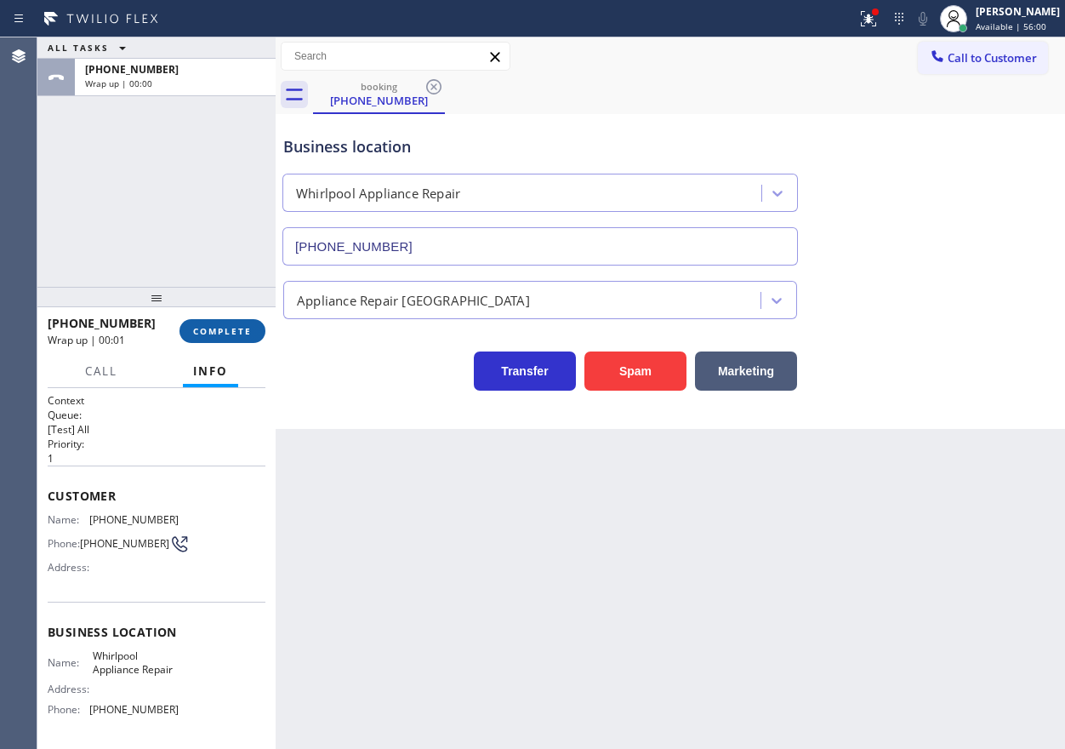
click at [234, 326] on span "COMPLETE" at bounding box center [222, 331] width 59 height 12
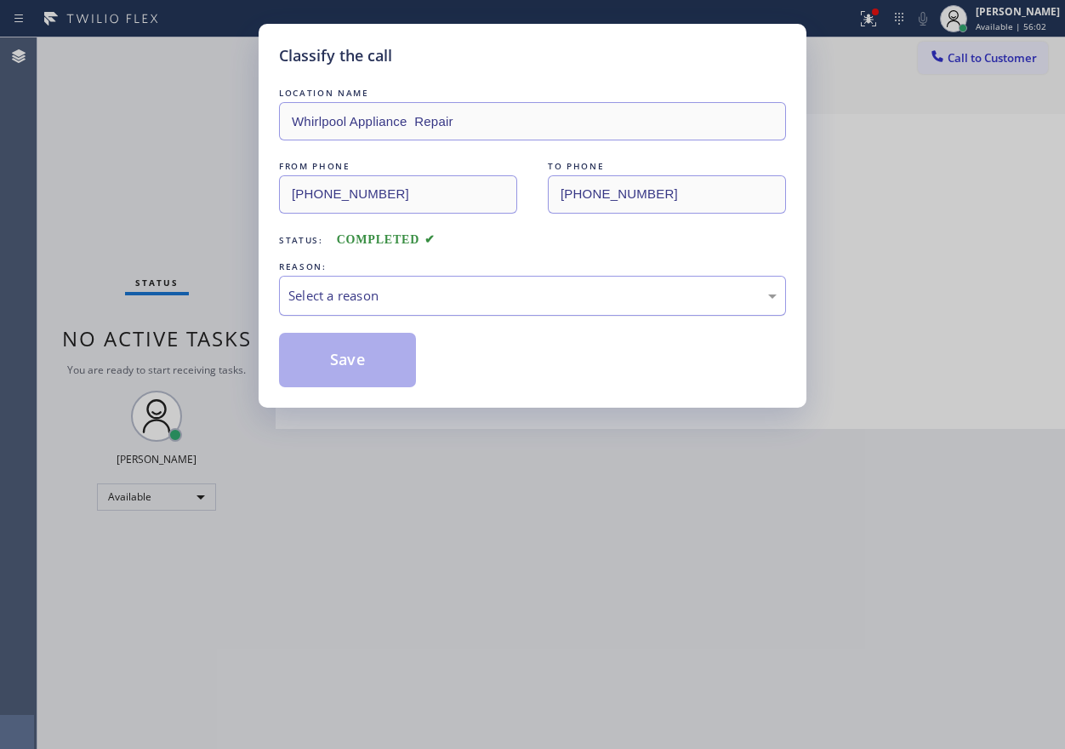
click at [393, 289] on div "Select a reason" at bounding box center [532, 296] width 488 height 20
drag, startPoint x: 336, startPoint y: 347, endPoint x: 778, endPoint y: 24, distance: 547.9
click at [337, 346] on button "Save" at bounding box center [347, 360] width 137 height 54
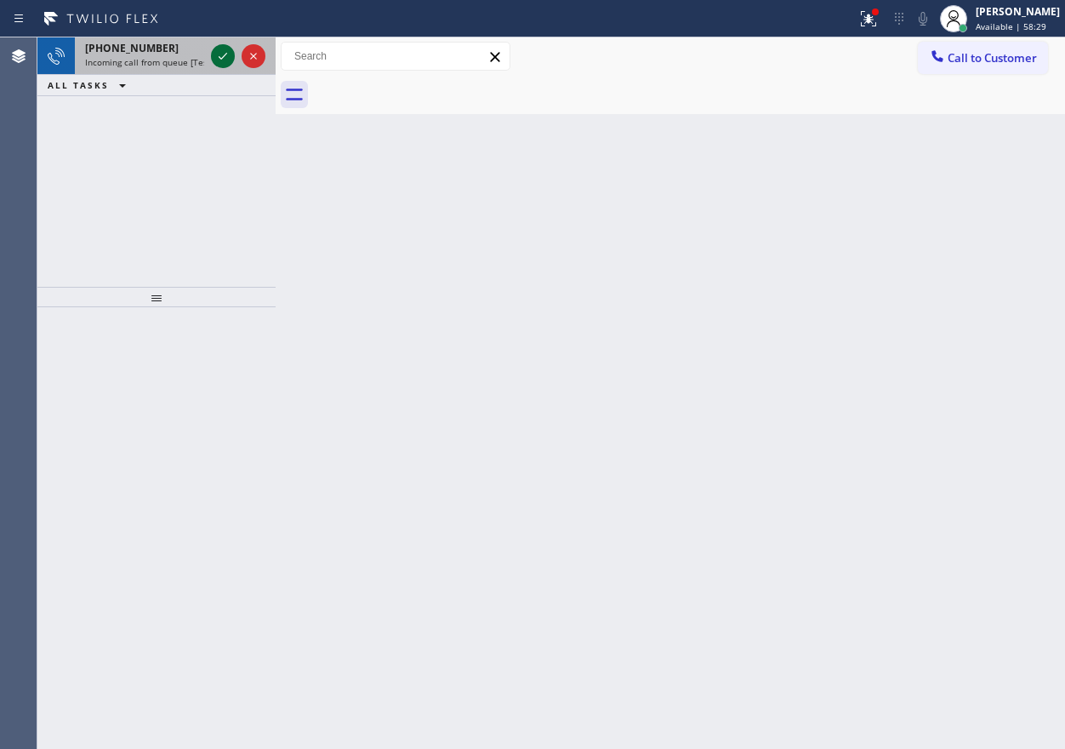
click at [217, 56] on icon at bounding box center [223, 56] width 20 height 20
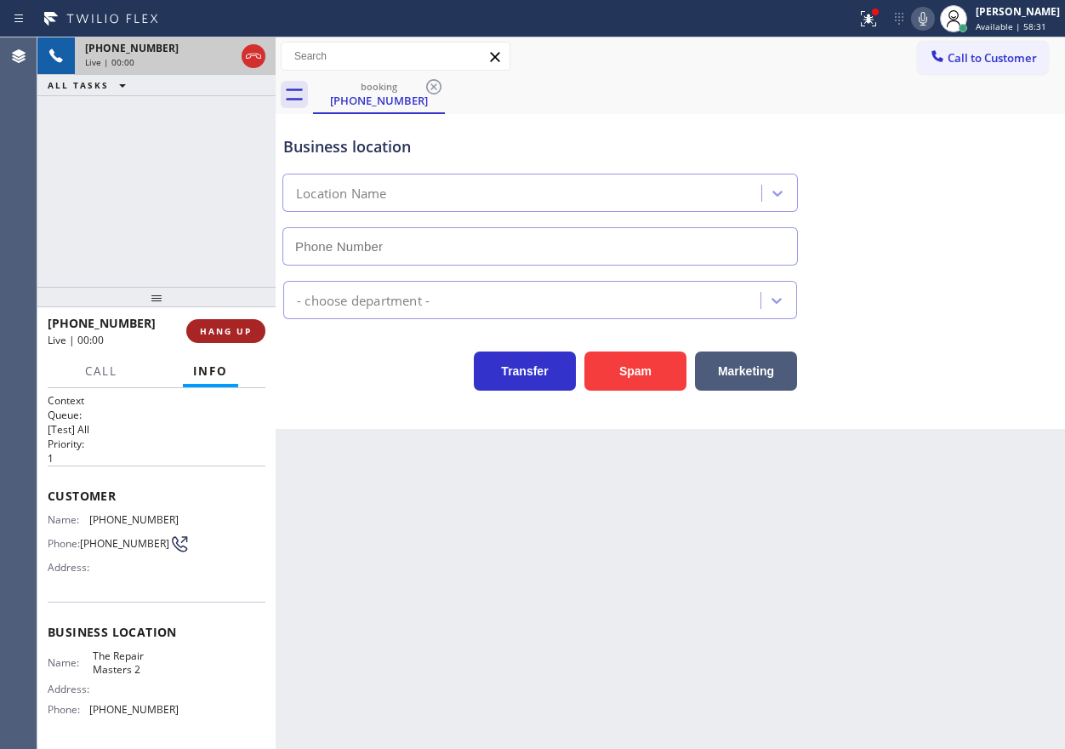
type input "[PHONE_NUMBER]"
click at [233, 316] on div "[PHONE_NUMBER] Live | 00:00 HANG UP" at bounding box center [157, 331] width 218 height 44
click at [233, 325] on span "HANG UP" at bounding box center [226, 331] width 52 height 12
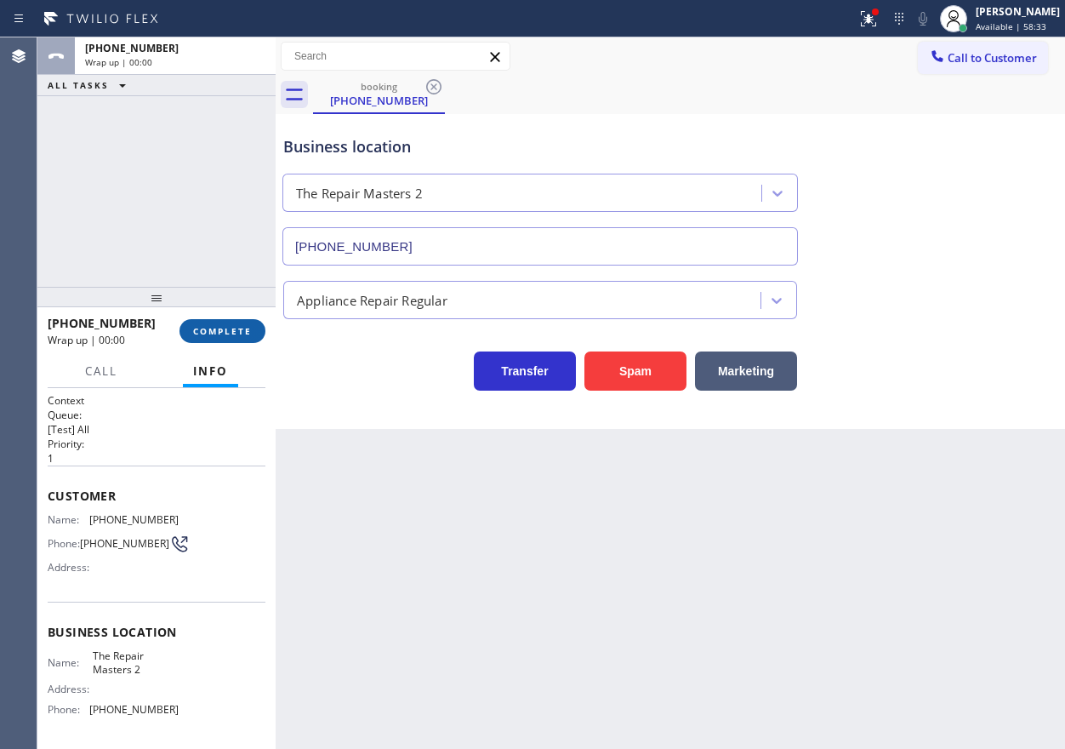
click at [231, 329] on span "COMPLETE" at bounding box center [222, 331] width 59 height 12
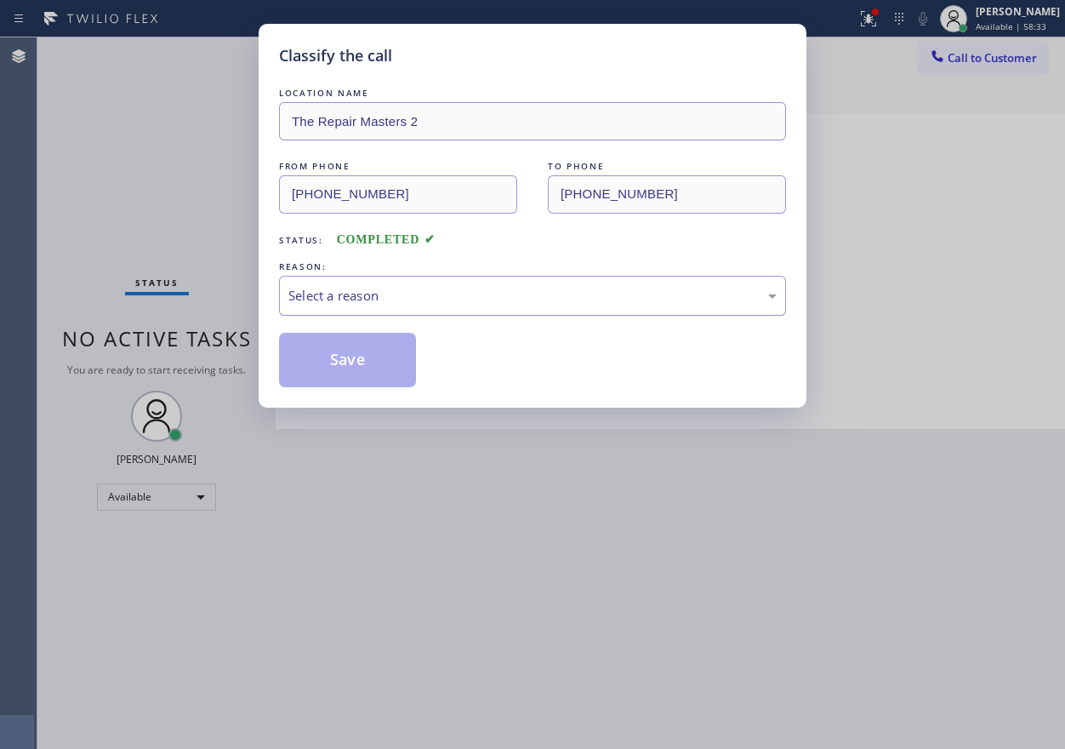
drag, startPoint x: 476, startPoint y: 289, endPoint x: 475, endPoint y: 313, distance: 23.9
click at [476, 290] on div "Select a reason" at bounding box center [532, 296] width 488 height 20
click at [367, 379] on button "Save" at bounding box center [347, 360] width 137 height 54
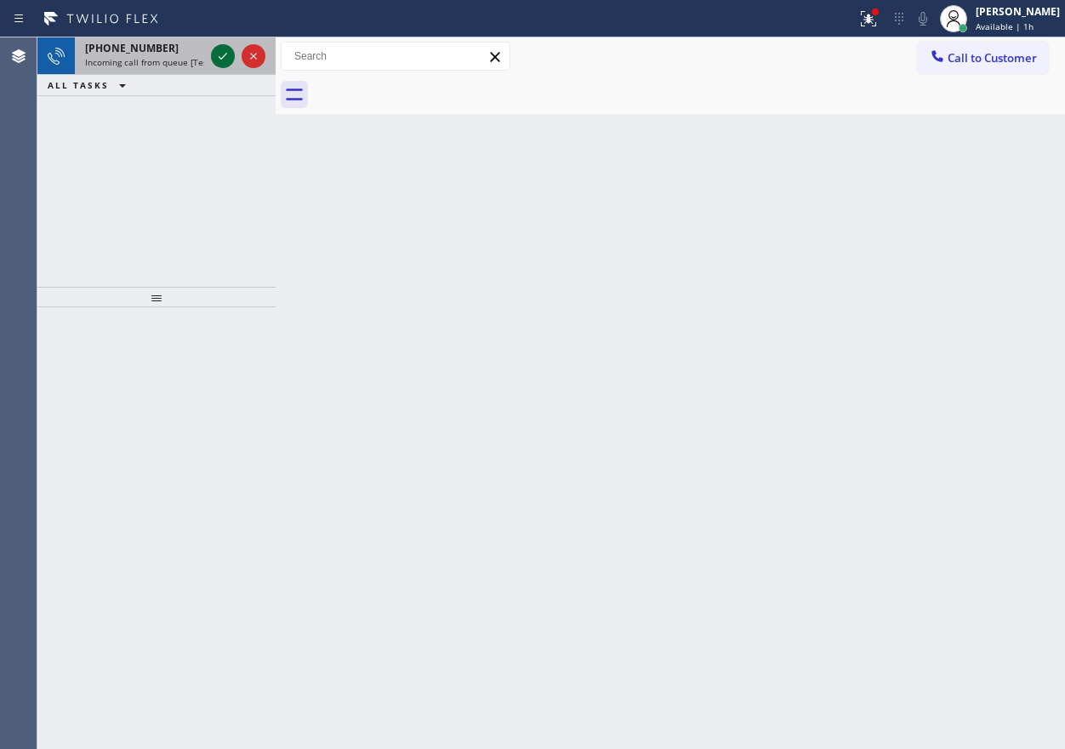
click at [214, 61] on icon at bounding box center [223, 56] width 20 height 20
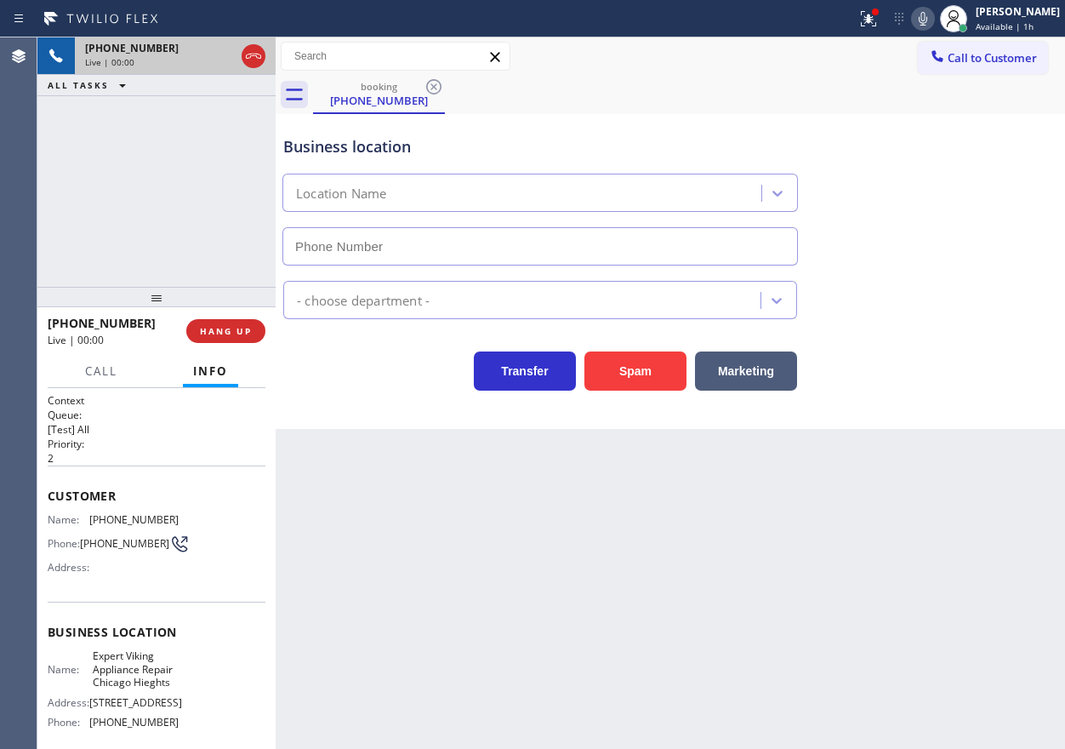
type input "[PHONE_NUMBER]"
click at [137, 681] on span "Expert Viking Appliance Repair Chicago Hieghts" at bounding box center [135, 668] width 85 height 39
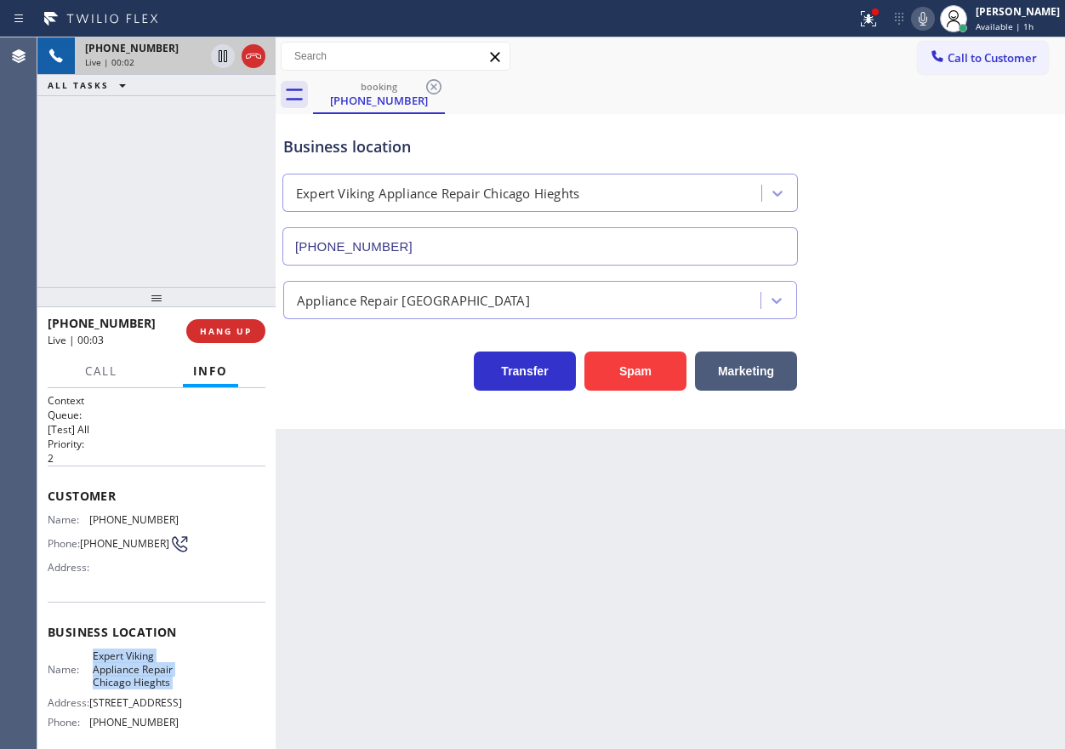
click at [137, 681] on span "Expert Viking Appliance Repair Chicago Hieghts" at bounding box center [135, 668] width 85 height 39
click at [551, 262] on input "[PHONE_NUMBER]" at bounding box center [539, 246] width 515 height 38
click at [553, 258] on input "[PHONE_NUMBER]" at bounding box center [539, 246] width 515 height 38
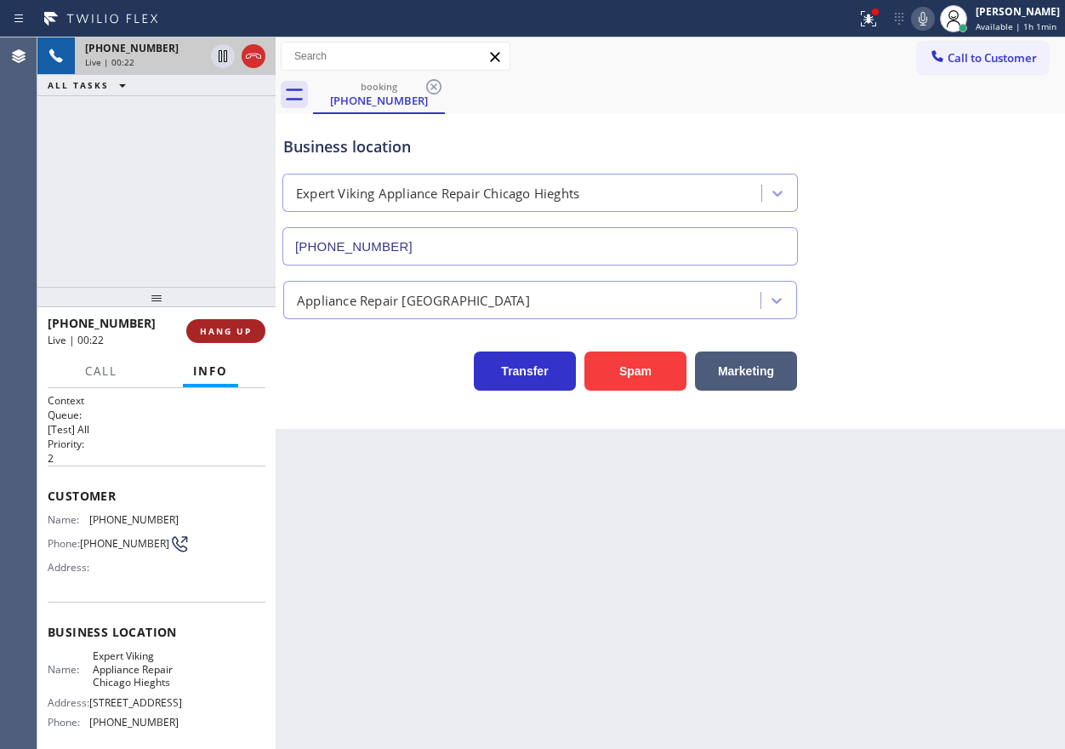
click at [234, 334] on span "HANG UP" at bounding box center [226, 331] width 52 height 12
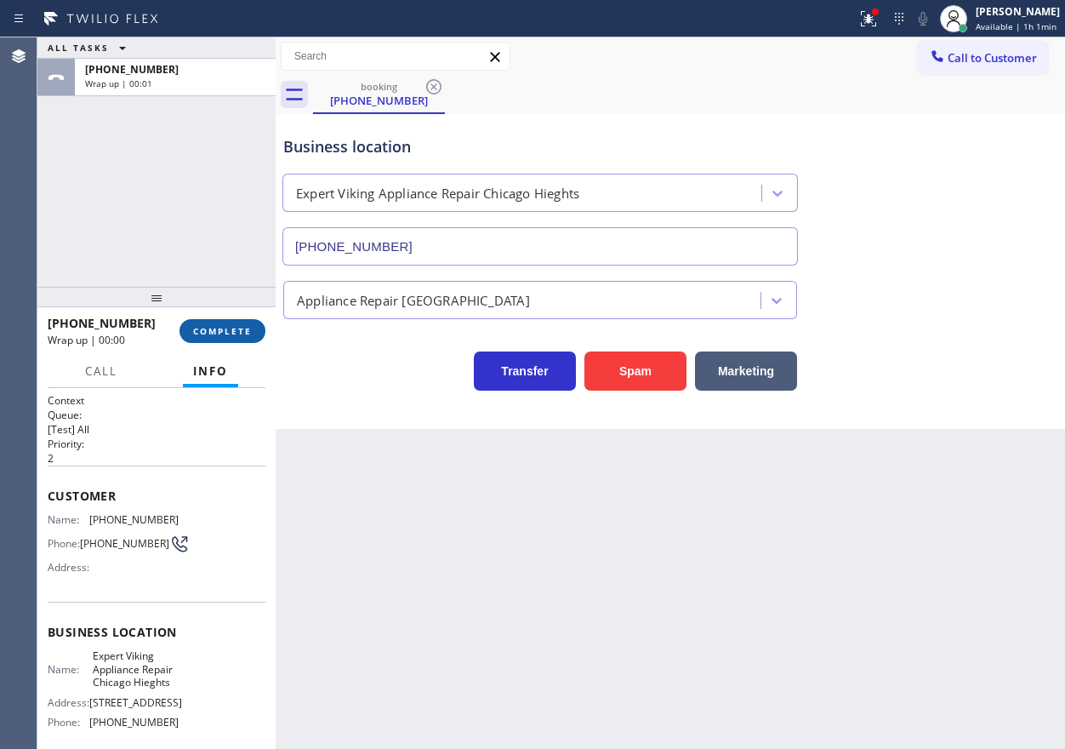
click at [234, 334] on span "COMPLETE" at bounding box center [222, 331] width 59 height 12
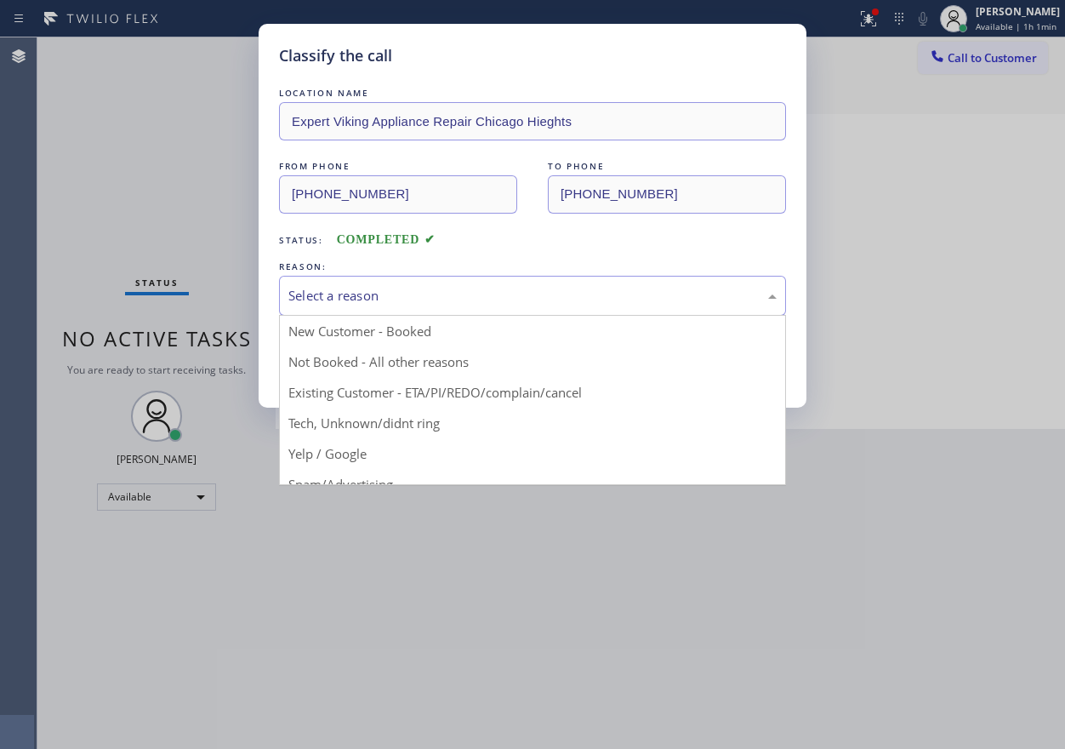
click at [387, 299] on div "Select a reason" at bounding box center [532, 296] width 488 height 20
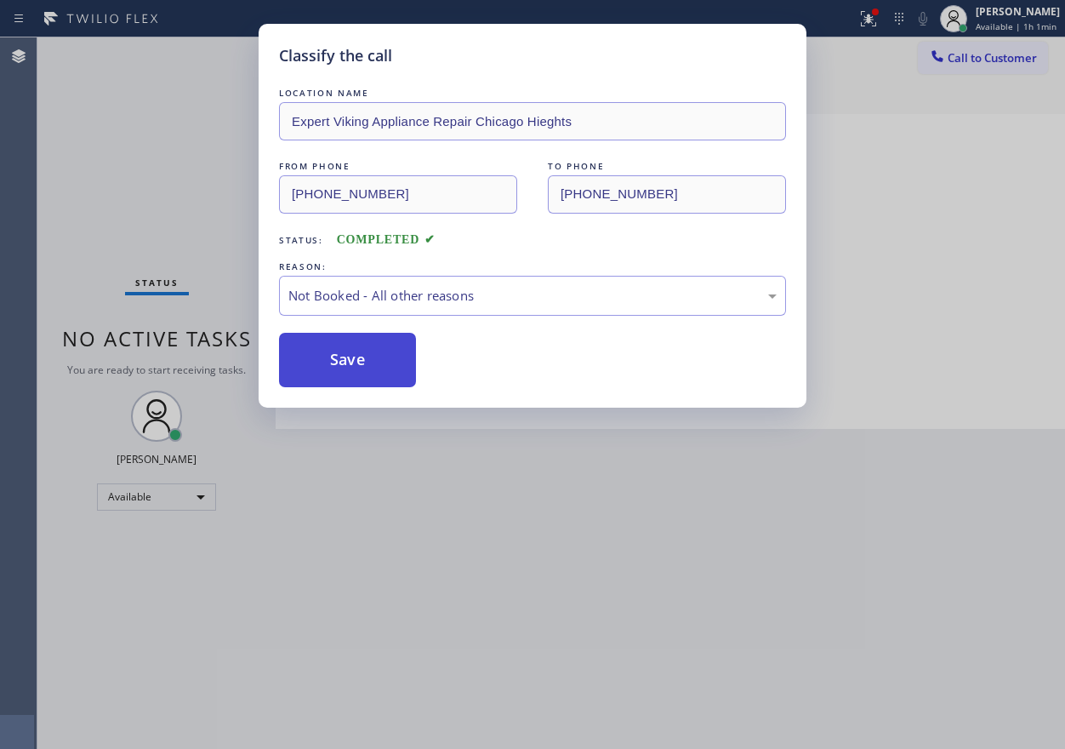
click at [353, 362] on button "Save" at bounding box center [347, 360] width 137 height 54
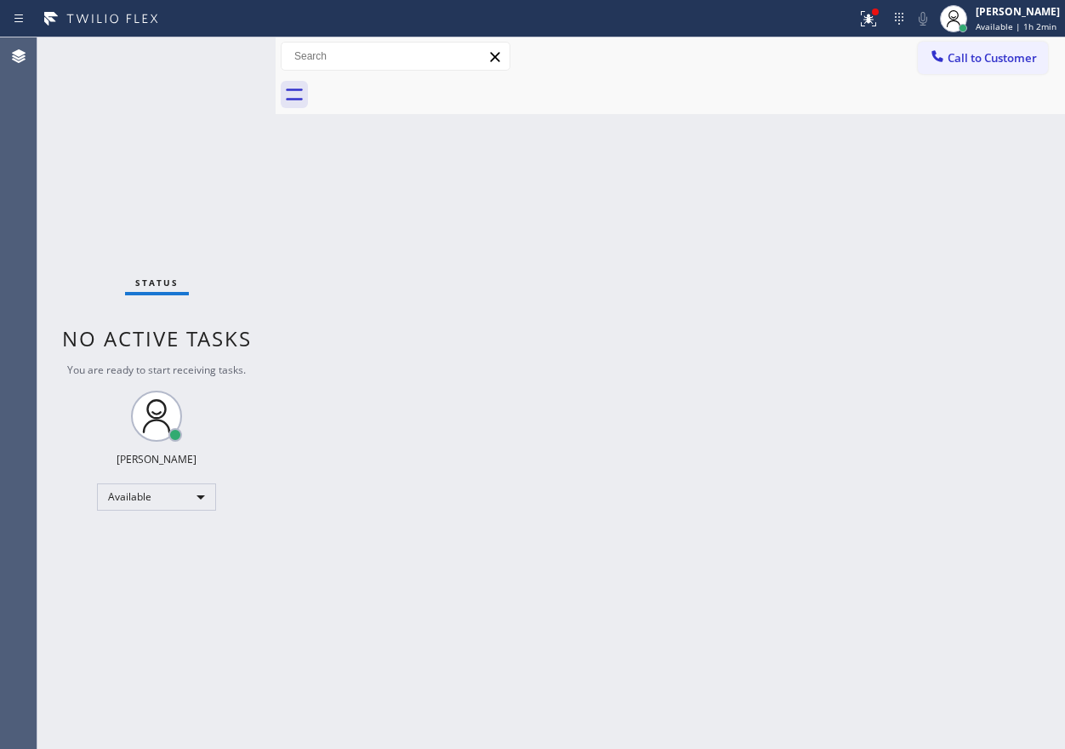
drag, startPoint x: 899, startPoint y: 341, endPoint x: 755, endPoint y: 255, distance: 167.5
click at [902, 341] on div "Back to Dashboard Change Sender ID Customers Technicians Select a contact Outbo…" at bounding box center [670, 392] width 789 height 711
click at [887, 438] on div "Back to Dashboard Change Sender ID Customers Technicians Select a contact Outbo…" at bounding box center [670, 392] width 789 height 711
click at [876, 23] on icon at bounding box center [868, 18] width 15 height 15
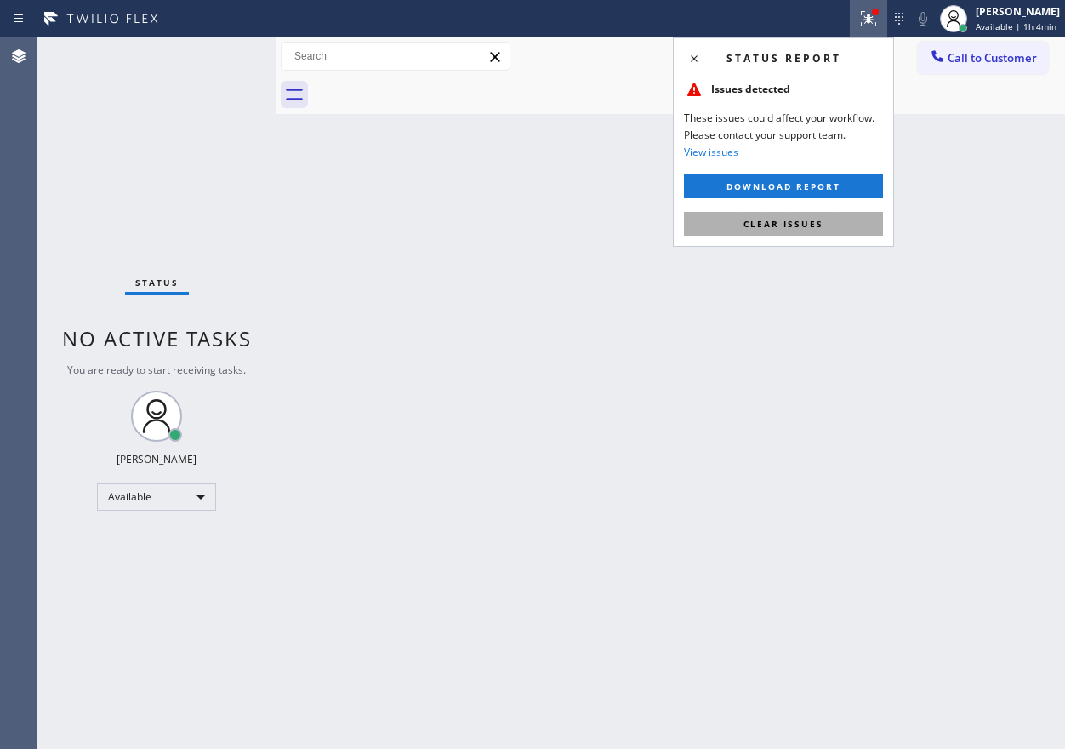
click at [834, 226] on button "Clear issues" at bounding box center [783, 224] width 199 height 24
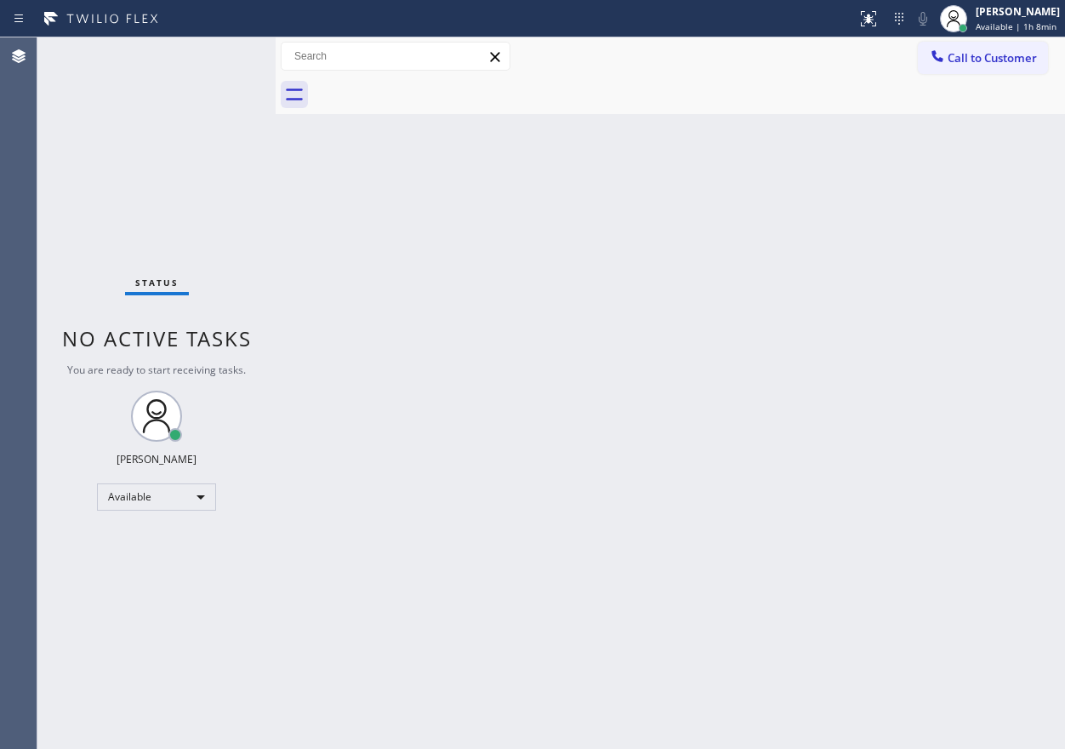
click at [897, 351] on div "Back to Dashboard Change Sender ID Customers Technicians Select a contact Outbo…" at bounding box center [670, 392] width 789 height 711
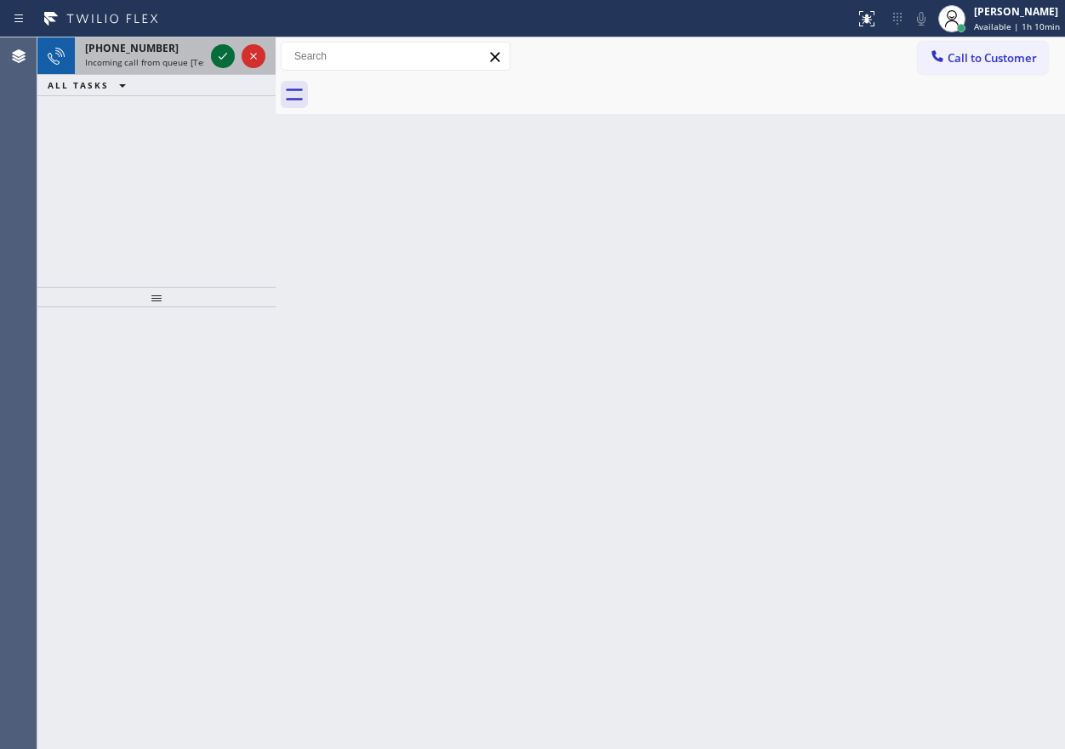
click at [226, 56] on icon at bounding box center [223, 56] width 20 height 20
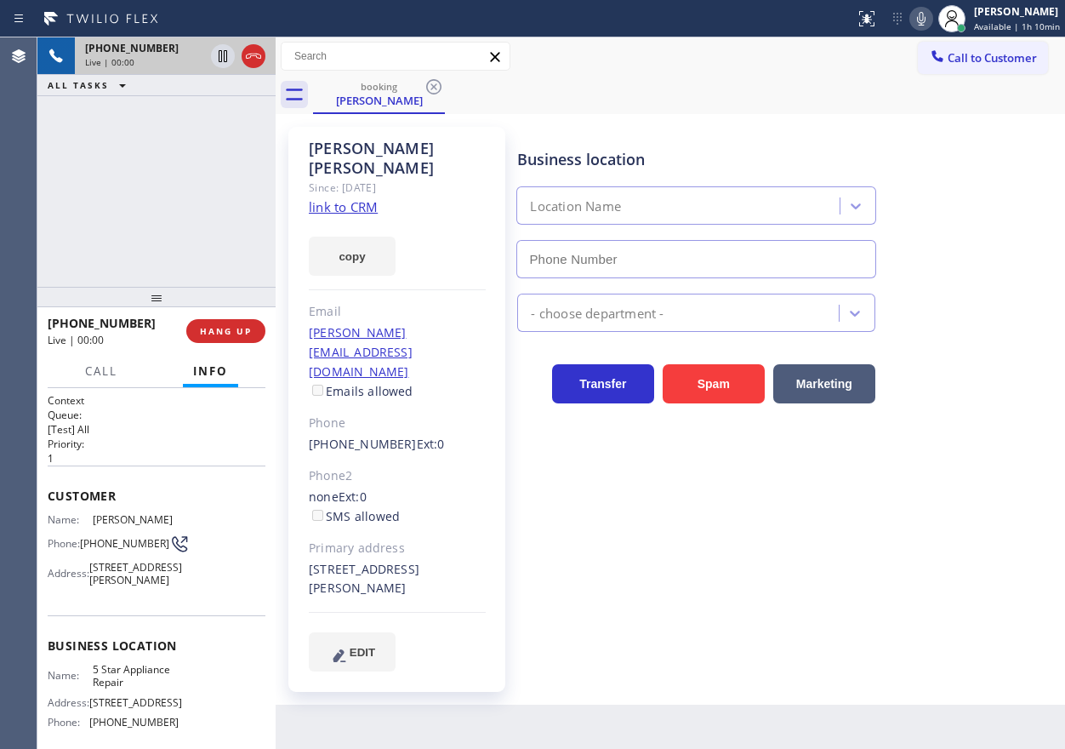
type input "[PHONE_NUMBER]"
click at [112, 689] on span "5 Star Appliance Repair" at bounding box center [135, 676] width 85 height 26
click at [649, 268] on input "[PHONE_NUMBER]" at bounding box center [695, 259] width 359 height 38
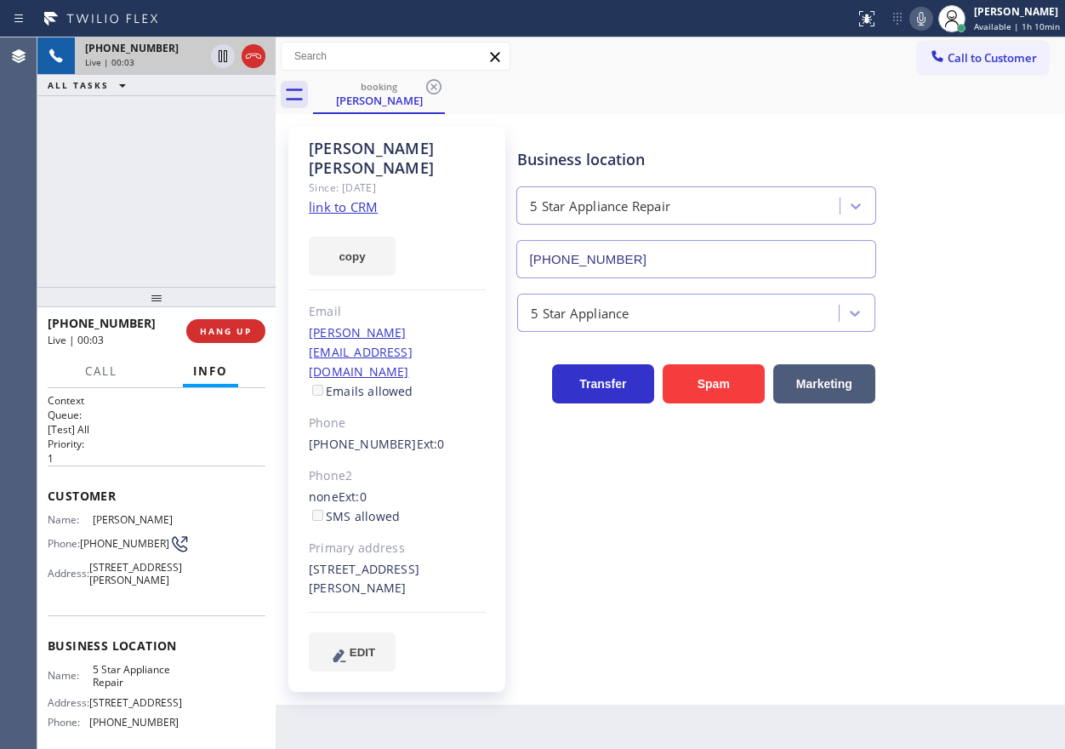
click at [649, 268] on input "[PHONE_NUMBER]" at bounding box center [695, 259] width 359 height 38
click at [356, 198] on link "link to CRM" at bounding box center [343, 206] width 69 height 17
click at [135, 587] on span "[STREET_ADDRESS][PERSON_NAME]" at bounding box center [135, 574] width 93 height 26
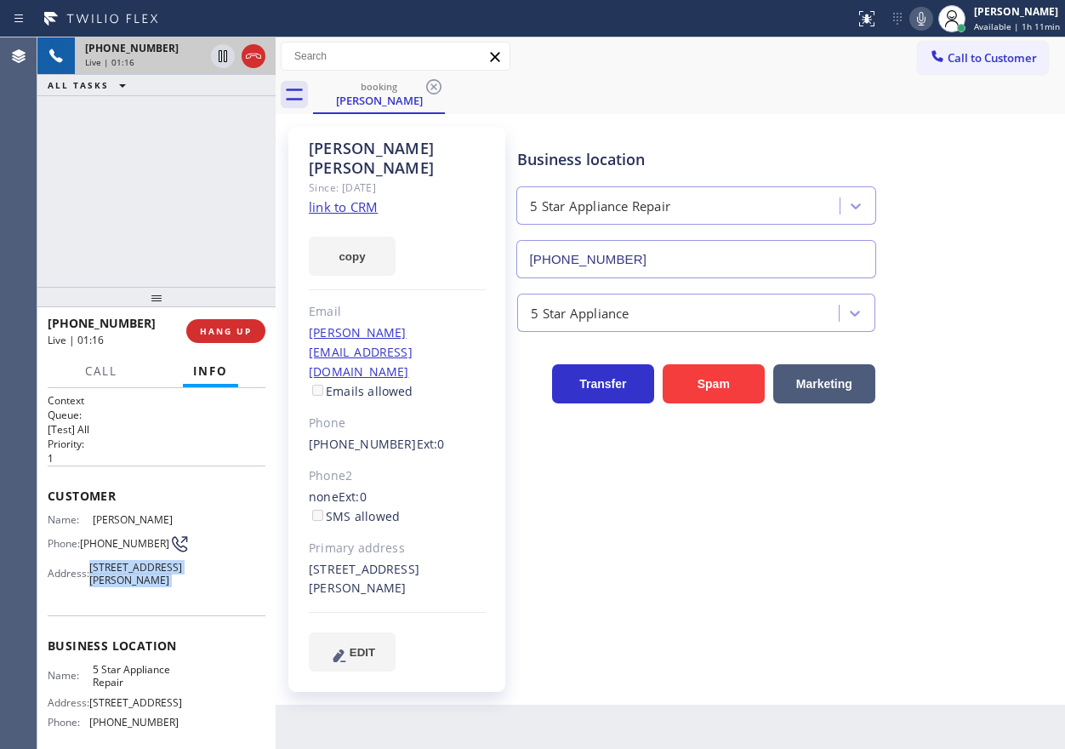
click at [135, 587] on span "[STREET_ADDRESS][PERSON_NAME]" at bounding box center [135, 574] width 93 height 26
click at [316, 560] on div "[STREET_ADDRESS][PERSON_NAME]" at bounding box center [397, 579] width 177 height 39
click at [111, 550] on span "[PHONE_NUMBER]" at bounding box center [124, 543] width 89 height 13
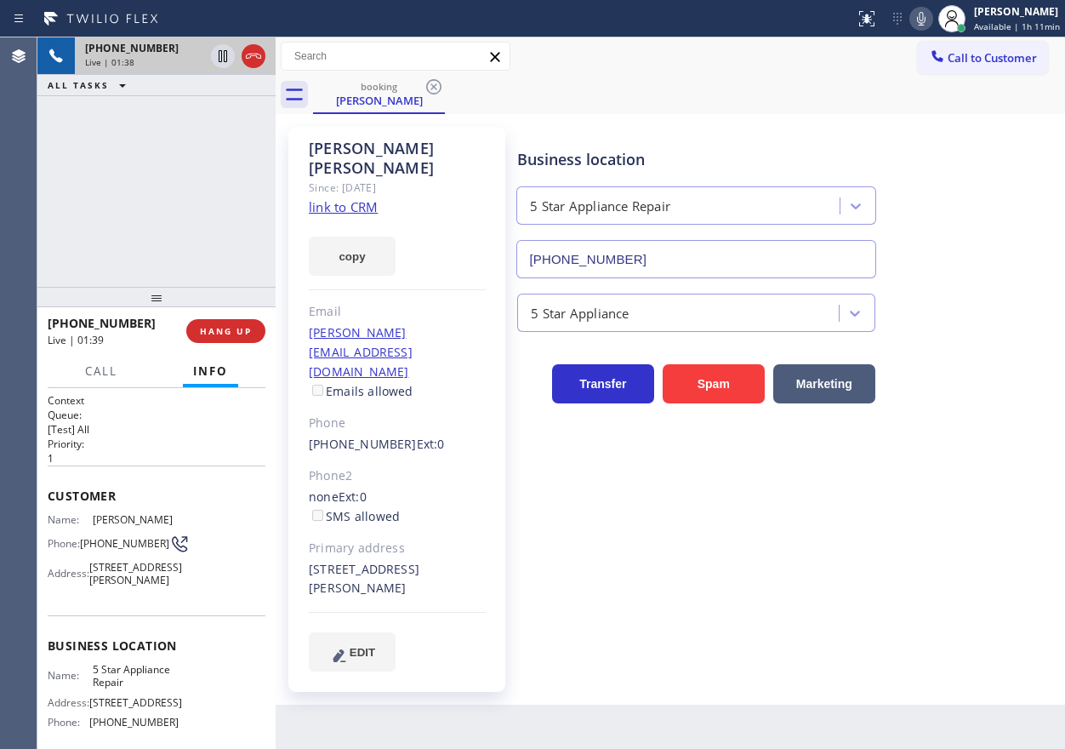
click at [111, 550] on span "[PHONE_NUMBER]" at bounding box center [124, 543] width 89 height 13
drag, startPoint x: 259, startPoint y: 320, endPoint x: 250, endPoint y: 324, distance: 9.5
click at [250, 324] on button "HANG UP" at bounding box center [225, 331] width 79 height 24
click at [249, 325] on span "HANG UP" at bounding box center [226, 331] width 52 height 12
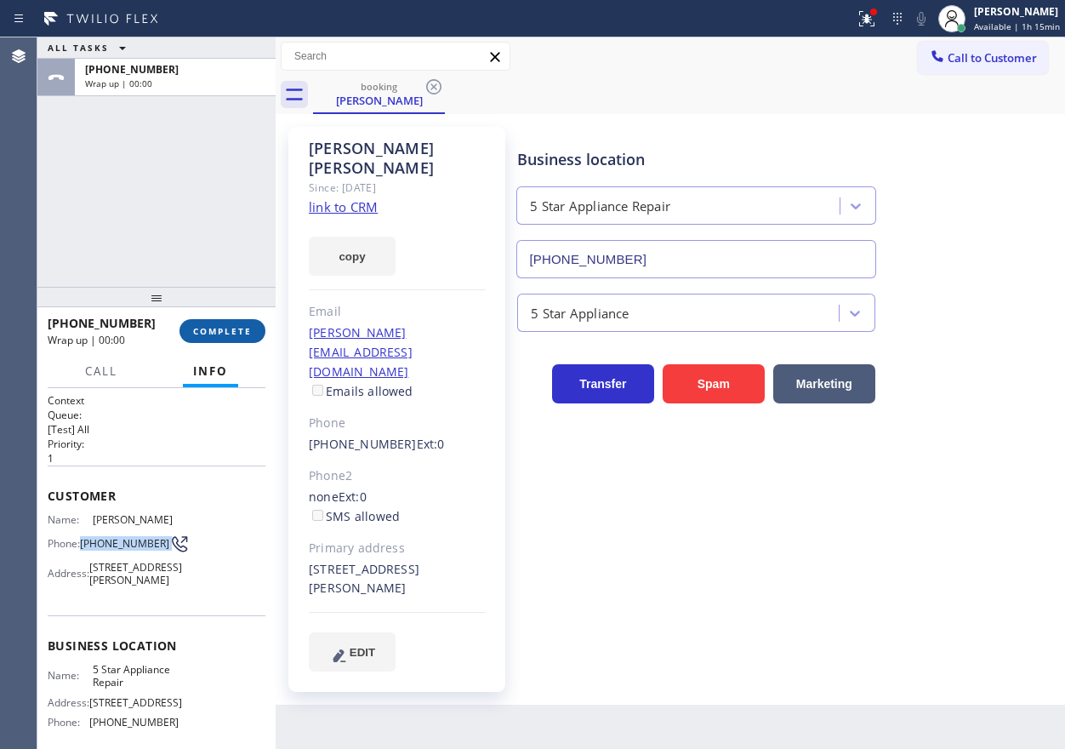
click at [260, 328] on button "COMPLETE" at bounding box center [222, 331] width 86 height 24
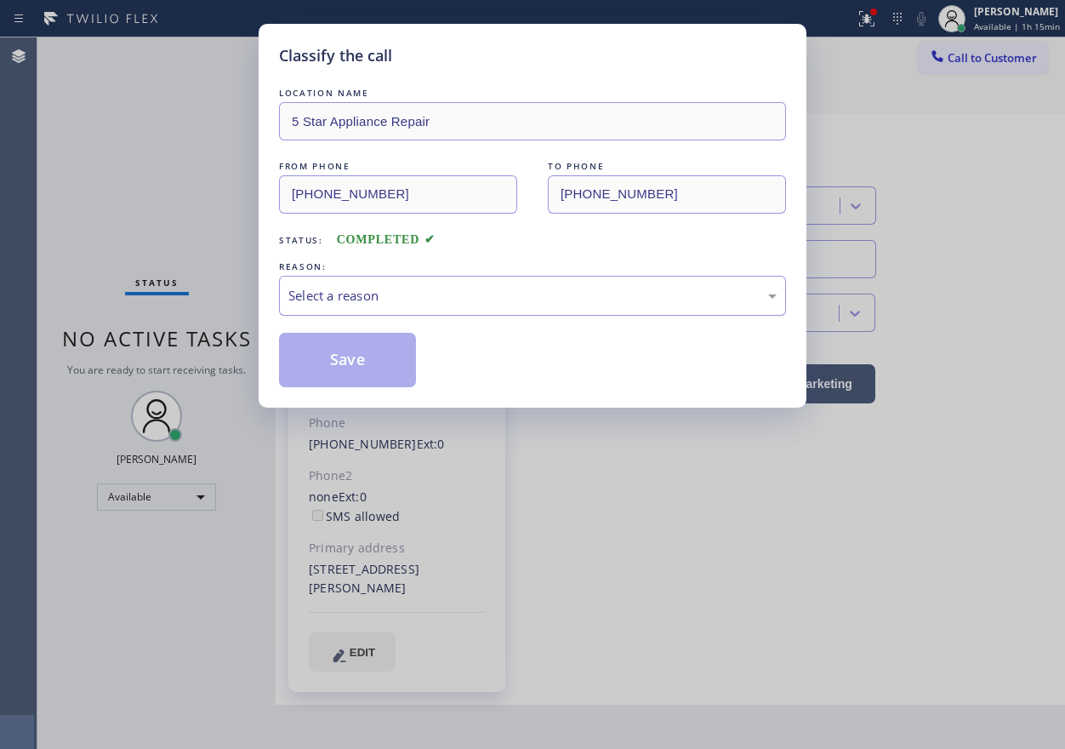
click at [362, 293] on div "Select a reason" at bounding box center [532, 296] width 488 height 20
drag, startPoint x: 353, startPoint y: 348, endPoint x: 359, endPoint y: 320, distance: 28.7
click at [352, 348] on button "Save" at bounding box center [347, 360] width 137 height 54
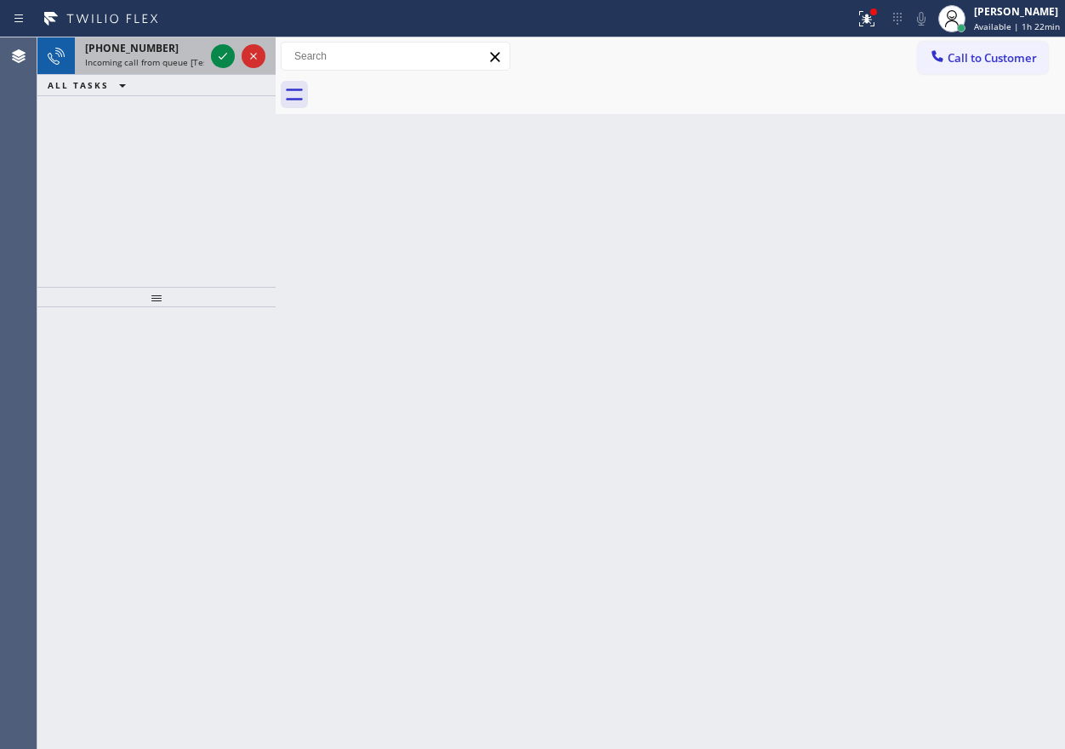
click at [210, 54] on div at bounding box center [238, 55] width 61 height 37
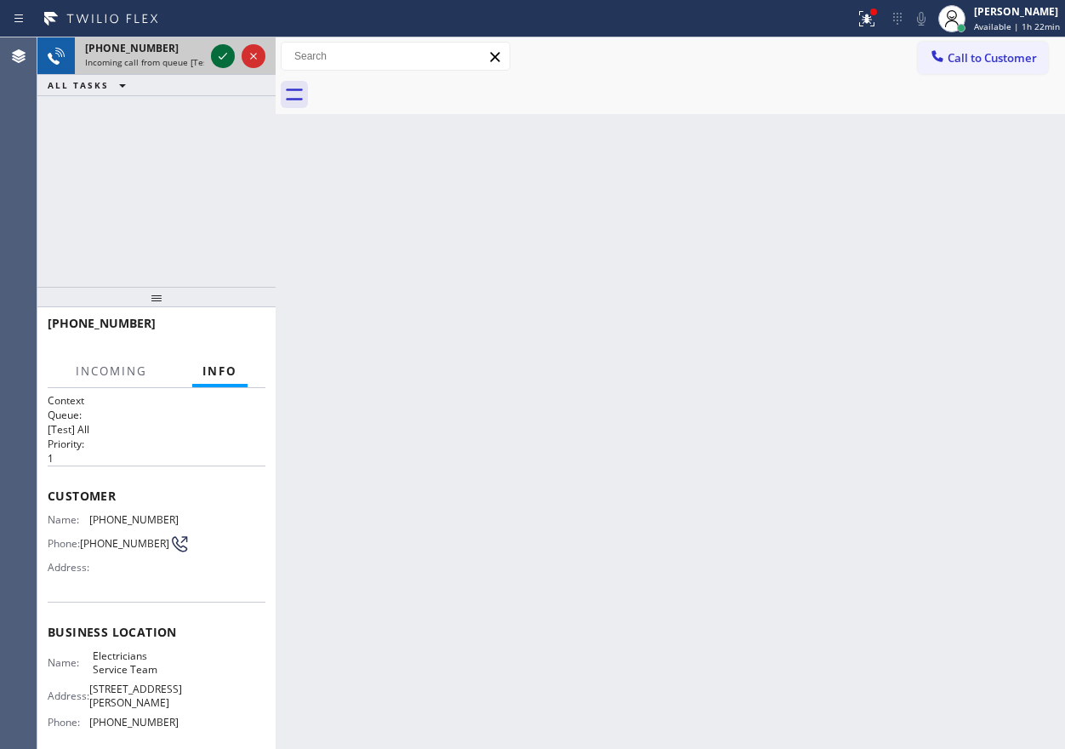
click at [225, 54] on icon at bounding box center [223, 56] width 20 height 20
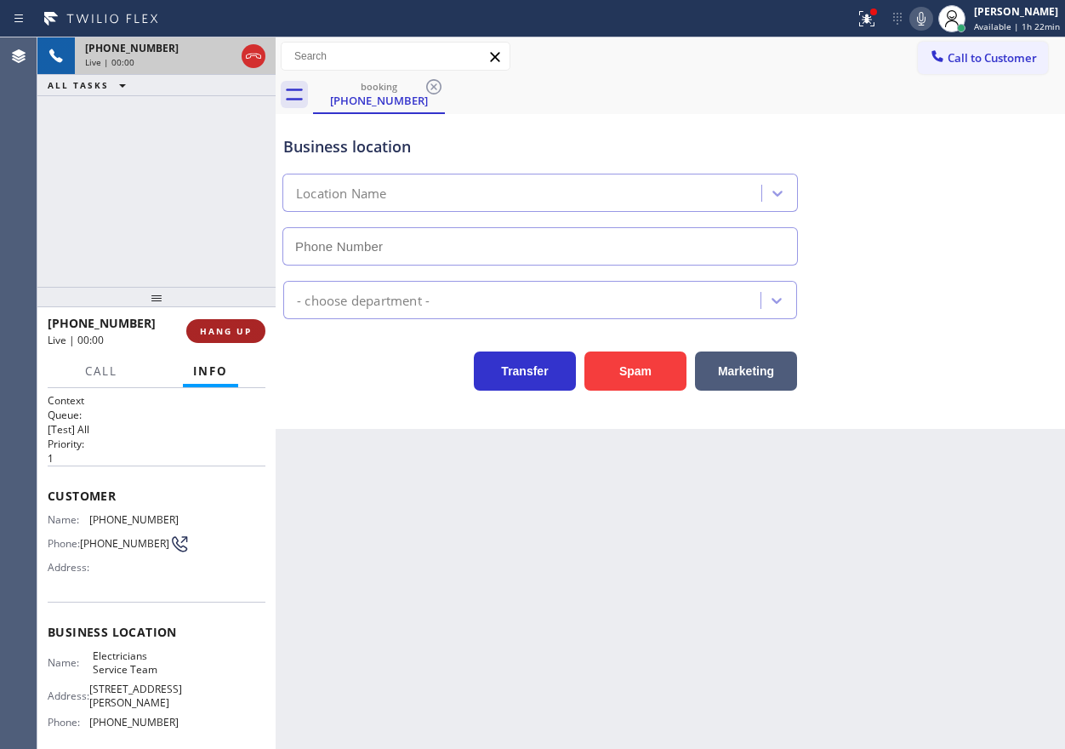
type input "[PHONE_NUMBER]"
click at [225, 320] on button "HANG UP" at bounding box center [225, 331] width 79 height 24
click at [230, 321] on button "HANG UP" at bounding box center [225, 331] width 79 height 24
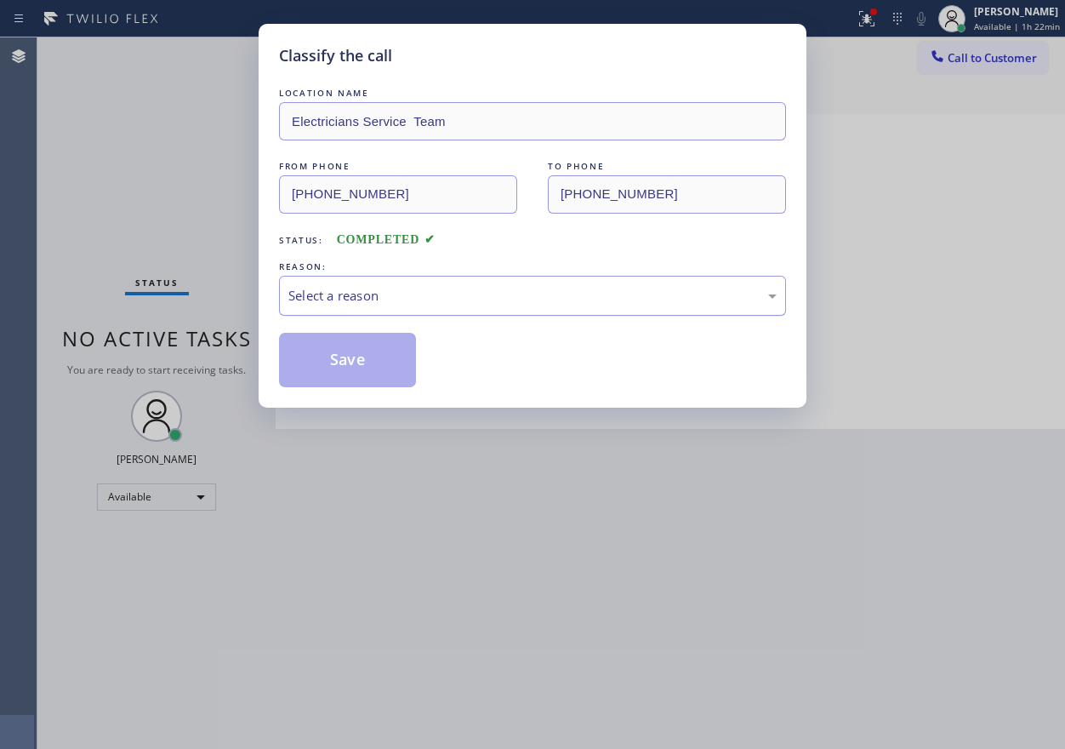
click at [396, 286] on div "Select a reason" at bounding box center [532, 296] width 488 height 20
click at [384, 363] on button "Save" at bounding box center [347, 360] width 137 height 54
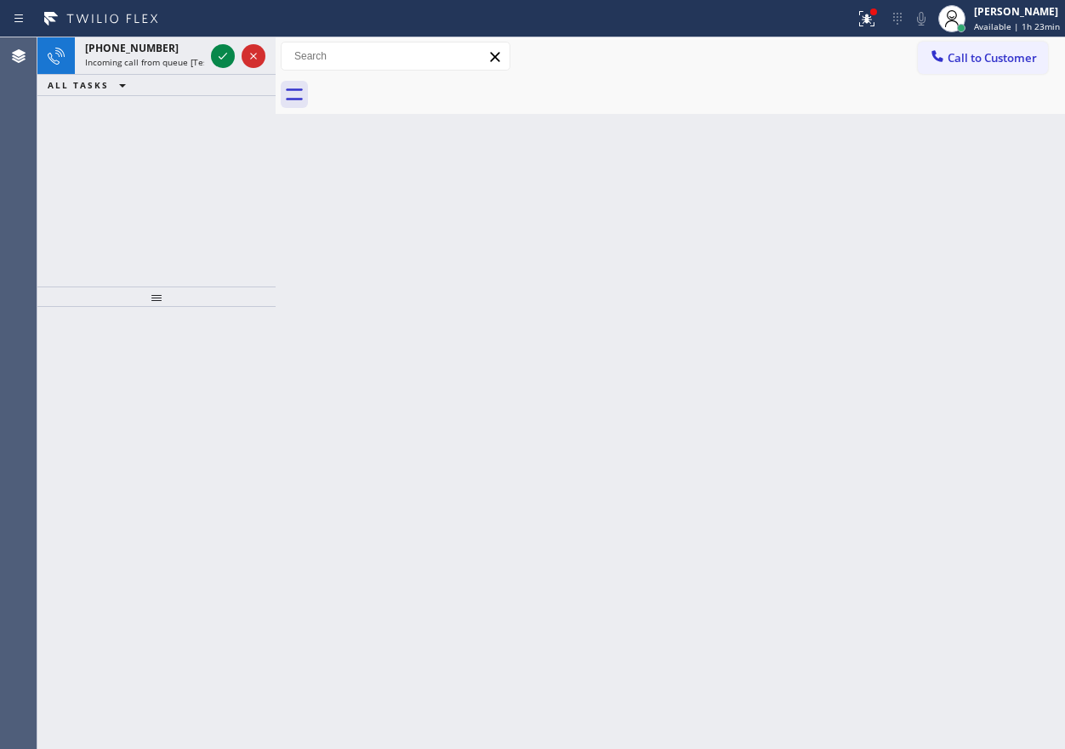
click at [898, 359] on div "Back to Dashboard Change Sender ID Customers Technicians Select a contact Outbo…" at bounding box center [670, 393] width 789 height 712
click at [149, 50] on span "[PHONE_NUMBER]" at bounding box center [132, 48] width 94 height 14
click at [922, 275] on div "Back to Dashboard Change Sender ID Customers Technicians Select a contact Outbo…" at bounding box center [670, 393] width 789 height 712
click at [226, 57] on icon at bounding box center [223, 56] width 20 height 20
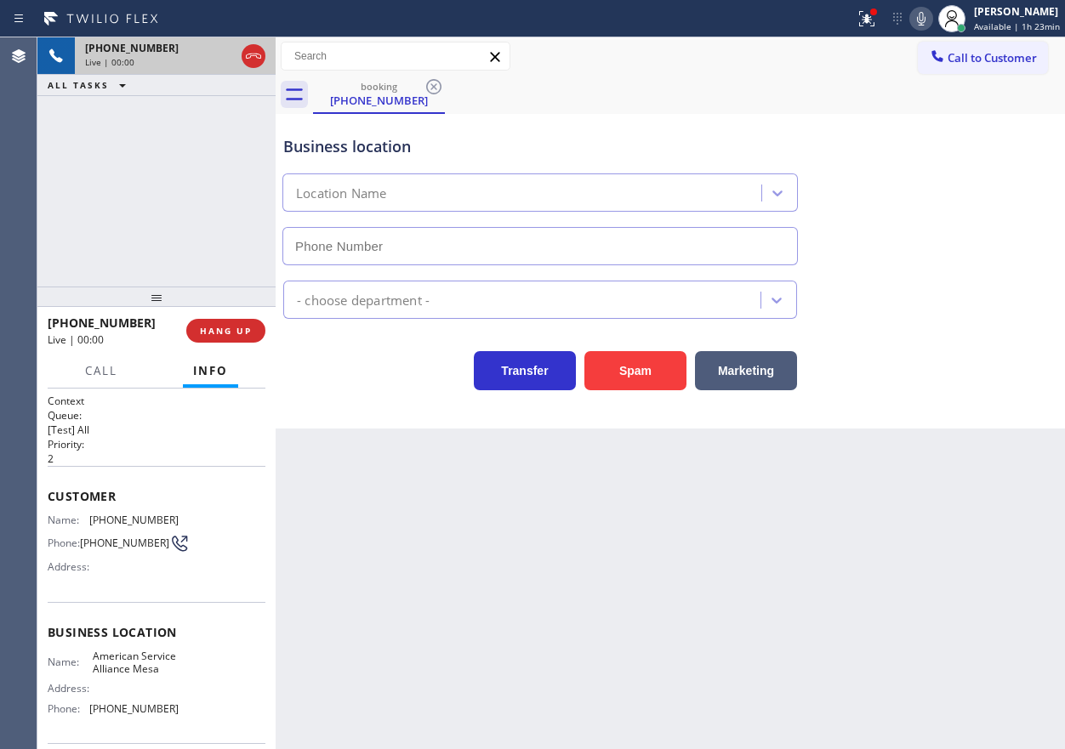
type input "[PHONE_NUMBER]"
click at [105, 674] on span "American Service Alliance Mesa" at bounding box center [135, 663] width 85 height 26
drag, startPoint x: 105, startPoint y: 674, endPoint x: 311, endPoint y: 634, distance: 209.7
click at [106, 674] on span "American Service Alliance Mesa" at bounding box center [135, 663] width 85 height 26
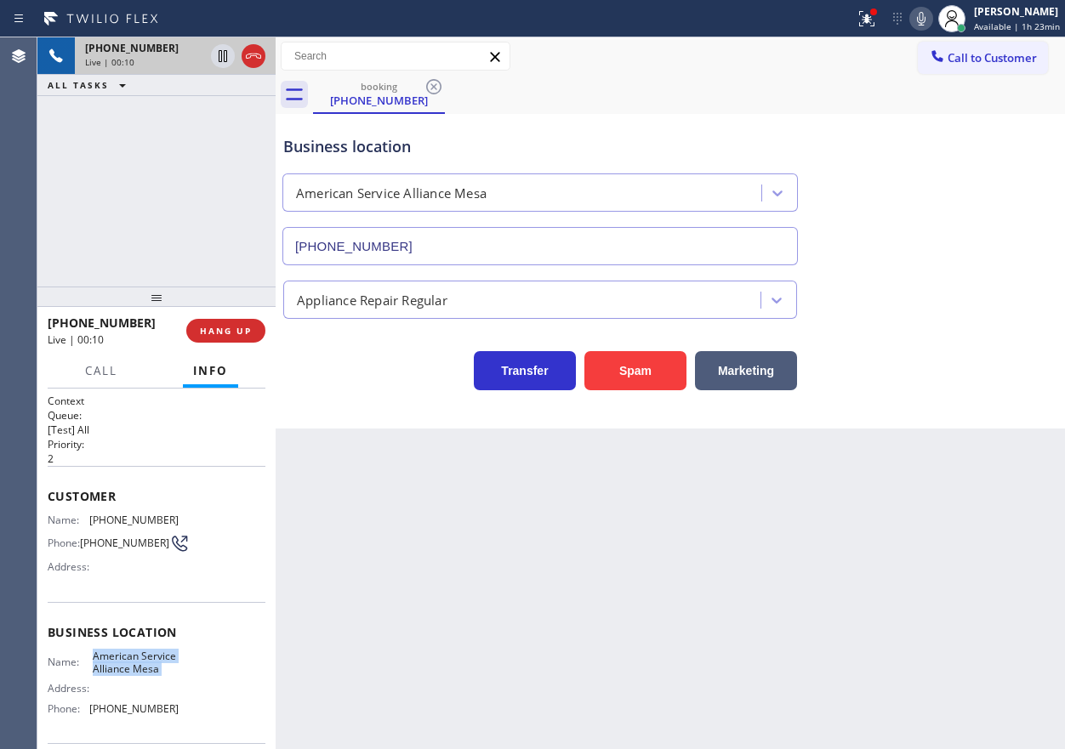
click at [448, 245] on input "[PHONE_NUMBER]" at bounding box center [539, 246] width 515 height 38
click at [97, 526] on span "[PHONE_NUMBER]" at bounding box center [133, 520] width 89 height 13
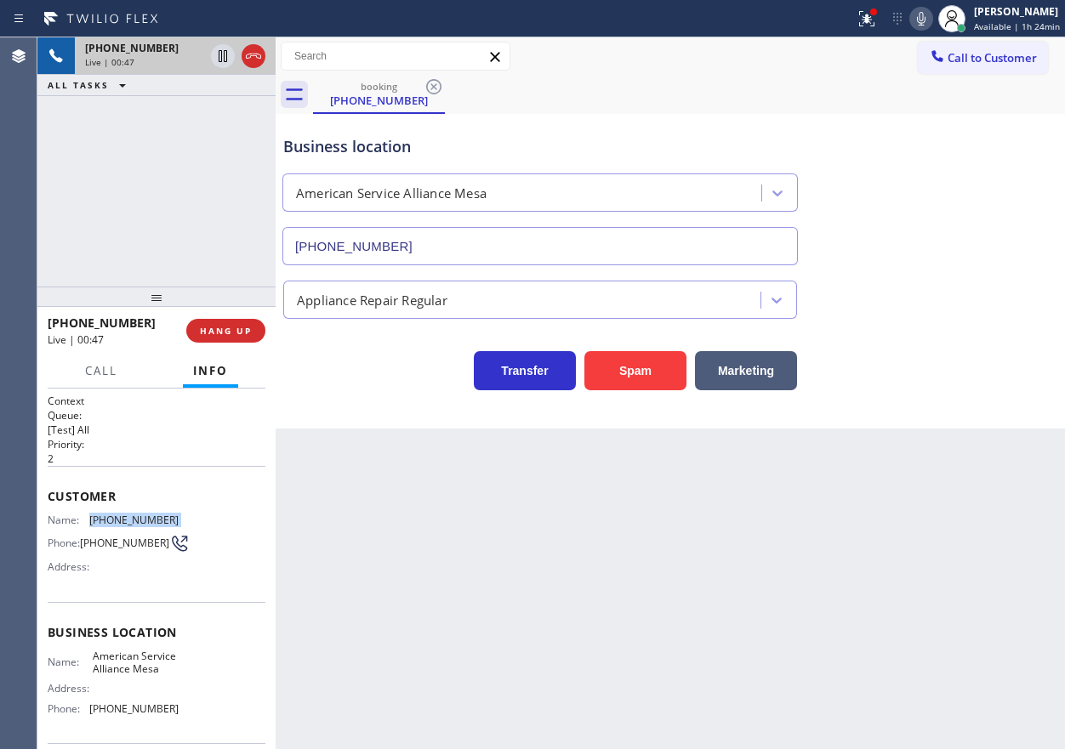
click at [97, 526] on span "[PHONE_NUMBER]" at bounding box center [133, 520] width 89 height 13
click at [214, 58] on icon at bounding box center [223, 56] width 20 height 20
click at [922, 23] on icon at bounding box center [921, 19] width 20 height 20
click at [222, 48] on icon at bounding box center [223, 56] width 20 height 20
click at [926, 15] on icon at bounding box center [921, 19] width 9 height 14
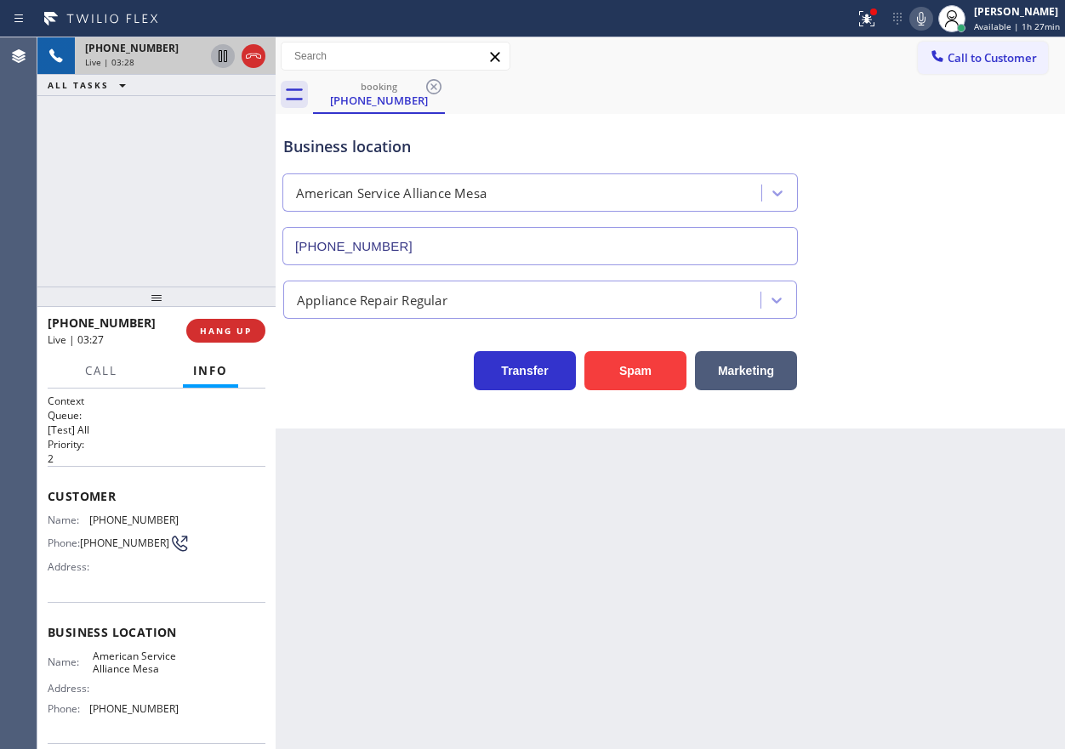
drag, startPoint x: 944, startPoint y: 228, endPoint x: 901, endPoint y: 196, distance: 54.1
click at [944, 228] on div "Business location American Service Alliance Mesa [PHONE_NUMBER]" at bounding box center [670, 188] width 781 height 154
click at [230, 340] on button "HANG UP" at bounding box center [225, 331] width 79 height 24
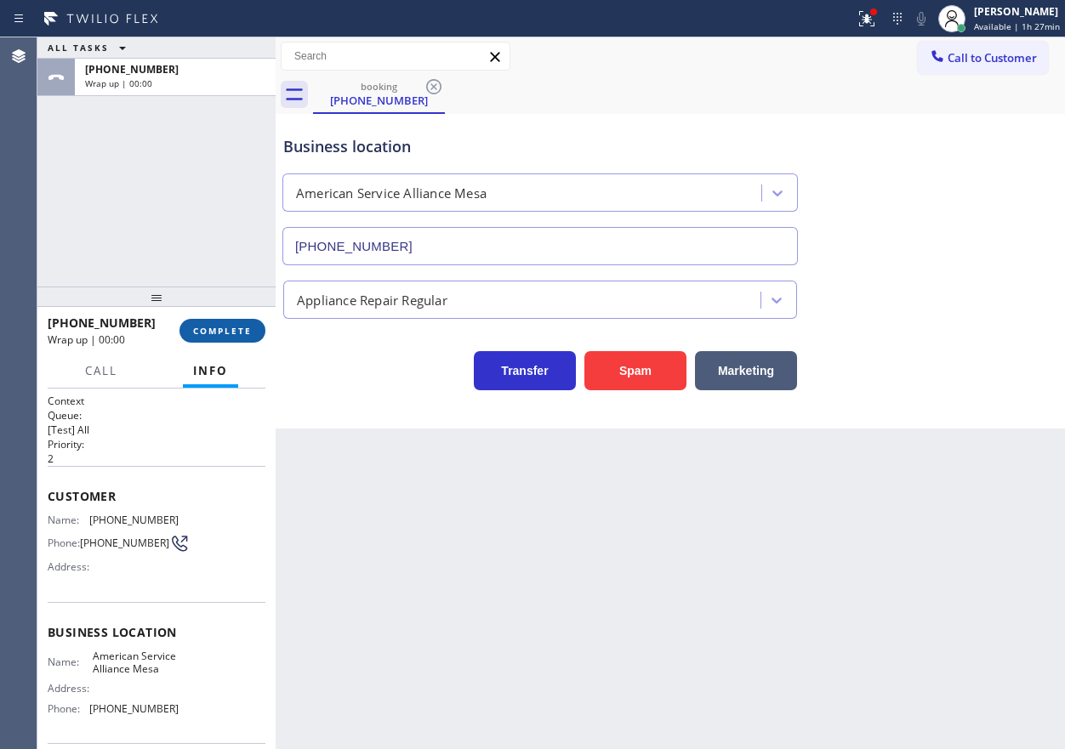
click at [249, 329] on span "COMPLETE" at bounding box center [222, 331] width 59 height 12
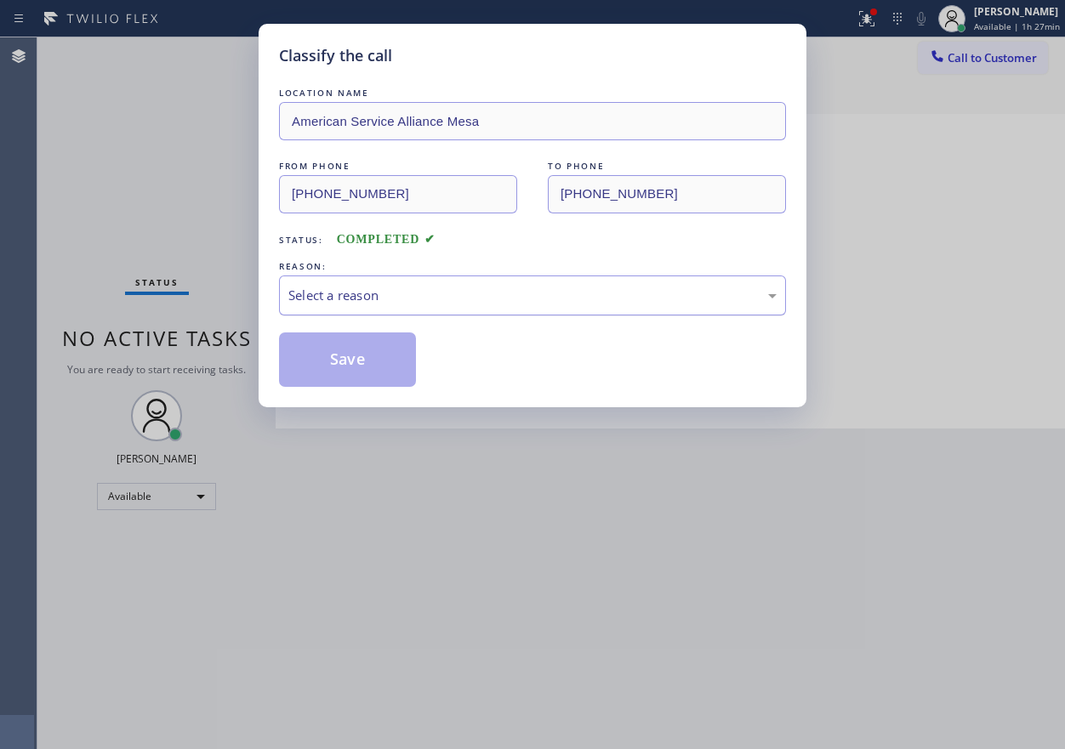
click at [443, 281] on div "Select a reason" at bounding box center [532, 296] width 507 height 40
click at [363, 345] on button "Save" at bounding box center [347, 360] width 137 height 54
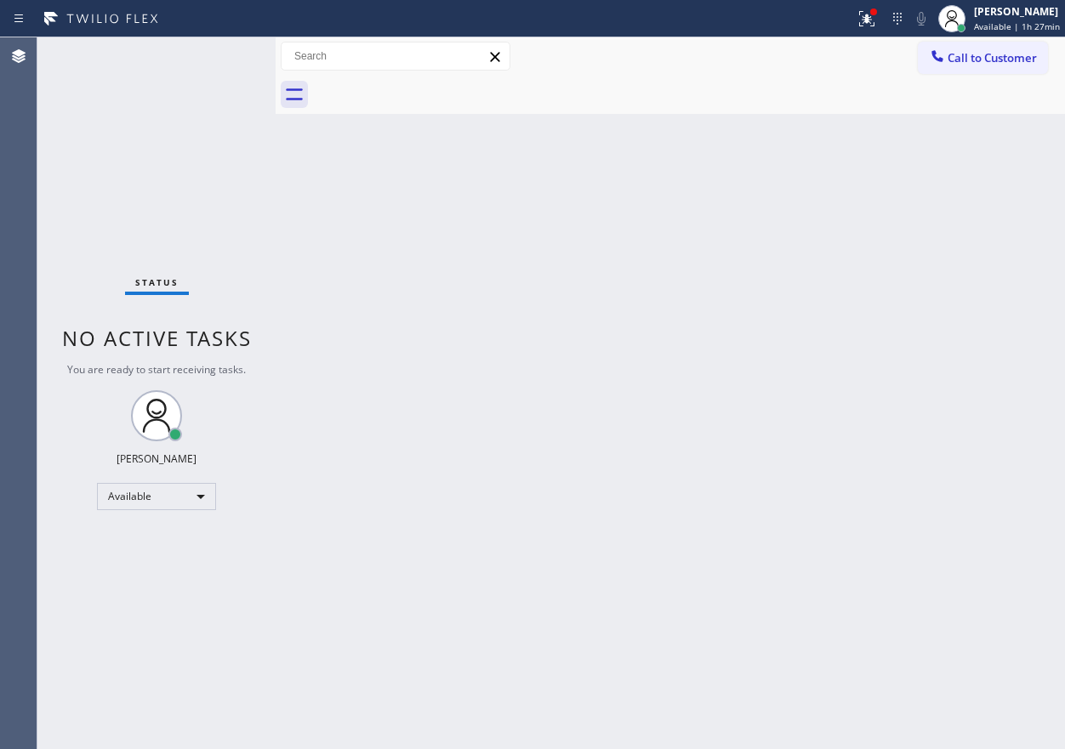
click at [956, 457] on div "Back to Dashboard Change Sender ID Customers Technicians Select a contact Outbo…" at bounding box center [670, 393] width 789 height 712
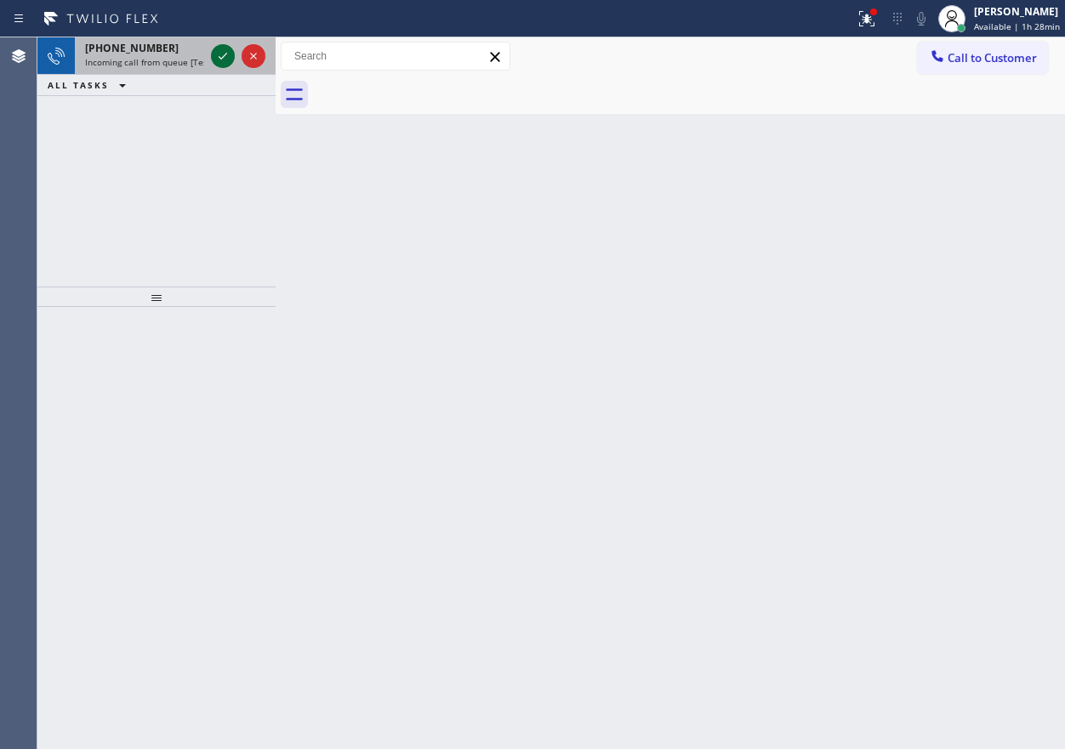
click at [225, 56] on icon at bounding box center [223, 56] width 9 height 7
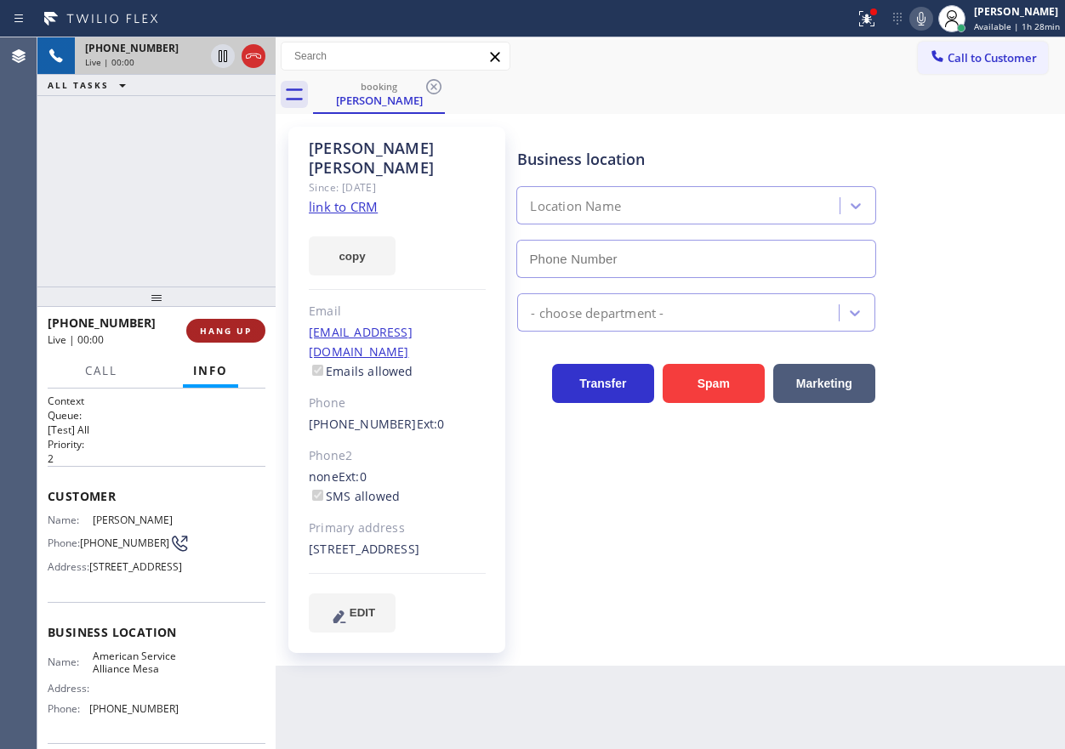
type input "[PHONE_NUMBER]"
click at [202, 333] on span "HANG UP" at bounding box center [226, 331] width 52 height 12
click at [203, 332] on span "HANG UP" at bounding box center [226, 331] width 52 height 12
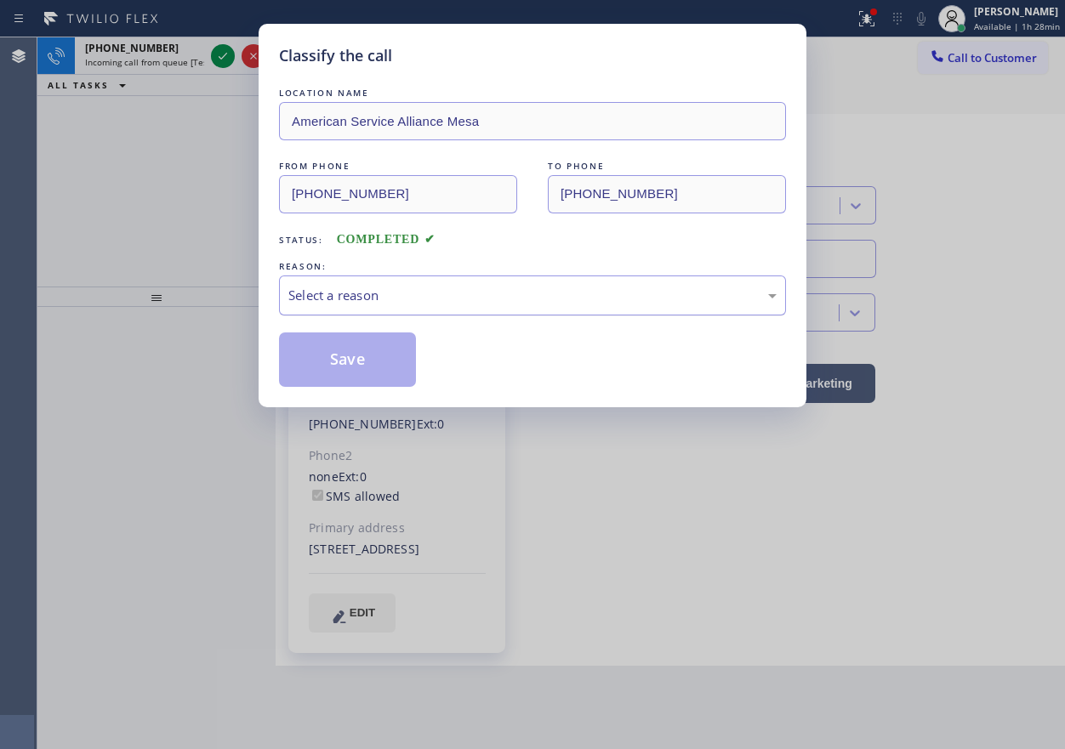
click at [511, 294] on div "Select a reason" at bounding box center [532, 296] width 488 height 20
click at [376, 382] on button "Save" at bounding box center [347, 360] width 137 height 54
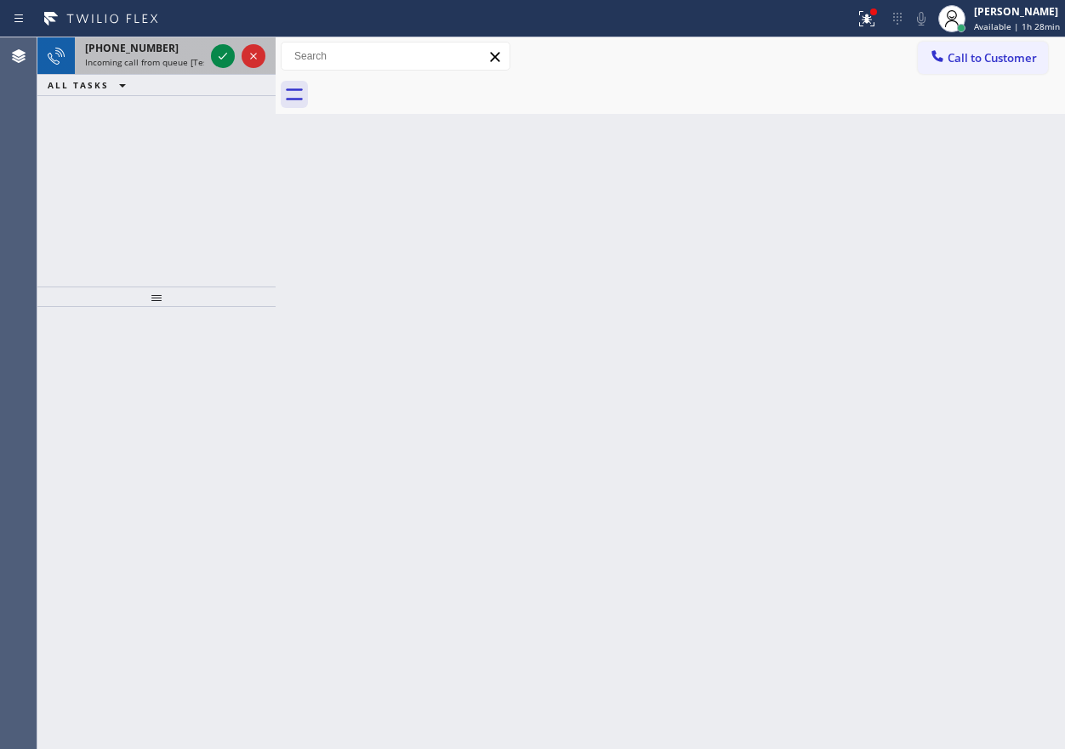
click at [140, 44] on span "[PHONE_NUMBER]" at bounding box center [132, 48] width 94 height 14
click at [222, 54] on icon at bounding box center [223, 56] width 20 height 20
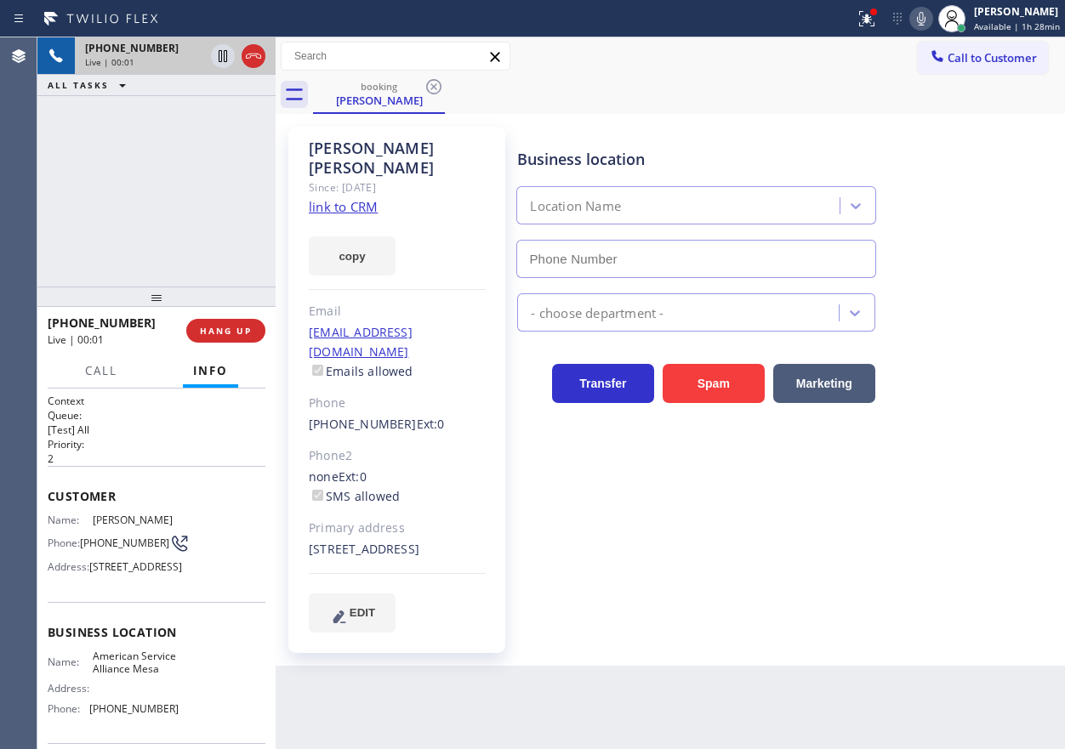
type input "[PHONE_NUMBER]"
drag, startPoint x: 986, startPoint y: 282, endPoint x: 550, endPoint y: 134, distance: 460.0
click at [986, 282] on div "Appliance Repair Regular" at bounding box center [787, 305] width 547 height 54
click at [351, 198] on link "link to CRM" at bounding box center [343, 206] width 69 height 17
click at [224, 330] on span "HANG UP" at bounding box center [226, 331] width 52 height 12
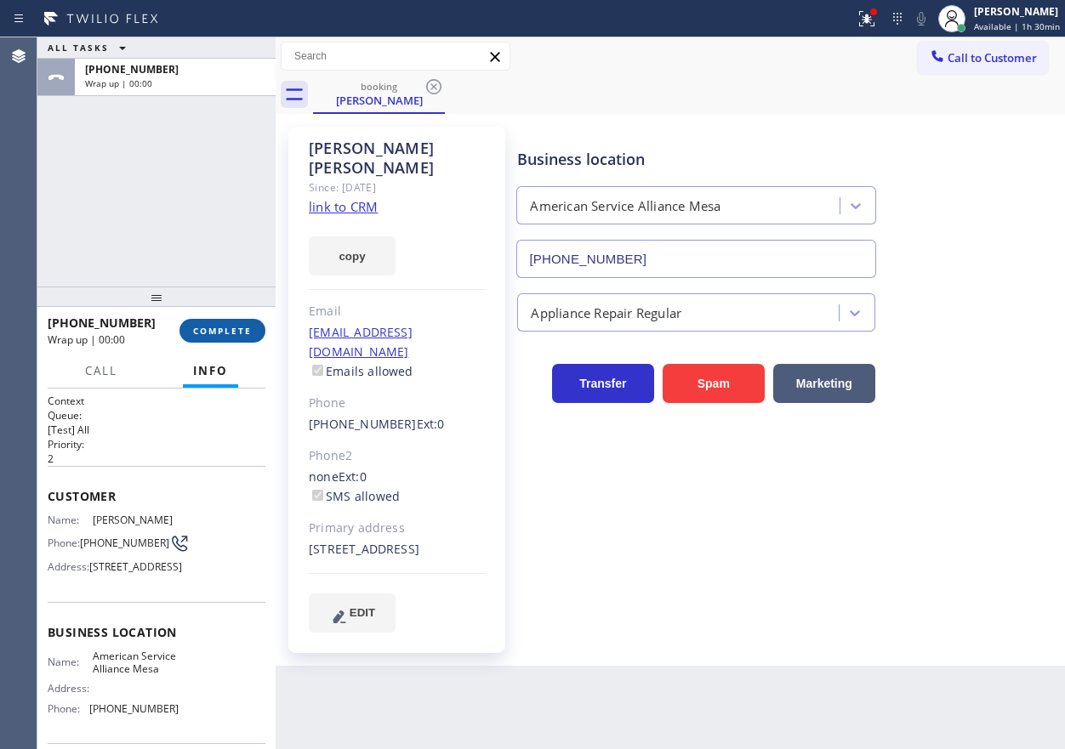
click at [226, 331] on span "COMPLETE" at bounding box center [222, 331] width 59 height 12
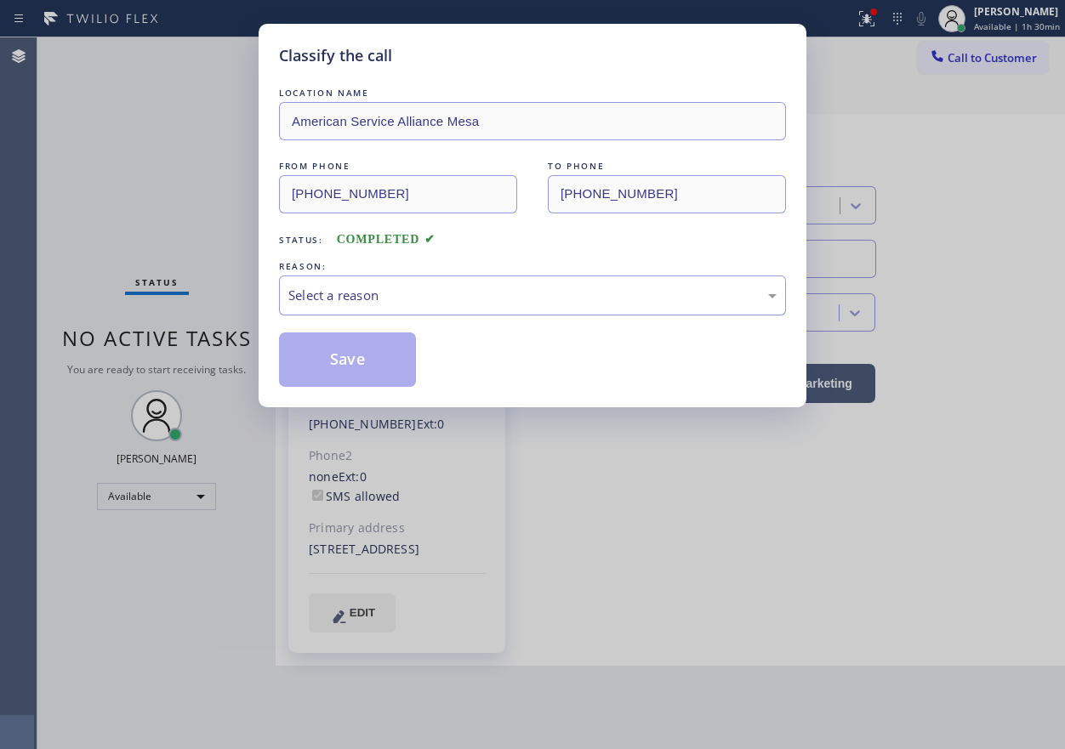
click at [373, 299] on div "Select a reason" at bounding box center [532, 296] width 488 height 20
drag, startPoint x: 360, startPoint y: 356, endPoint x: 396, endPoint y: 225, distance: 136.0
click at [360, 357] on button "Save" at bounding box center [347, 360] width 137 height 54
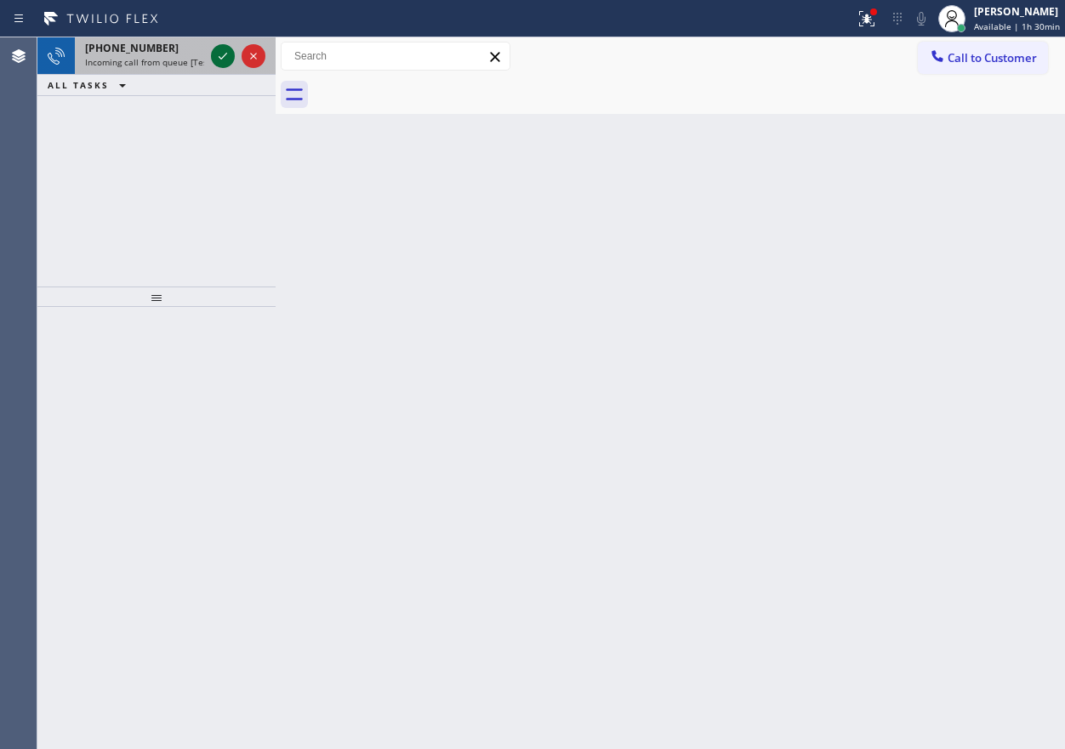
click at [222, 53] on icon at bounding box center [223, 56] width 20 height 20
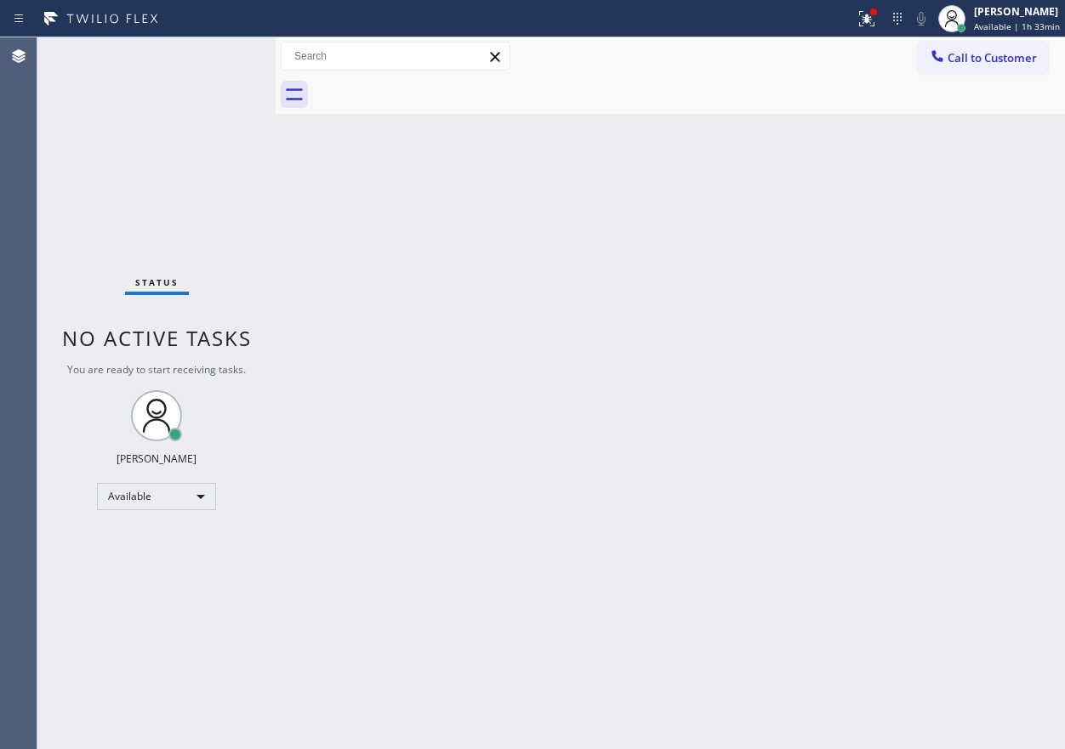
drag, startPoint x: 906, startPoint y: 522, endPoint x: 913, endPoint y: 358, distance: 164.3
click at [906, 522] on div "Back to Dashboard Change Sender ID Customers Technicians Select a contact Outbo…" at bounding box center [670, 393] width 789 height 712
click at [915, 165] on div "Back to Dashboard Change Sender ID Customers Technicians Select a contact Outbo…" at bounding box center [670, 393] width 789 height 712
click at [1011, 318] on div "Back to Dashboard Change Sender ID Customers Technicians Select a contact Outbo…" at bounding box center [670, 393] width 789 height 712
click at [863, 24] on icon at bounding box center [867, 19] width 20 height 20
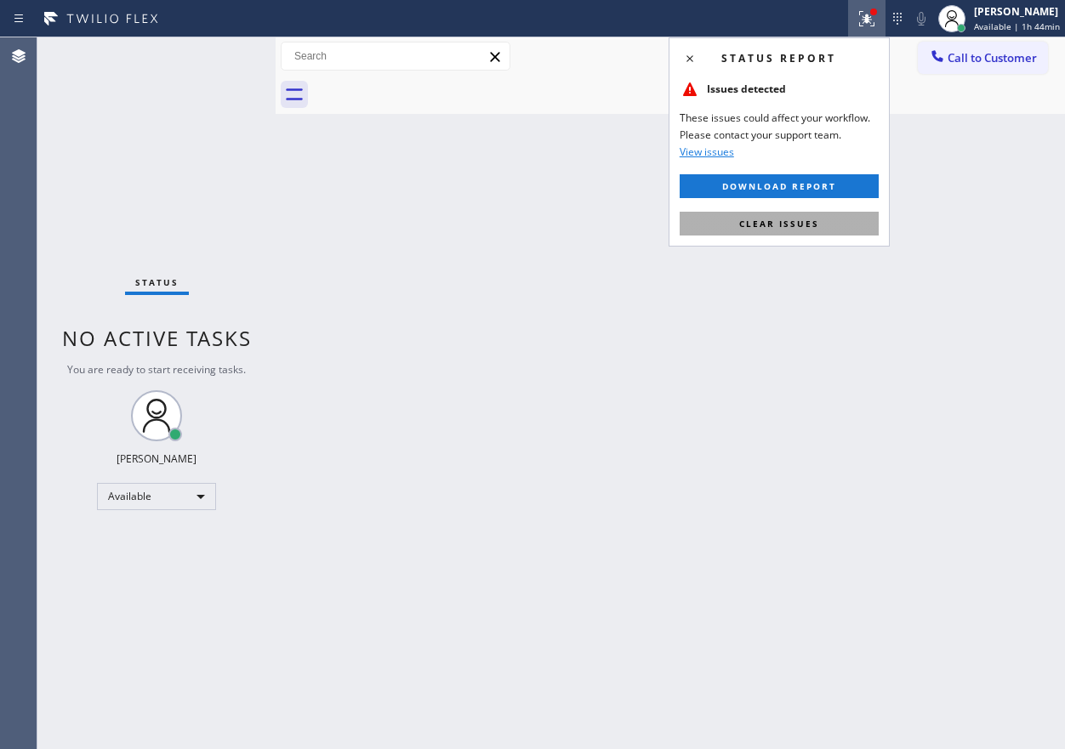
click at [827, 222] on button "Clear issues" at bounding box center [779, 224] width 199 height 24
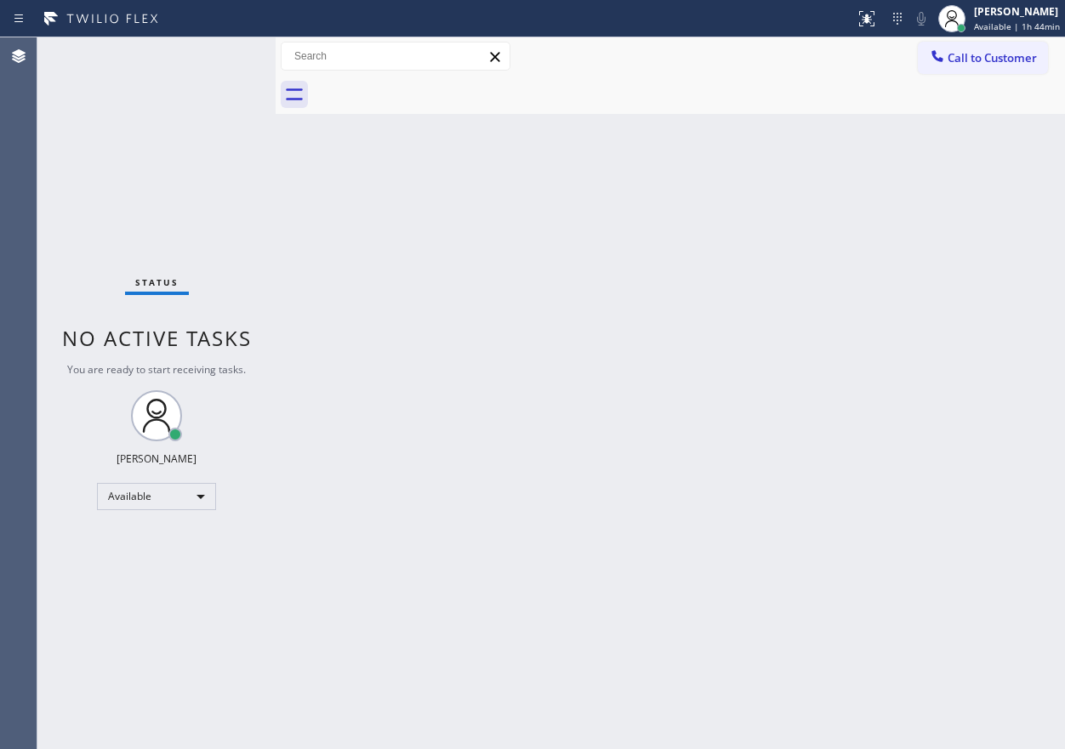
click at [871, 400] on div "Back to Dashboard Change Sender ID Customers Technicians Select a contact Outbo…" at bounding box center [670, 393] width 789 height 712
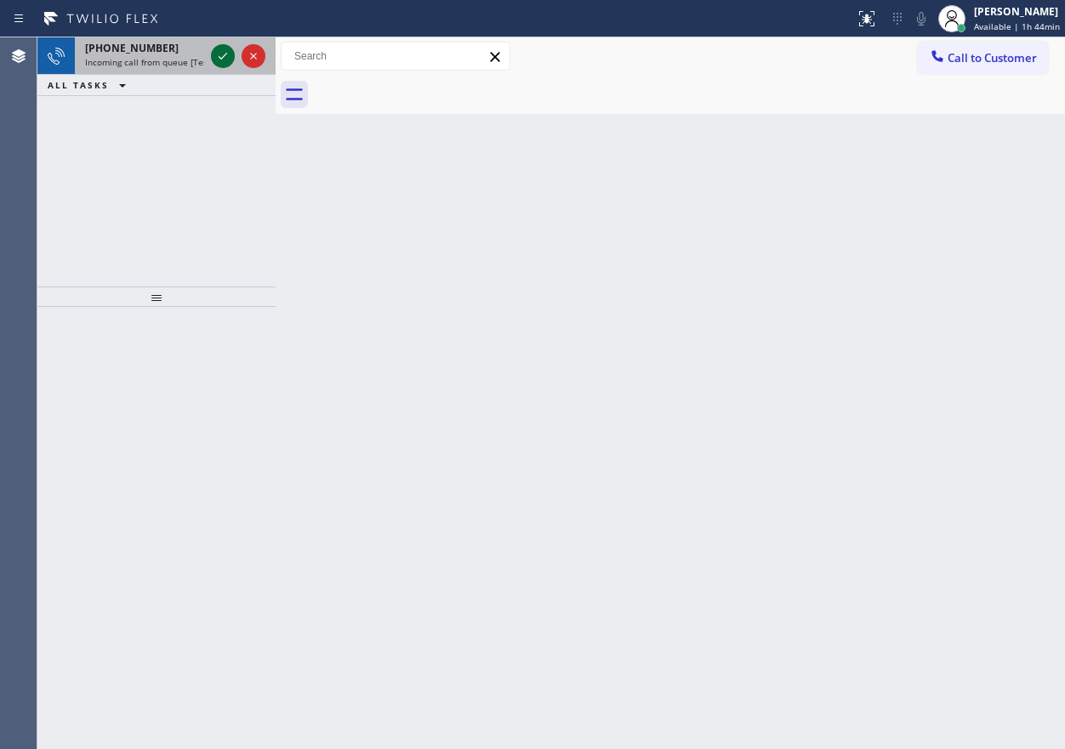
click at [224, 54] on icon at bounding box center [223, 56] width 20 height 20
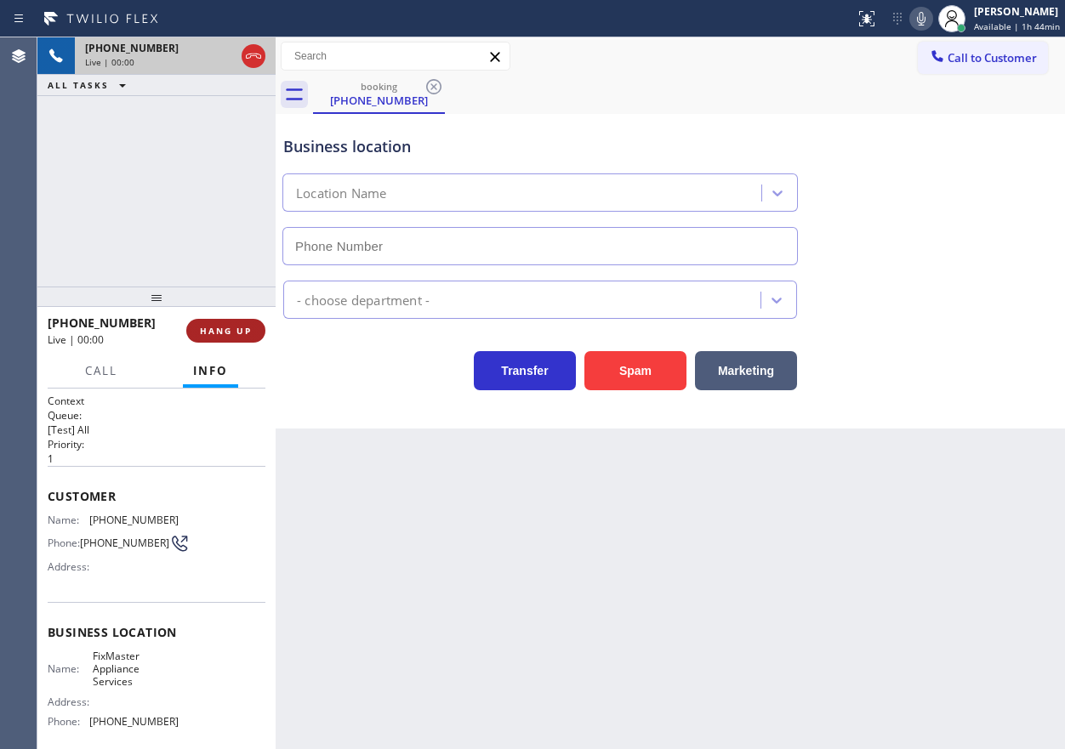
type input "[PHONE_NUMBER]"
click at [222, 328] on span "HANG UP" at bounding box center [226, 331] width 52 height 12
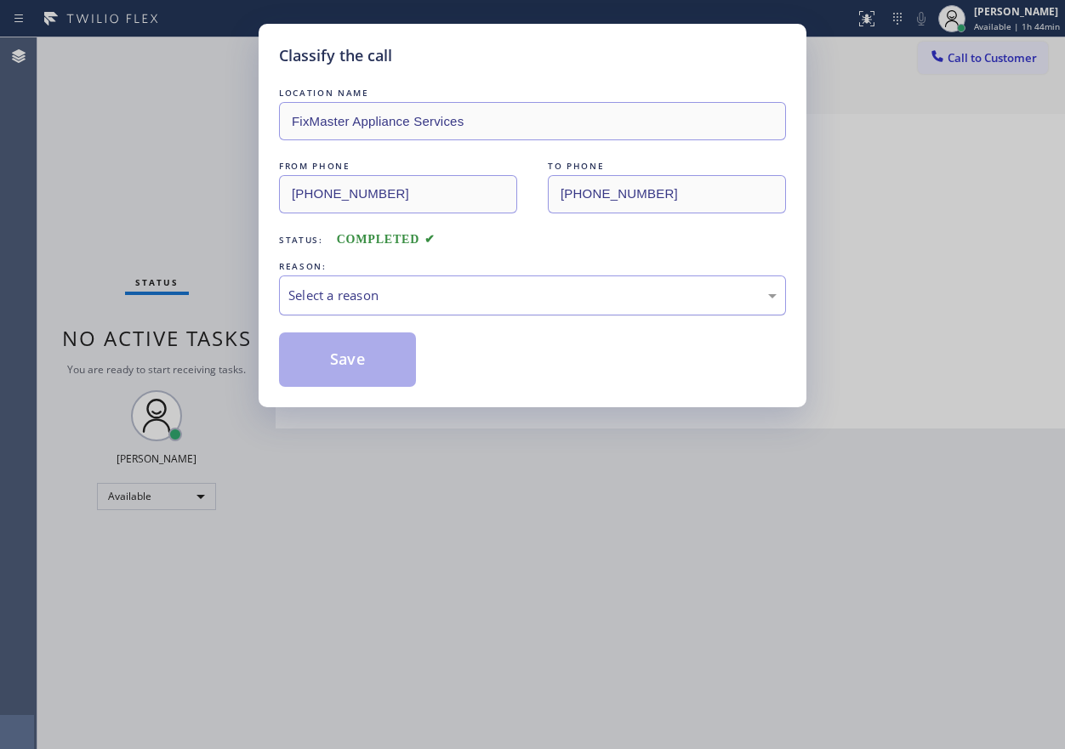
click at [446, 296] on div "Select a reason" at bounding box center [532, 296] width 488 height 20
drag, startPoint x: 374, startPoint y: 363, endPoint x: 377, endPoint y: 26, distance: 337.7
click at [374, 362] on button "Save" at bounding box center [347, 360] width 137 height 54
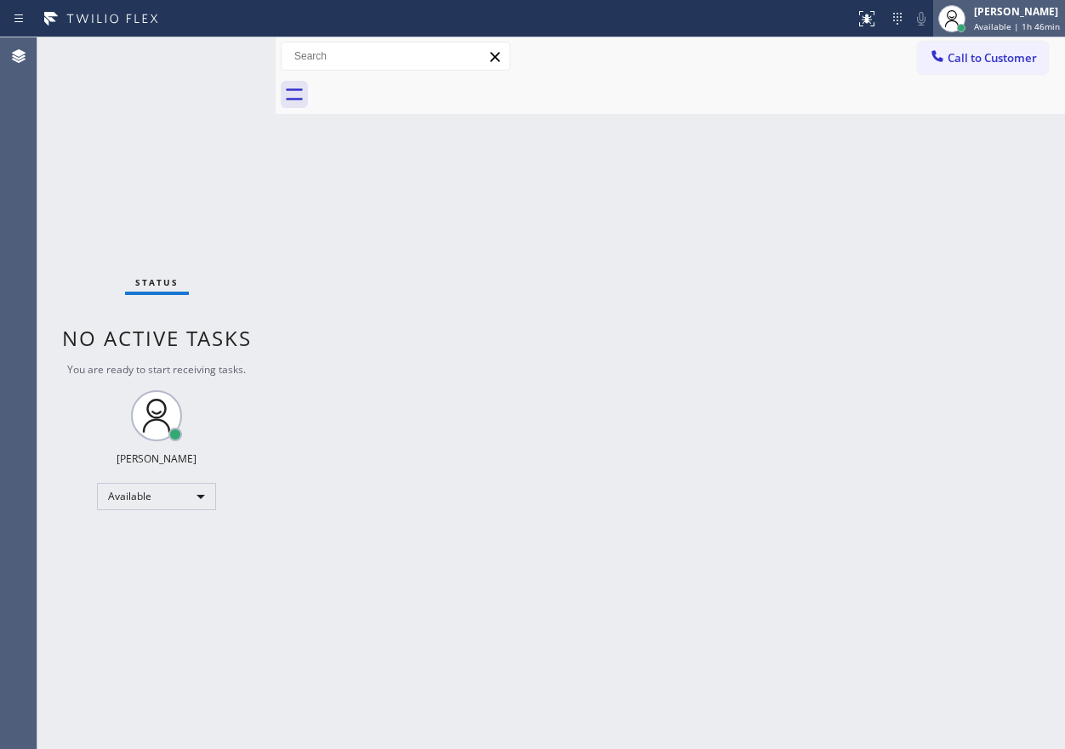
click at [1006, 32] on div "[PERSON_NAME] Available | 1h 46min" at bounding box center [1018, 18] width 94 height 30
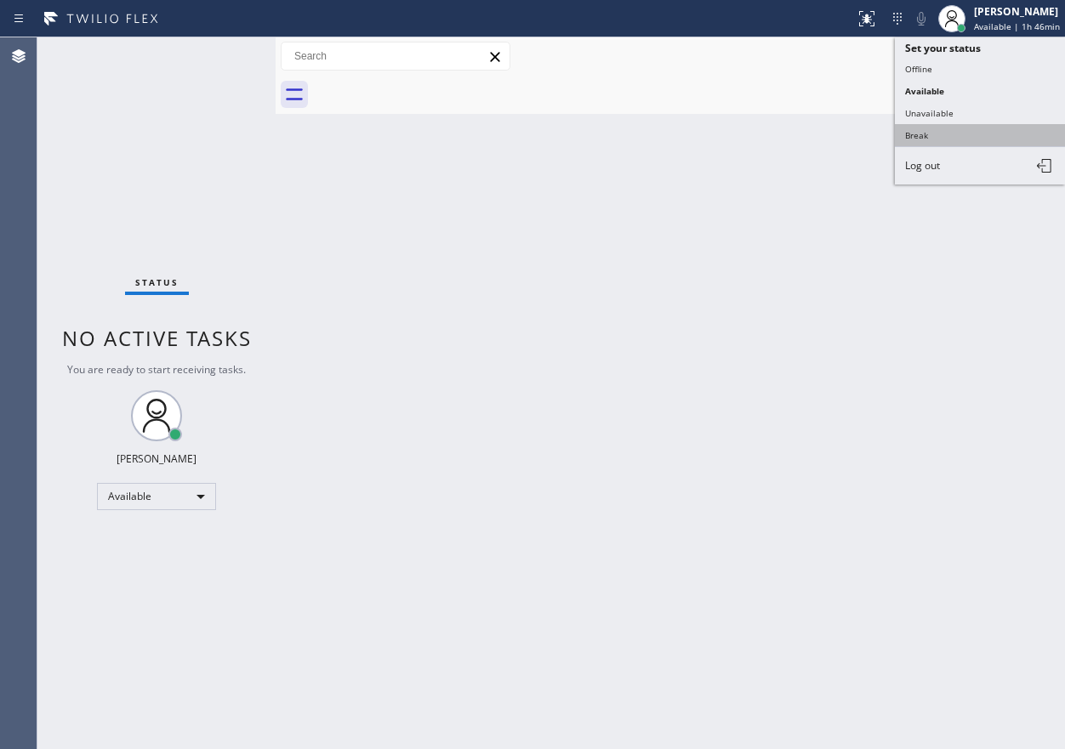
click at [958, 138] on button "Break" at bounding box center [980, 135] width 170 height 22
